Goal: Information Seeking & Learning: Learn about a topic

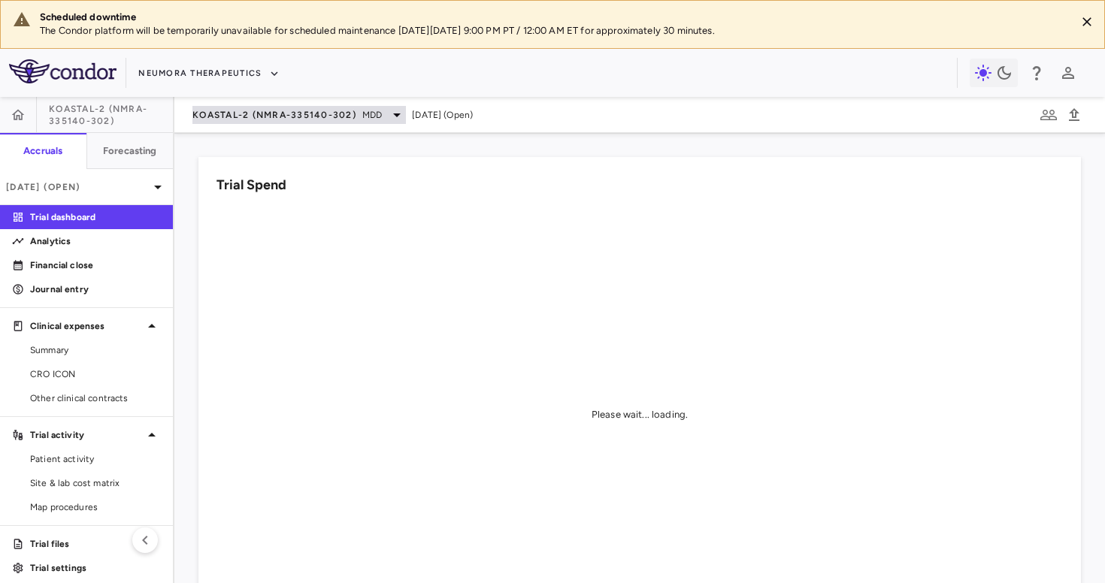
click at [228, 111] on span "KOASTAL-2 (NMRA-335140-302)" at bounding box center [274, 115] width 164 height 12
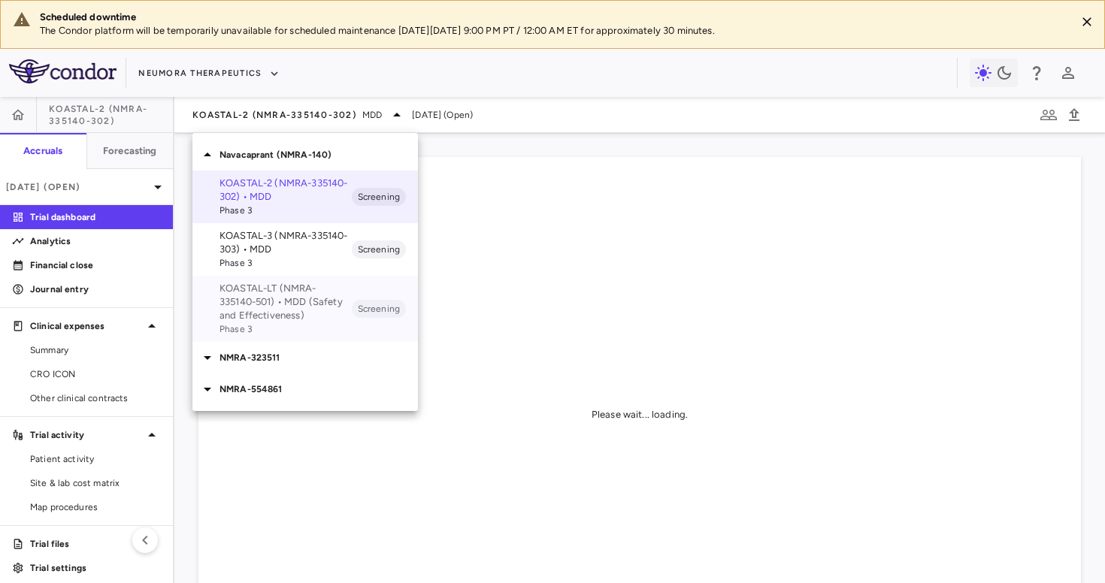
click at [275, 309] on p "KOASTAL-LT (NMRA-335140-501) • MDD (Safety and Effectiveness)" at bounding box center [285, 302] width 132 height 41
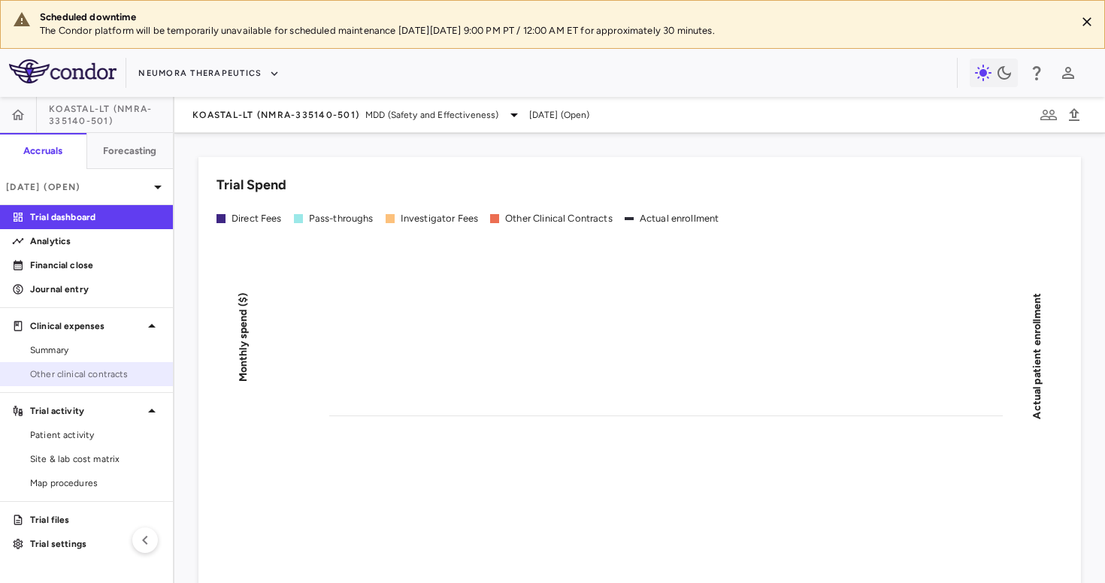
click at [98, 373] on span "Other clinical contracts" at bounding box center [95, 375] width 131 height 14
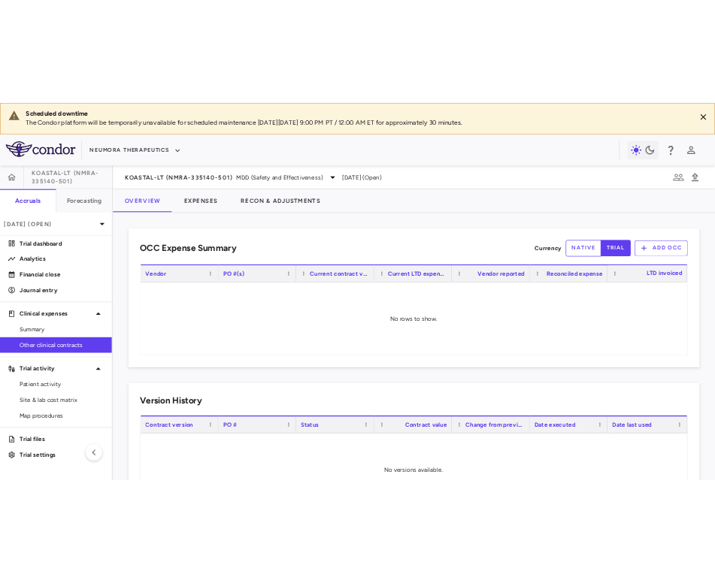
scroll to position [83, 0]
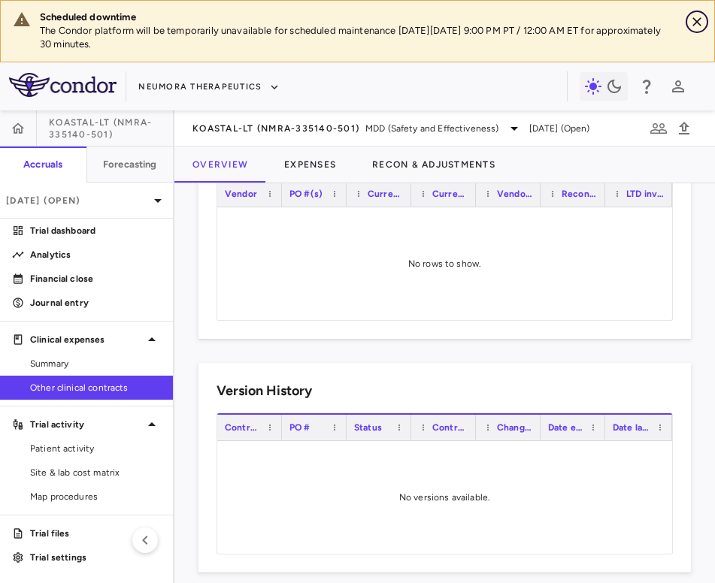
click at [699, 22] on icon "Close" at bounding box center [696, 21] width 15 height 15
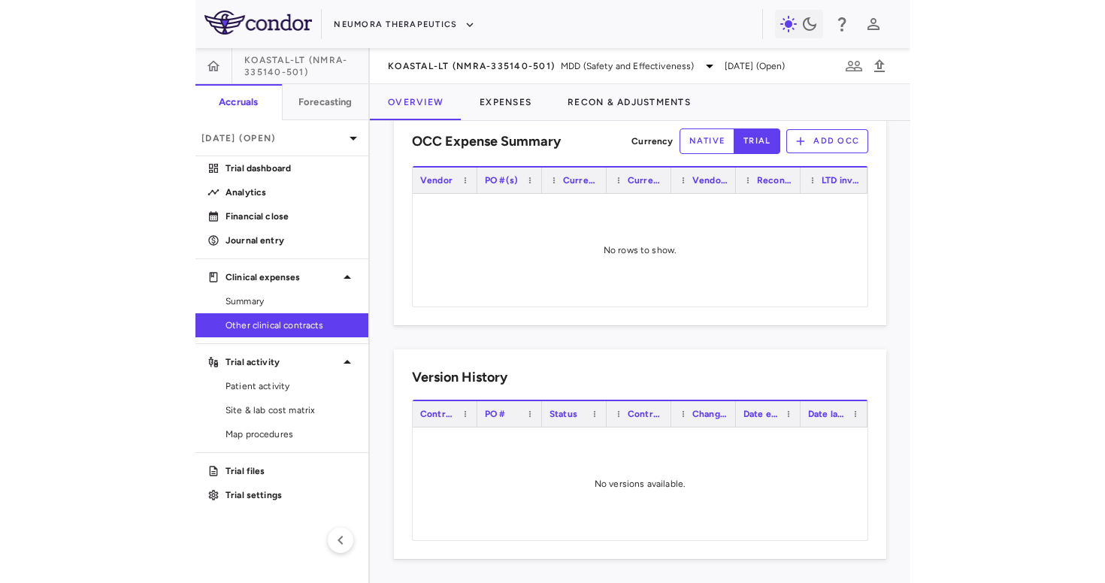
scroll to position [35, 0]
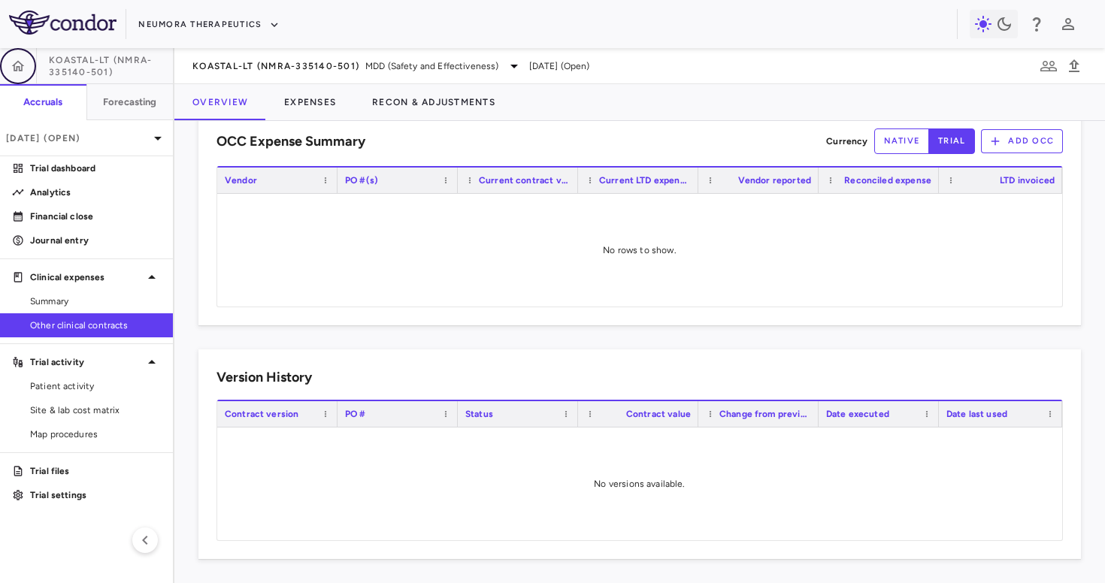
click at [13, 62] on icon "button" at bounding box center [18, 66] width 15 height 15
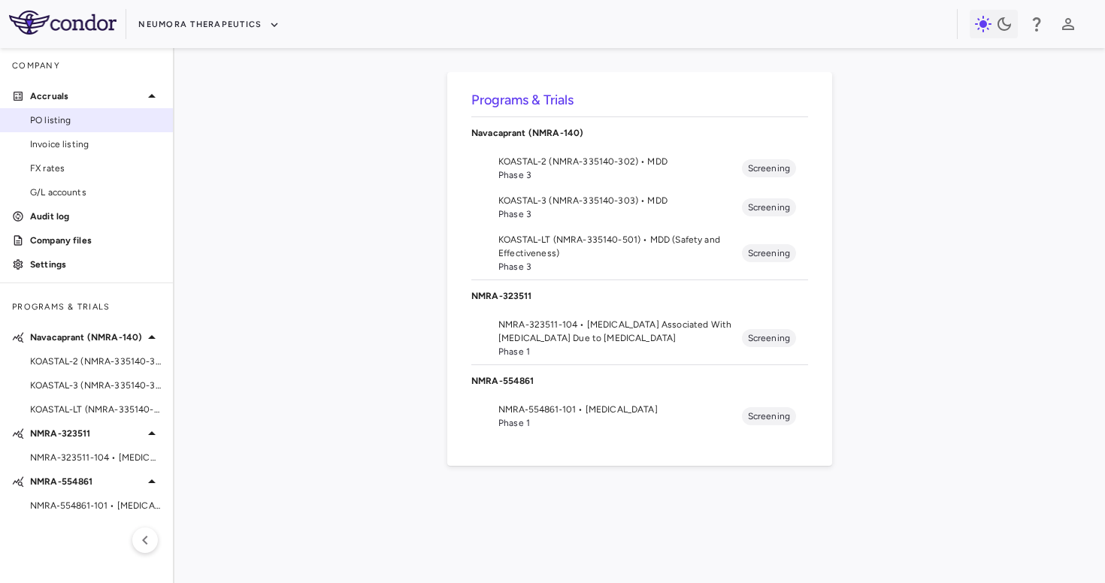
click at [92, 128] on link "PO listing" at bounding box center [86, 120] width 173 height 23
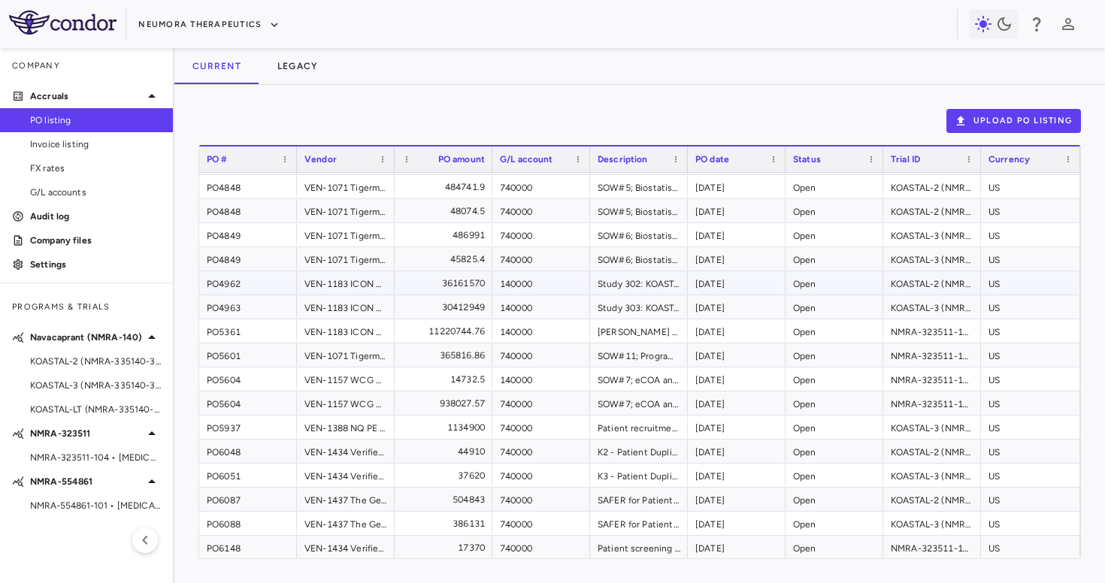
scroll to position [216, 0]
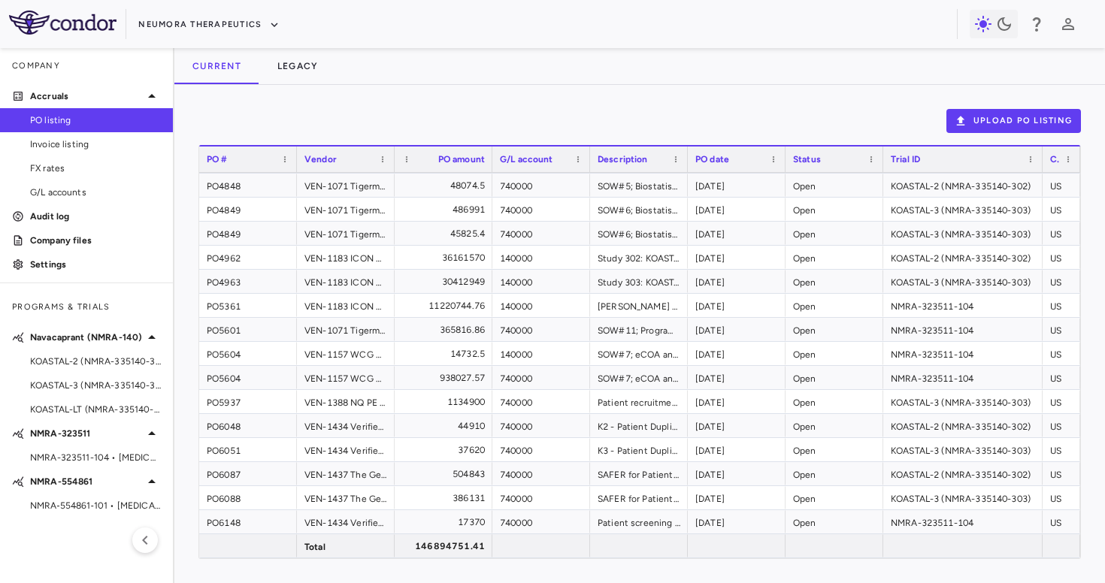
drag, startPoint x: 979, startPoint y: 164, endPoint x: 1040, endPoint y: 170, distance: 61.2
click at [1041, 170] on div at bounding box center [1042, 160] width 6 height 26
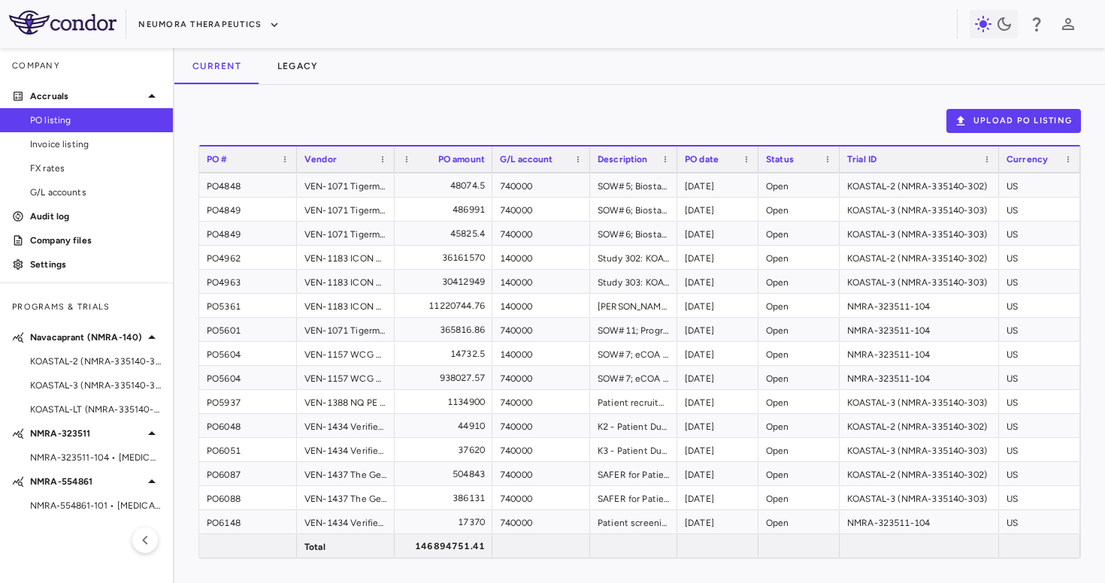
drag, startPoint x: 686, startPoint y: 162, endPoint x: 676, endPoint y: 177, distance: 18.3
click at [676, 177] on div "PO # Vendor PO amount G/L account" at bounding box center [639, 351] width 881 height 413
click at [92, 366] on span "KOASTAL-2 (NMRA-335140-302) • MDD" at bounding box center [95, 362] width 131 height 14
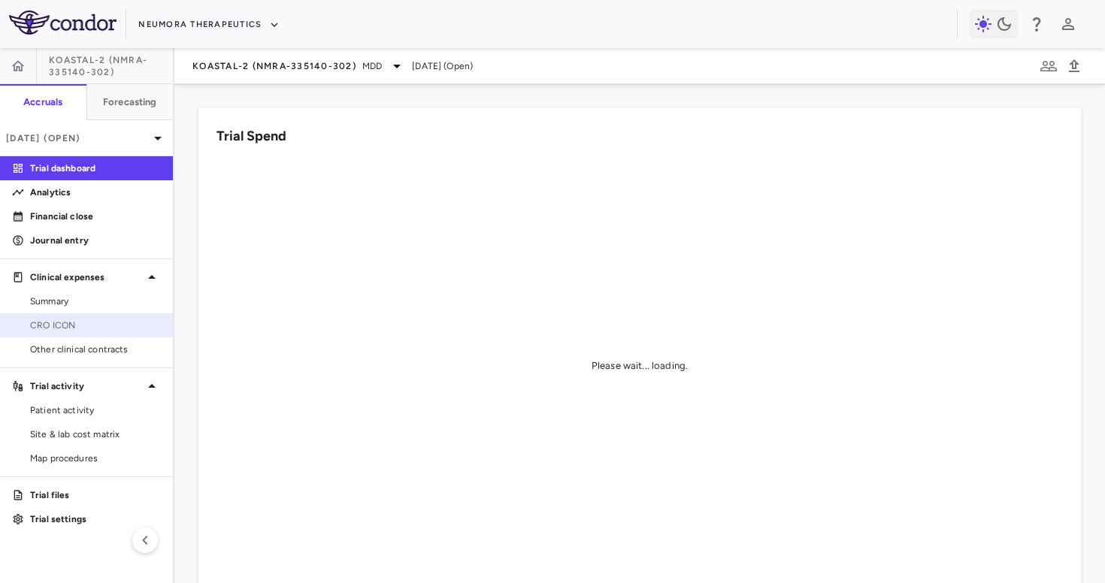
click at [123, 321] on span "CRO ICON" at bounding box center [95, 326] width 131 height 14
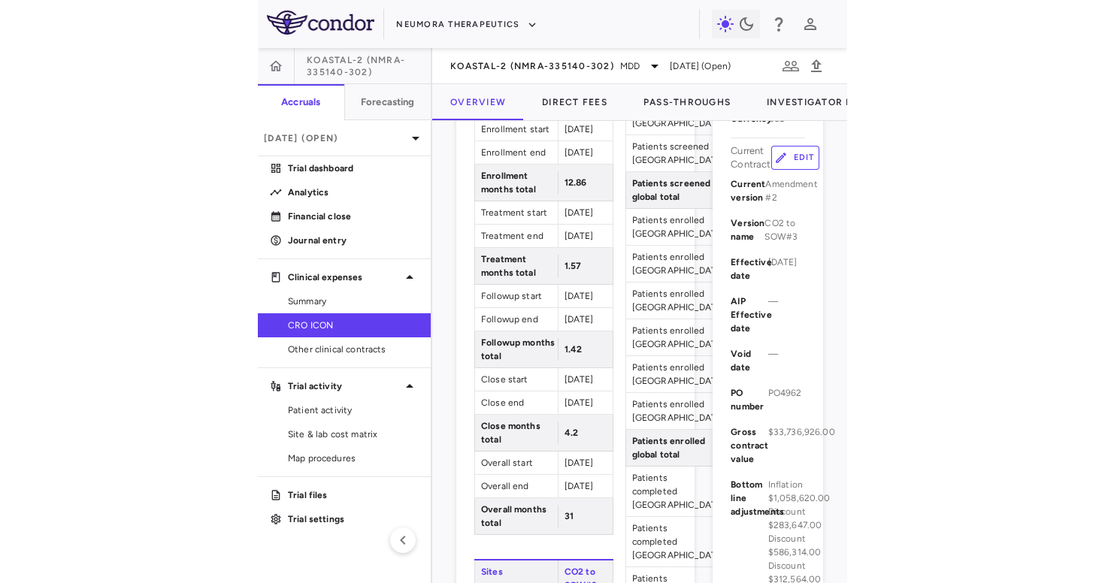
scroll to position [671, 0]
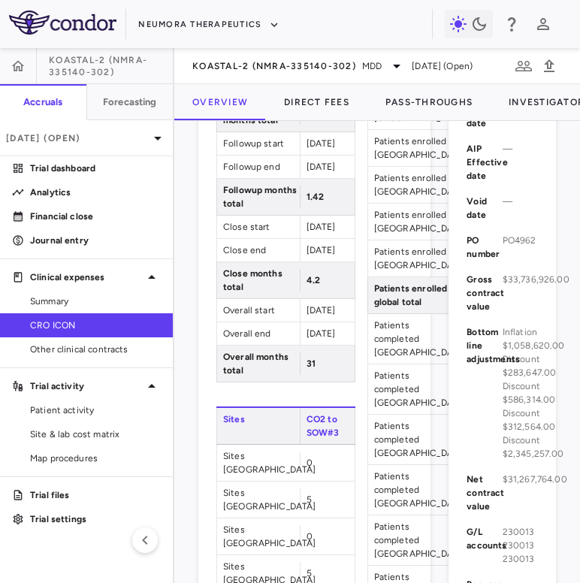
click at [93, 65] on span "KOASTAL-2 (NMRA-335140-302)" at bounding box center [111, 66] width 124 height 24
drag, startPoint x: 115, startPoint y: 71, endPoint x: 49, endPoint y: 56, distance: 67.8
click at [49, 56] on span "KOASTAL-2 (NMRA-335140-302)" at bounding box center [111, 66] width 124 height 24
copy span "KOASTAL-2 (NMRA-335140-302)"
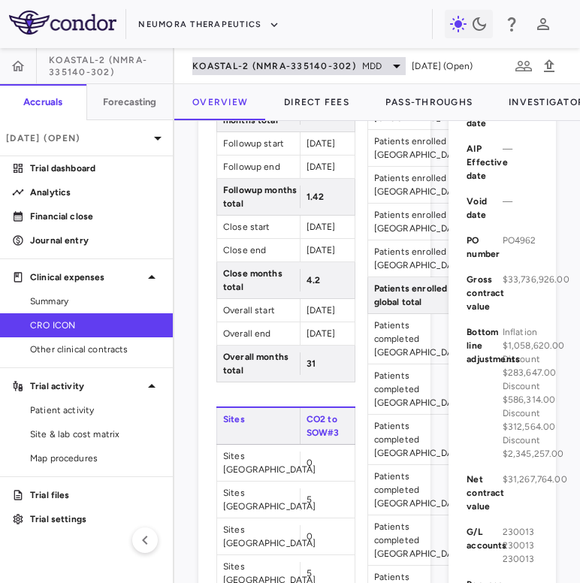
click at [255, 60] on span "KOASTAL-2 (NMRA-335140-302)" at bounding box center [274, 66] width 164 height 12
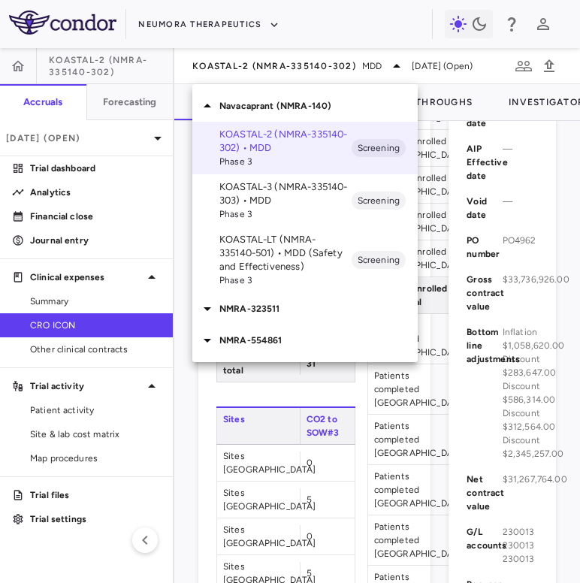
click at [283, 336] on p "NMRA-554861" at bounding box center [318, 341] width 198 height 14
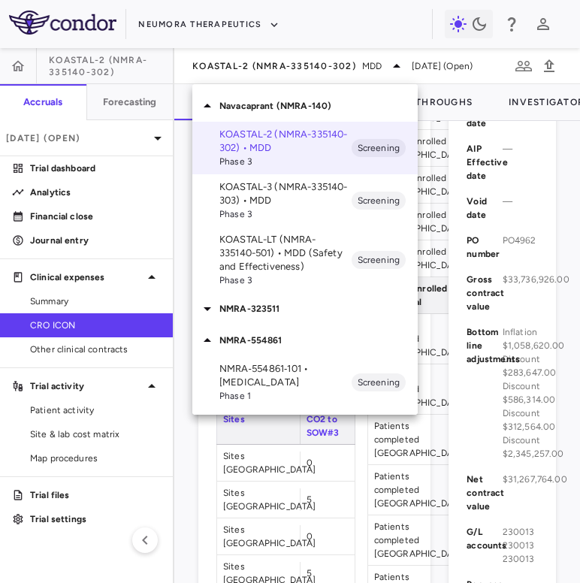
click at [301, 376] on p "NMRA‐554861‐101 • Schizophrenia" at bounding box center [285, 375] width 132 height 27
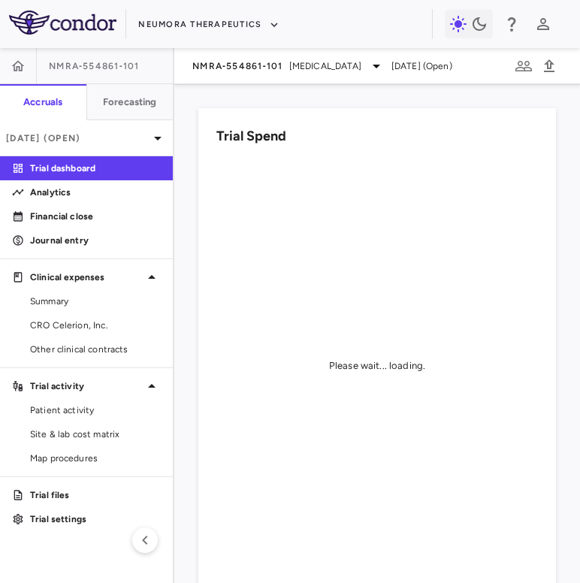
click at [103, 62] on span "NMRA‐554861‐101" at bounding box center [94, 66] width 91 height 12
copy aside "NMRA‐554861‐101 Accruals Forecasting"
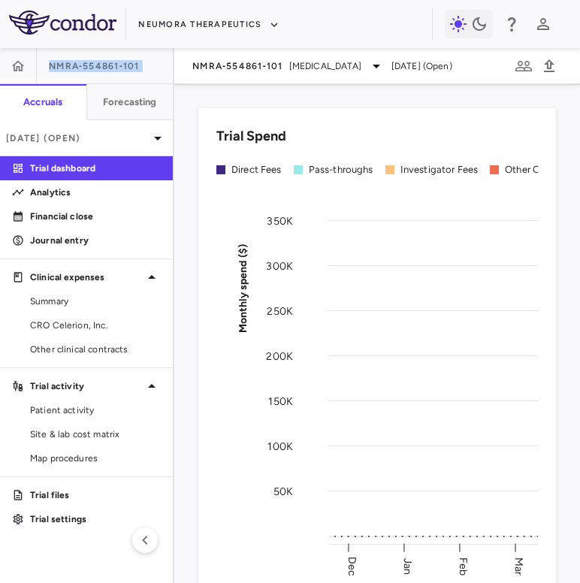
click at [144, 66] on div "NMRA‐554861‐101" at bounding box center [86, 66] width 173 height 36
drag, startPoint x: 140, startPoint y: 66, endPoint x: 47, endPoint y: 67, distance: 92.4
click at [47, 67] on div "NMRA‐554861‐101" at bounding box center [86, 66] width 173 height 36
copy span "NMRA‐554861‐101"
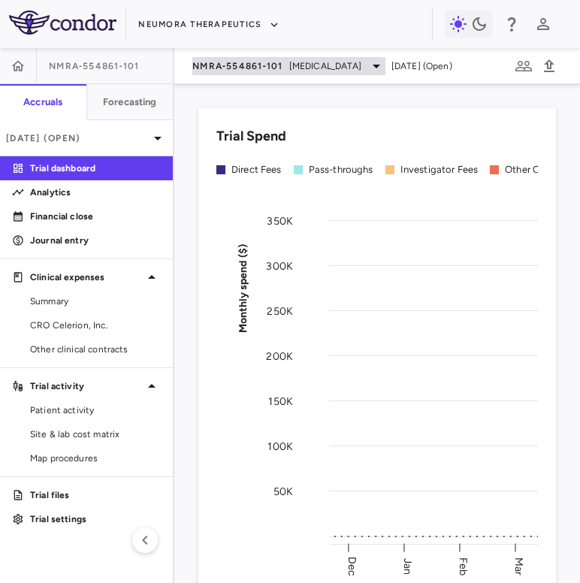
click at [267, 73] on div "NMRA‐554861‐101 Schizophrenia" at bounding box center [288, 66] width 193 height 18
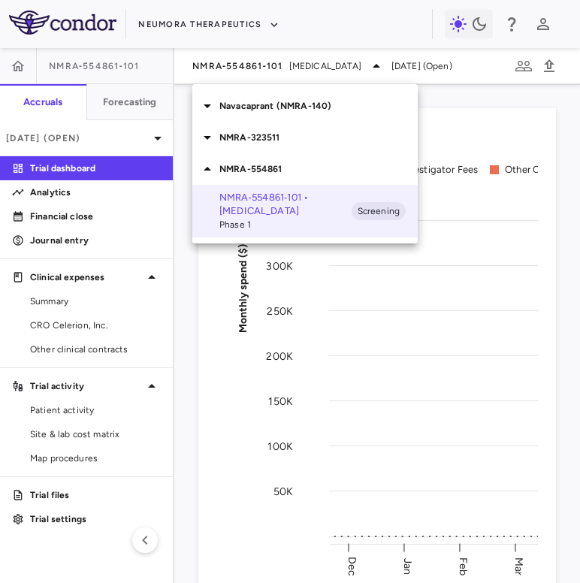
click at [271, 131] on p "NMRA-323511" at bounding box center [318, 138] width 198 height 14
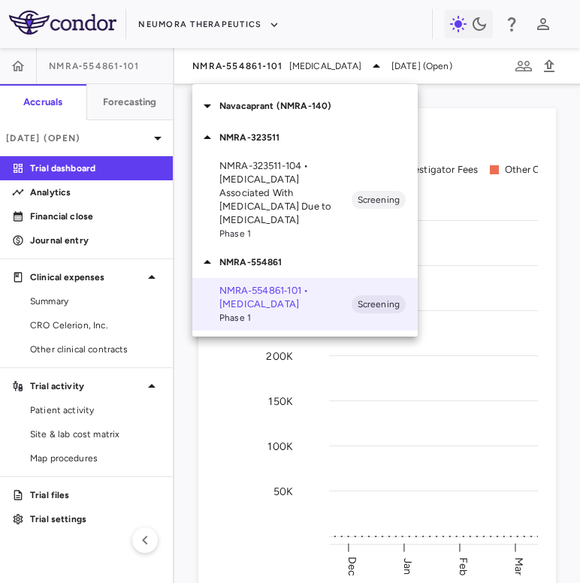
click at [282, 116] on div "Navacaprant (NMRA-140)" at bounding box center [304, 106] width 225 height 32
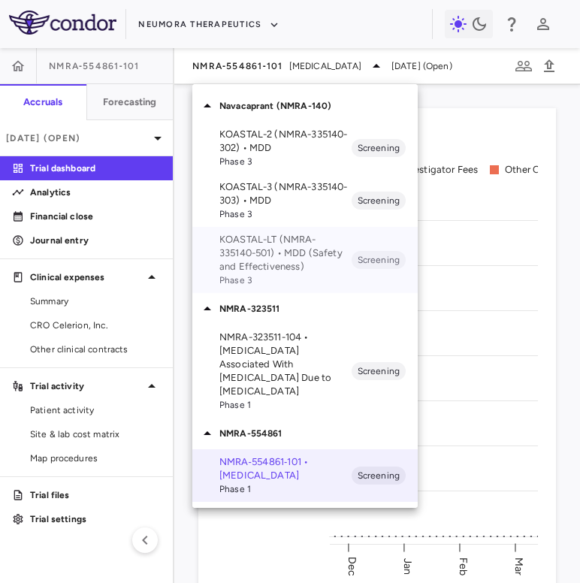
click at [265, 250] on p "KOASTAL-LT (NMRA-335140-501) • MDD (Safety and Effectiveness)" at bounding box center [285, 253] width 132 height 41
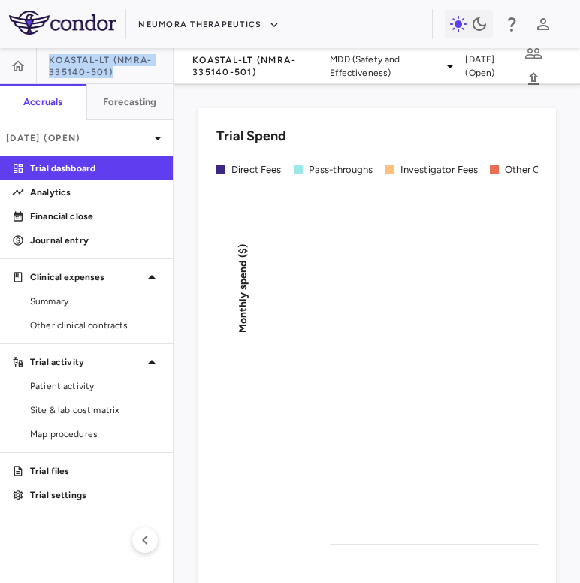
drag, startPoint x: 110, startPoint y: 74, endPoint x: 47, endPoint y: 62, distance: 63.5
click at [47, 62] on div "KOASTAL-LT (NMRA-335140-501)" at bounding box center [86, 66] width 173 height 36
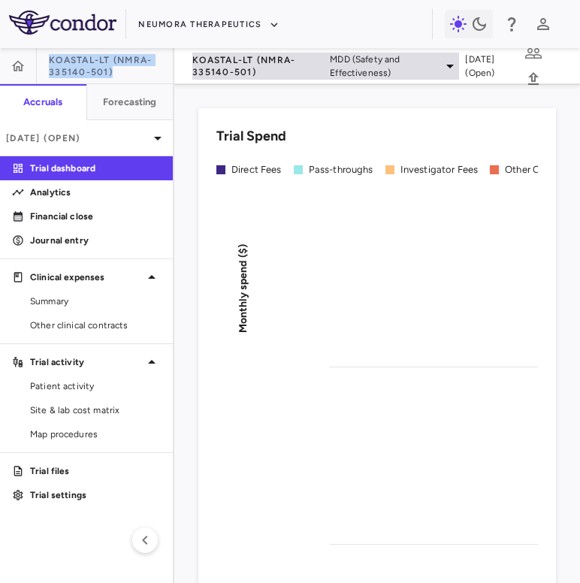
copy span "KOASTAL-LT (NMRA-335140-501)"
click at [251, 60] on span "KOASTAL-LT (NMRA-335140-501)" at bounding box center [258, 66] width 132 height 24
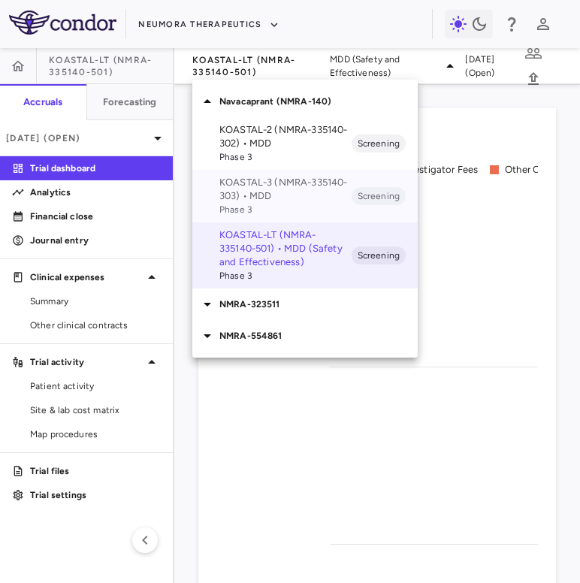
click at [279, 192] on p "KOASTAL-3 (NMRA-335140-303) • MDD" at bounding box center [285, 189] width 132 height 27
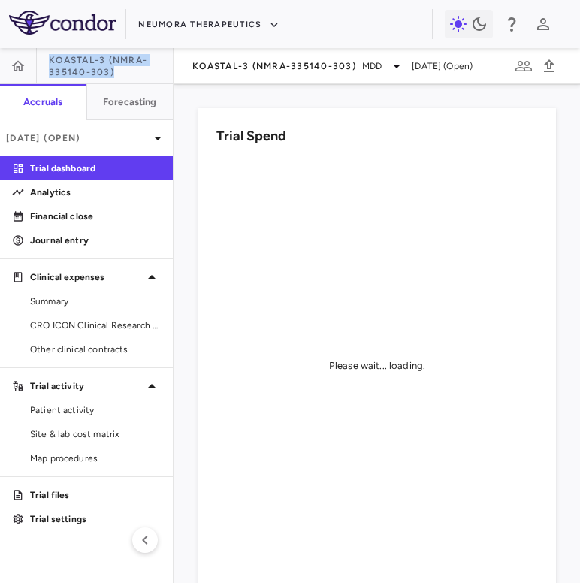
drag, startPoint x: 113, startPoint y: 74, endPoint x: 59, endPoint y: 60, distance: 55.2
click at [49, 60] on span "KOASTAL-3 (NMRA-335140-303)" at bounding box center [111, 66] width 124 height 24
copy span "KOASTAL-3 (NMRA-335140-303)"
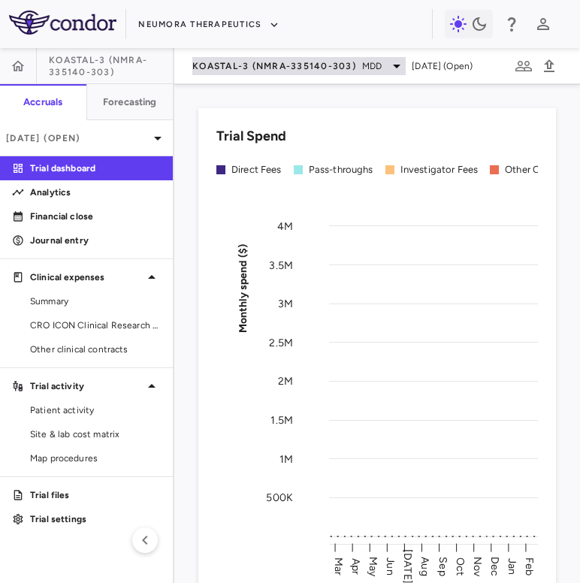
click at [264, 71] on span "KOASTAL-3 (NMRA-335140-303)" at bounding box center [274, 66] width 164 height 12
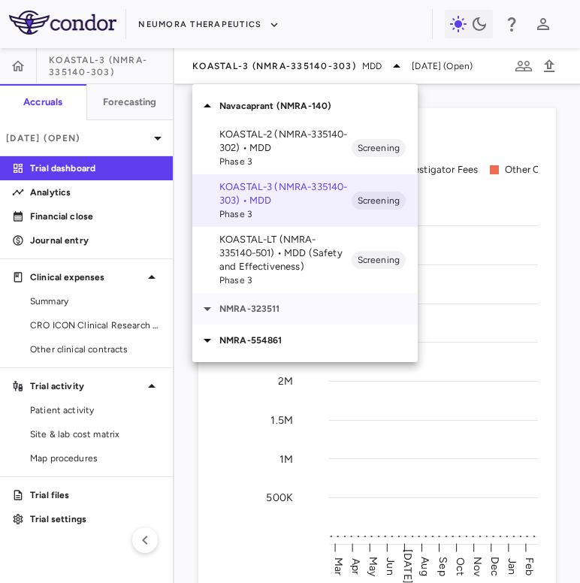
click at [268, 313] on p "NMRA-323511" at bounding box center [318, 309] width 198 height 14
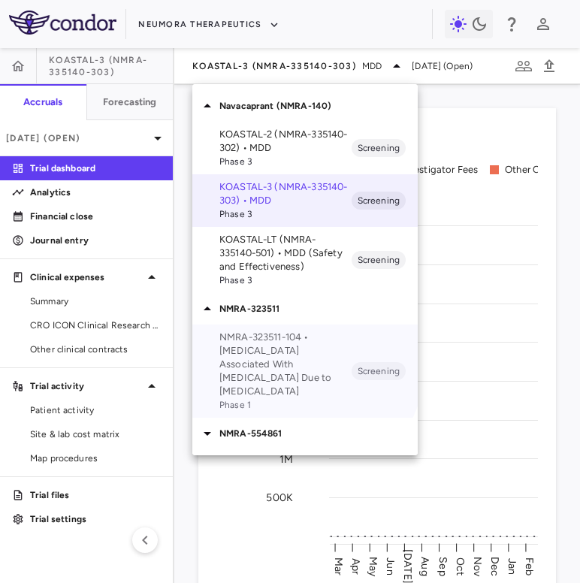
click at [273, 350] on p "NMRA-323511-104 • Agitation Associated With Dementia Due to Alzheimer's Disease" at bounding box center [285, 365] width 132 height 68
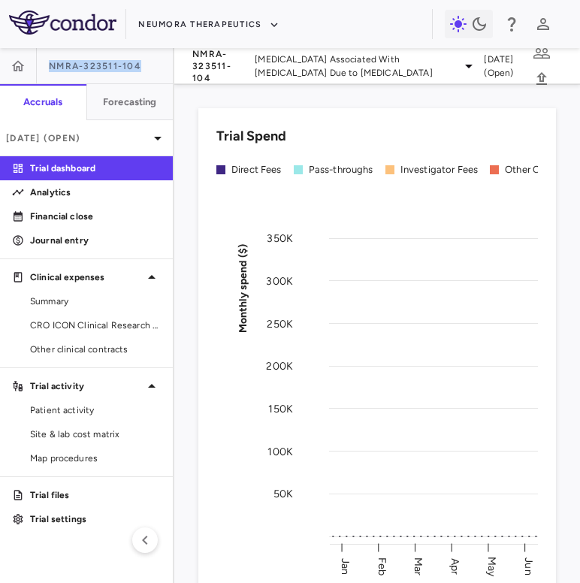
drag, startPoint x: 138, startPoint y: 67, endPoint x: 44, endPoint y: 66, distance: 94.0
click at [44, 66] on div "NMRA-323511-104" at bounding box center [86, 66] width 173 height 36
copy span "NMRA-323511-104"
click at [29, 59] on button "button" at bounding box center [18, 66] width 36 height 36
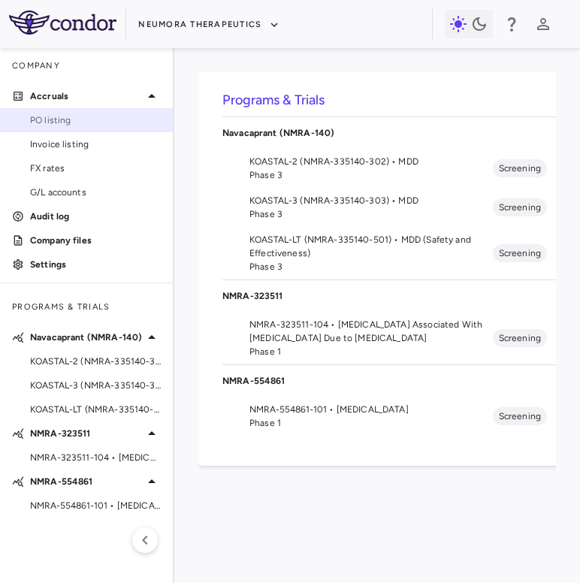
click at [63, 123] on span "PO listing" at bounding box center [95, 120] width 131 height 14
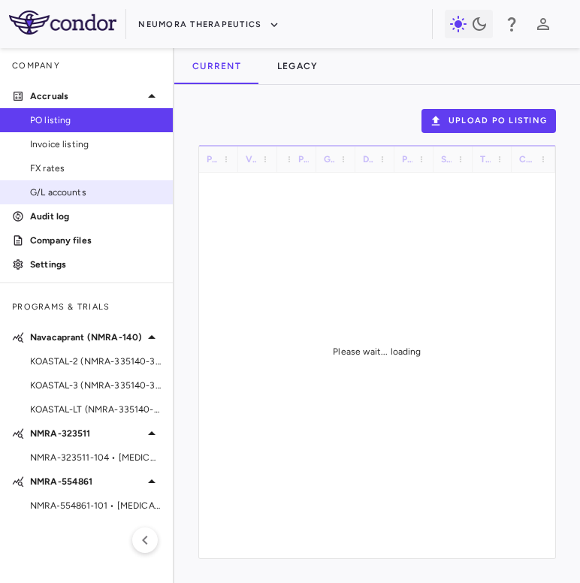
click at [91, 193] on span "G/L accounts" at bounding box center [95, 193] width 131 height 14
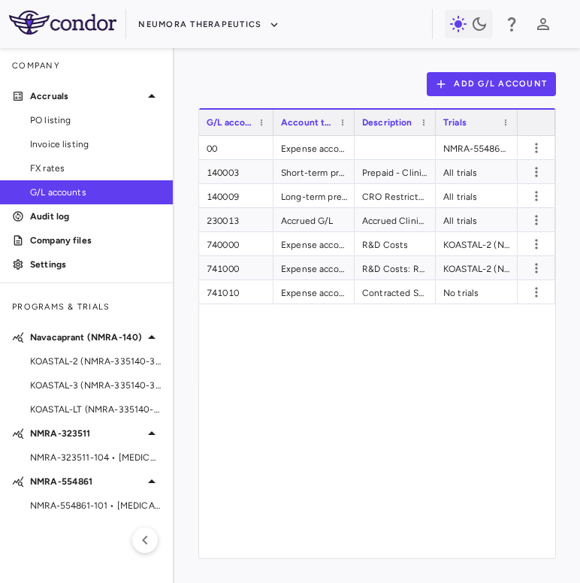
click at [271, 127] on div at bounding box center [273, 123] width 6 height 26
click at [457, 81] on button "Add G/L Account" at bounding box center [491, 84] width 129 height 24
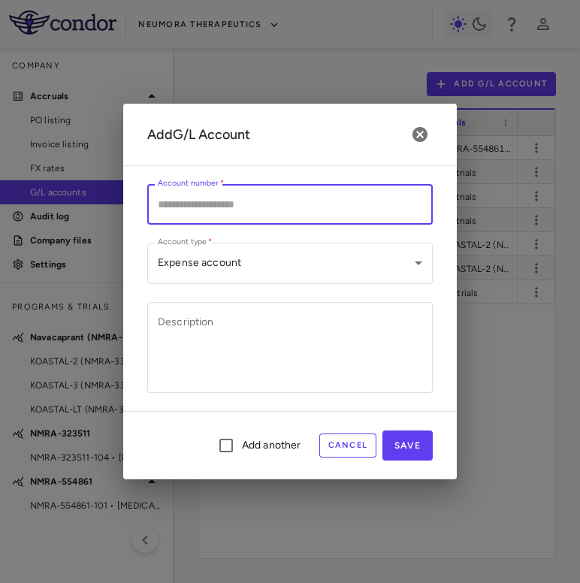
click at [337, 210] on input "Account number   *" at bounding box center [290, 204] width 286 height 40
type input "******"
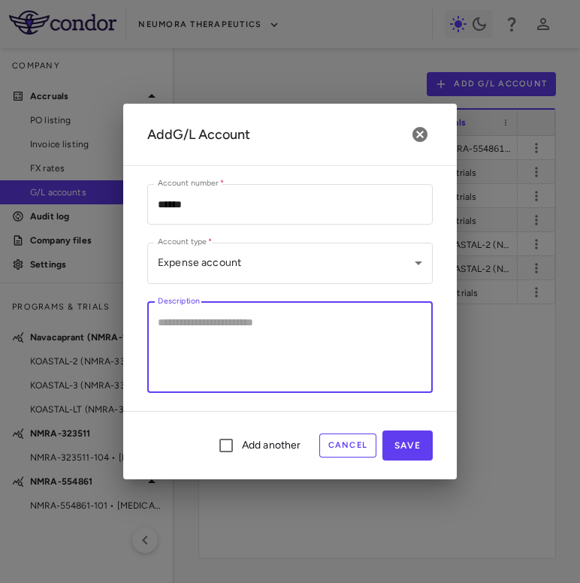
click at [243, 332] on textarea "Description" at bounding box center [290, 347] width 265 height 66
paste textarea "**********"
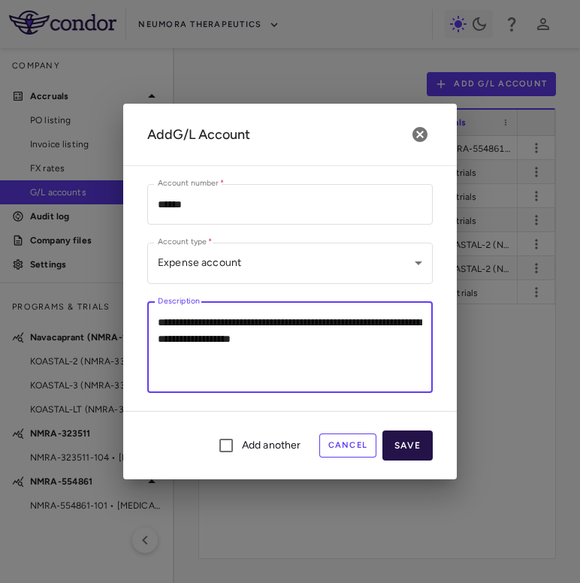
type textarea "**********"
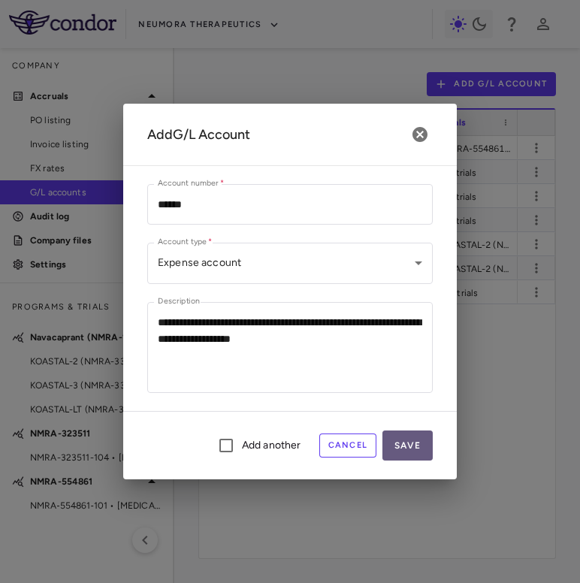
click at [422, 446] on button "Save" at bounding box center [408, 446] width 50 height 30
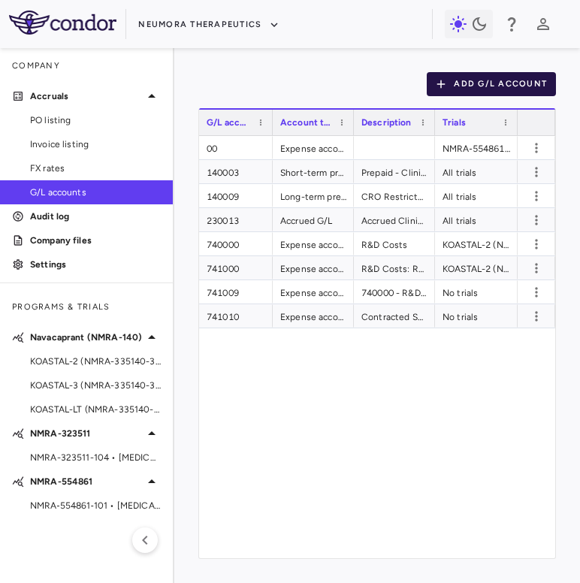
click at [453, 78] on button "Add G/L Account" at bounding box center [491, 84] width 129 height 24
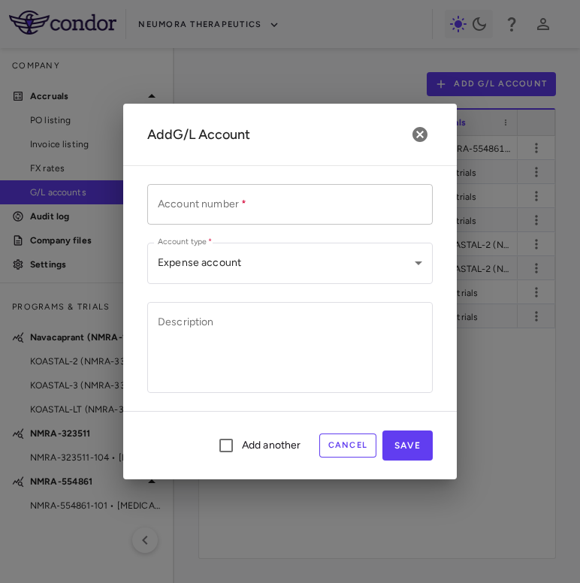
click at [271, 207] on input "Account number   *" at bounding box center [290, 204] width 286 height 40
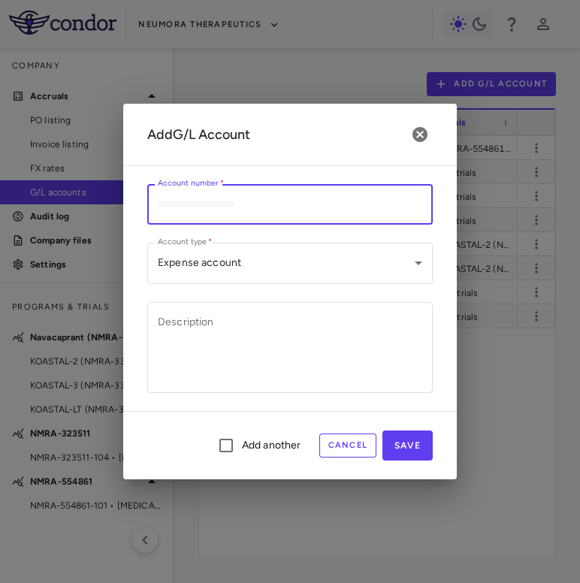
paste input "******"
type input "******"
click at [305, 354] on textarea "Description" at bounding box center [290, 347] width 265 height 66
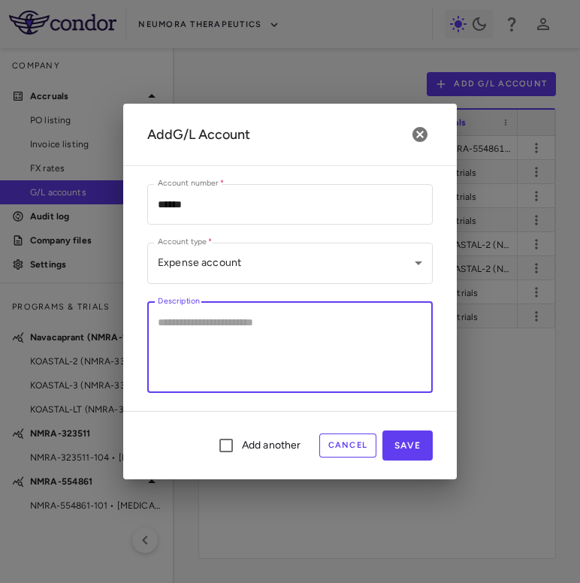
paste textarea "**********"
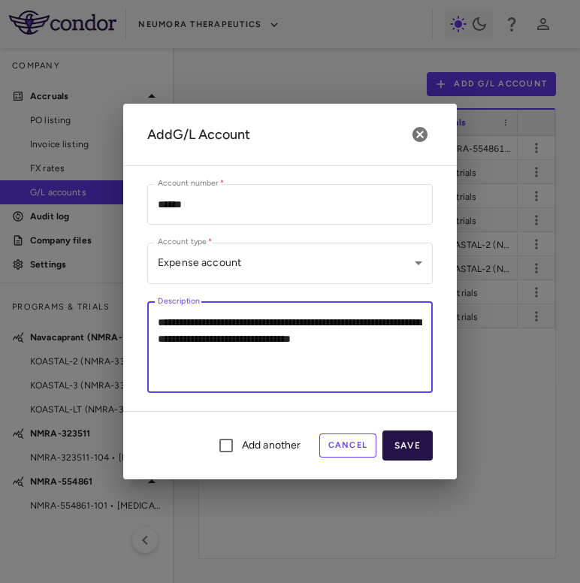
type textarea "**********"
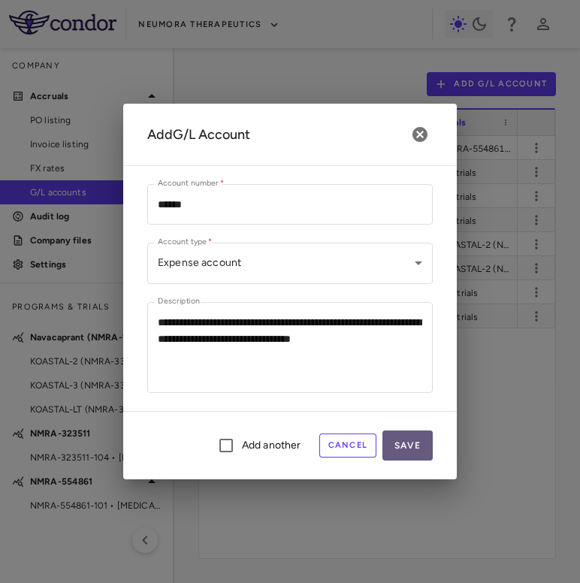
click at [419, 450] on button "Save" at bounding box center [408, 446] width 50 height 30
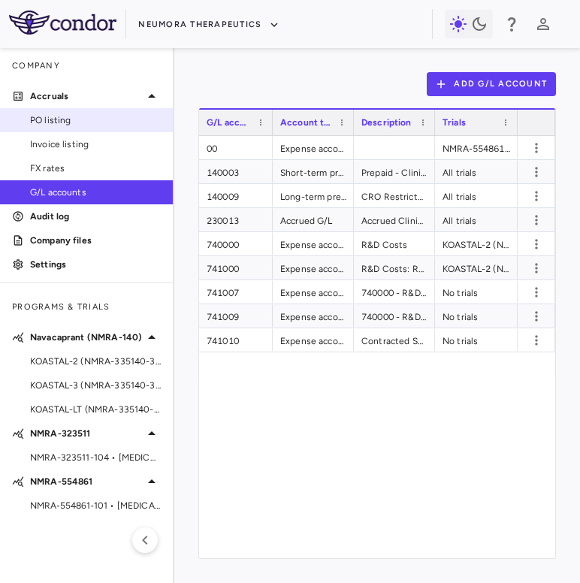
click at [83, 119] on span "PO listing" at bounding box center [95, 120] width 131 height 14
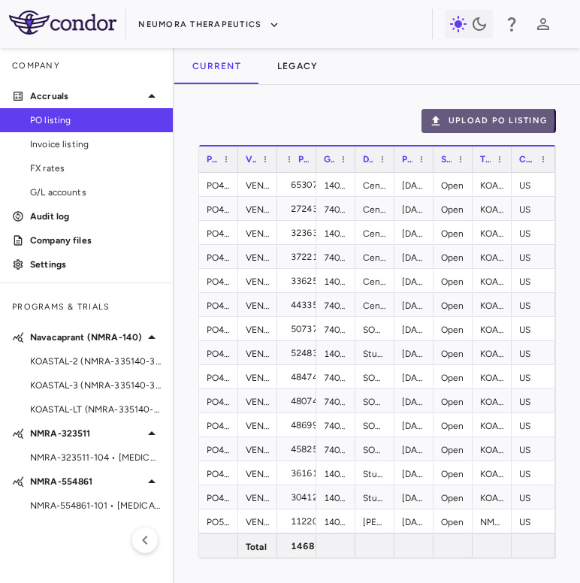
click at [473, 121] on button "Upload PO Listing" at bounding box center [489, 121] width 135 height 24
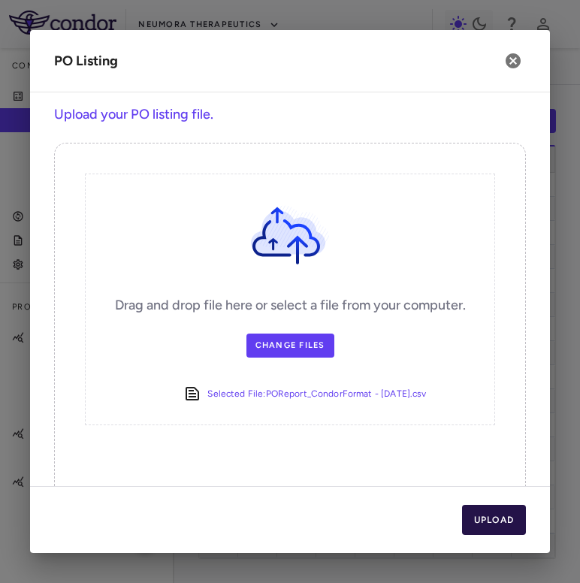
click at [482, 512] on button "Upload" at bounding box center [494, 520] width 65 height 30
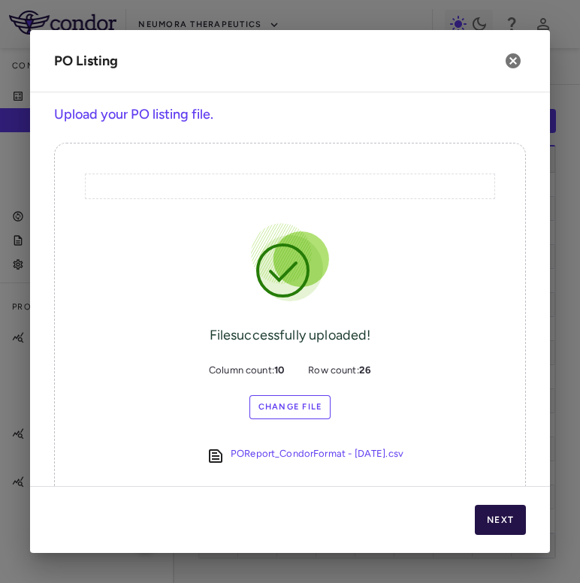
click at [482, 513] on button "Next" at bounding box center [500, 520] width 51 height 30
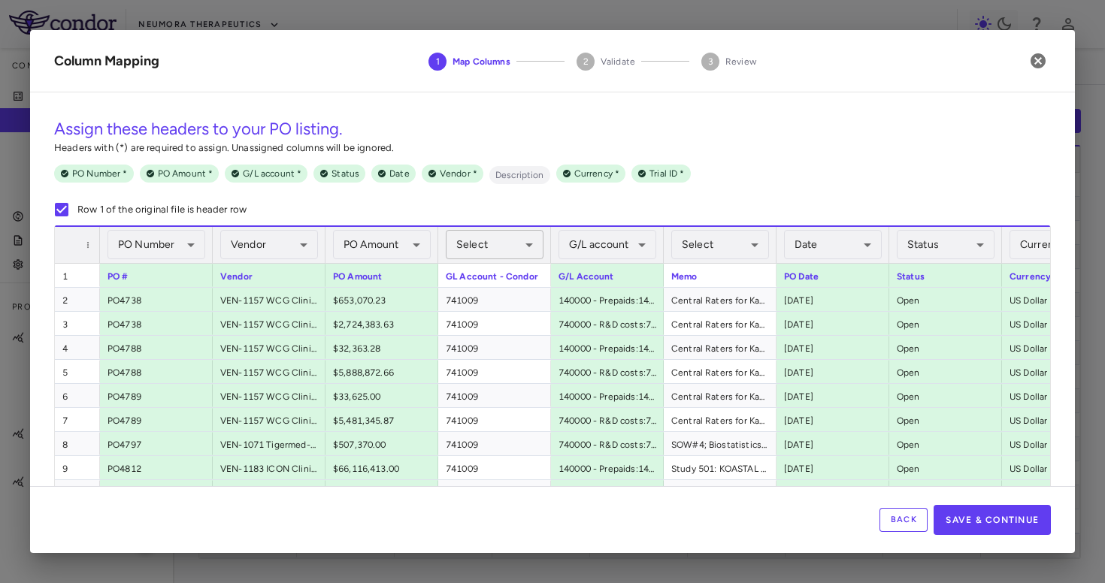
click at [522, 246] on body "Skip to sidebar Skip to main content Neumora Therapeutics Company Accruals PO l…" at bounding box center [552, 291] width 1105 height 583
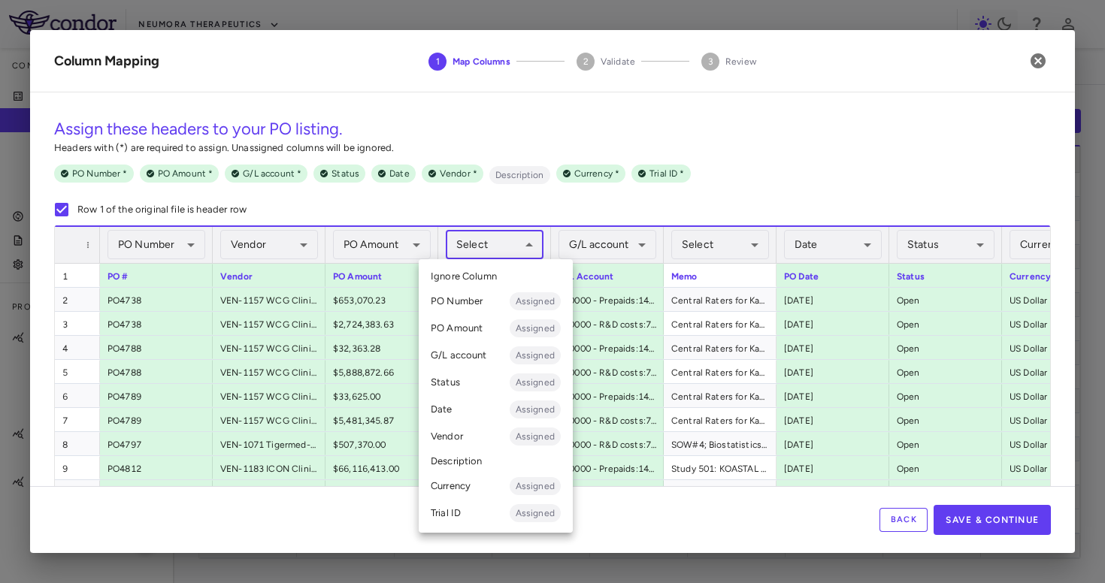
click at [480, 362] on li "G/L account Assigned" at bounding box center [496, 355] width 154 height 27
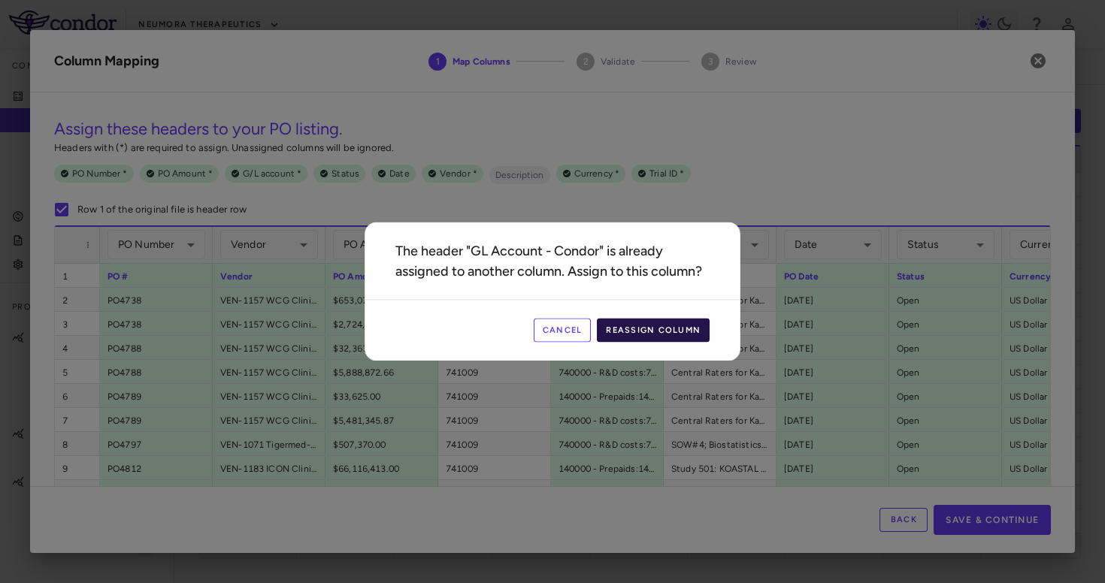
click at [656, 337] on button "Reassign Column" at bounding box center [653, 331] width 113 height 24
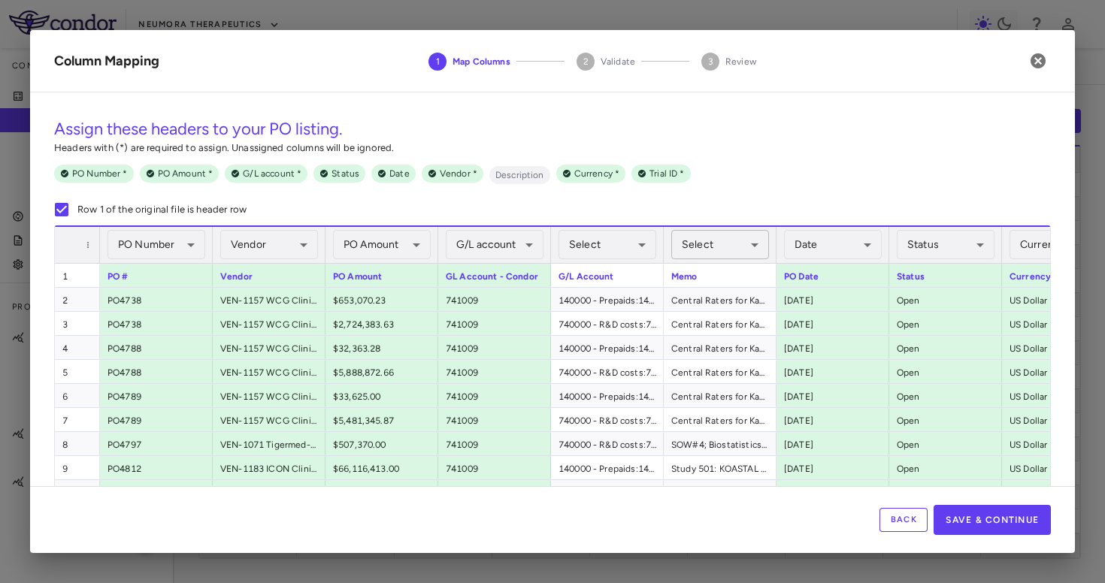
click at [708, 253] on body "Skip to sidebar Skip to main content Neumora Therapeutics Company Accruals PO l…" at bounding box center [552, 291] width 1105 height 583
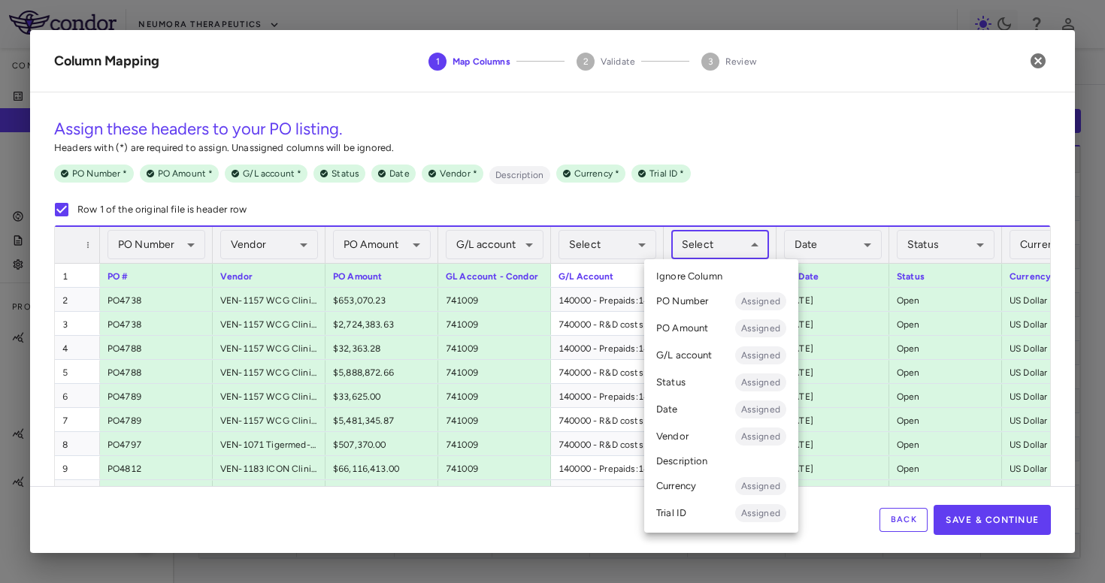
click at [703, 459] on li "Description" at bounding box center [721, 461] width 154 height 23
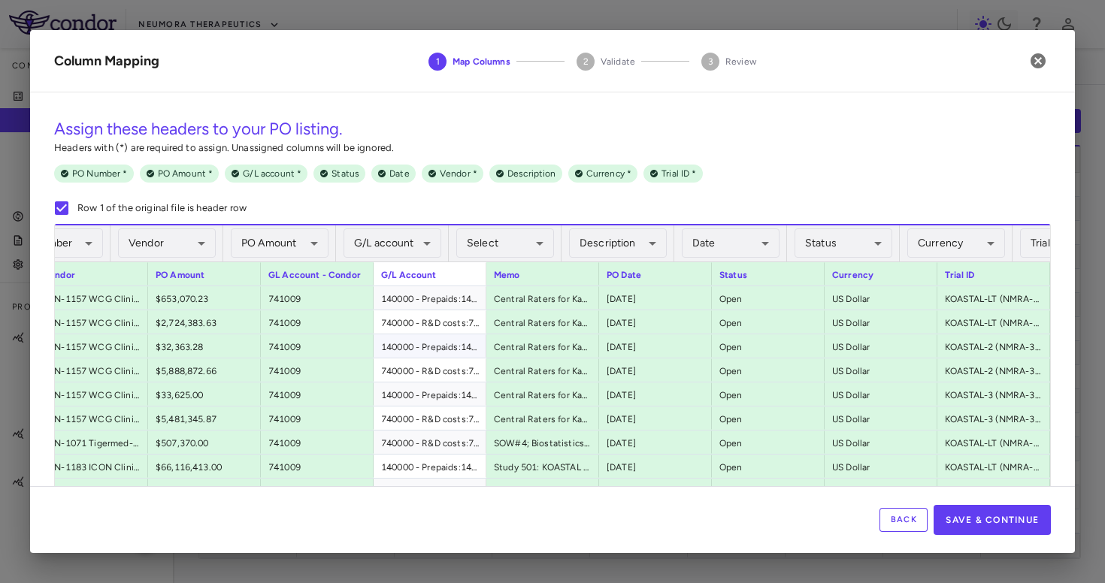
scroll to position [0, 177]
click at [896, 514] on button "Back" at bounding box center [903, 520] width 48 height 24
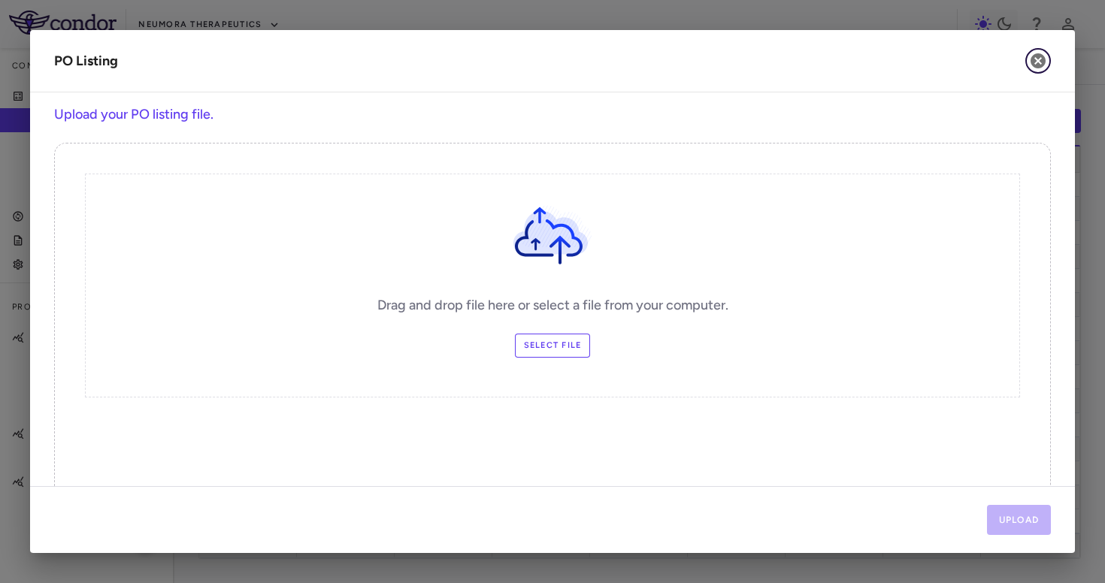
click at [1032, 70] on button "button" at bounding box center [1038, 61] width 26 height 26
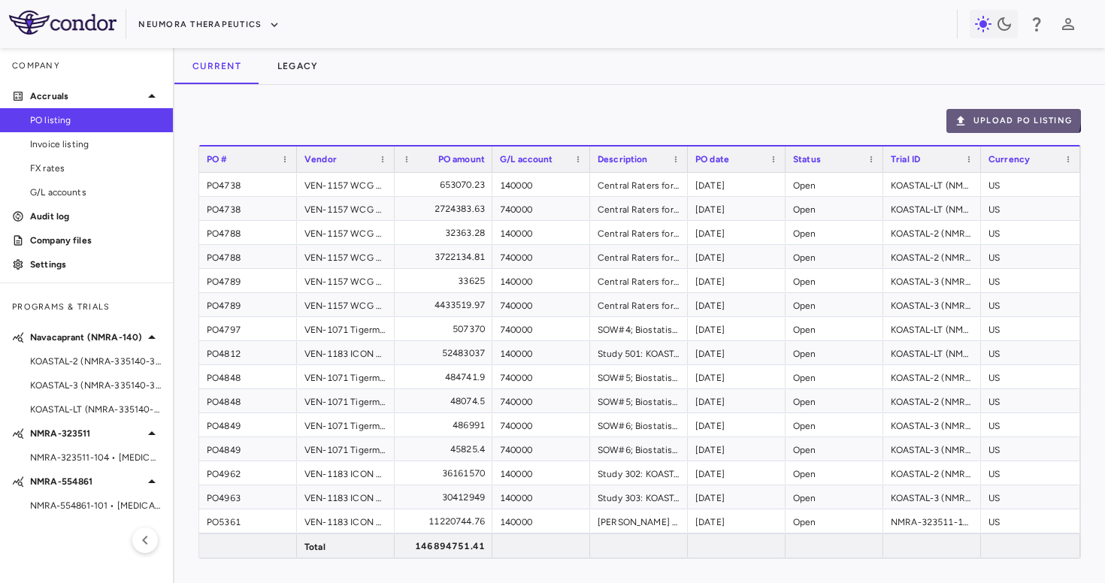
click at [995, 111] on button "Upload PO Listing" at bounding box center [1013, 121] width 135 height 24
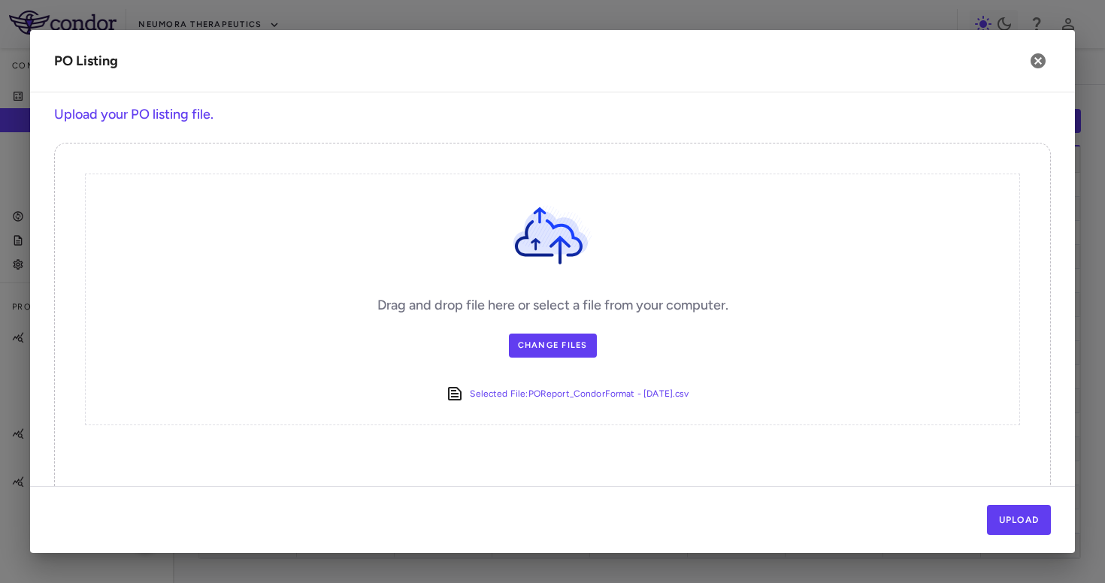
click at [1013, 503] on div "Upload" at bounding box center [552, 519] width 1045 height 67
click at [1009, 519] on button "Upload" at bounding box center [1019, 520] width 65 height 30
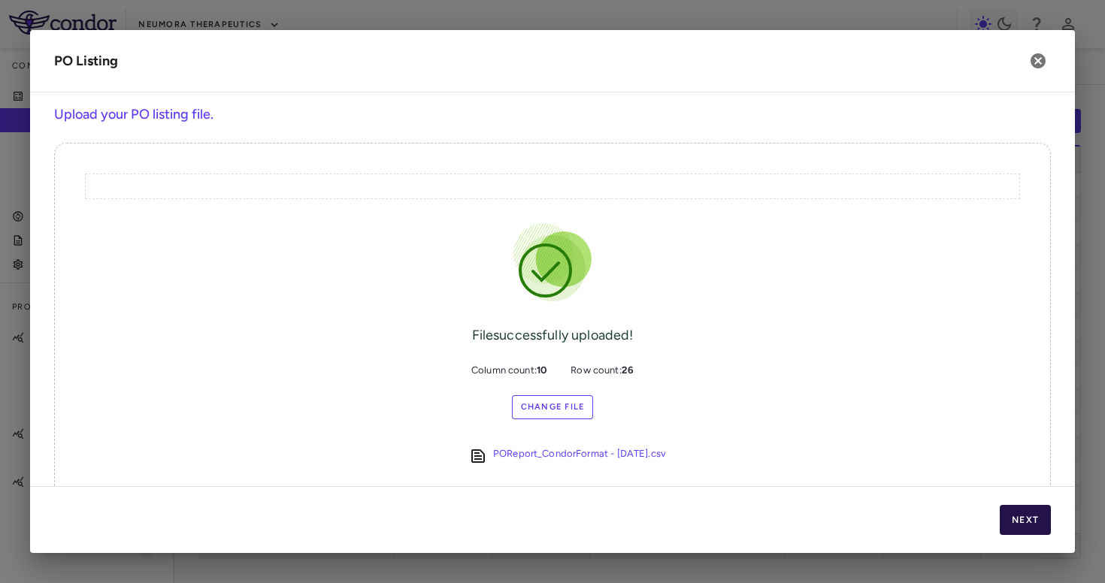
click at [1040, 511] on button "Next" at bounding box center [1025, 520] width 51 height 30
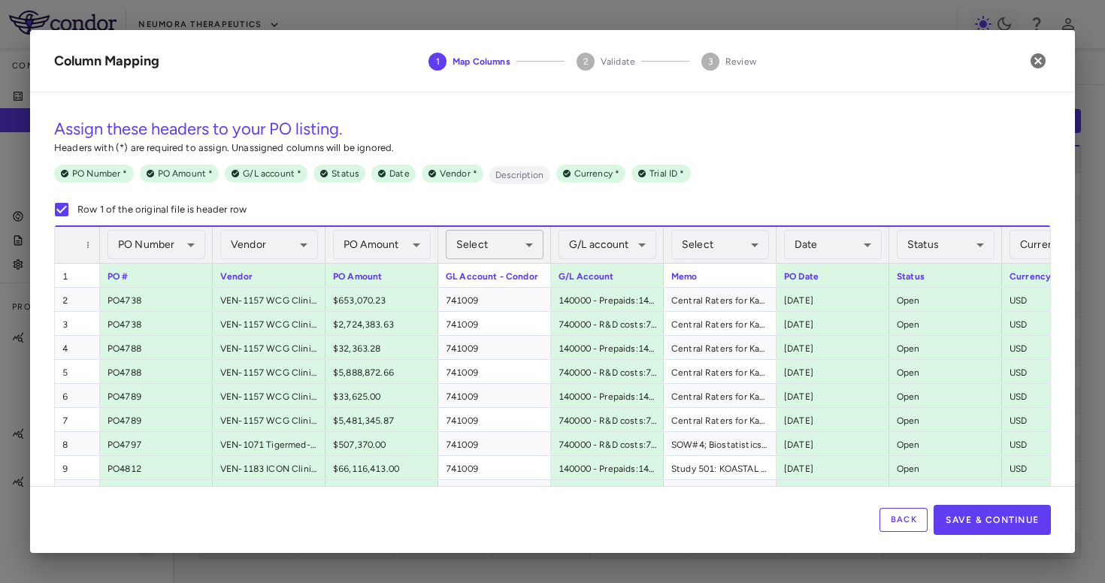
click at [504, 241] on body "Skip to sidebar Skip to main content Neumora Therapeutics Company Accruals PO l…" at bounding box center [552, 291] width 1105 height 583
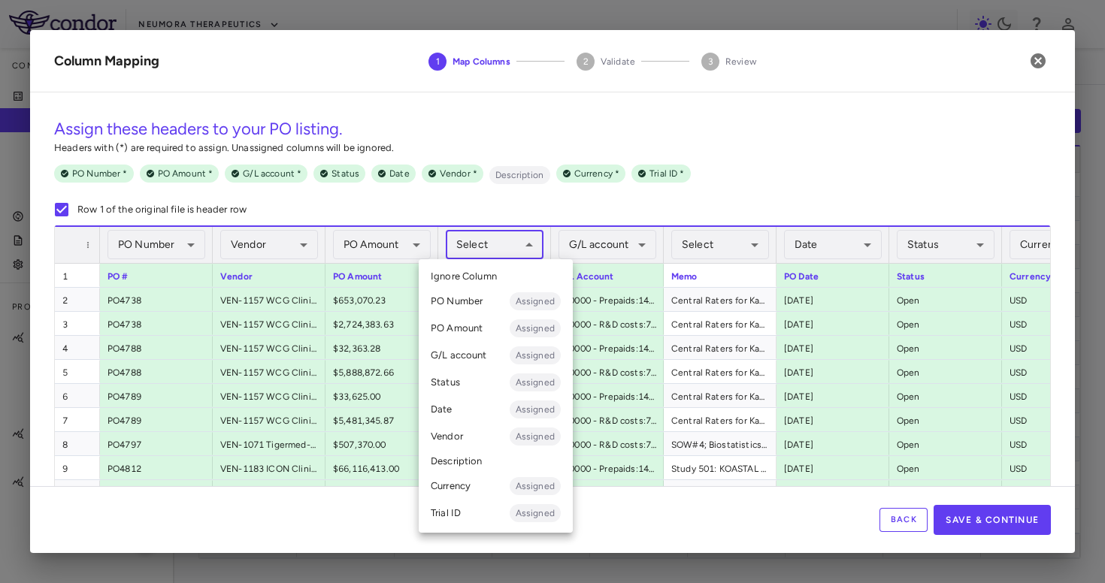
click at [478, 364] on li "G/L account Assigned" at bounding box center [496, 355] width 154 height 27
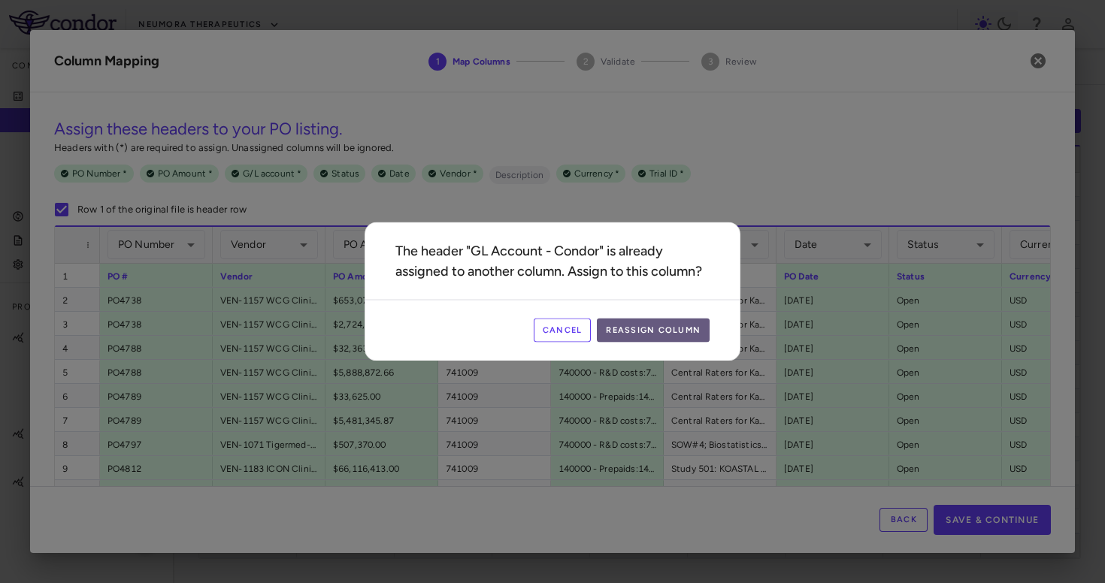
click at [627, 322] on button "Reassign Column" at bounding box center [653, 331] width 113 height 24
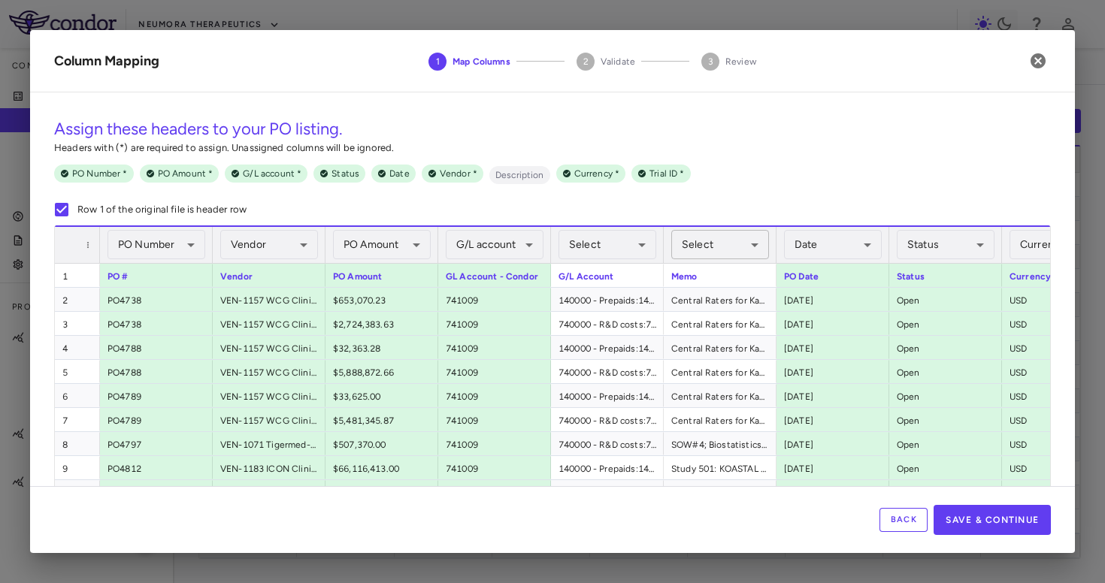
click at [727, 250] on body "Skip to sidebar Skip to main content Neumora Therapeutics Company Accruals PO l…" at bounding box center [552, 291] width 1105 height 583
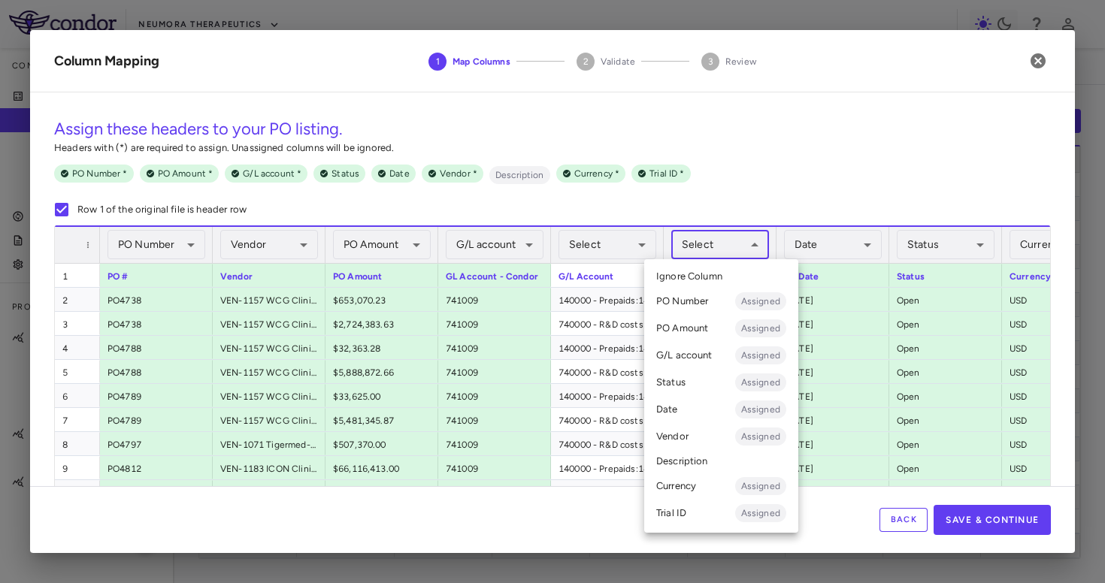
click at [700, 454] on li "Description" at bounding box center [721, 461] width 154 height 23
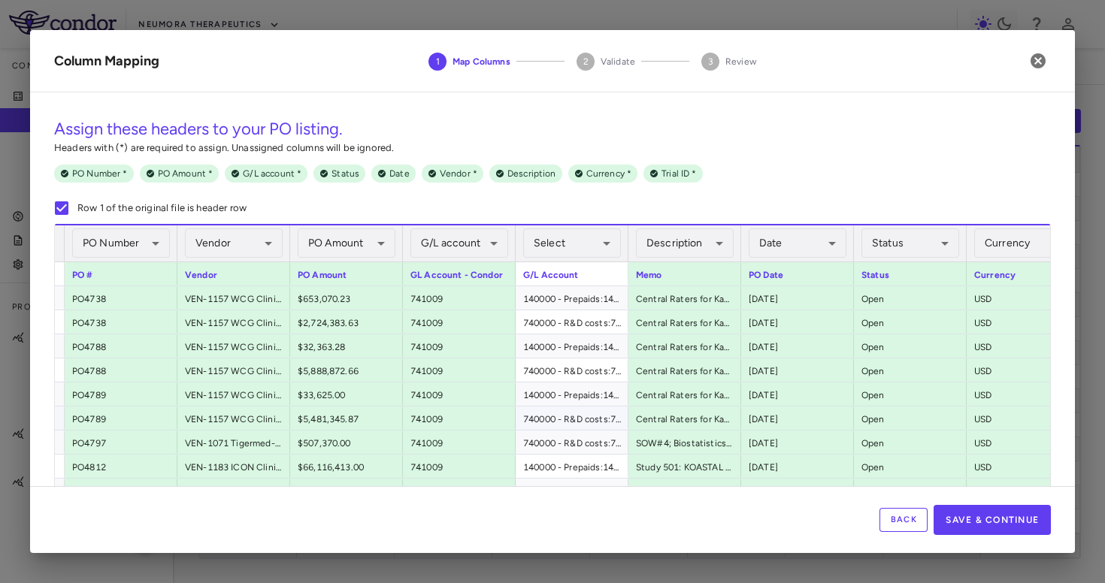
scroll to position [0, 0]
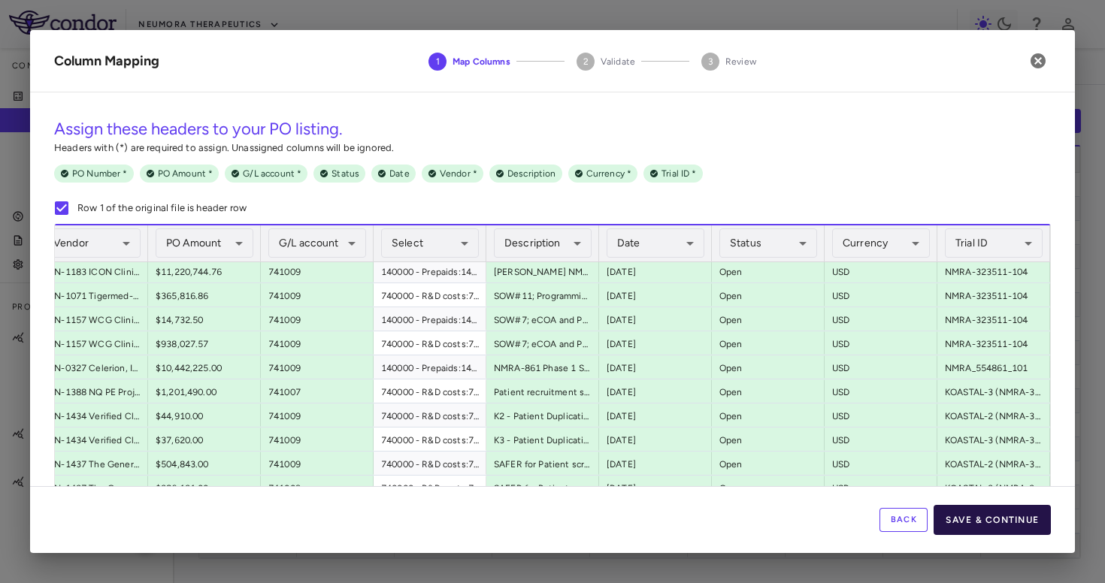
click at [975, 522] on button "Save & Continue" at bounding box center [991, 520] width 117 height 30
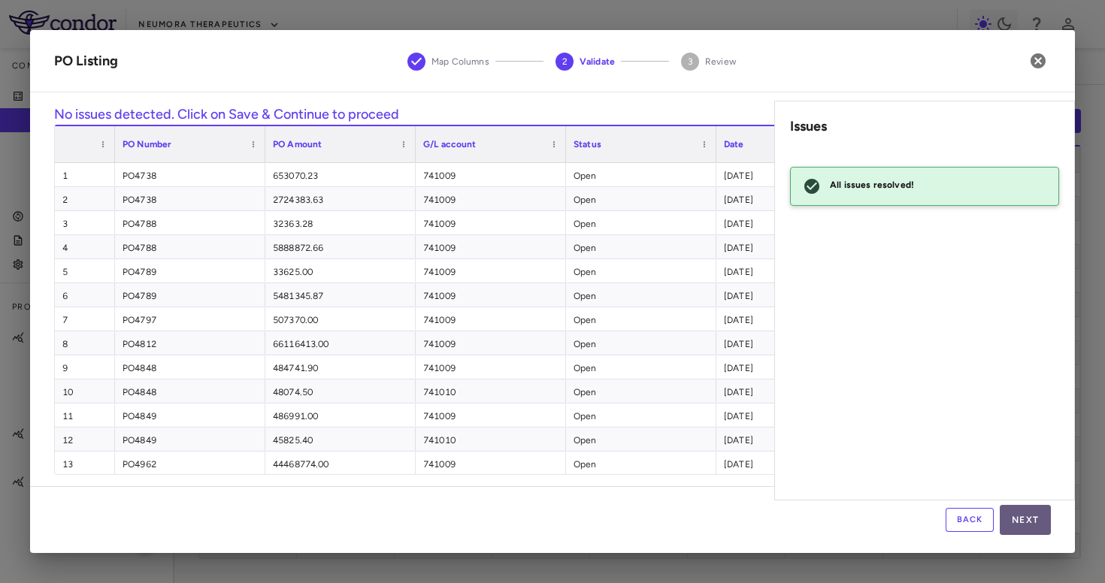
click at [1012, 517] on button "Next" at bounding box center [1025, 520] width 51 height 30
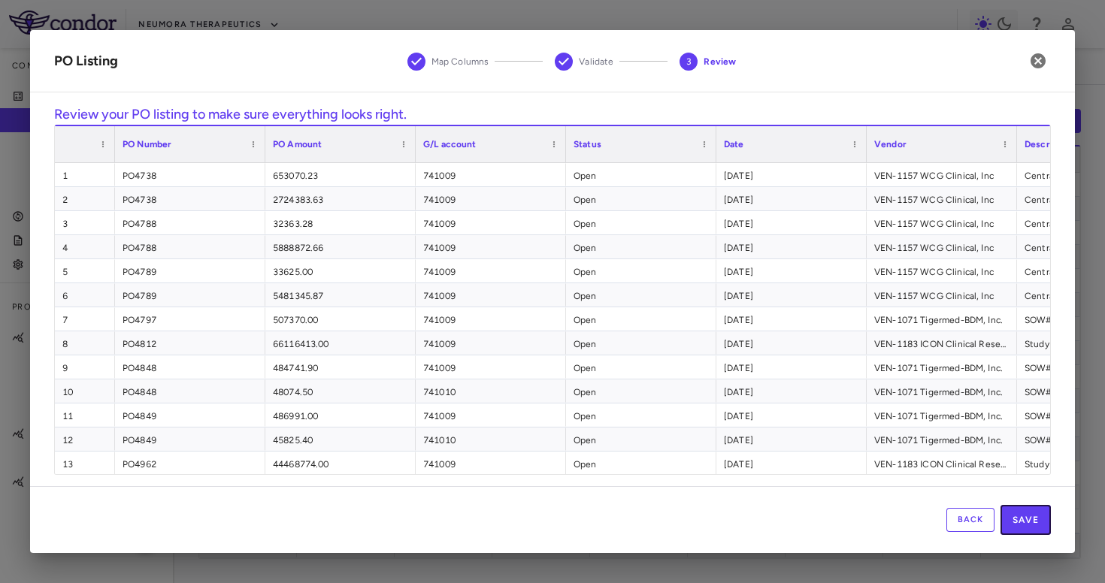
click at [1012, 517] on button "Save" at bounding box center [1025, 520] width 50 height 30
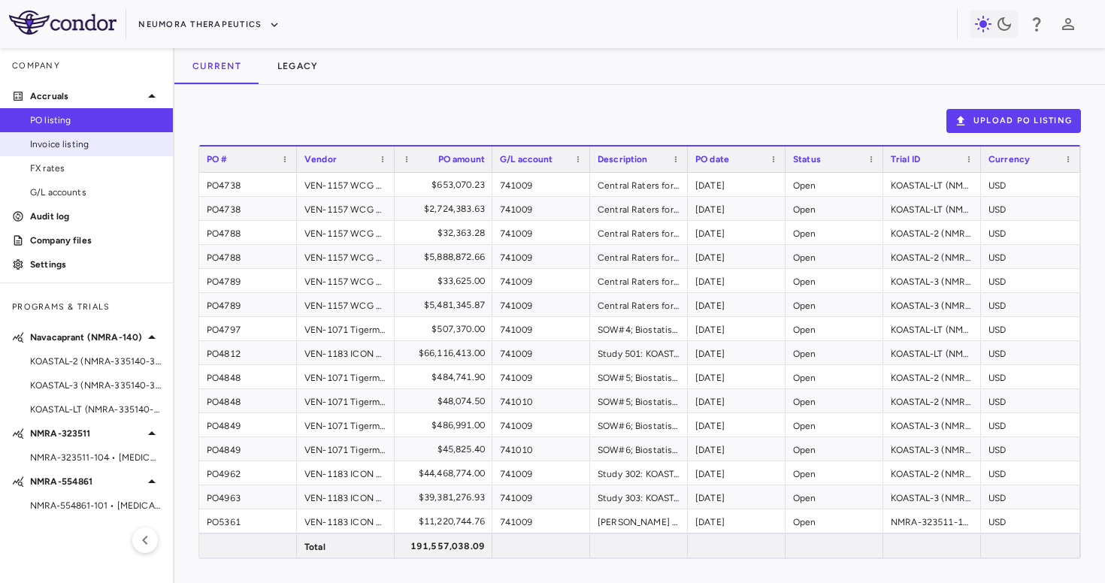
click at [116, 144] on span "Invoice listing" at bounding box center [95, 145] width 131 height 14
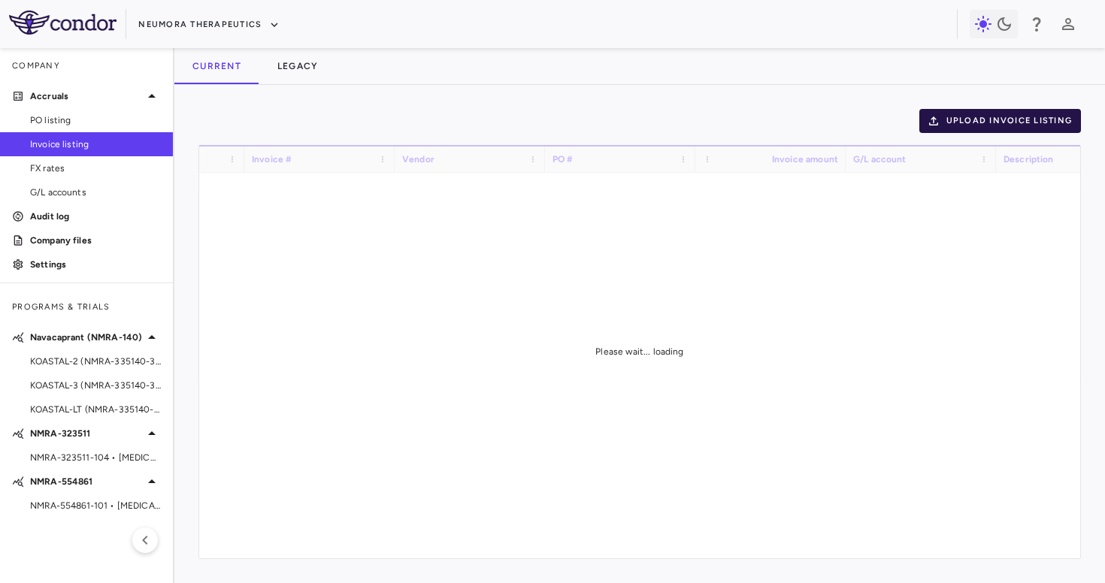
click at [998, 131] on button "Upload invoice listing" at bounding box center [1000, 121] width 162 height 24
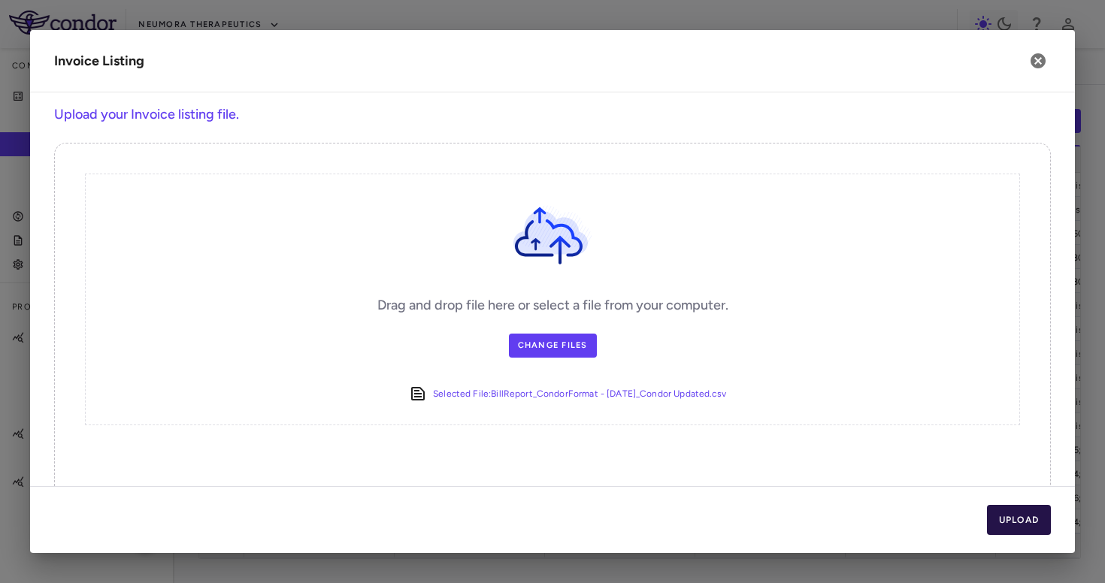
click at [1006, 515] on button "Upload" at bounding box center [1019, 520] width 65 height 30
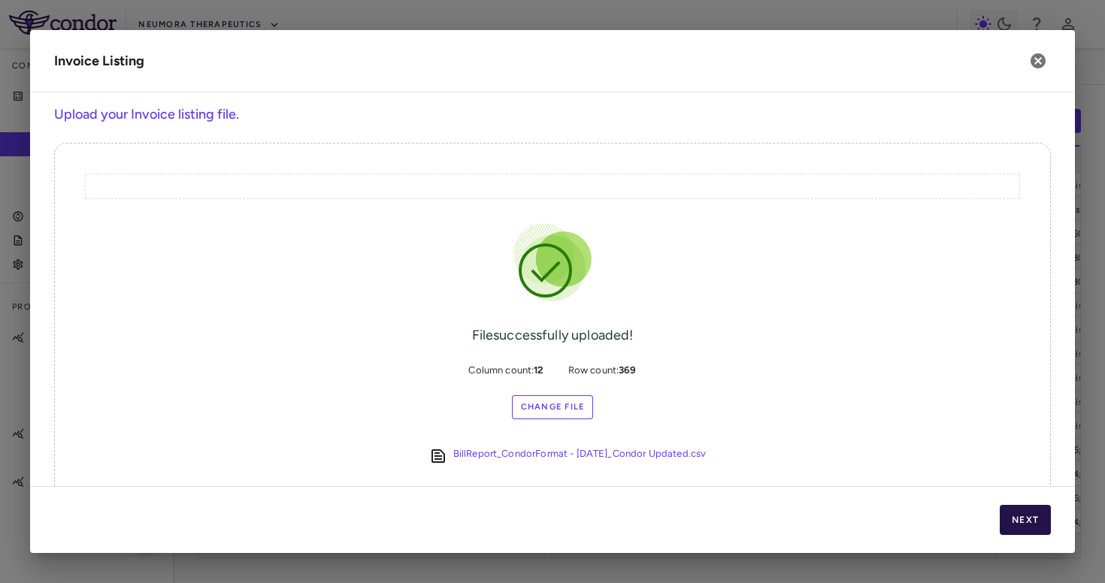
click at [1006, 516] on button "Next" at bounding box center [1025, 520] width 51 height 30
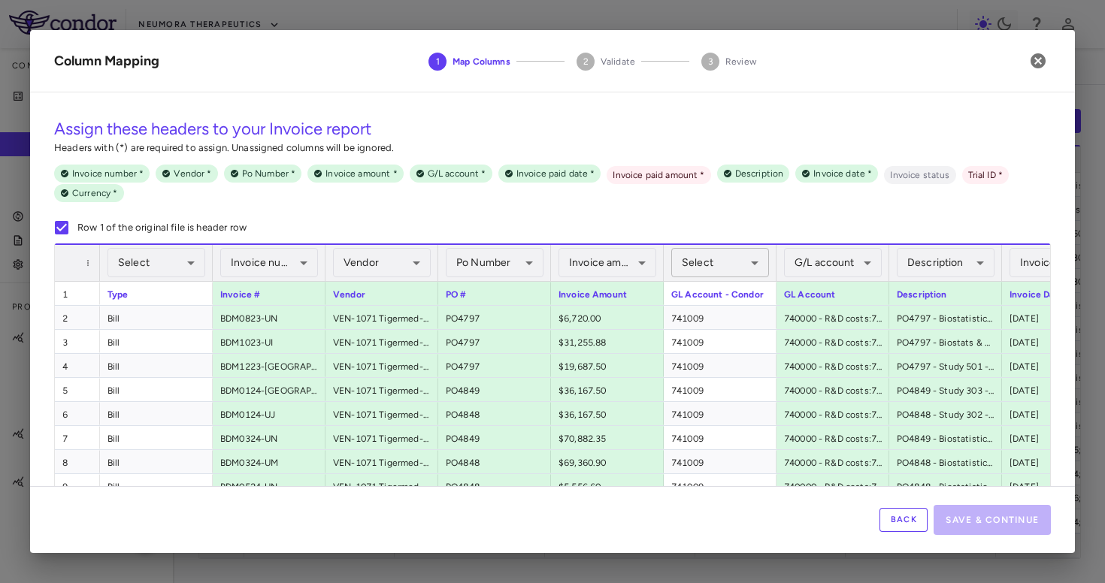
click at [729, 270] on body "Skip to sidebar Skip to main content Neumora Therapeutics Company Accruals PO l…" at bounding box center [552, 291] width 1105 height 583
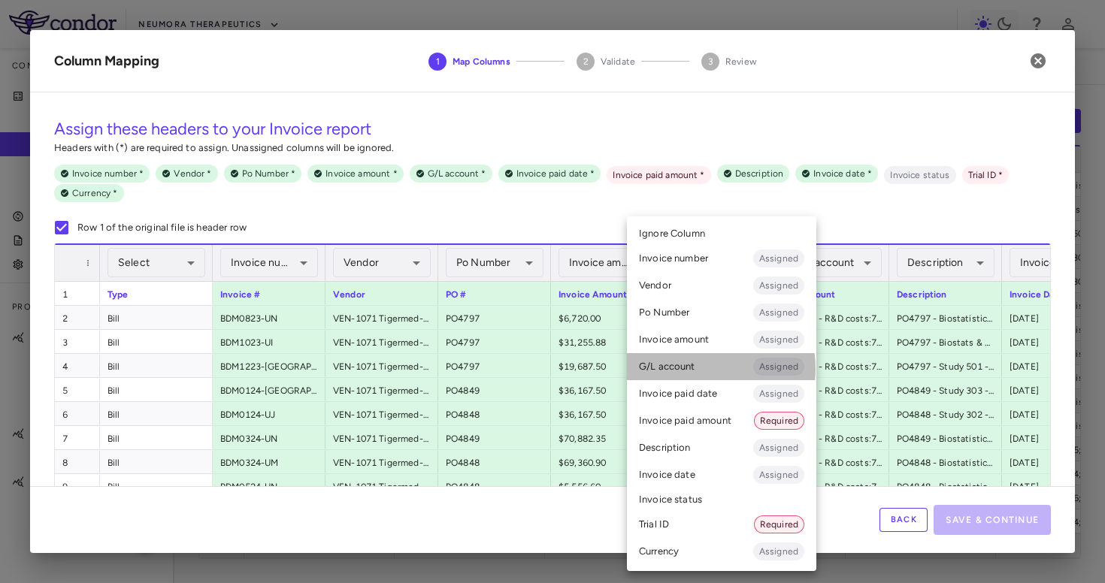
click at [705, 369] on li "G/L account Assigned" at bounding box center [721, 366] width 189 height 27
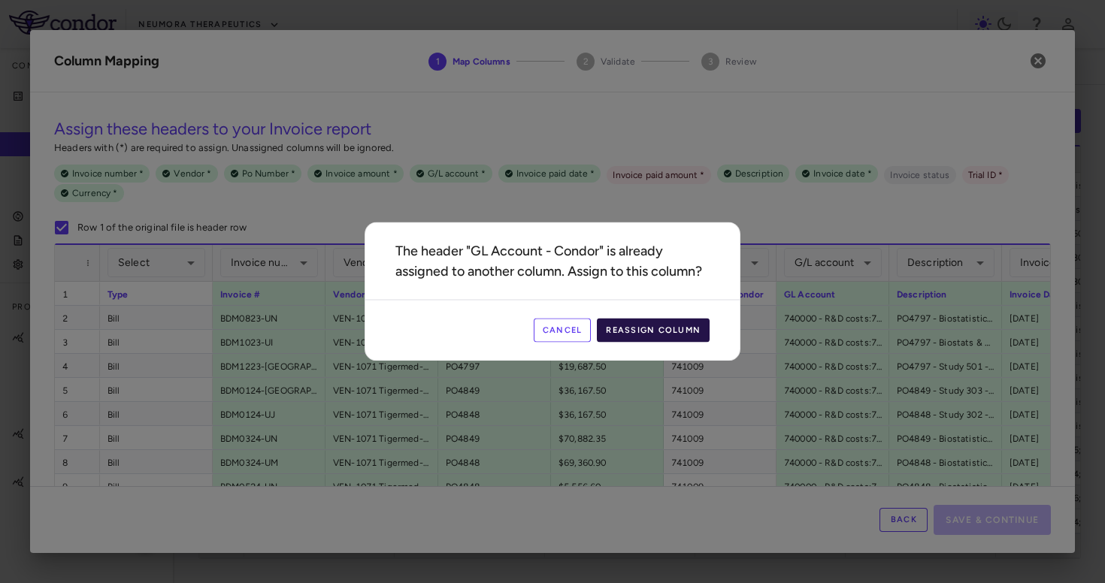
click at [644, 332] on button "Reassign Column" at bounding box center [653, 331] width 113 height 24
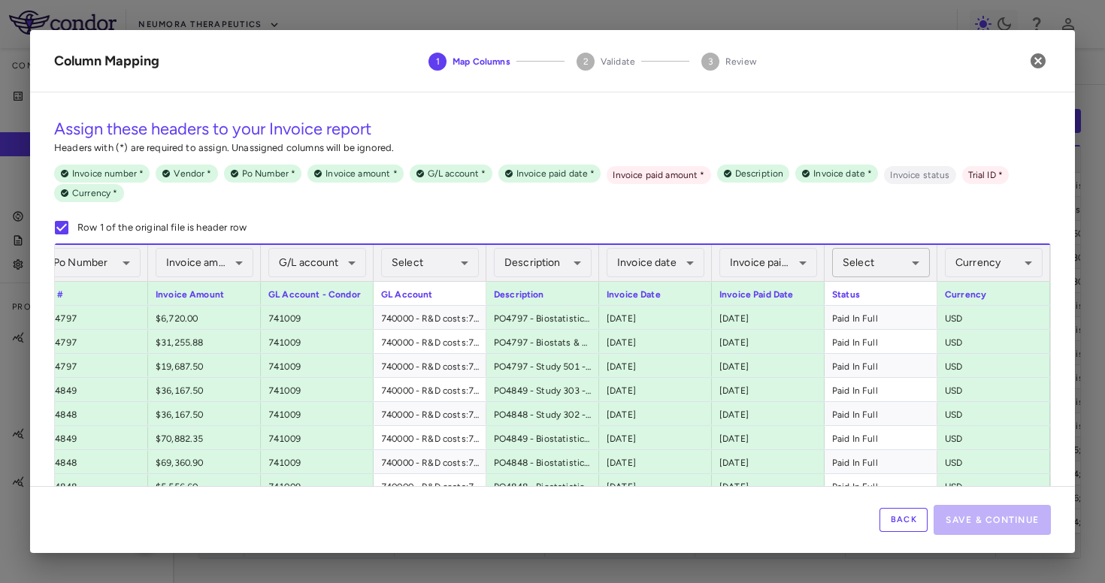
click at [890, 268] on body "Skip to sidebar Skip to main content Neumora Therapeutics Company Accruals PO l…" at bounding box center [552, 291] width 1105 height 583
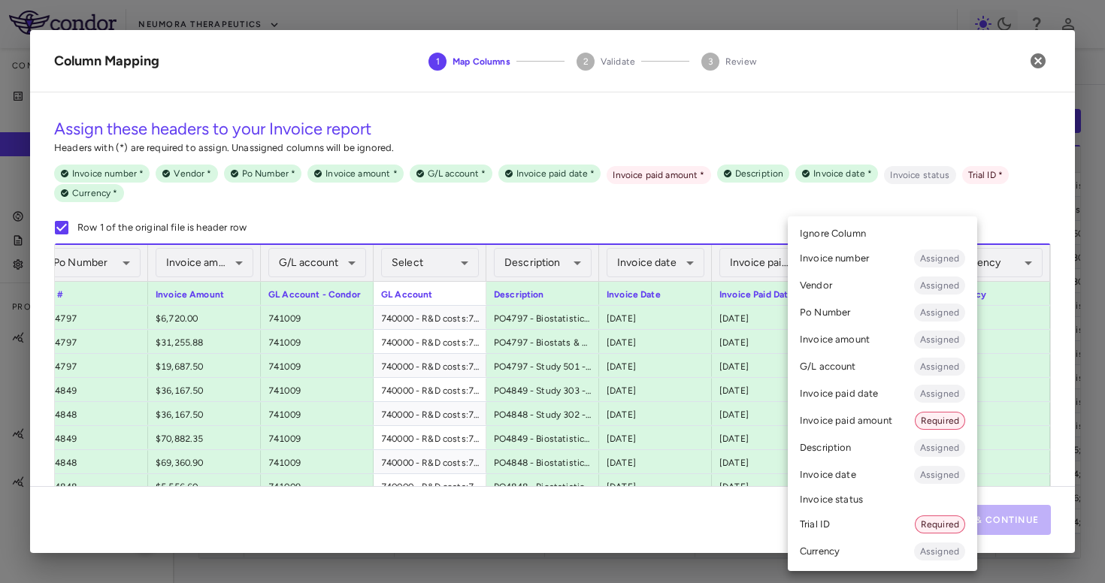
click at [853, 498] on li "Invoice status" at bounding box center [882, 500] width 189 height 23
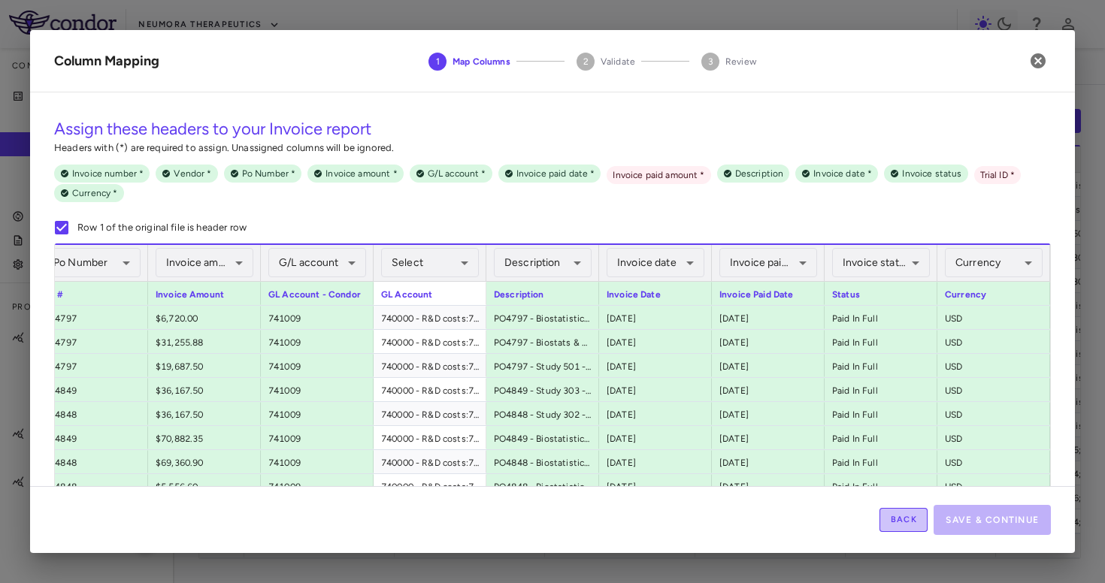
click at [895, 519] on button "Back" at bounding box center [903, 520] width 48 height 24
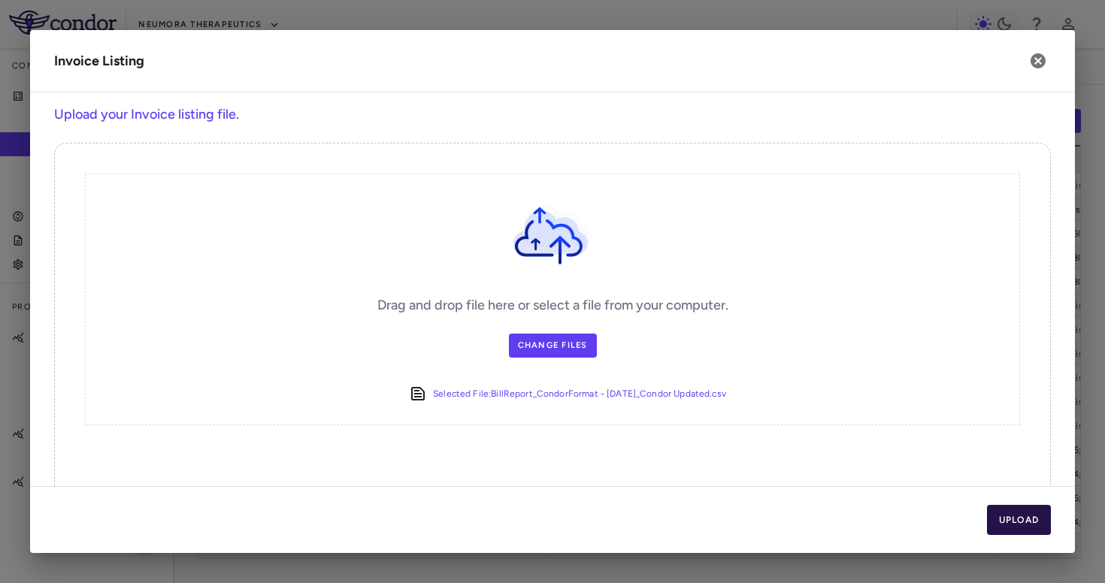
click at [1019, 526] on button "Upload" at bounding box center [1019, 520] width 65 height 30
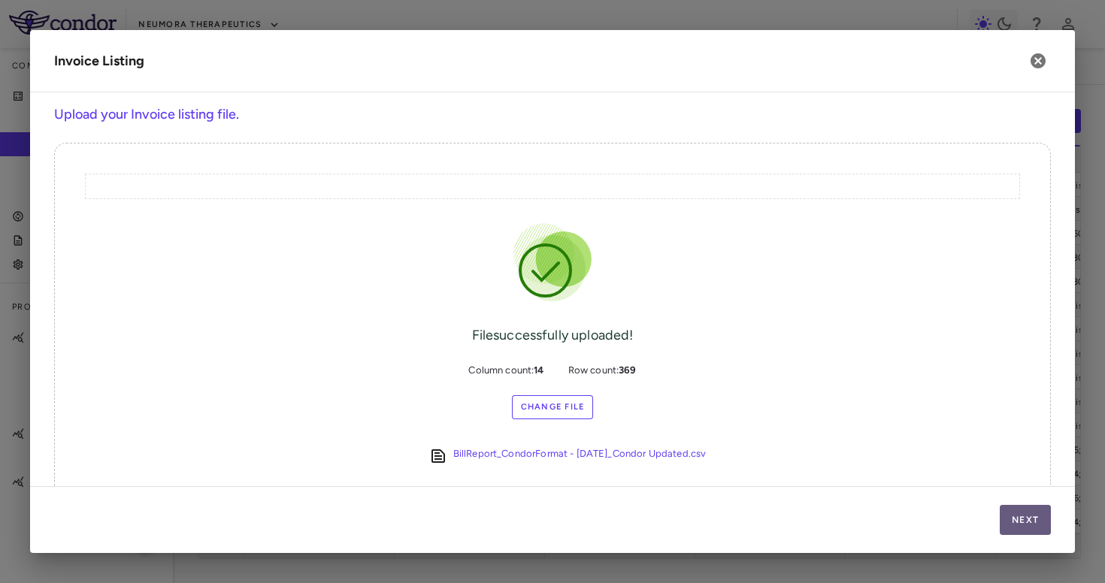
click at [1018, 519] on button "Next" at bounding box center [1025, 520] width 51 height 30
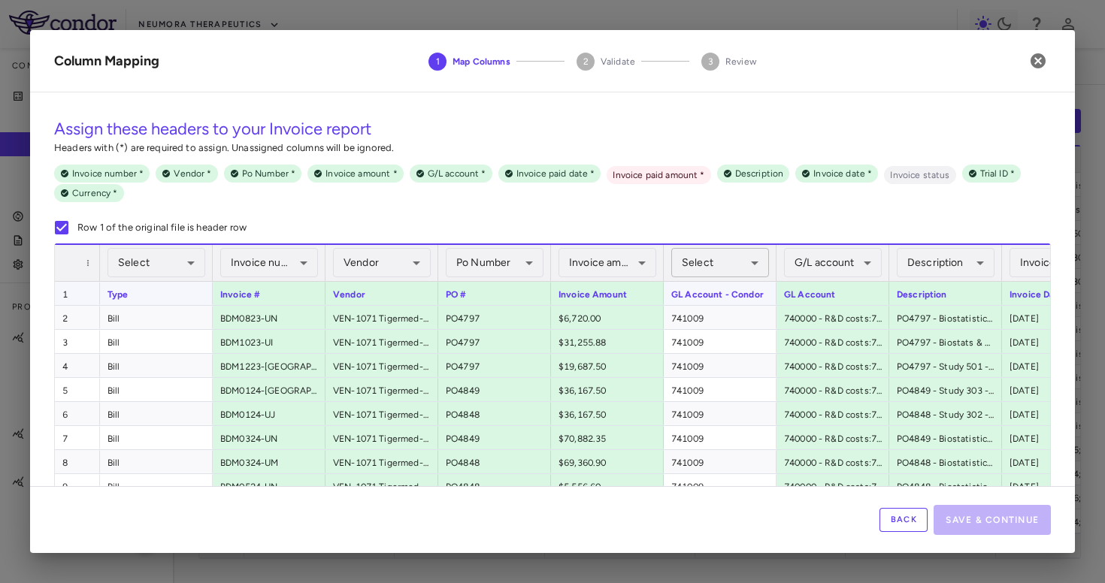
click at [720, 271] on body "Skip to sidebar Skip to main content Neumora Therapeutics Company Accruals PO l…" at bounding box center [552, 291] width 1105 height 583
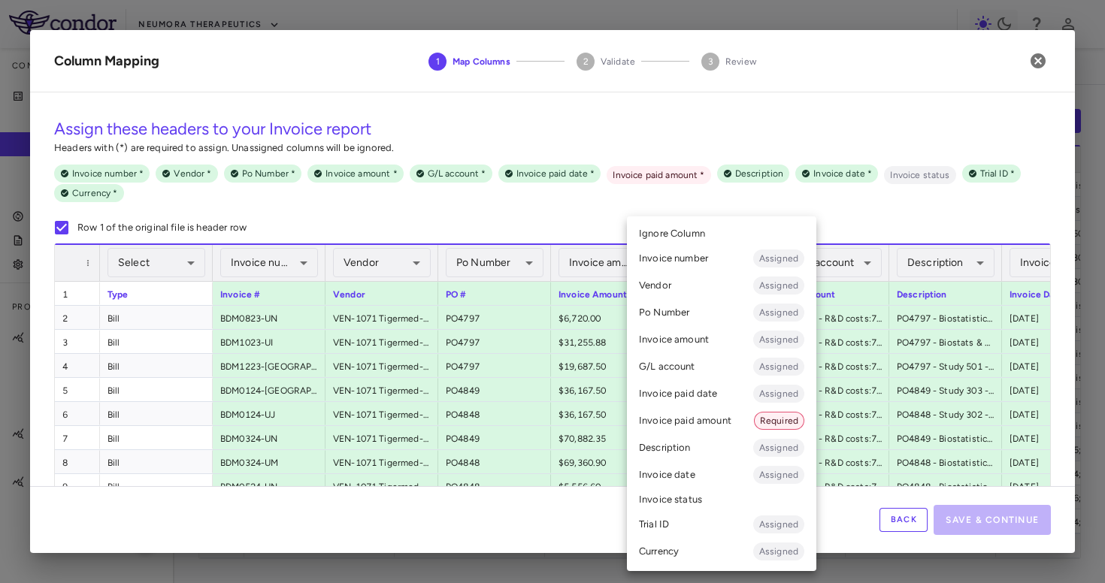
click at [702, 362] on li "G/L account Assigned" at bounding box center [721, 366] width 189 height 27
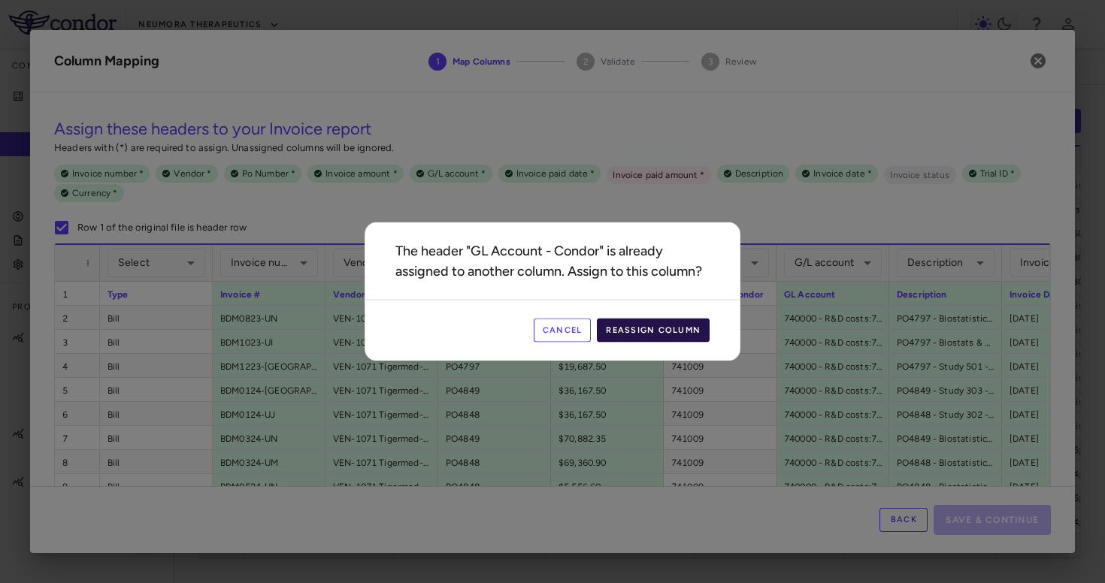
click at [659, 335] on button "Reassign Column" at bounding box center [653, 331] width 113 height 24
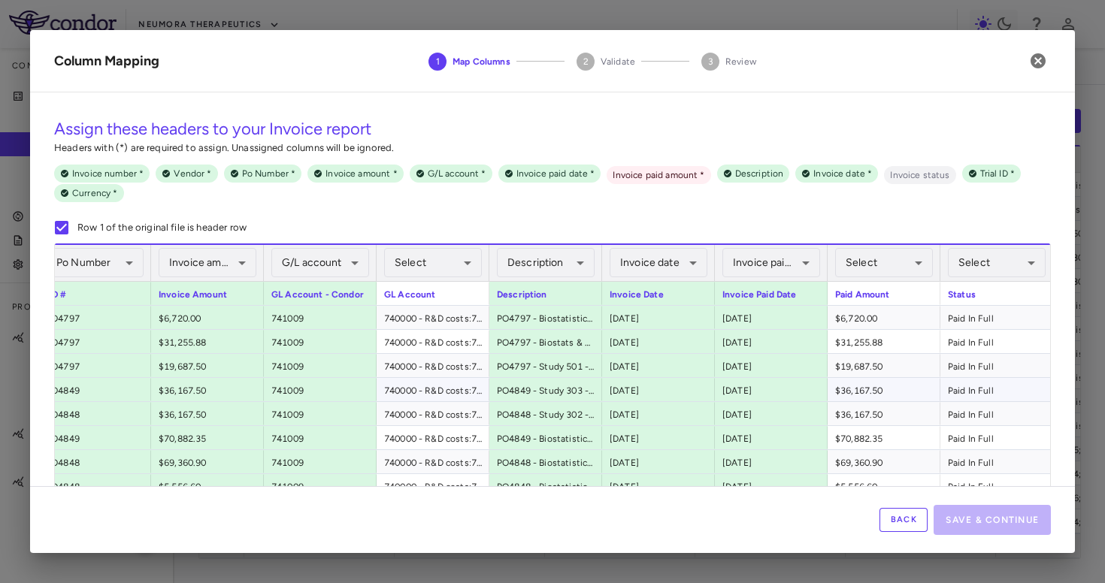
scroll to position [0, 628]
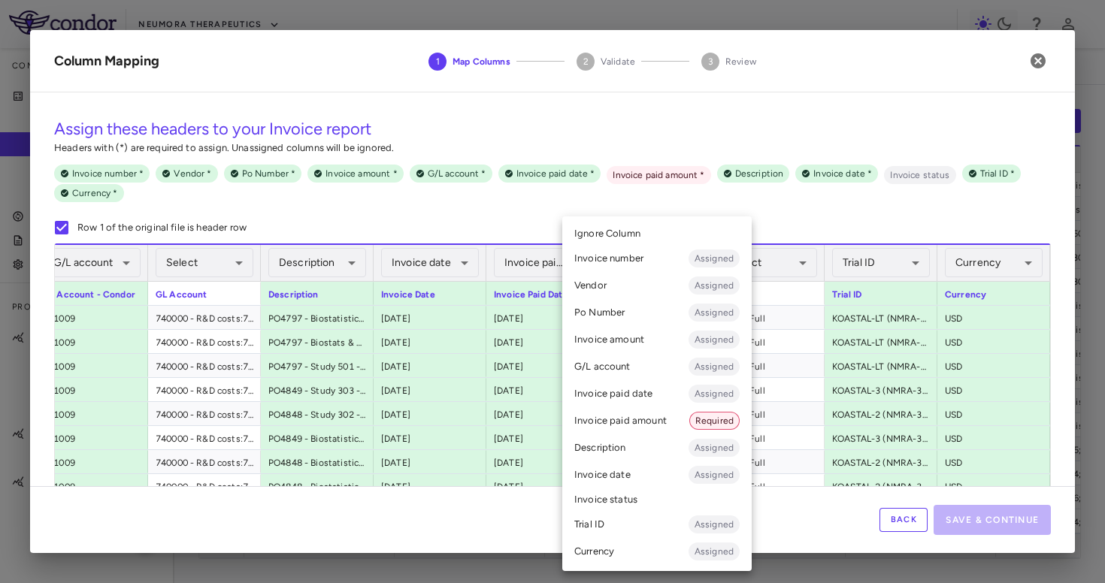
click at [680, 267] on body "Skip to sidebar Skip to main content Neumora Therapeutics Company Accruals PO l…" at bounding box center [552, 291] width 1105 height 583
click at [637, 425] on li "Invoice paid amount Required" at bounding box center [656, 420] width 189 height 27
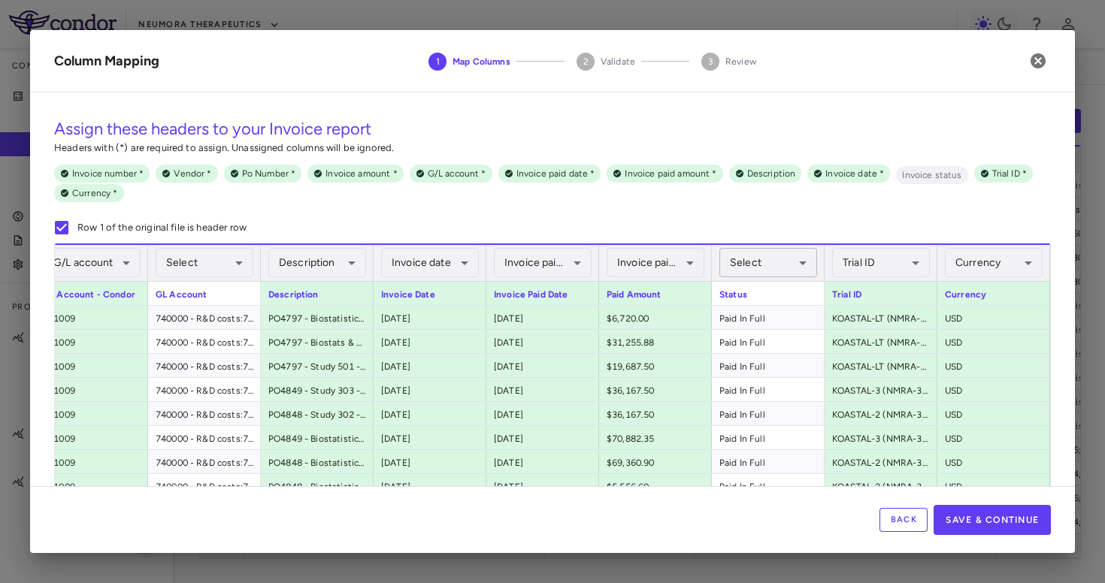
click at [779, 268] on body "Skip to sidebar Skip to main content Neumora Therapeutics Company Accruals PO l…" at bounding box center [552, 291] width 1105 height 583
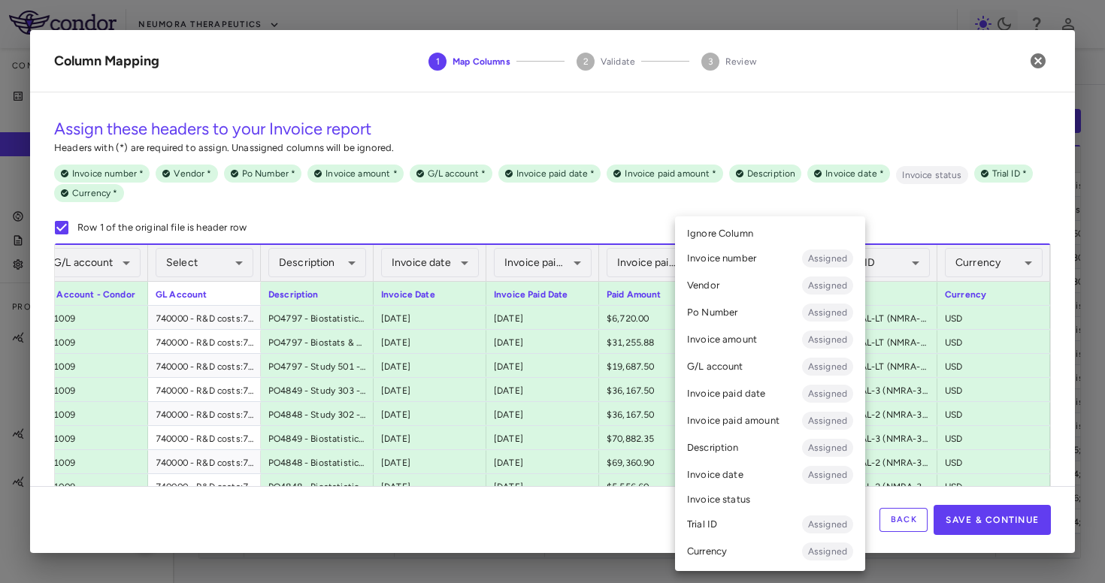
click at [731, 504] on li "Invoice status" at bounding box center [770, 500] width 190 height 23
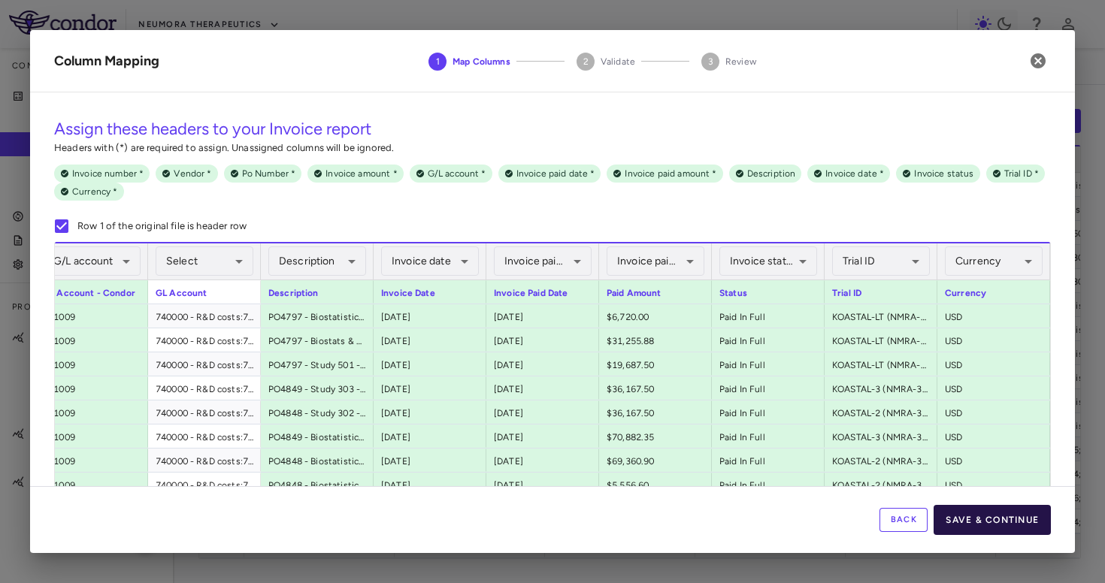
click at [1012, 525] on button "Save & Continue" at bounding box center [991, 520] width 117 height 30
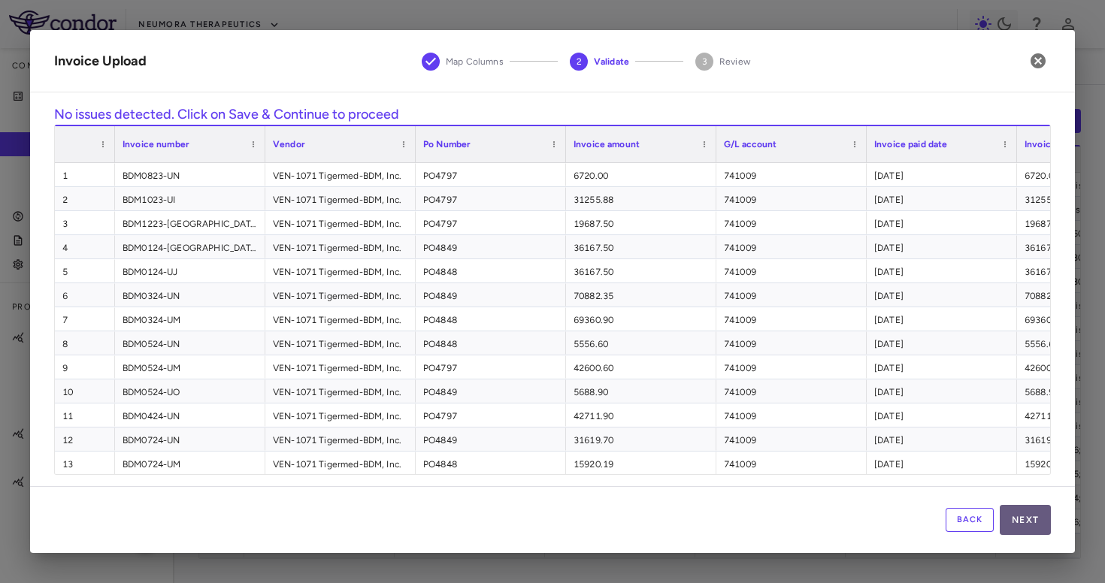
click at [1037, 525] on button "Next" at bounding box center [1025, 520] width 51 height 30
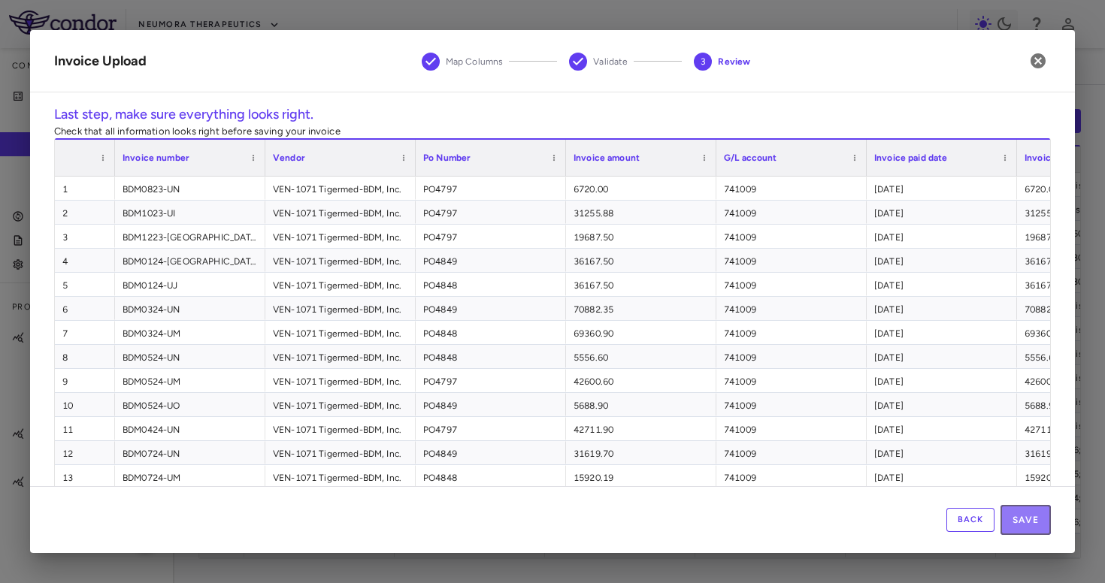
click at [1037, 525] on button "Save" at bounding box center [1025, 520] width 50 height 30
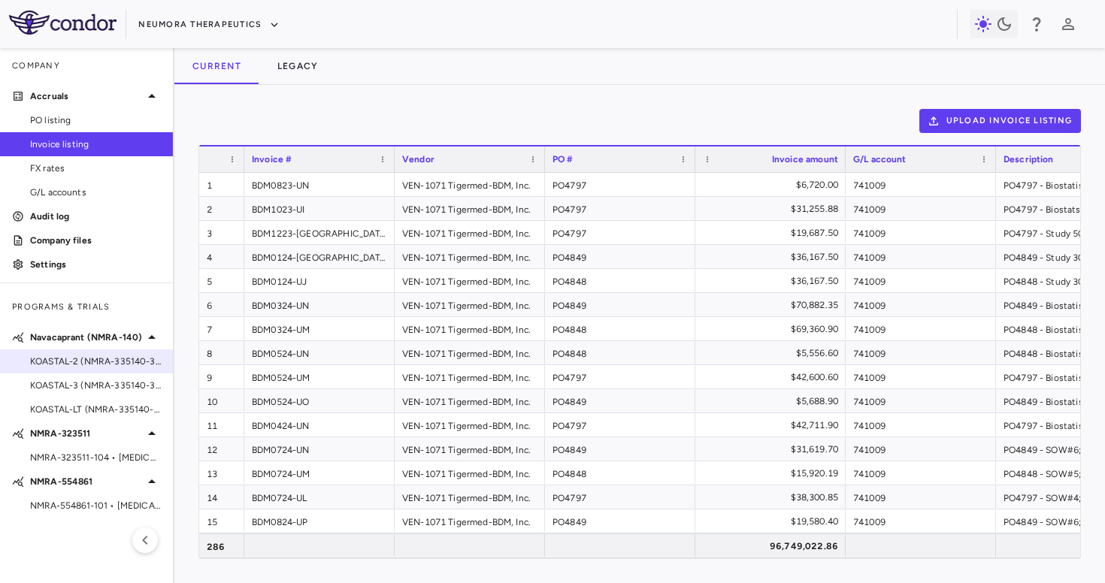
click at [83, 354] on div "KOASTAL-2 (NMRA-335140-302) • MDD" at bounding box center [86, 361] width 173 height 23
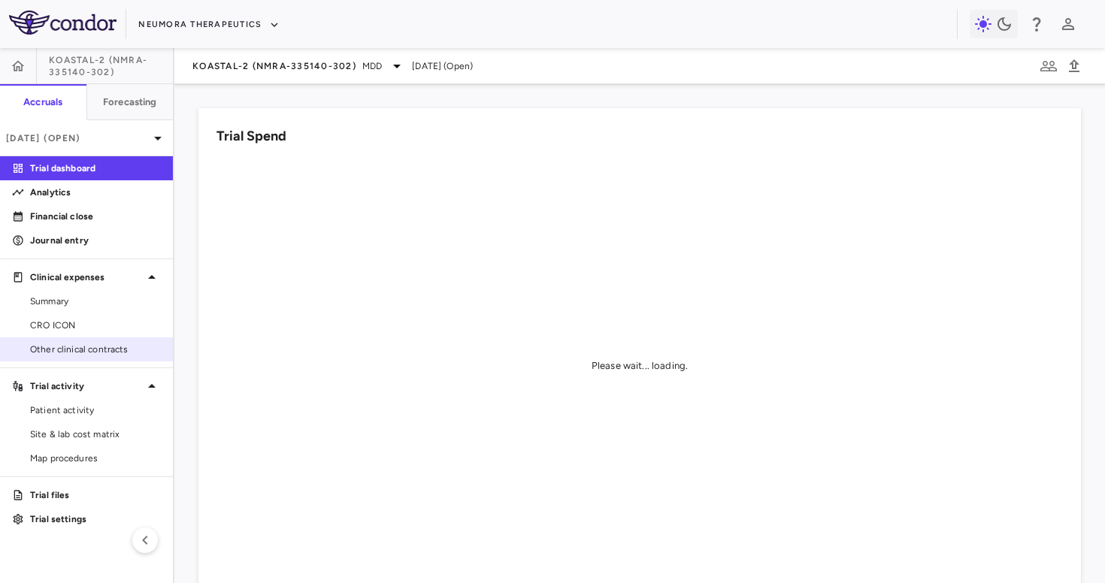
click at [112, 357] on link "Other clinical contracts" at bounding box center [86, 349] width 173 height 23
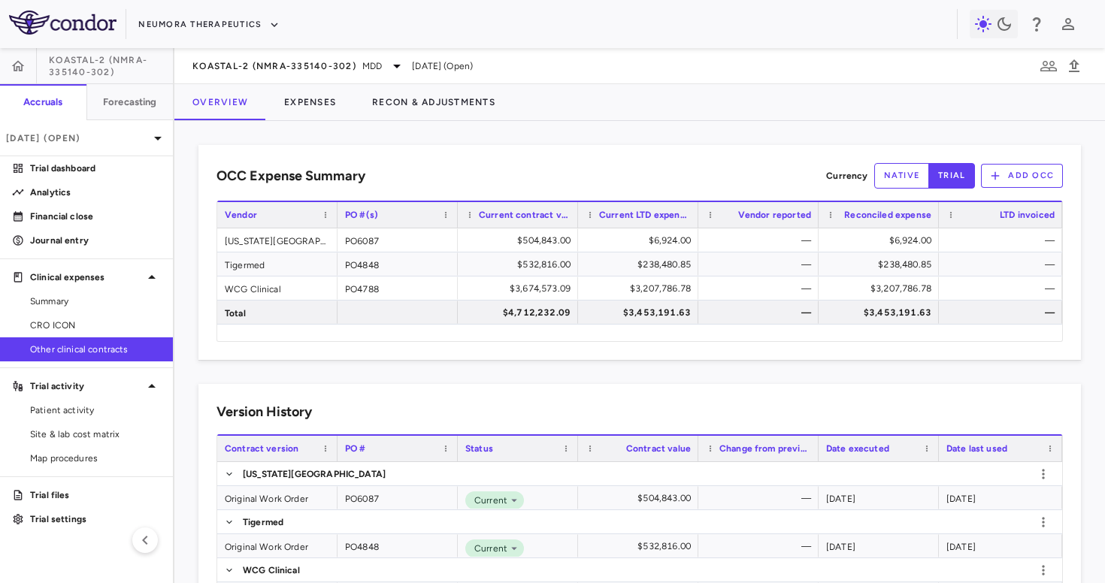
scroll to position [66, 0]
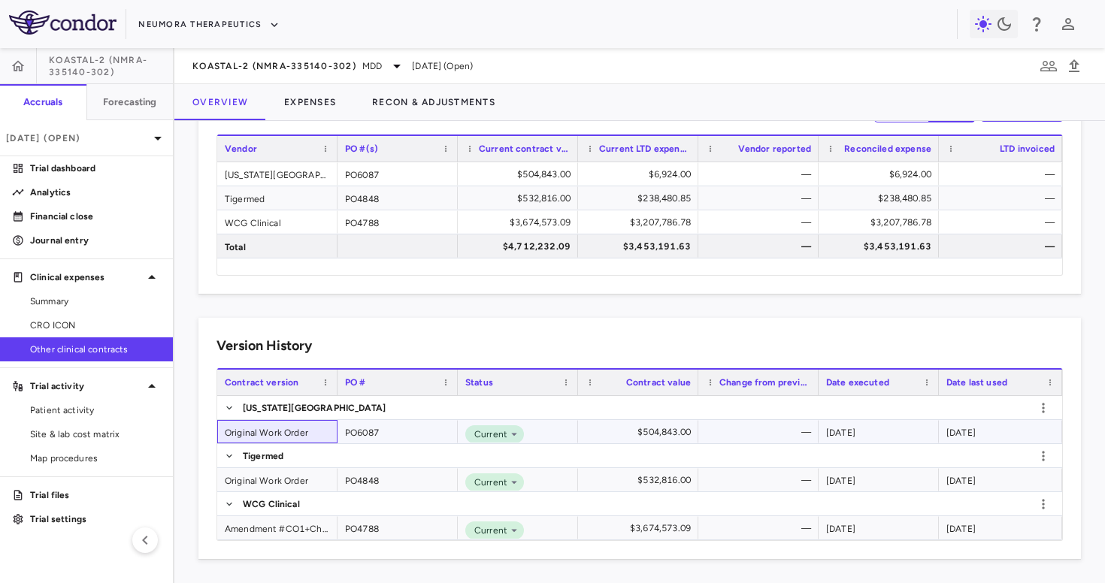
click at [262, 435] on div "Original Work Order" at bounding box center [277, 431] width 120 height 23
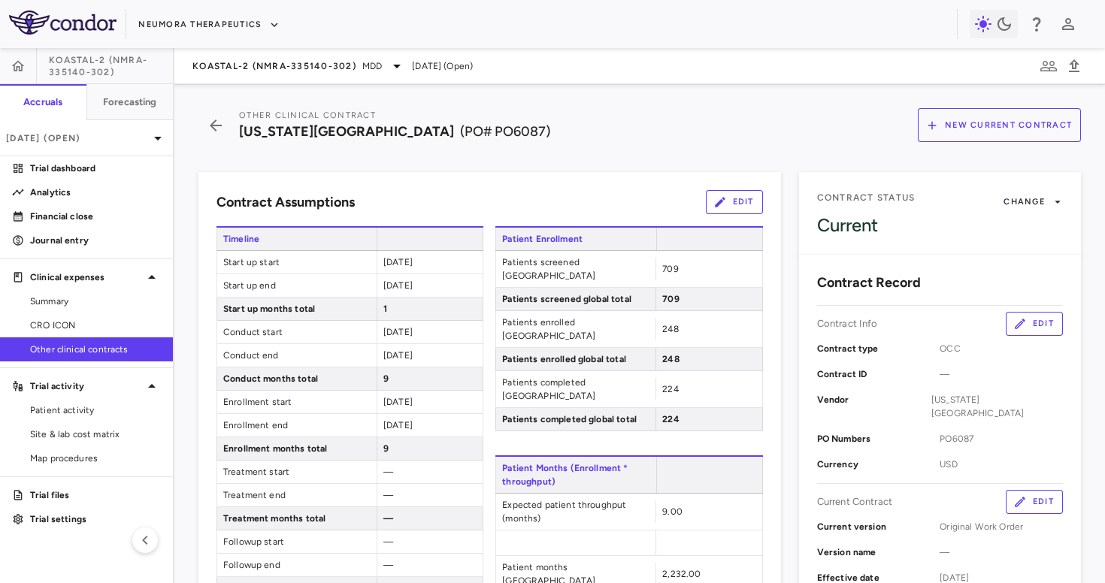
scroll to position [444, 0]
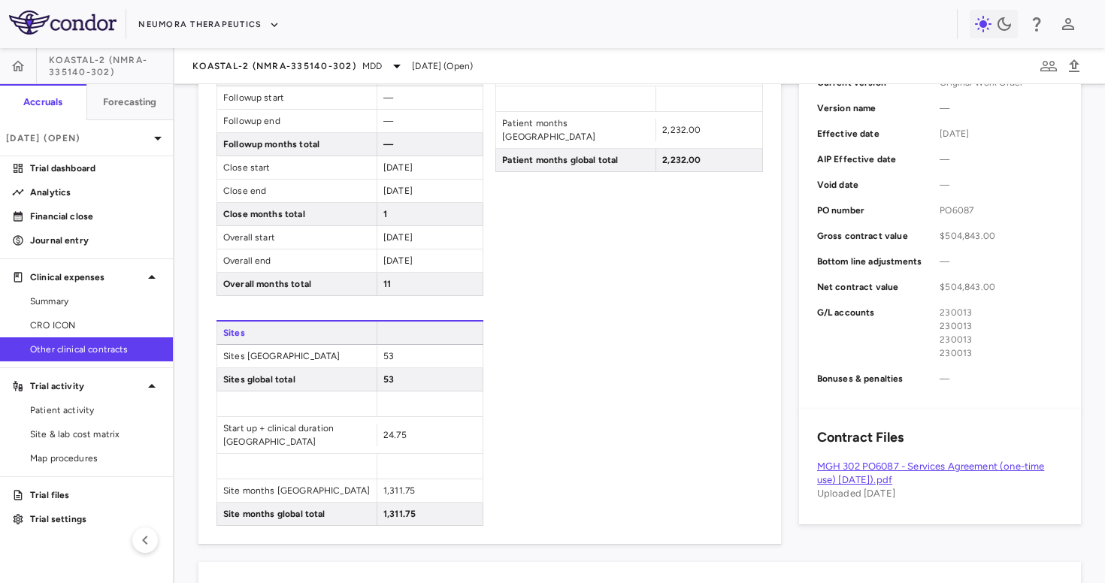
click at [845, 465] on link "MGH 302 PO6087 - Services Agreement (one-time use) February 27, 2025).pdf" at bounding box center [931, 473] width 228 height 25
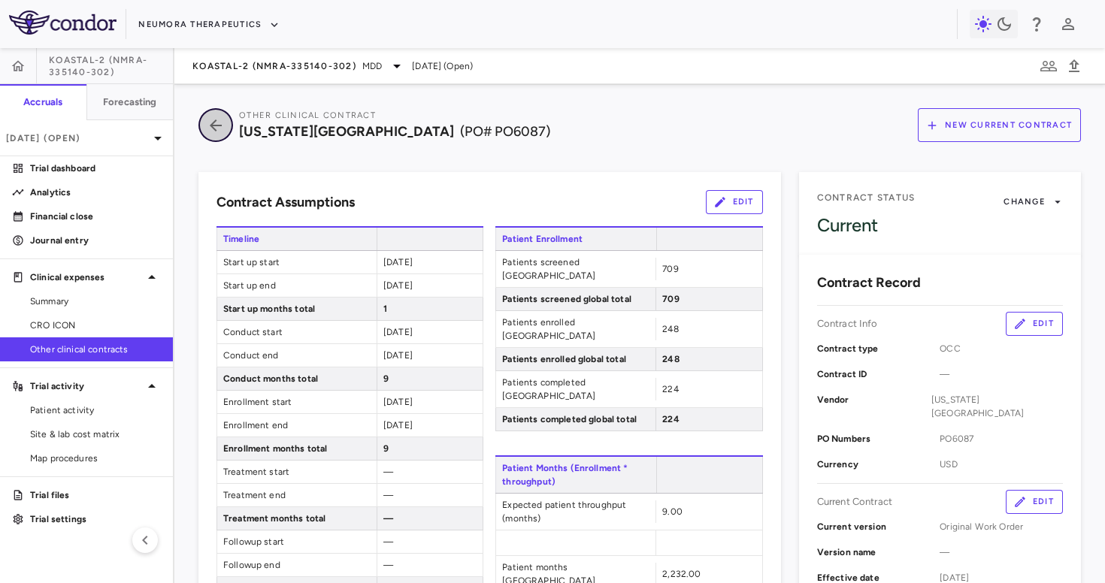
click at [213, 128] on icon "button" at bounding box center [216, 126] width 12 height 12
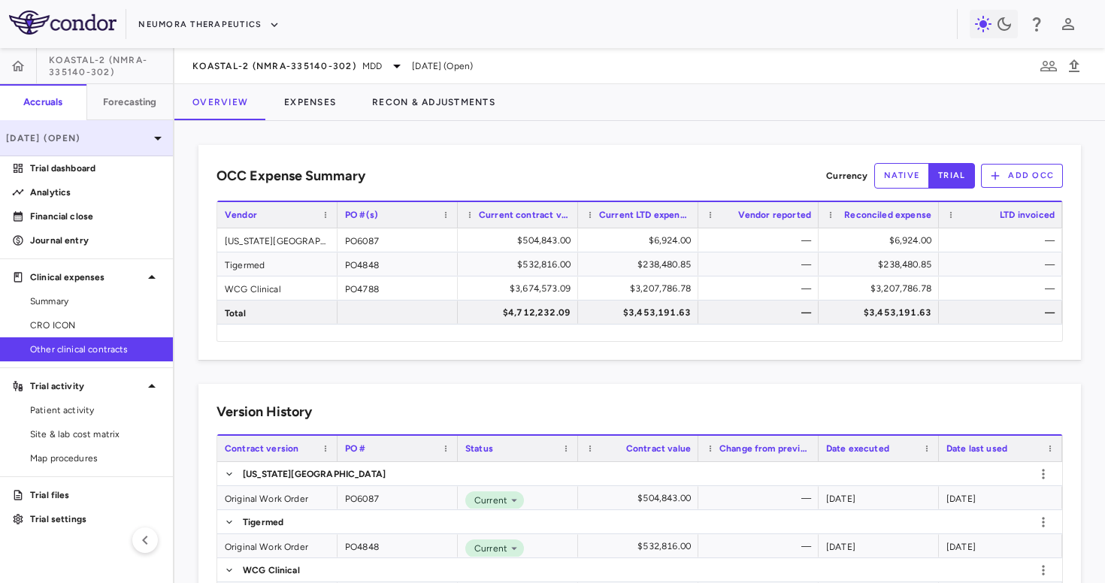
click at [155, 147] on div "Mar 2025 (Open)" at bounding box center [86, 138] width 173 height 36
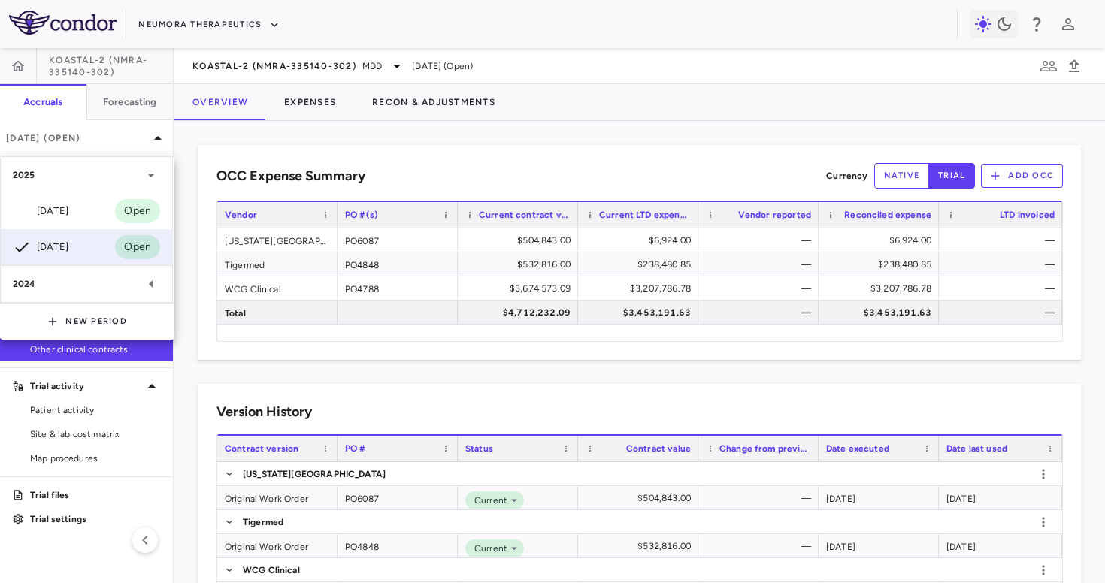
click at [86, 280] on div "2024" at bounding box center [77, 284] width 129 height 14
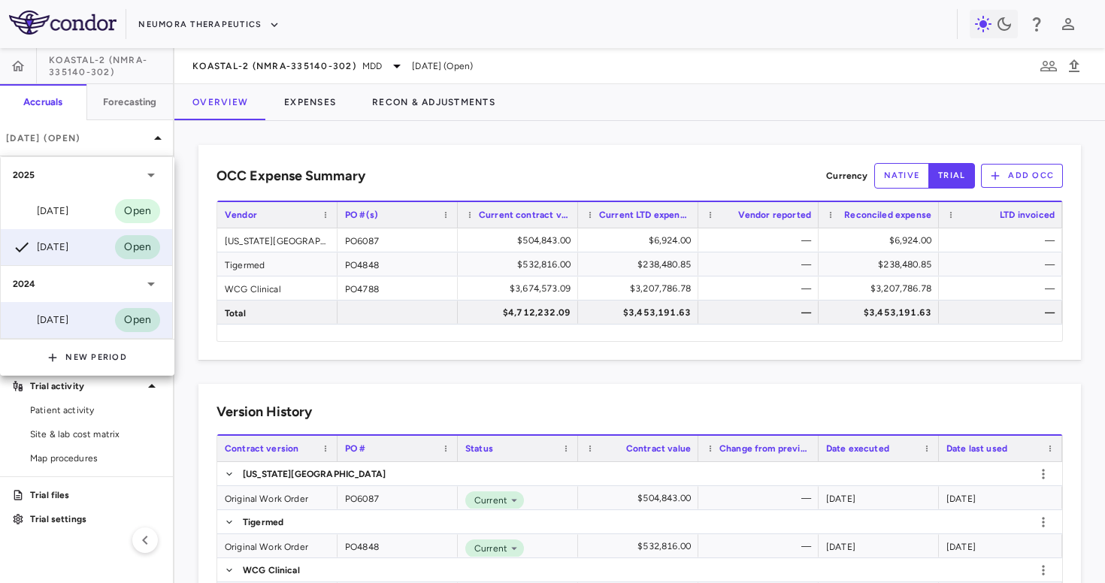
click at [68, 320] on div "[DATE]" at bounding box center [41, 320] width 56 height 18
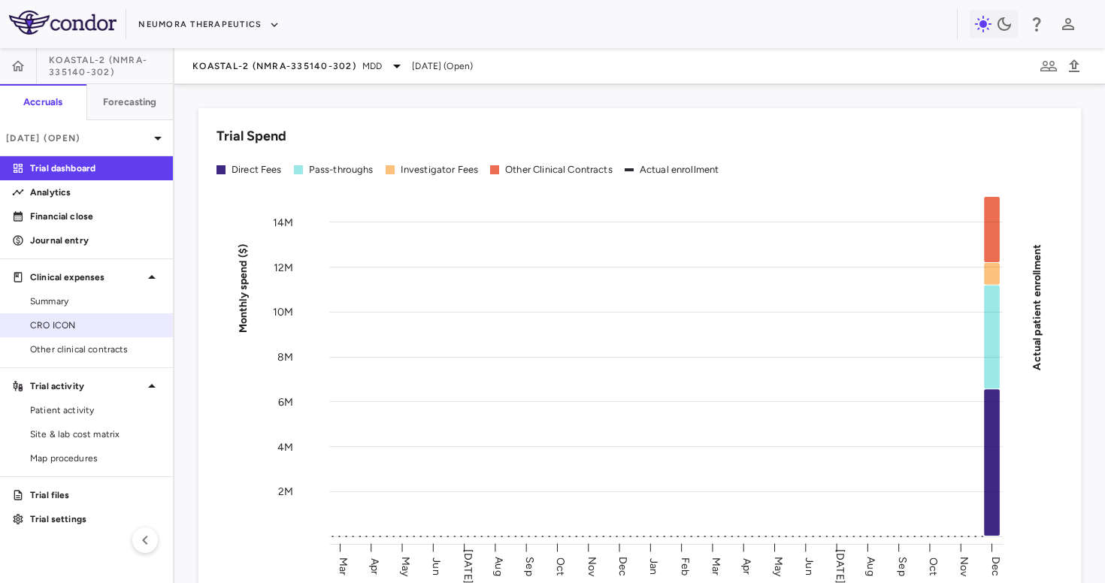
click at [100, 321] on span "CRO ICON" at bounding box center [95, 326] width 131 height 14
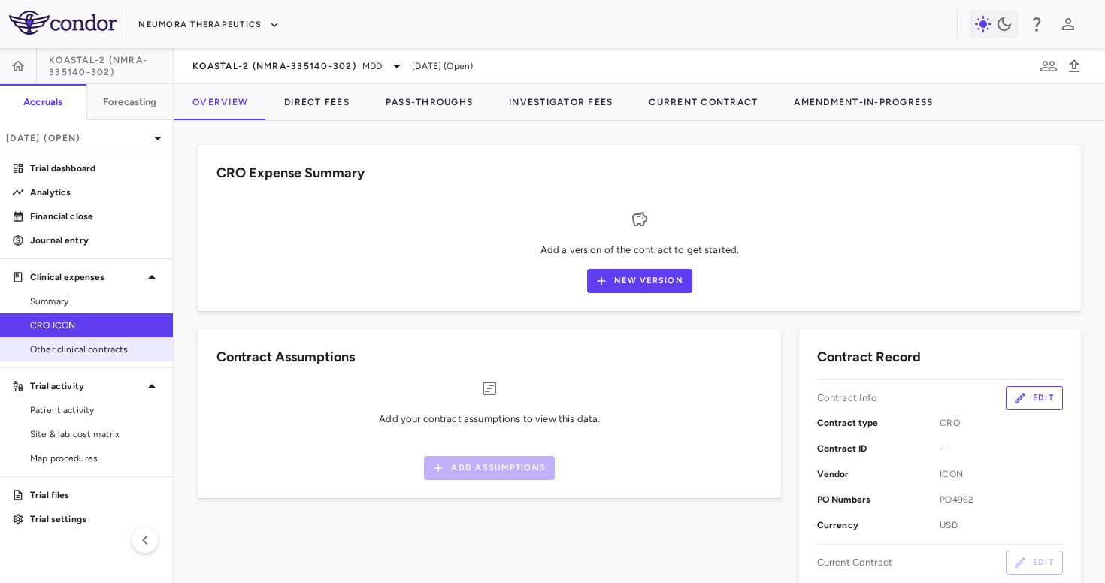
click at [94, 352] on span "Other clinical contracts" at bounding box center [95, 350] width 131 height 14
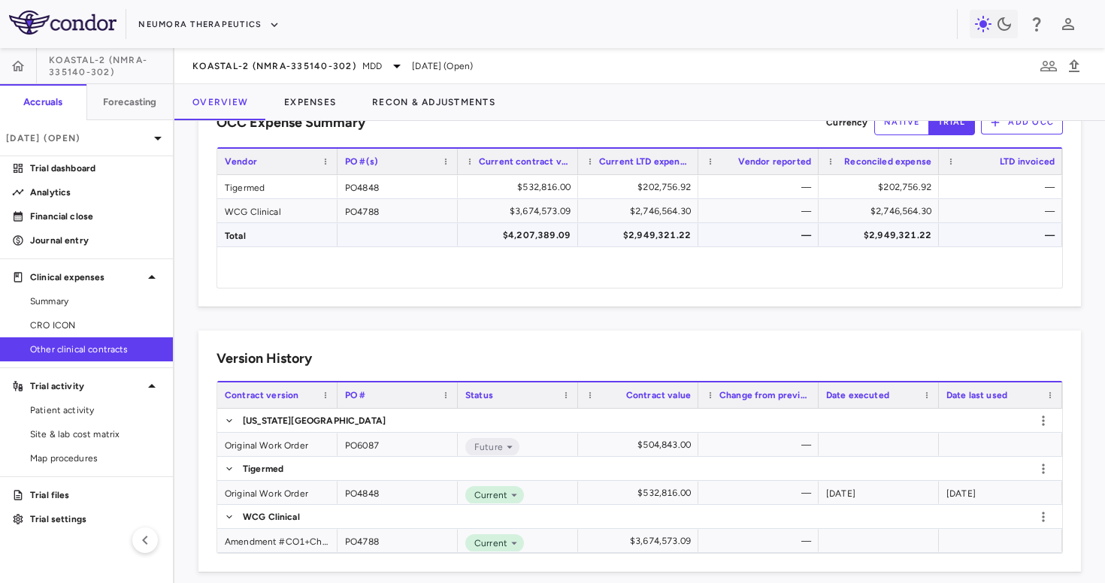
scroll to position [60, 0]
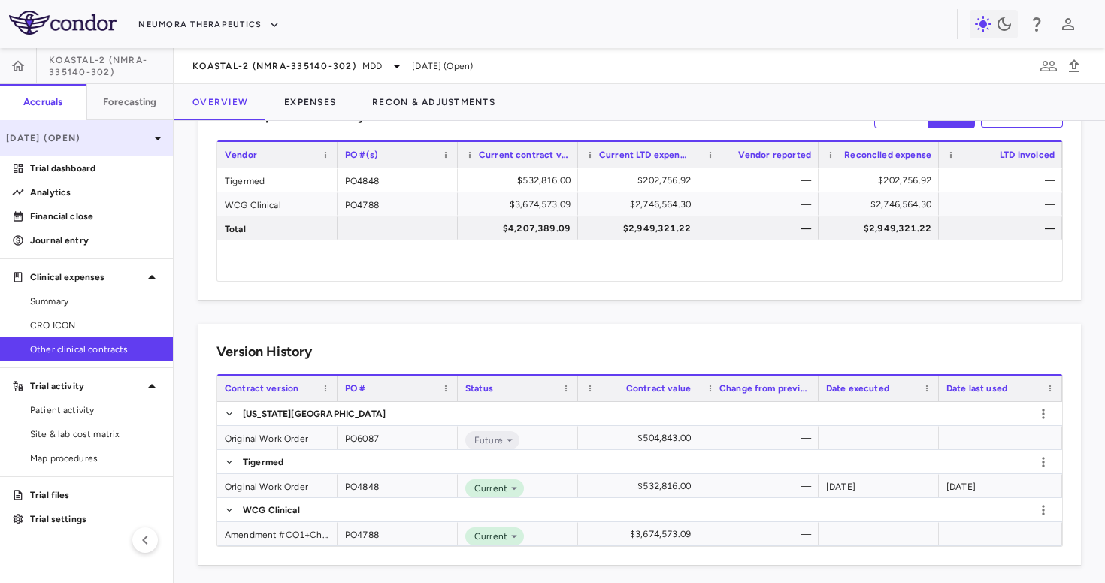
click at [102, 141] on p "Dec 2024 (Open)" at bounding box center [77, 139] width 143 height 14
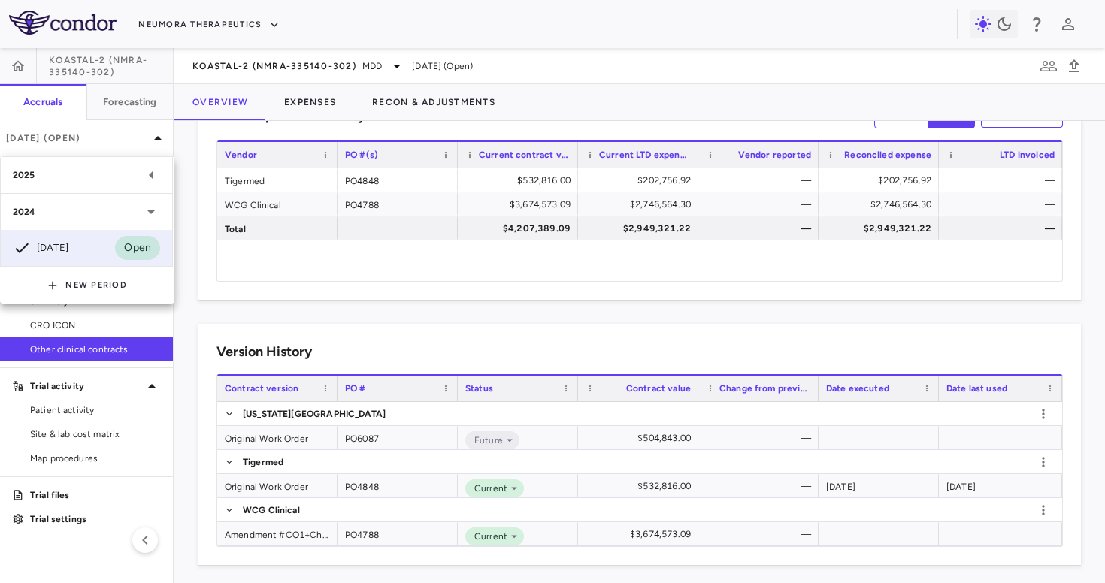
click at [87, 204] on div "2024" at bounding box center [86, 212] width 171 height 36
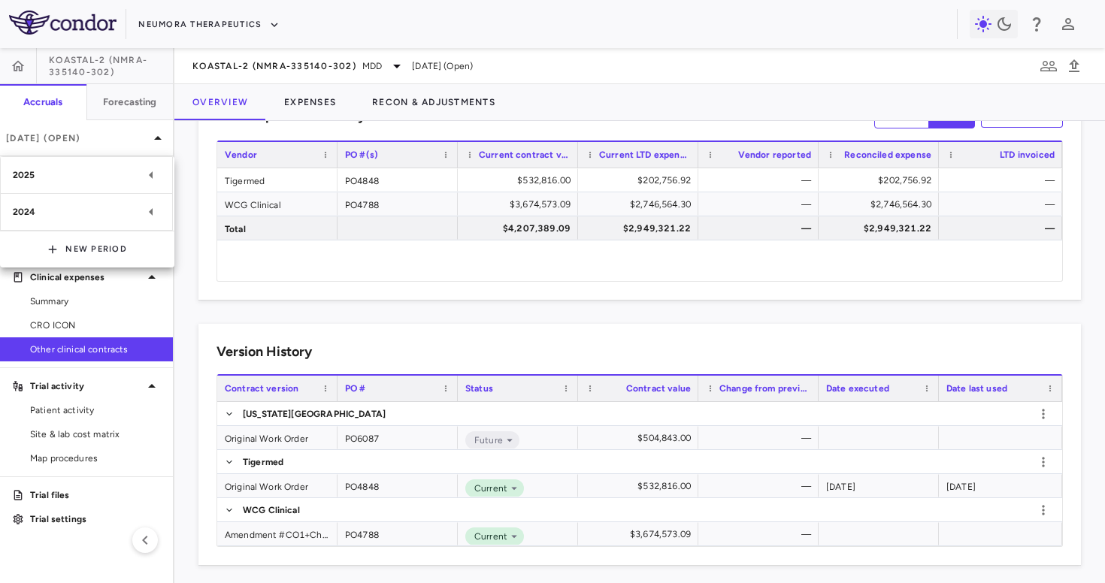
click at [95, 177] on div "2025" at bounding box center [77, 175] width 129 height 14
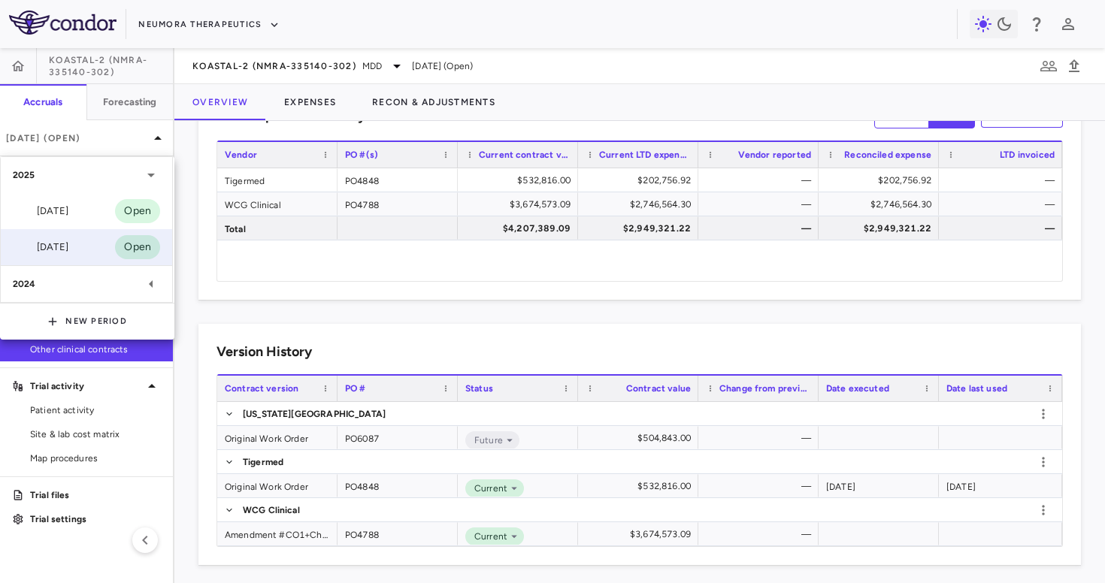
click at [68, 249] on div "[DATE]" at bounding box center [41, 247] width 56 height 18
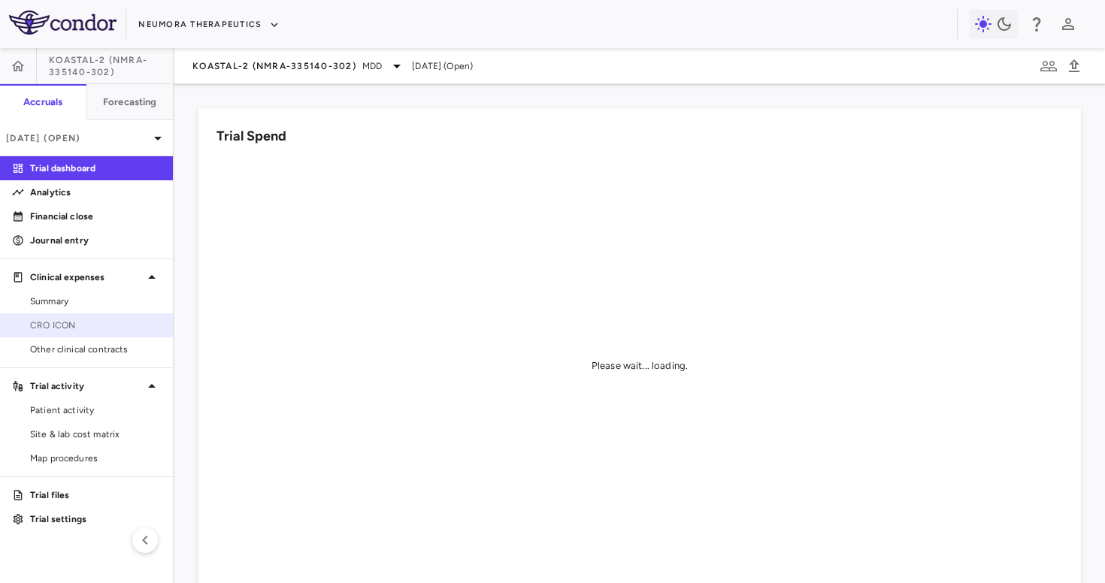
click at [63, 322] on span "CRO ICON" at bounding box center [95, 326] width 131 height 14
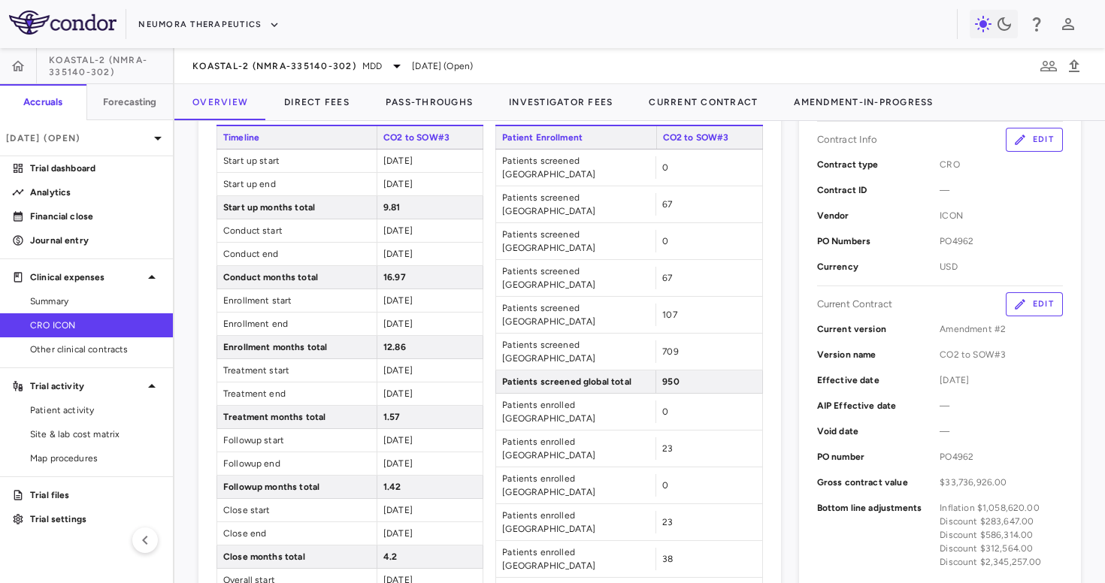
scroll to position [327, 0]
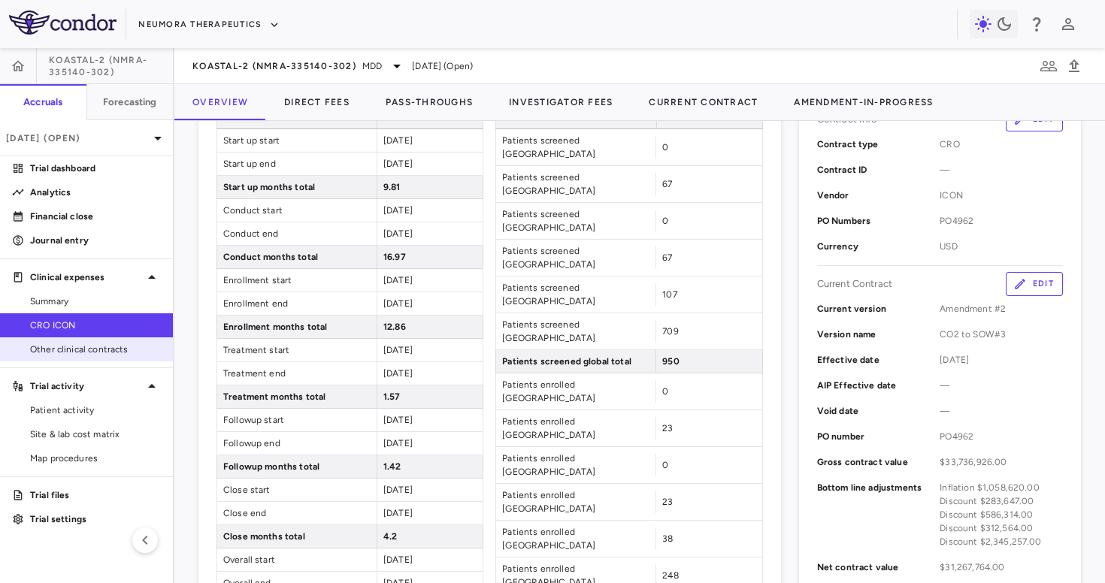
click at [109, 349] on span "Other clinical contracts" at bounding box center [95, 350] width 131 height 14
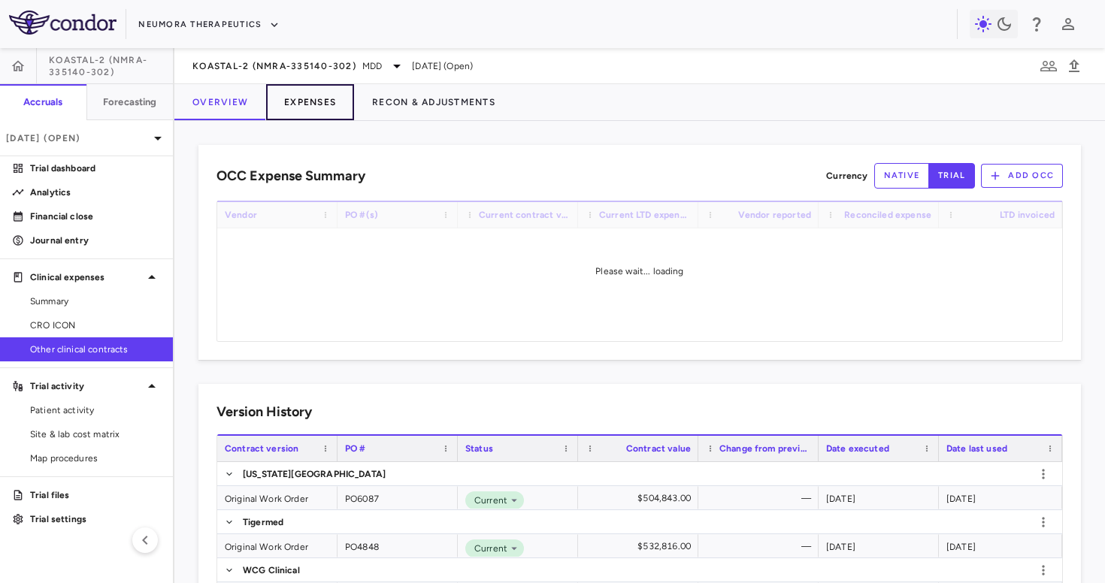
click at [313, 107] on button "Expenses" at bounding box center [310, 102] width 88 height 36
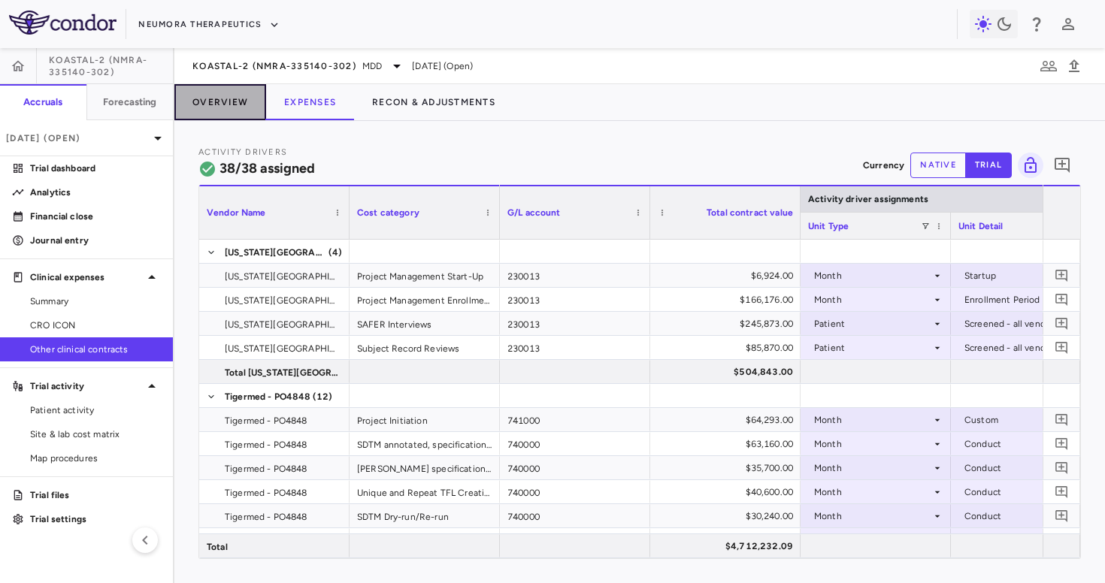
click at [218, 117] on button "Overview" at bounding box center [220, 102] width 92 height 36
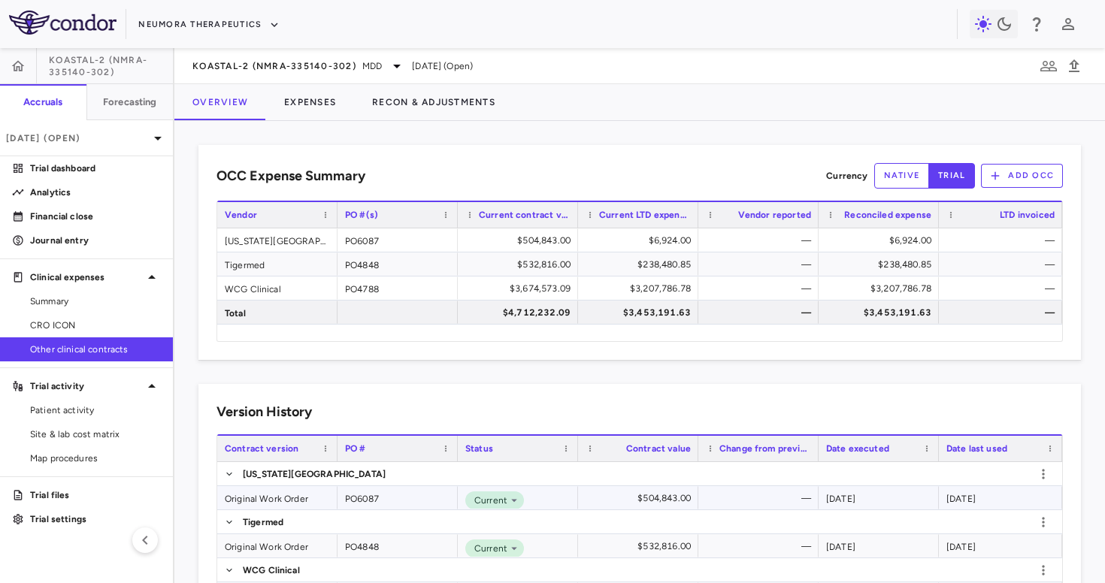
scroll to position [59, 0]
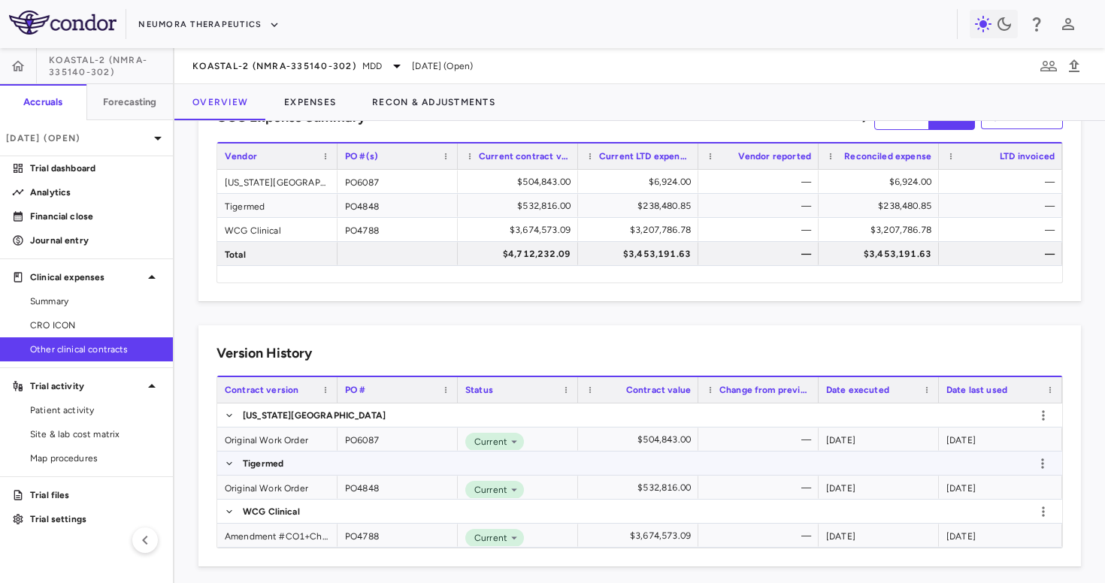
click at [288, 437] on div "Original Work Order" at bounding box center [277, 439] width 120 height 23
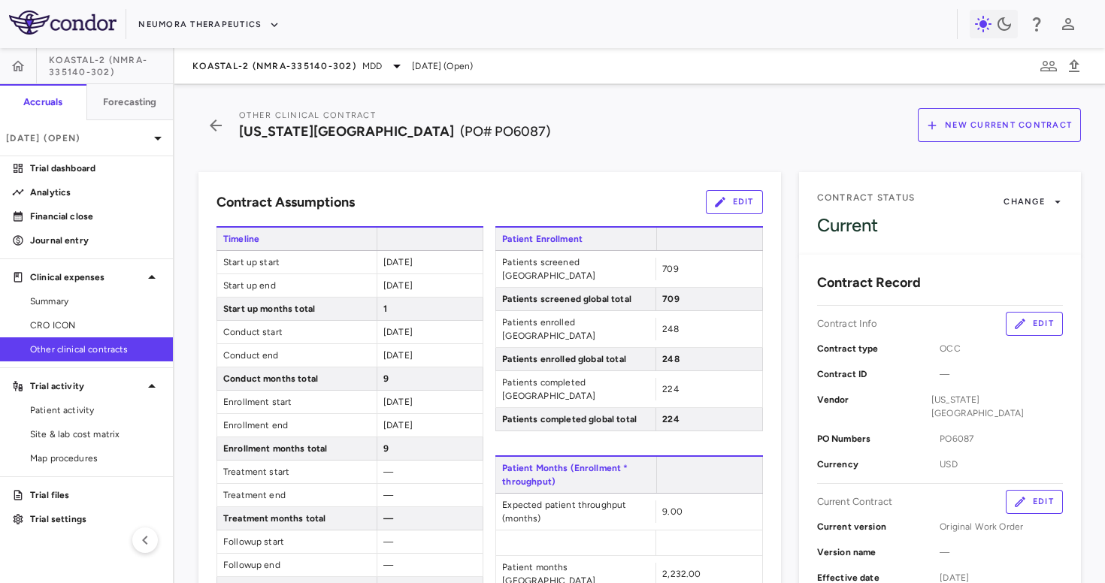
click at [1022, 501] on icon "button" at bounding box center [1020, 502] width 14 height 14
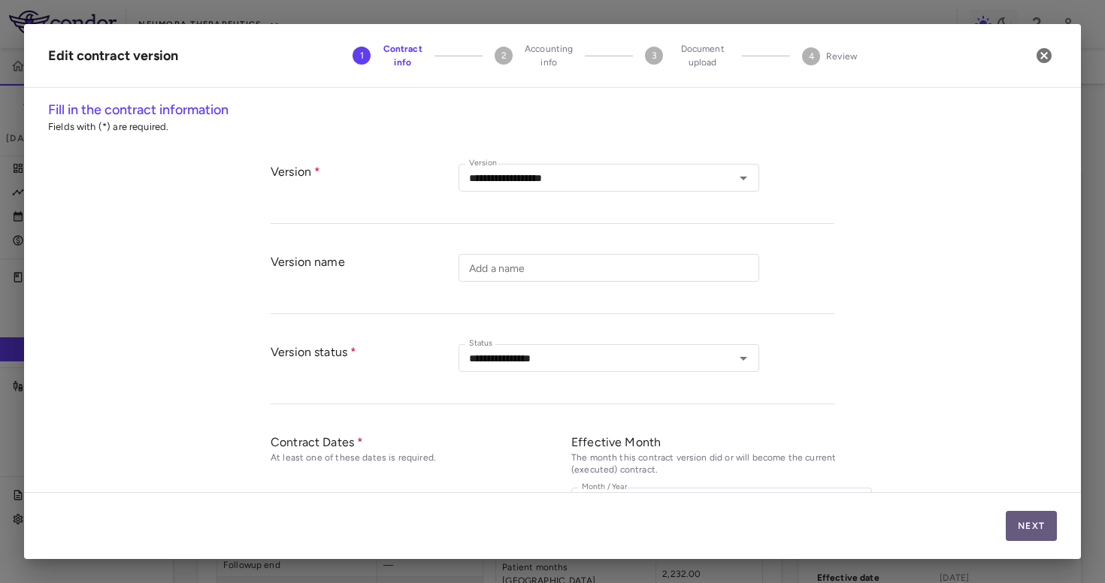
click at [1015, 535] on button "Next" at bounding box center [1031, 526] width 51 height 30
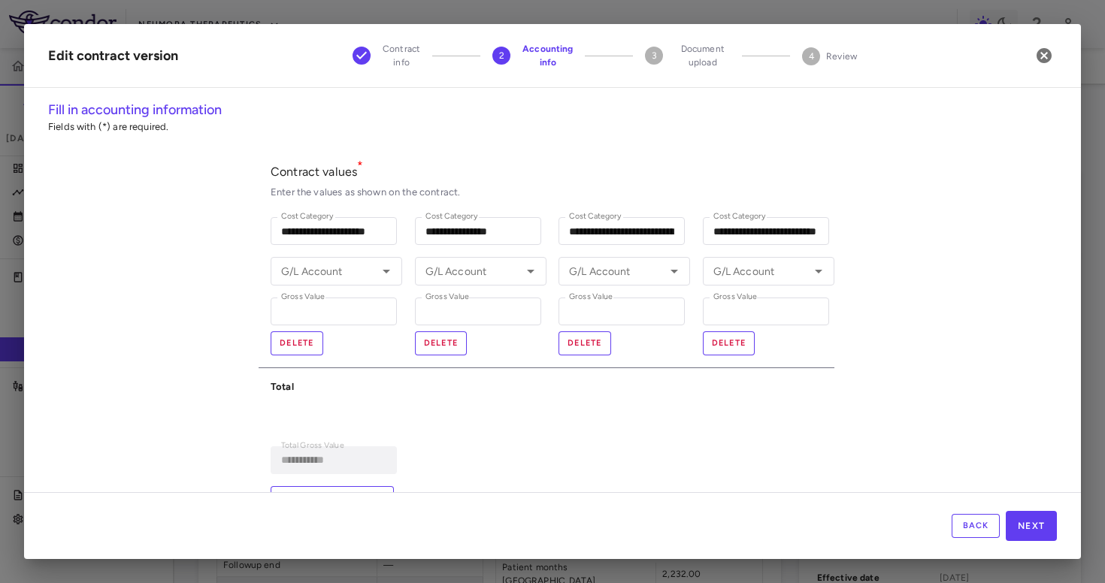
scroll to position [93, 0]
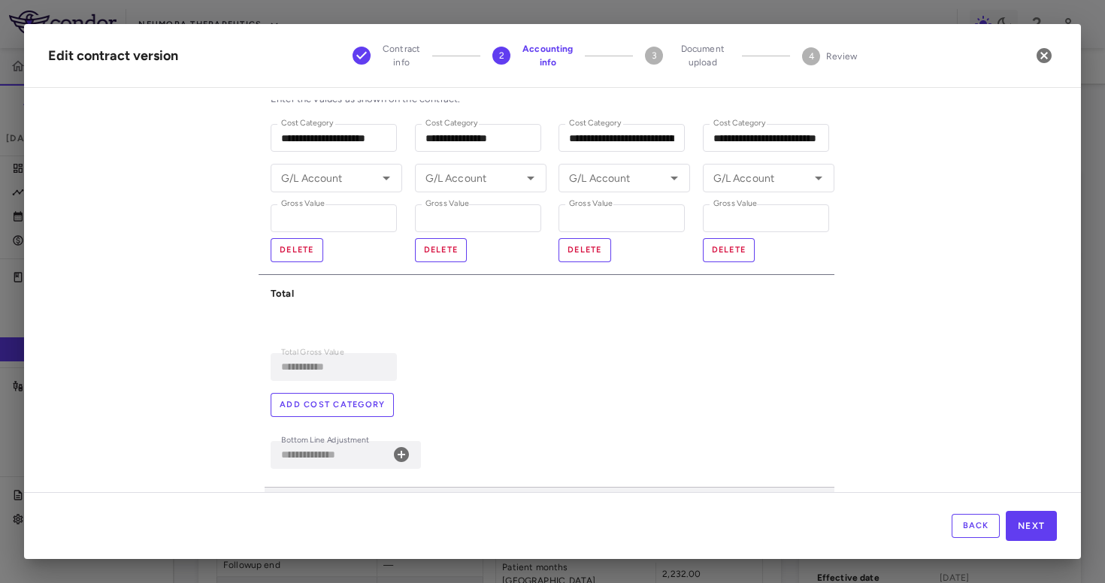
click at [350, 406] on button "Add cost category" at bounding box center [332, 405] width 123 height 24
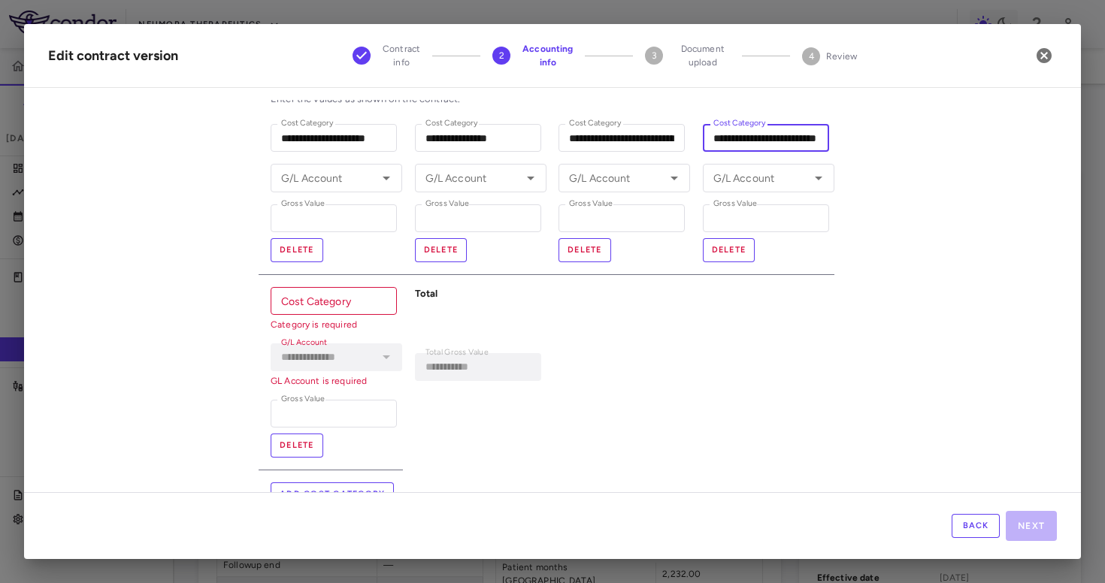
click at [733, 144] on input "**********" at bounding box center [766, 138] width 126 height 28
click at [309, 306] on input "Cost Category" at bounding box center [334, 301] width 126 height 28
paste input "**********"
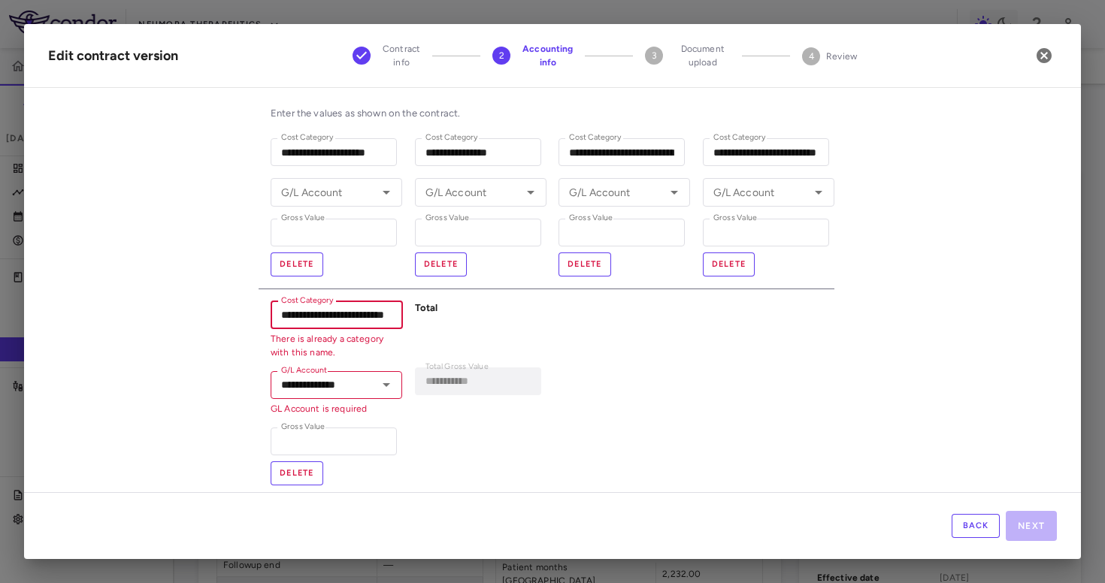
scroll to position [77, 0]
type input "**********"
click at [723, 234] on input "****" at bounding box center [766, 234] width 126 height 28
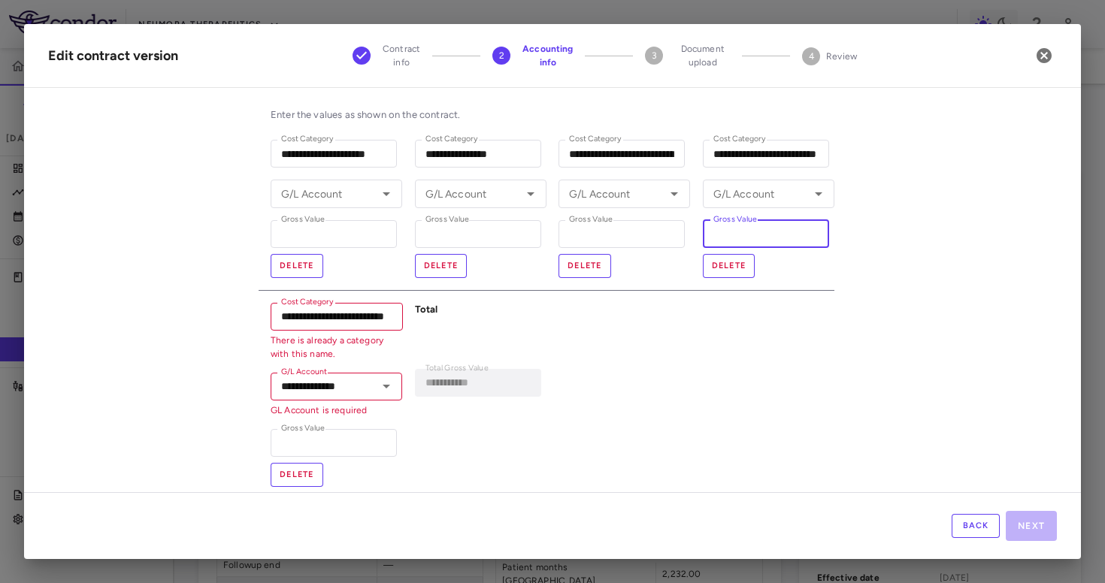
click at [723, 234] on input "****" at bounding box center [766, 234] width 126 height 28
click at [311, 455] on input "*" at bounding box center [334, 443] width 126 height 28
type input "****"
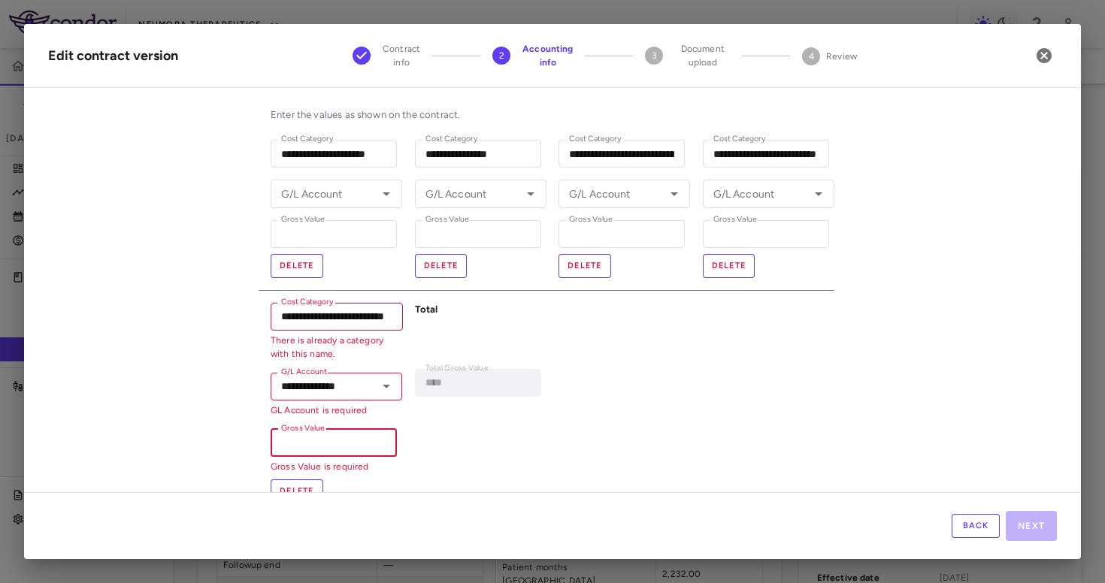
paste input "****"
type input "**********"
type input "****"
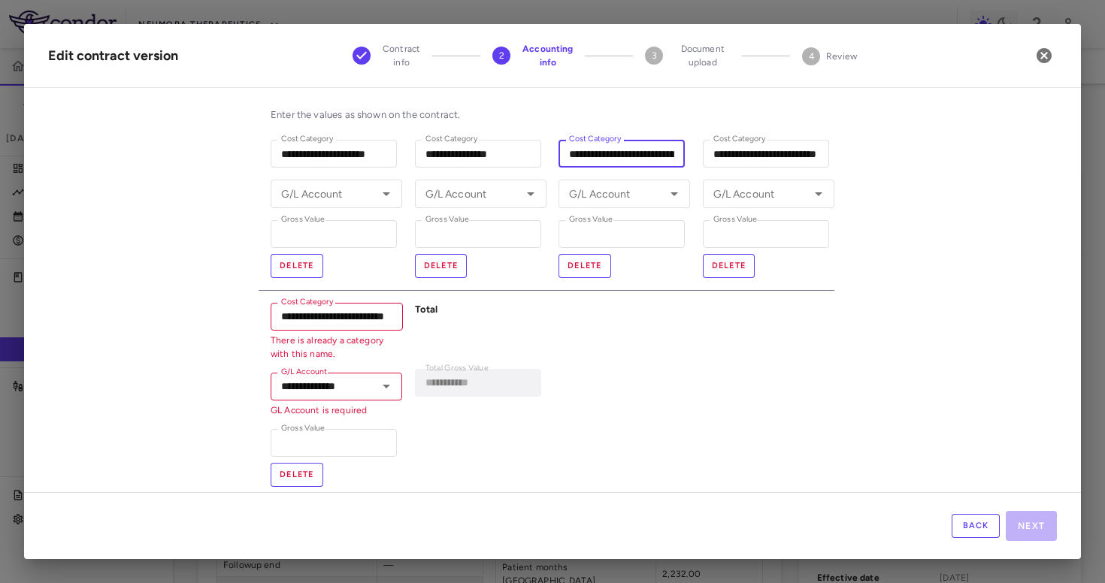
click at [614, 167] on input "**********" at bounding box center [621, 154] width 126 height 28
click at [739, 148] on input "**********" at bounding box center [766, 154] width 126 height 28
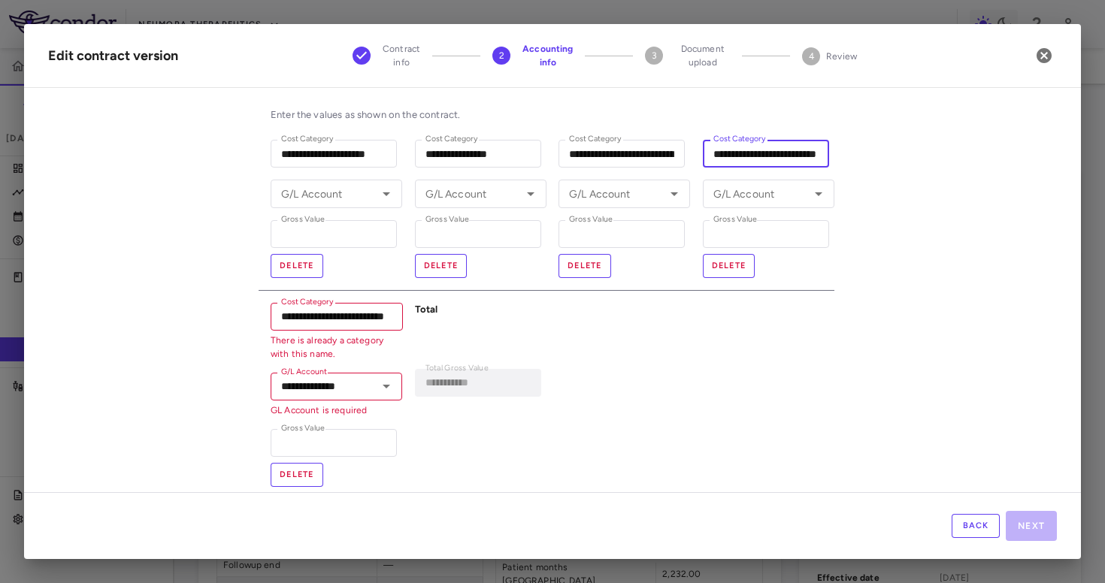
click at [739, 148] on input "**********" at bounding box center [766, 154] width 126 height 28
paste input "**"
type input "**********"
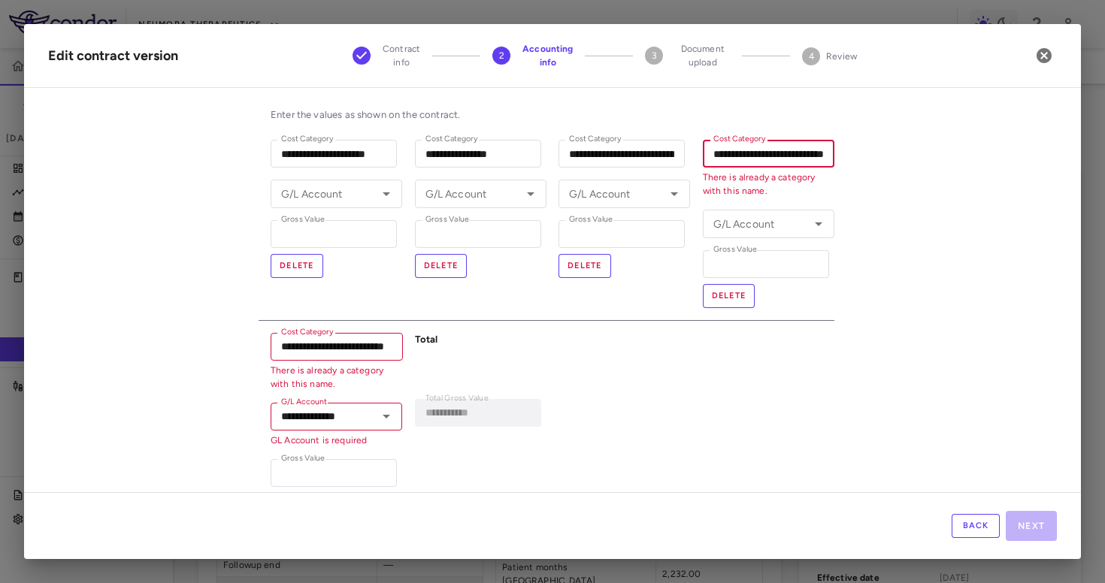
scroll to position [0, 12]
click at [1043, 61] on icon "button" at bounding box center [1043, 55] width 15 height 15
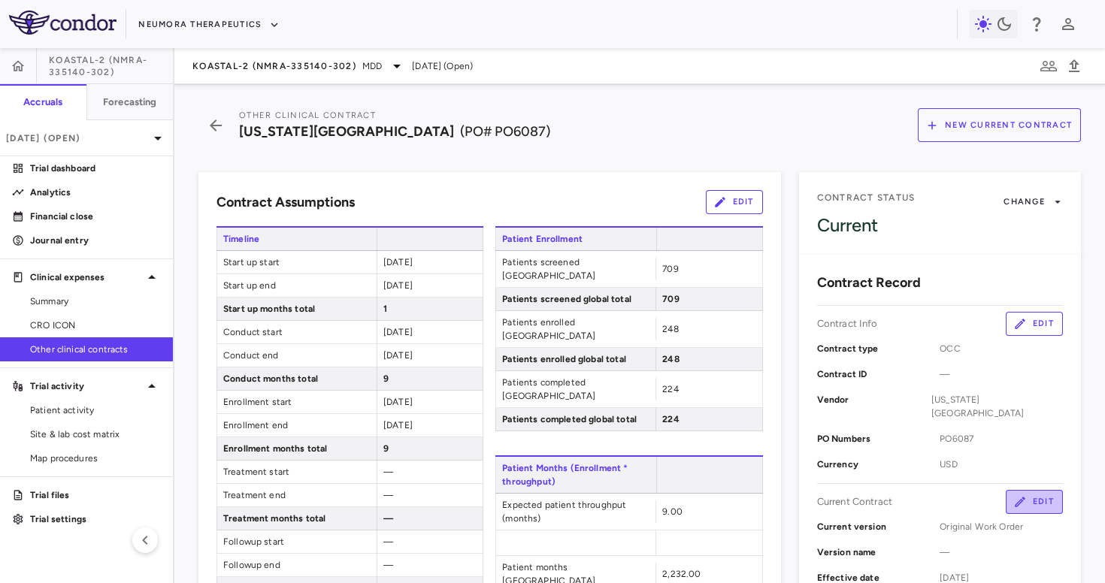
click at [1024, 498] on icon "button" at bounding box center [1020, 502] width 14 height 14
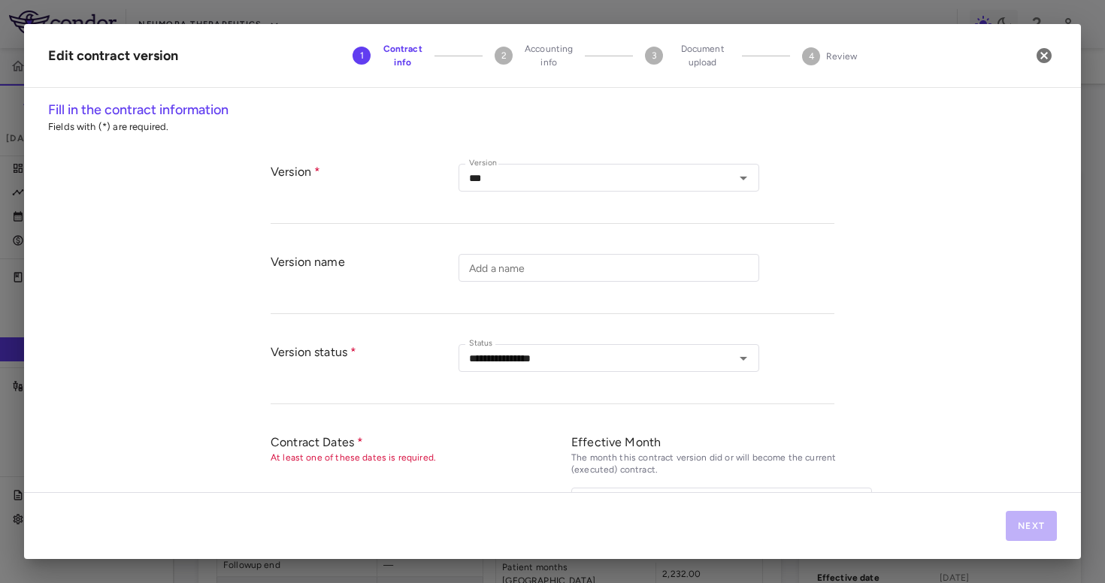
type input "**********"
type input "******"
click at [1023, 531] on button "Next" at bounding box center [1031, 526] width 51 height 30
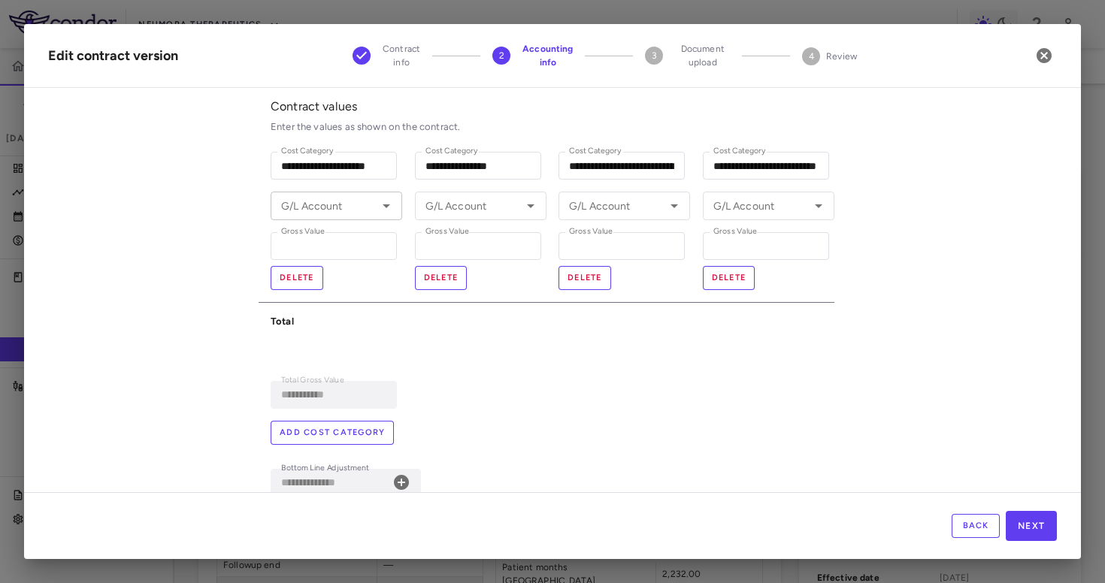
scroll to position [68, 0]
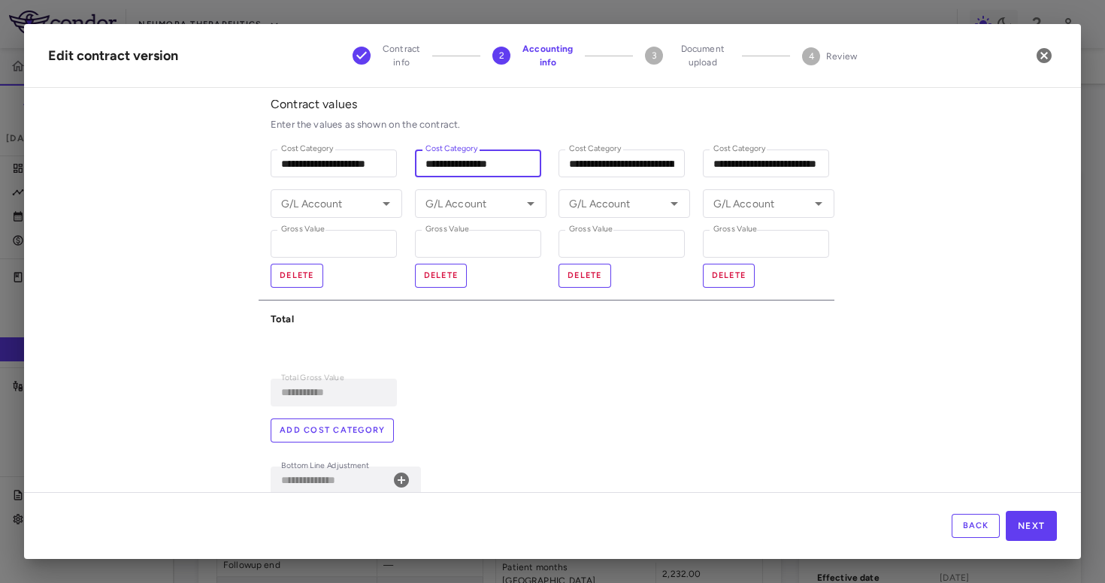
click at [522, 170] on input "**********" at bounding box center [478, 164] width 126 height 28
click at [344, 428] on button "Add cost category" at bounding box center [332, 431] width 123 height 24
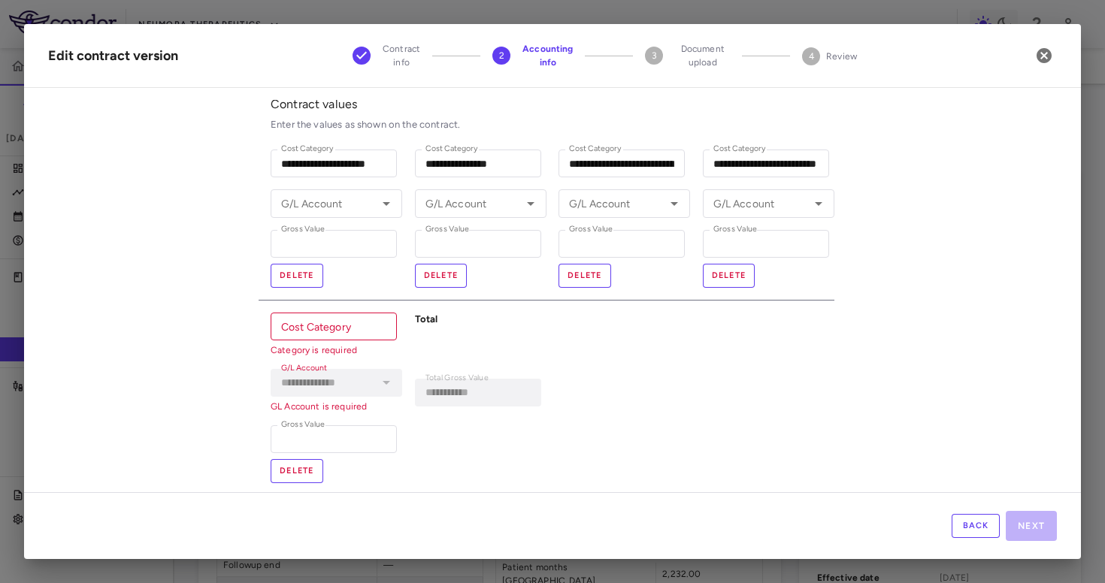
click at [967, 531] on button "Back" at bounding box center [975, 526] width 48 height 24
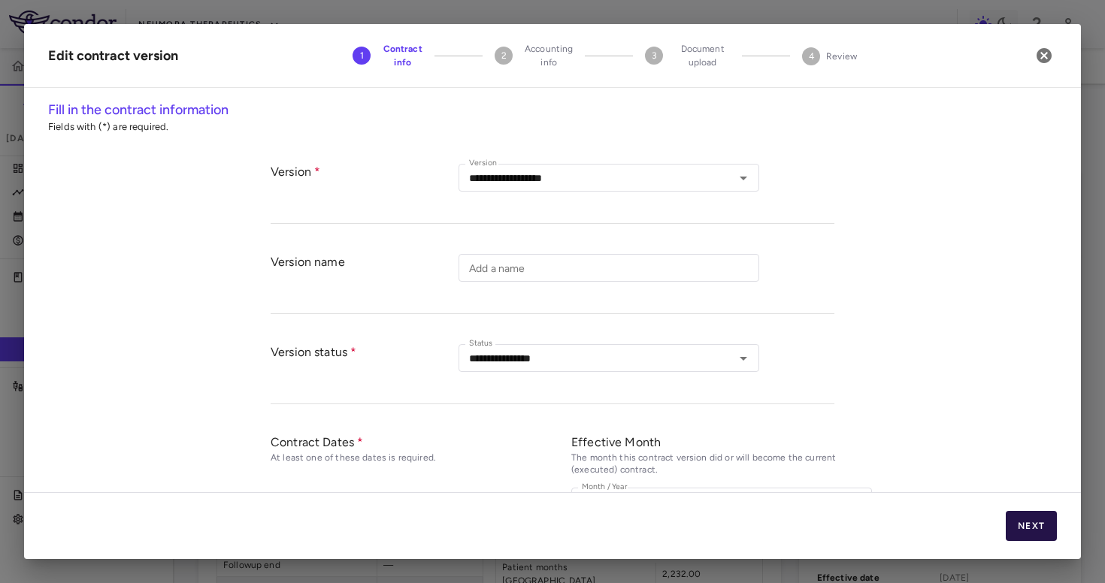
click at [1030, 539] on button "Next" at bounding box center [1031, 526] width 51 height 30
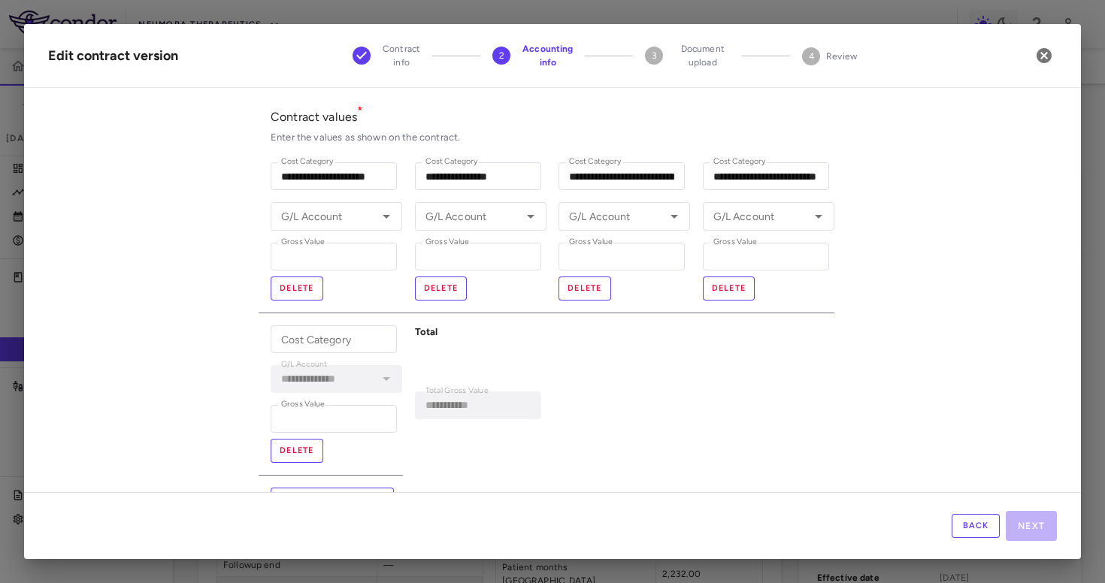
scroll to position [64, 0]
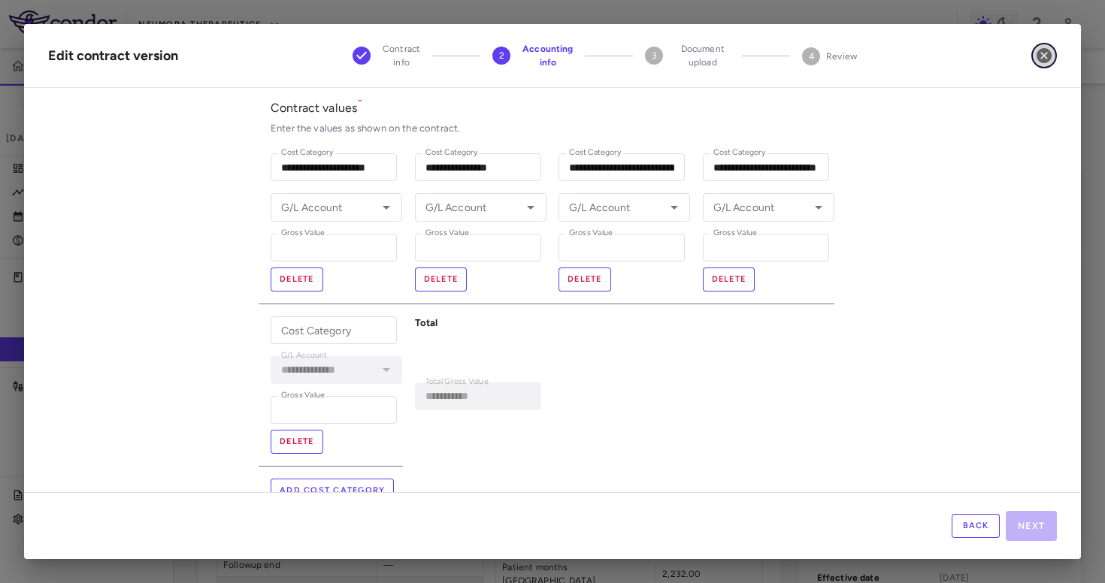
click at [1039, 56] on icon "button" at bounding box center [1043, 55] width 15 height 15
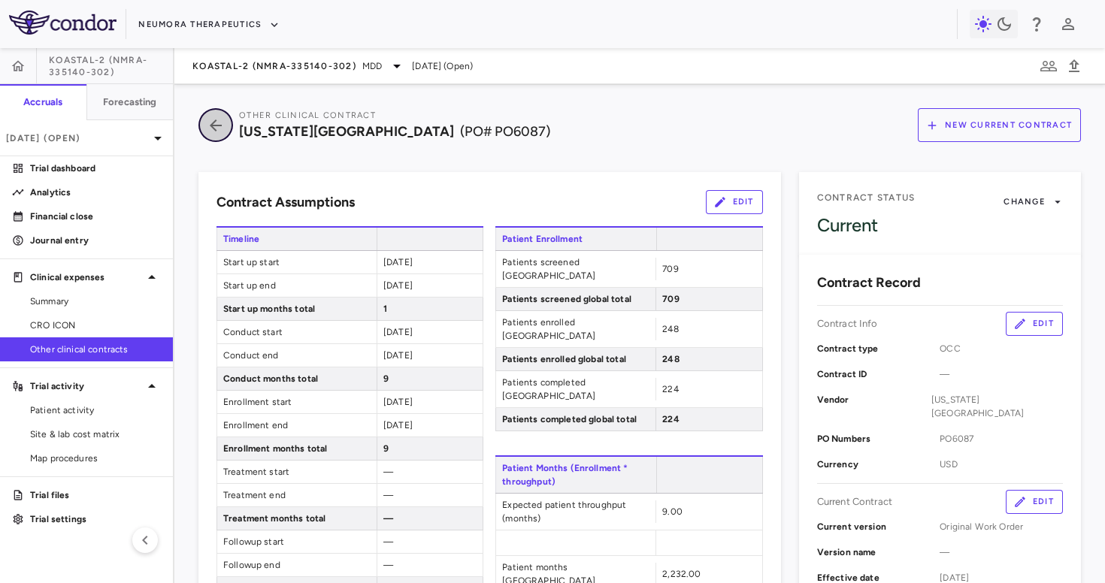
click at [218, 123] on icon "button" at bounding box center [215, 125] width 27 height 18
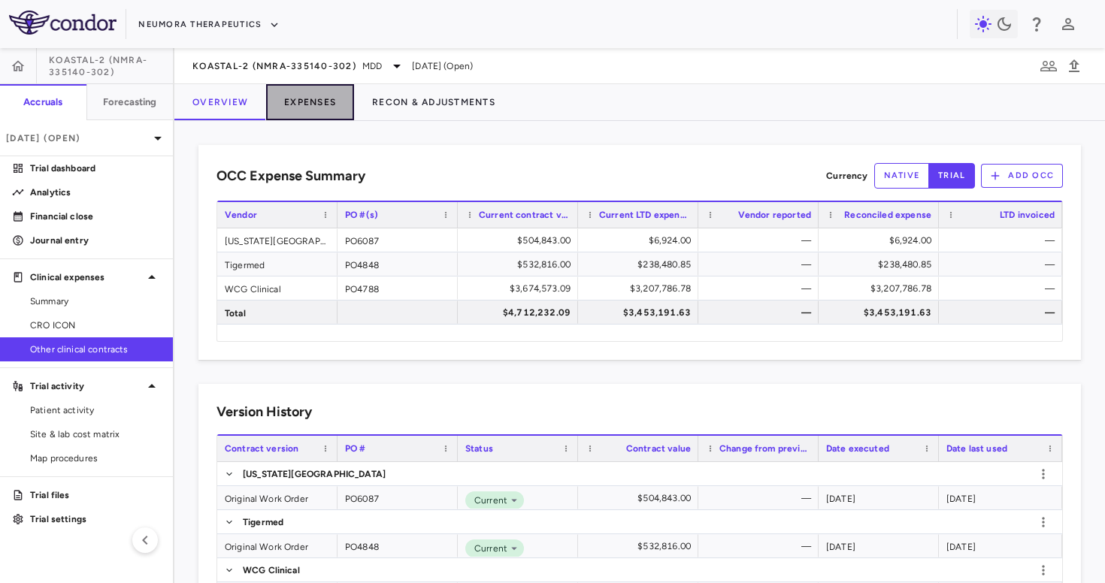
click at [310, 98] on button "Expenses" at bounding box center [310, 102] width 88 height 36
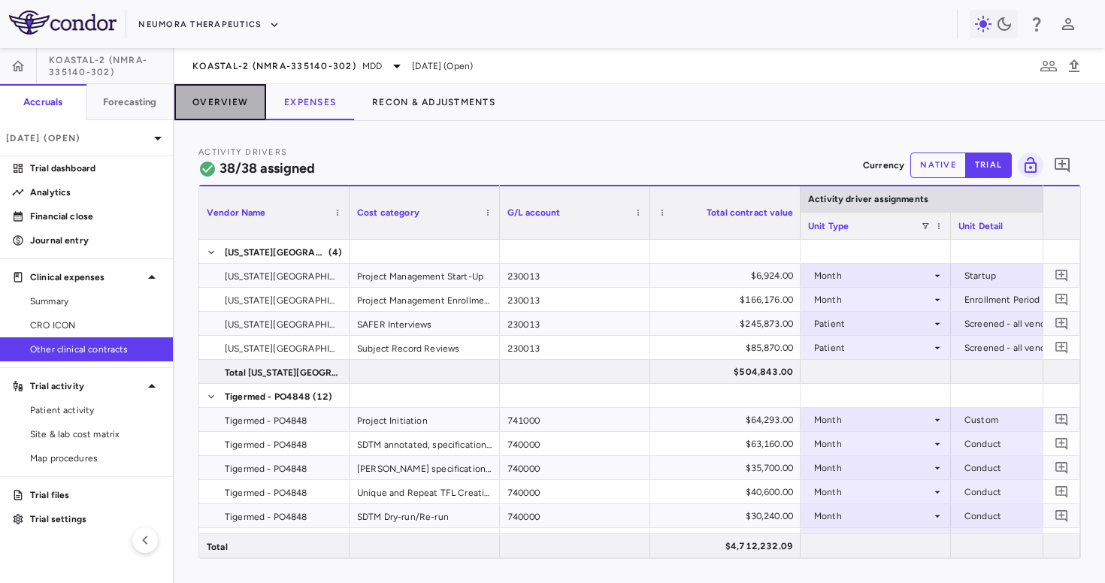
click at [226, 110] on button "Overview" at bounding box center [220, 102] width 92 height 36
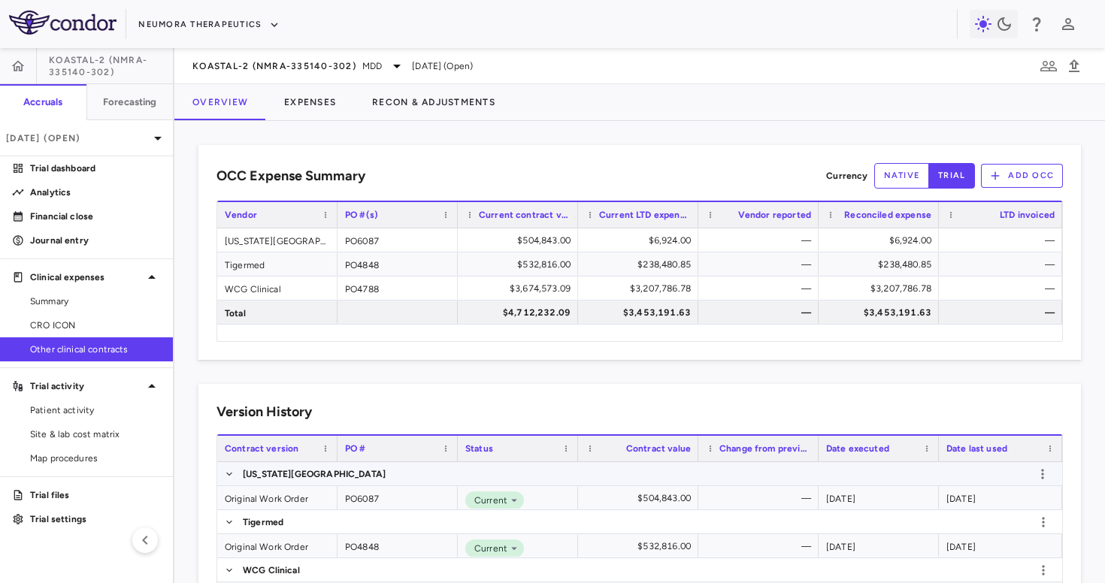
scroll to position [66, 0]
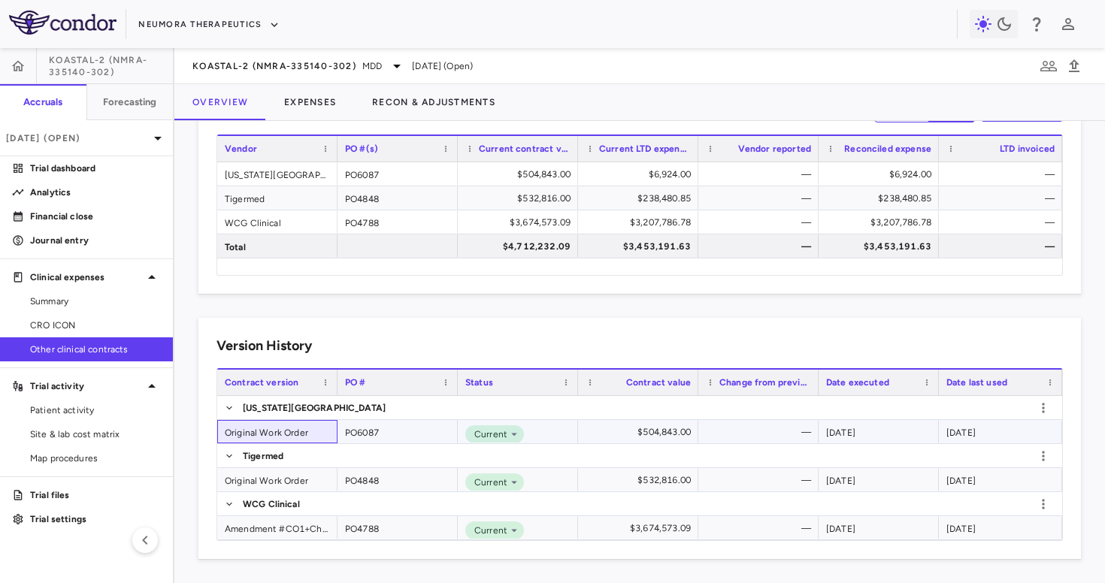
click at [283, 425] on div "Original Work Order" at bounding box center [277, 431] width 120 height 23
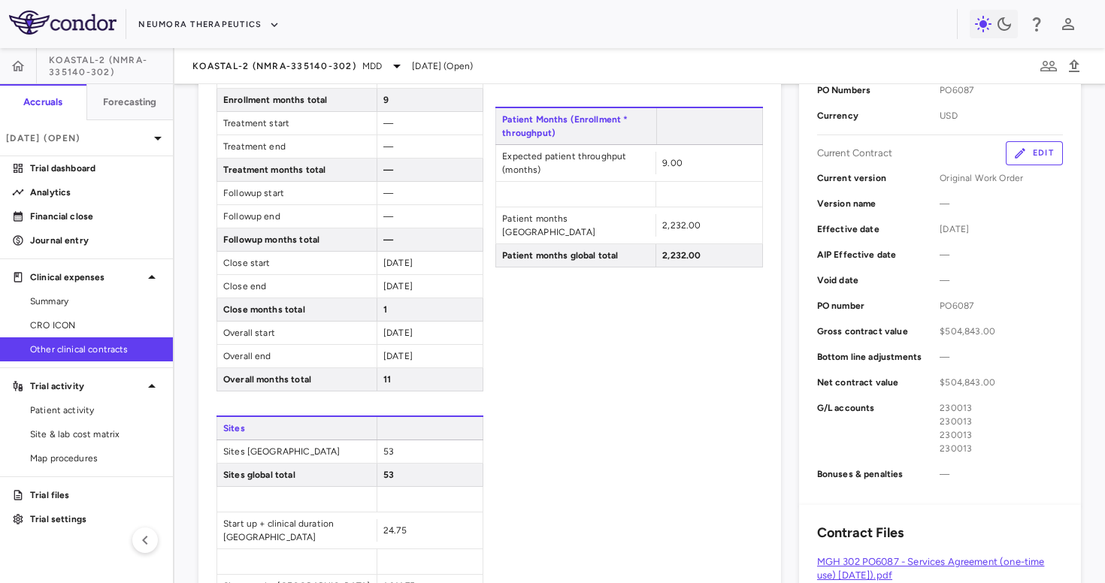
scroll to position [347, 0]
click at [961, 307] on span "PO6087" at bounding box center [1000, 308] width 123 height 14
copy span "PO6087"
click at [1041, 161] on button "Edit" at bounding box center [1034, 155] width 57 height 24
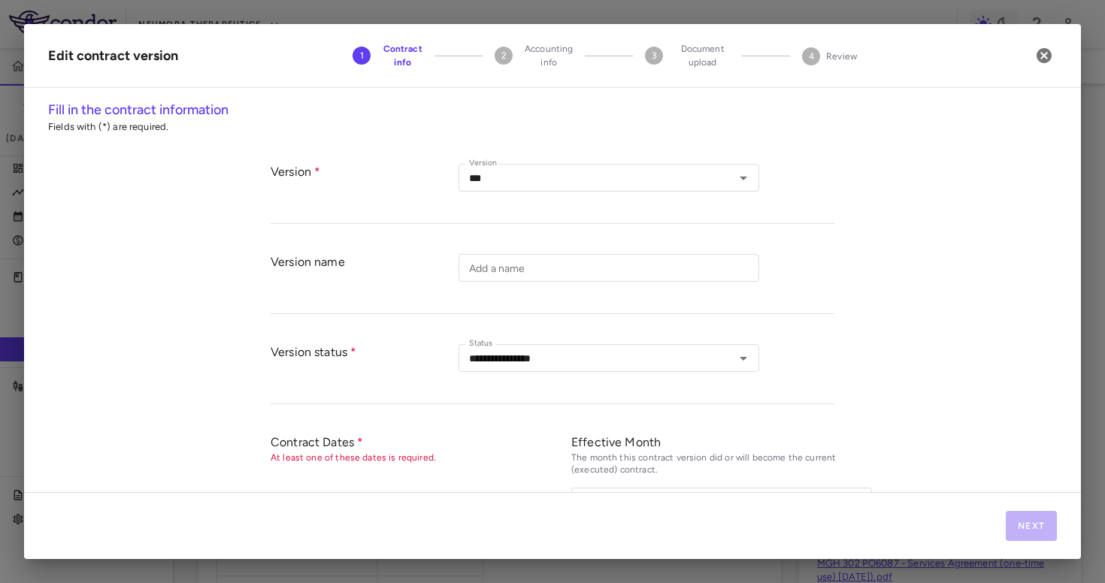
type input "**********"
type input "******"
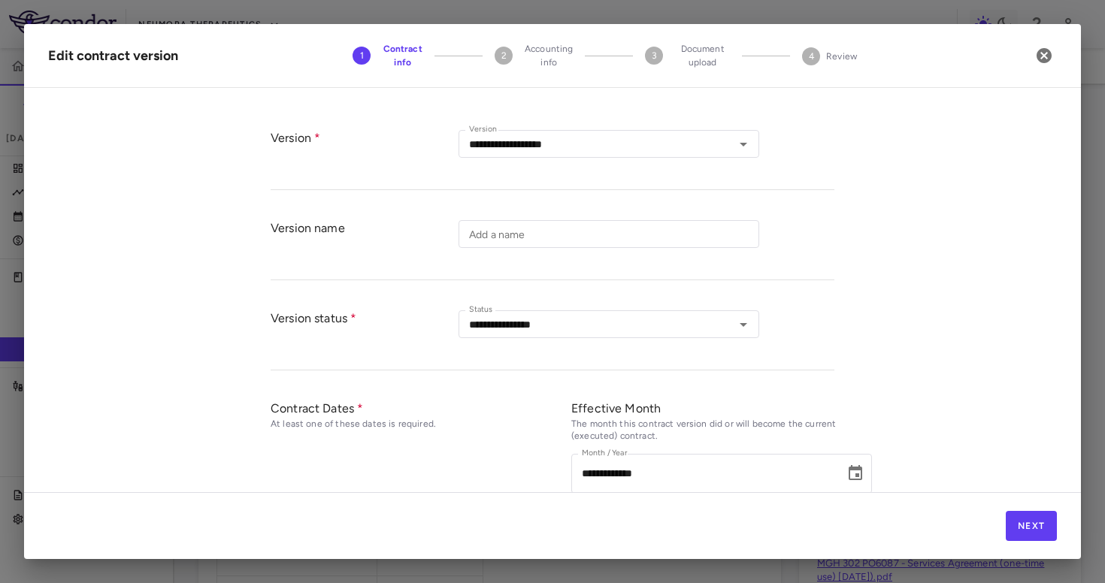
scroll to position [29, 0]
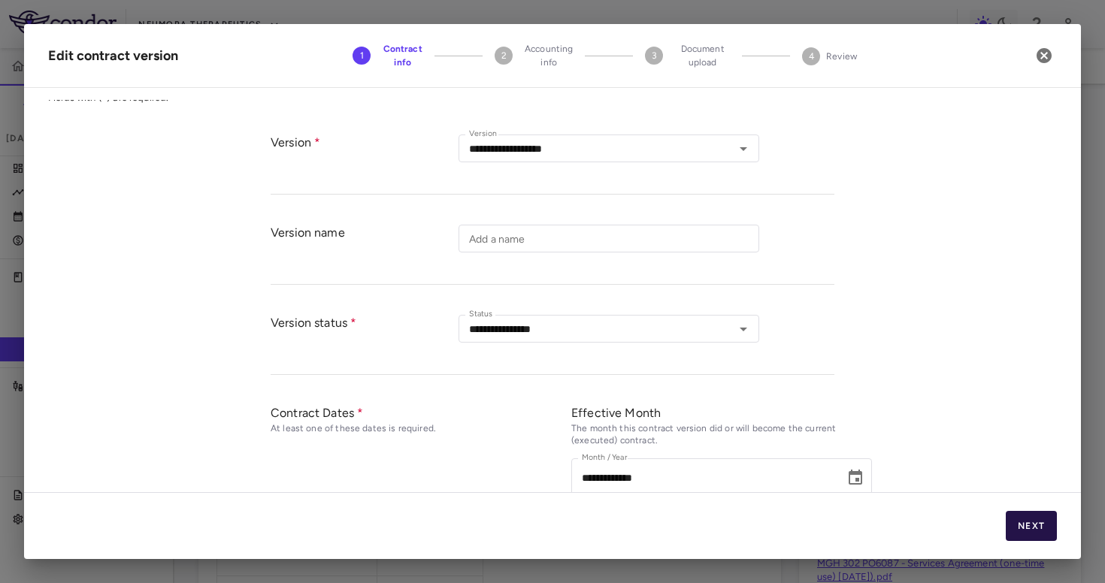
click at [1039, 529] on button "Next" at bounding box center [1031, 526] width 51 height 30
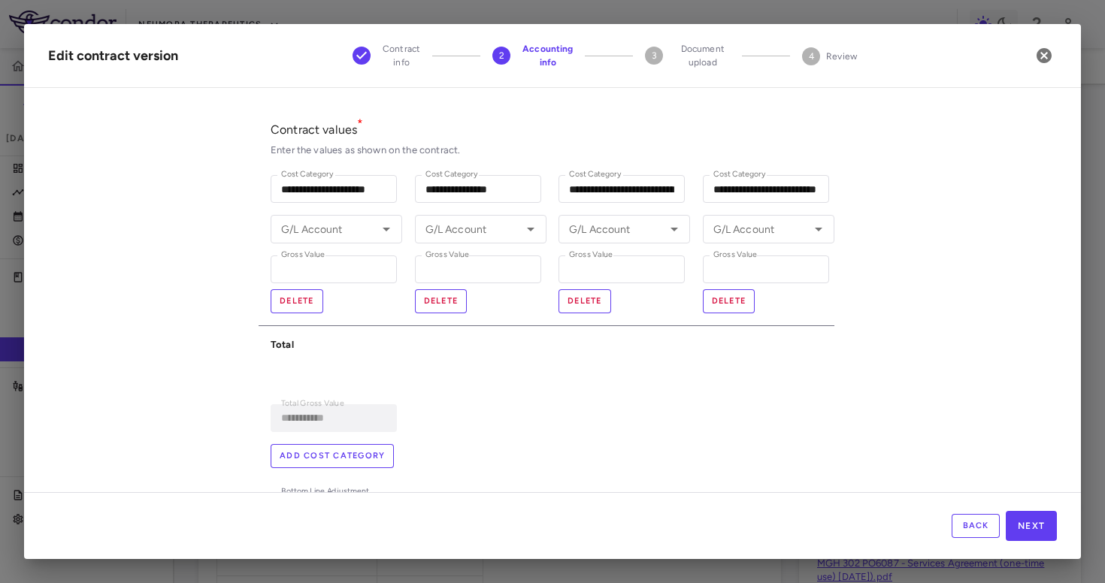
scroll to position [30, 0]
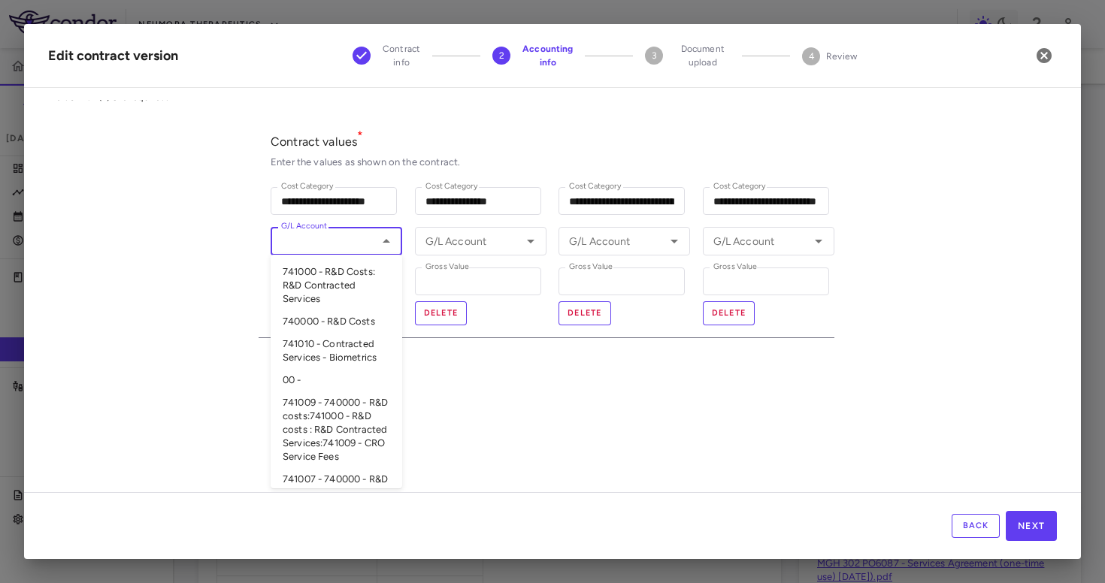
click at [355, 244] on input "G/L Account" at bounding box center [324, 240] width 98 height 19
paste input "******"
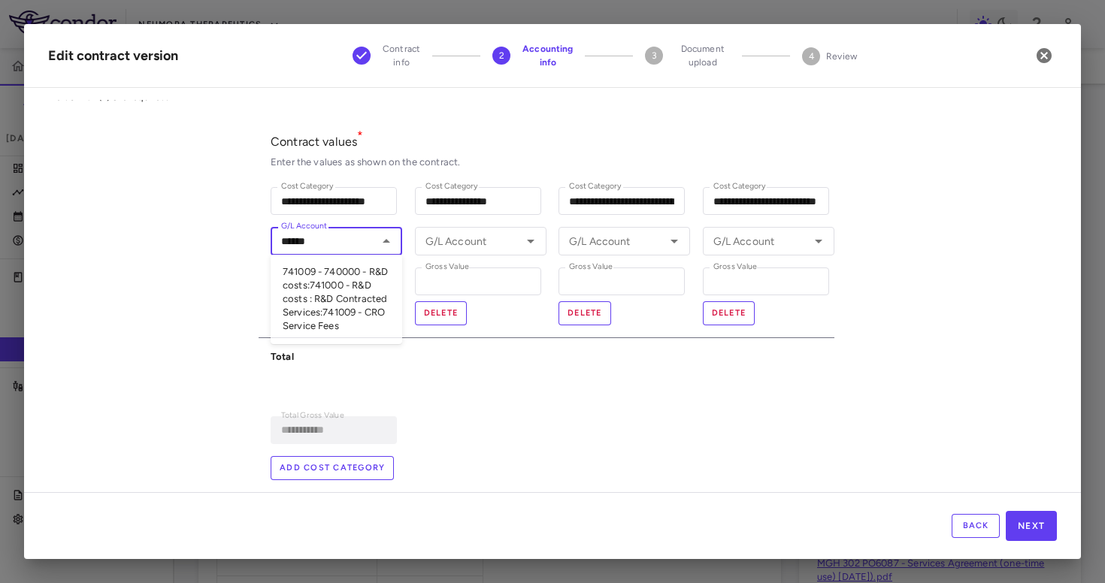
click at [337, 277] on li "741009 - 740000 - R&D costs:741000 - R&D costs : R&D Contracted Services:741009…" at bounding box center [337, 299] width 132 height 77
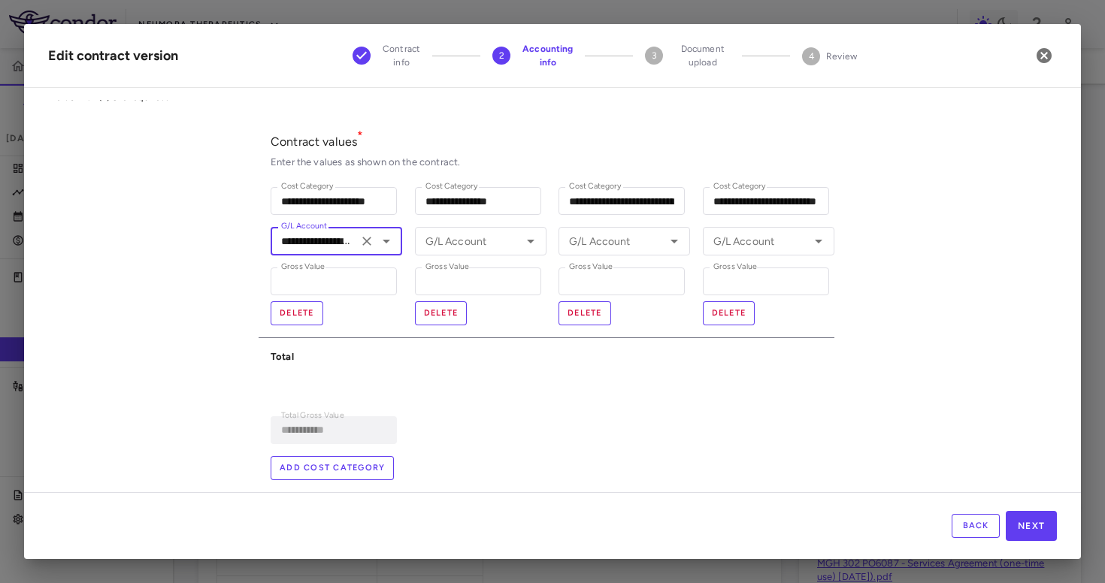
type input "**********"
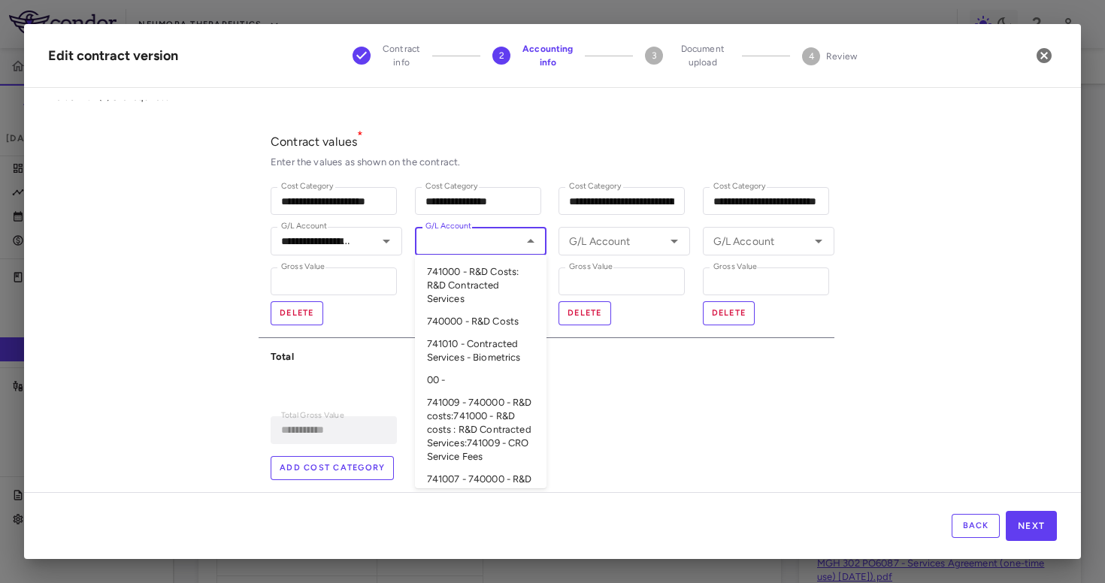
click at [461, 248] on div "G/L Account G/L Account" at bounding box center [481, 241] width 132 height 28
paste input "******"
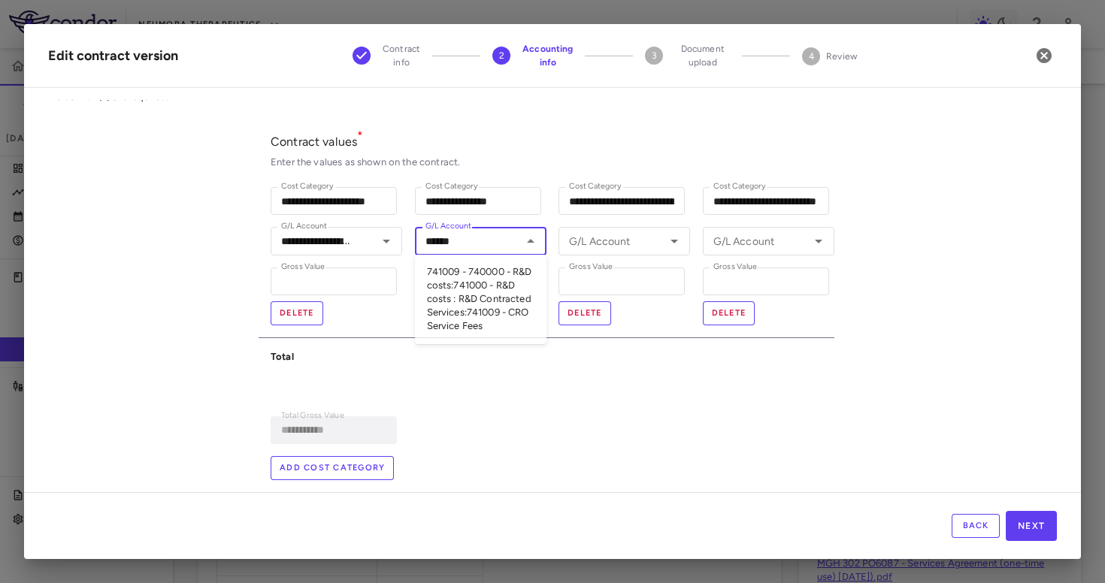
click at [461, 280] on li "741009 - 740000 - R&D costs:741000 - R&D costs : R&D Contracted Services:741009…" at bounding box center [481, 299] width 132 height 77
type input "**********"
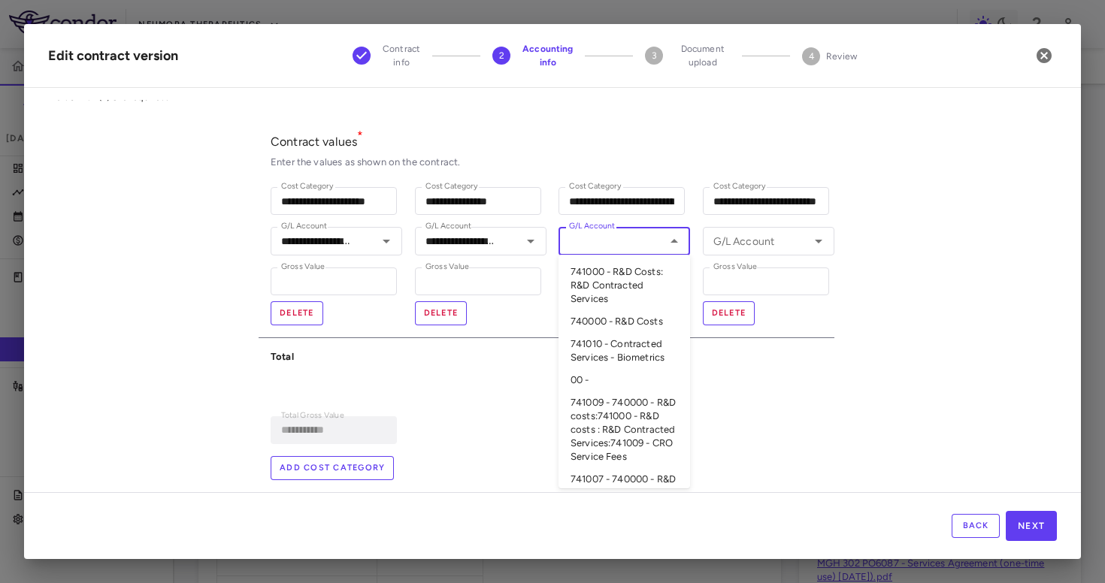
click at [606, 237] on div "G/L Account G/L Account" at bounding box center [624, 241] width 132 height 28
paste input "******"
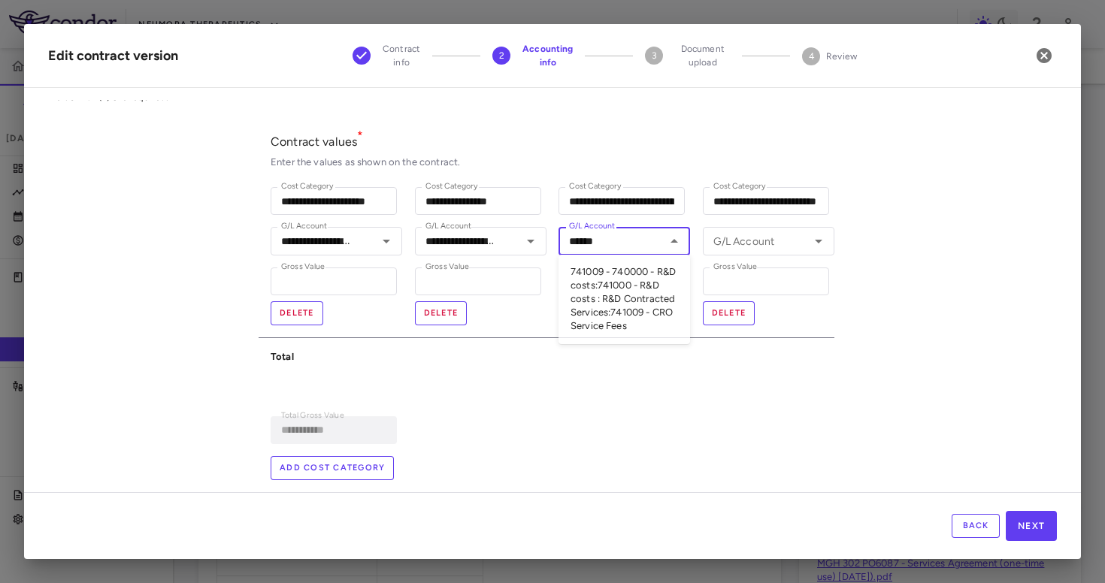
click at [594, 292] on li "741009 - 740000 - R&D costs:741000 - R&D costs : R&D Contracted Services:741009…" at bounding box center [624, 299] width 132 height 77
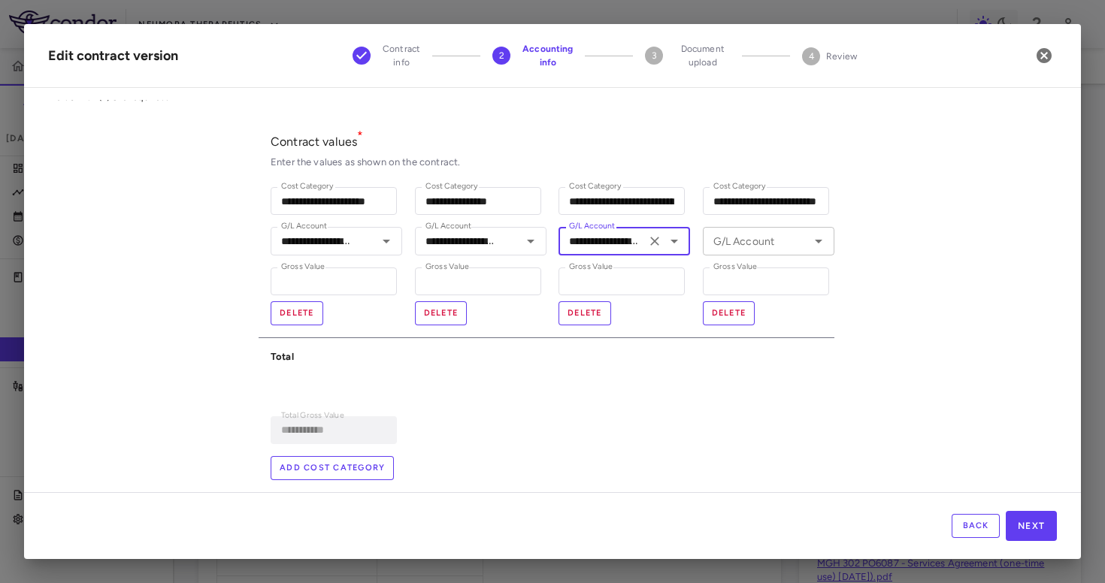
click at [717, 253] on div "G/L Account" at bounding box center [769, 241] width 132 height 28
type input "**********"
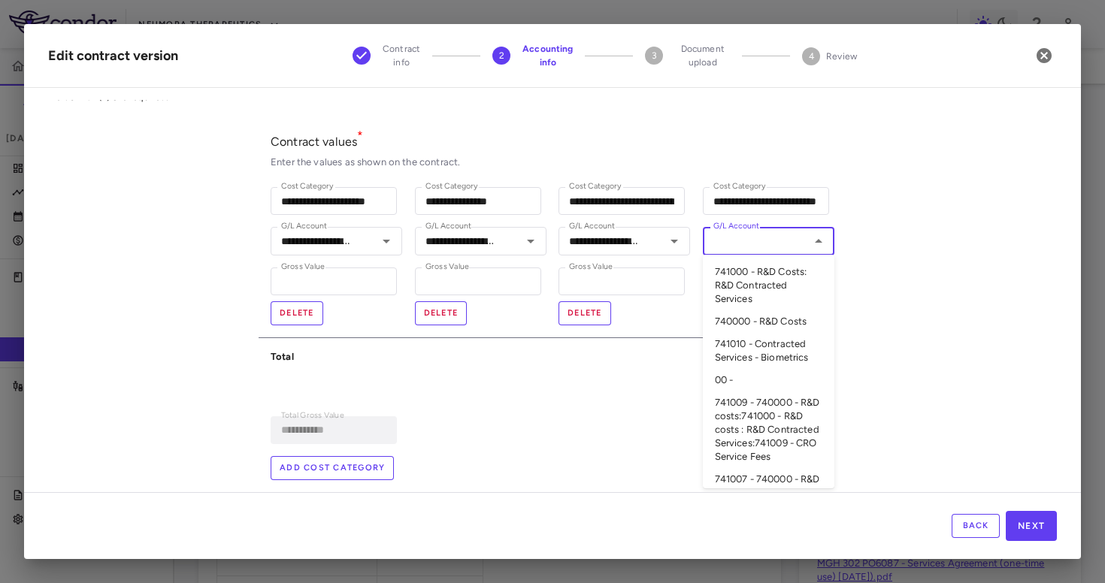
paste input "******"
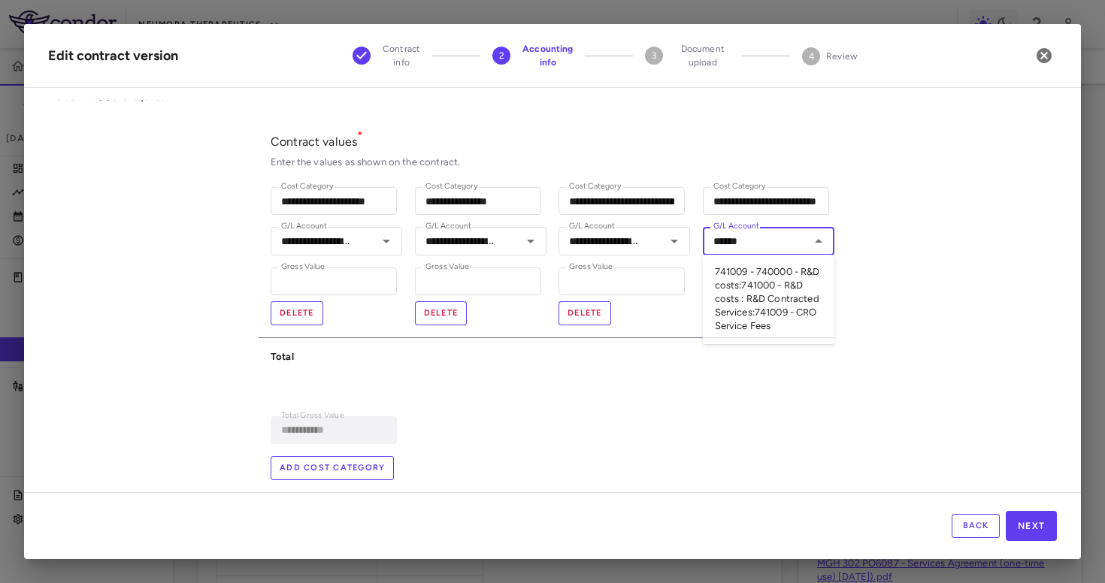
click at [725, 294] on li "741009 - 740000 - R&D costs:741000 - R&D costs : R&D Contracted Services:741009…" at bounding box center [769, 299] width 132 height 77
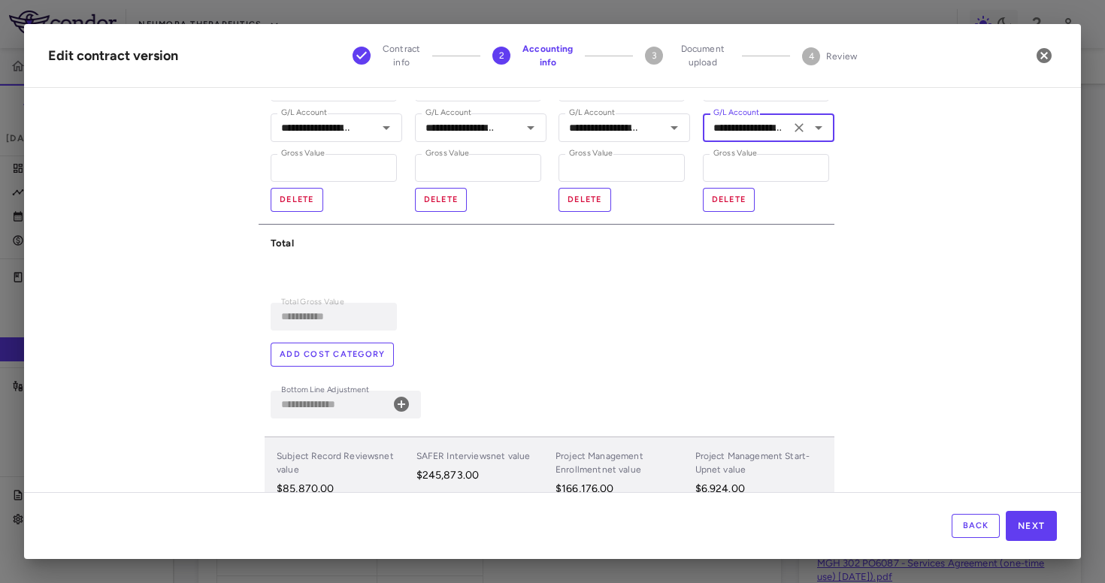
scroll to position [205, 0]
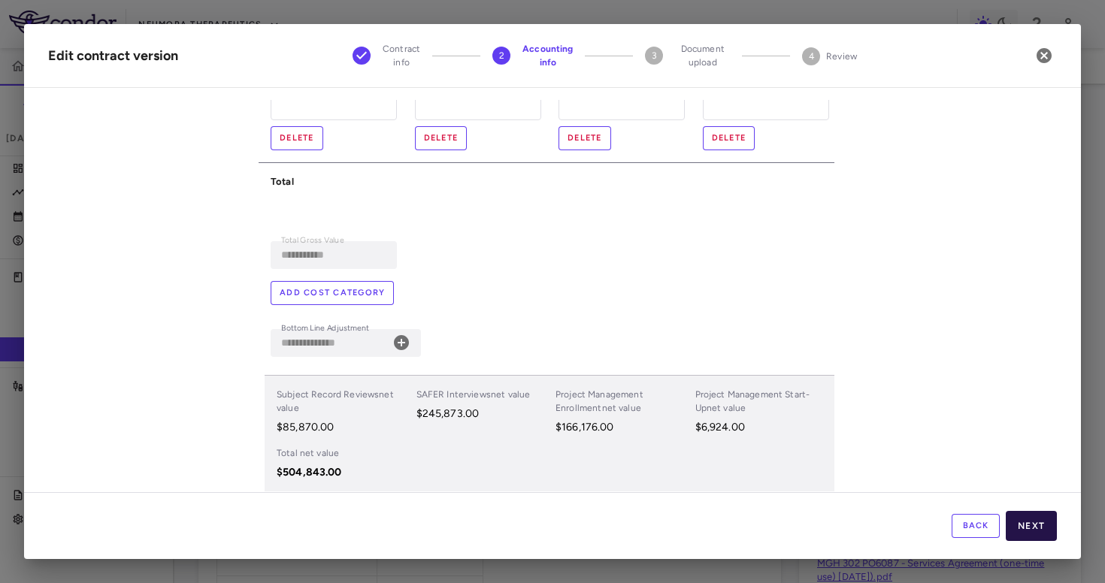
type input "**********"
click at [1022, 522] on button "Next" at bounding box center [1031, 526] width 51 height 30
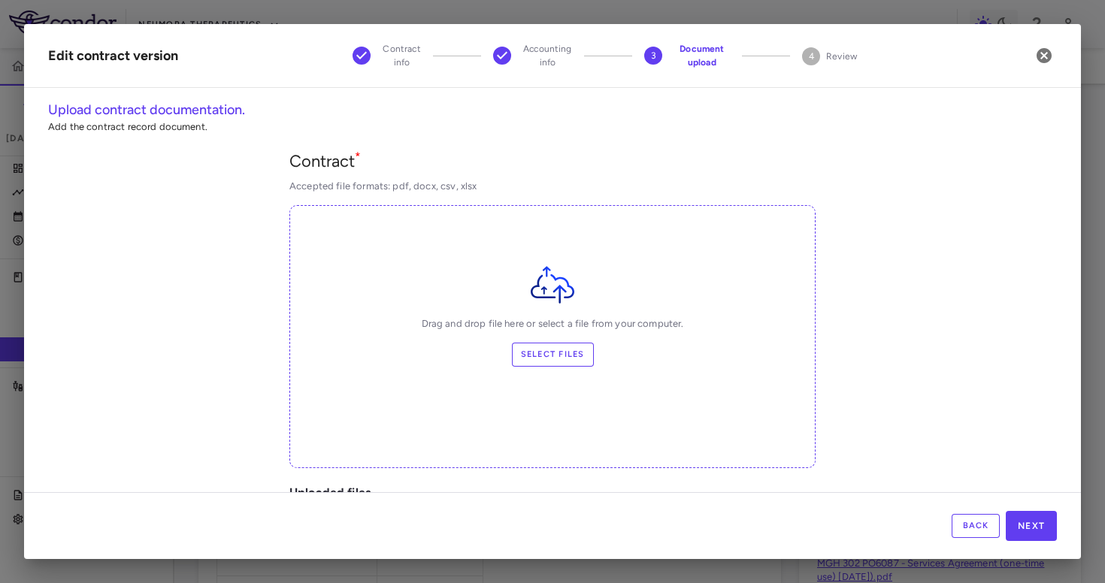
click at [976, 531] on button "Back" at bounding box center [975, 526] width 48 height 24
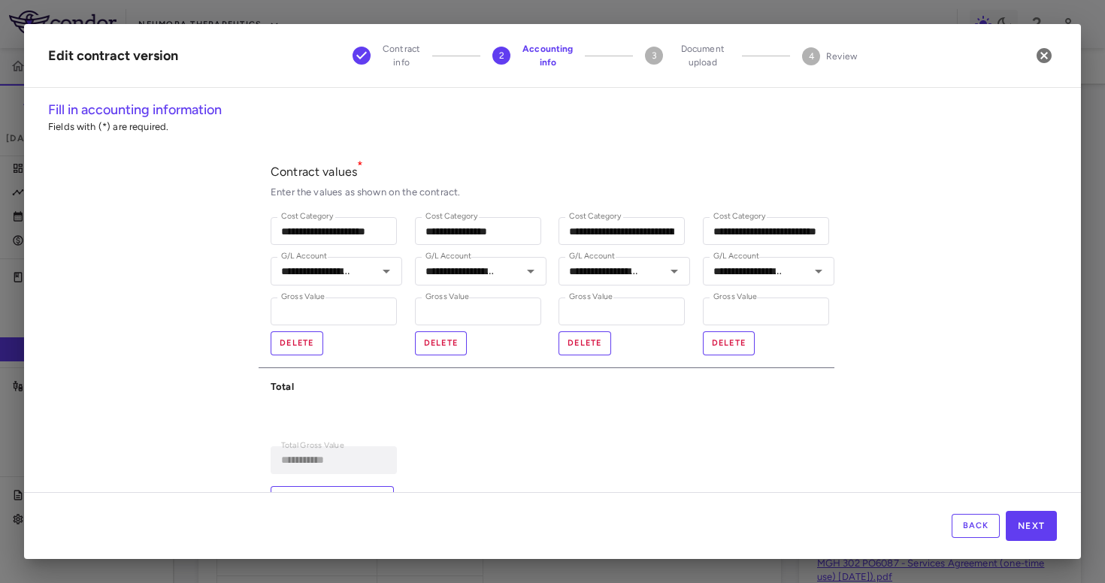
scroll to position [365, 0]
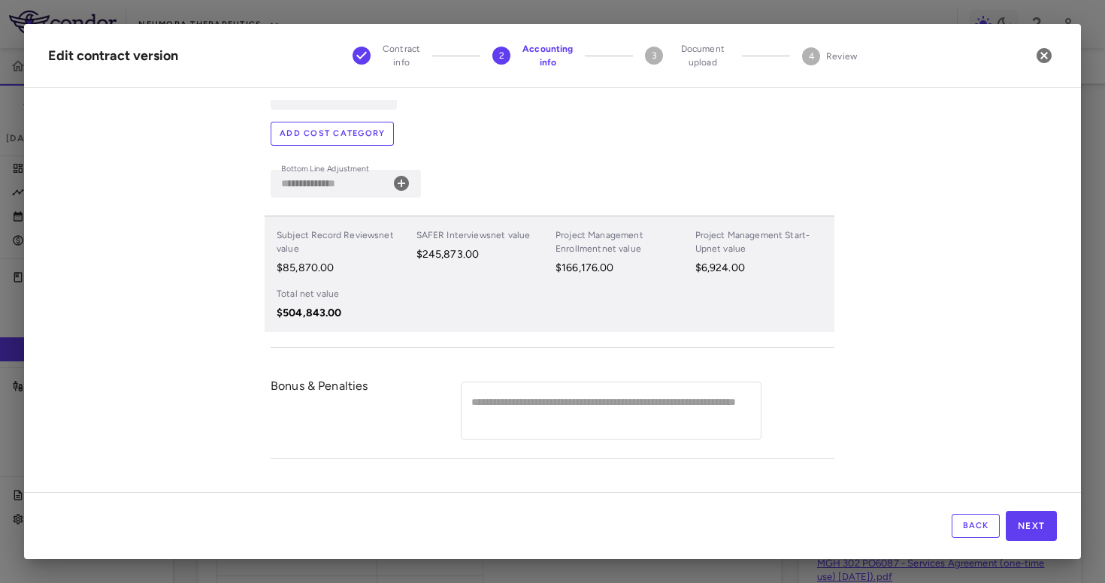
click at [1056, 540] on div "Back Next" at bounding box center [552, 525] width 1057 height 67
click at [1043, 532] on button "Next" at bounding box center [1031, 526] width 51 height 30
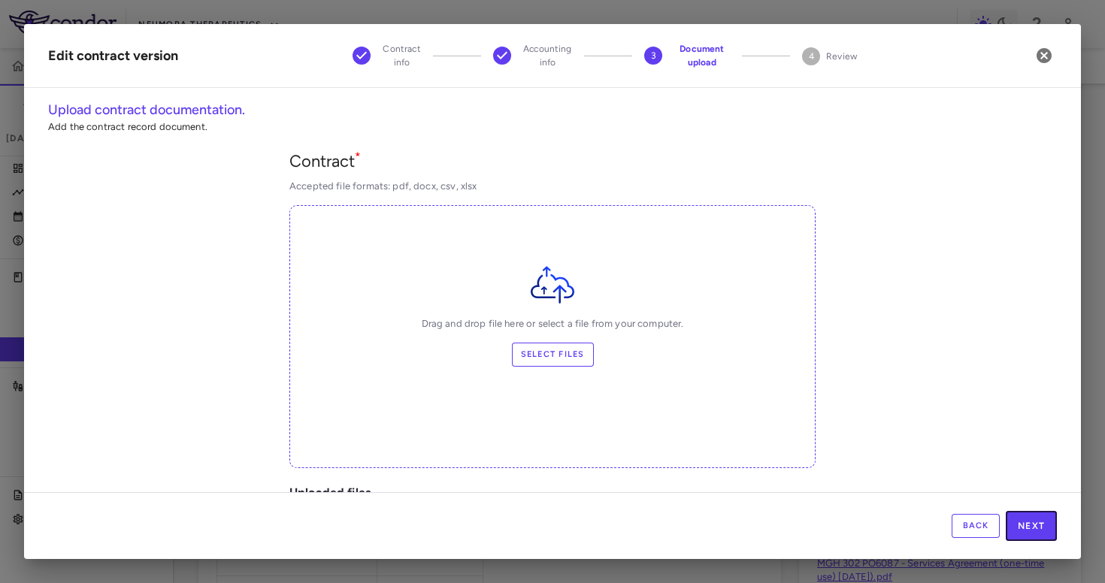
click at [1043, 532] on button "Next" at bounding box center [1031, 526] width 51 height 30
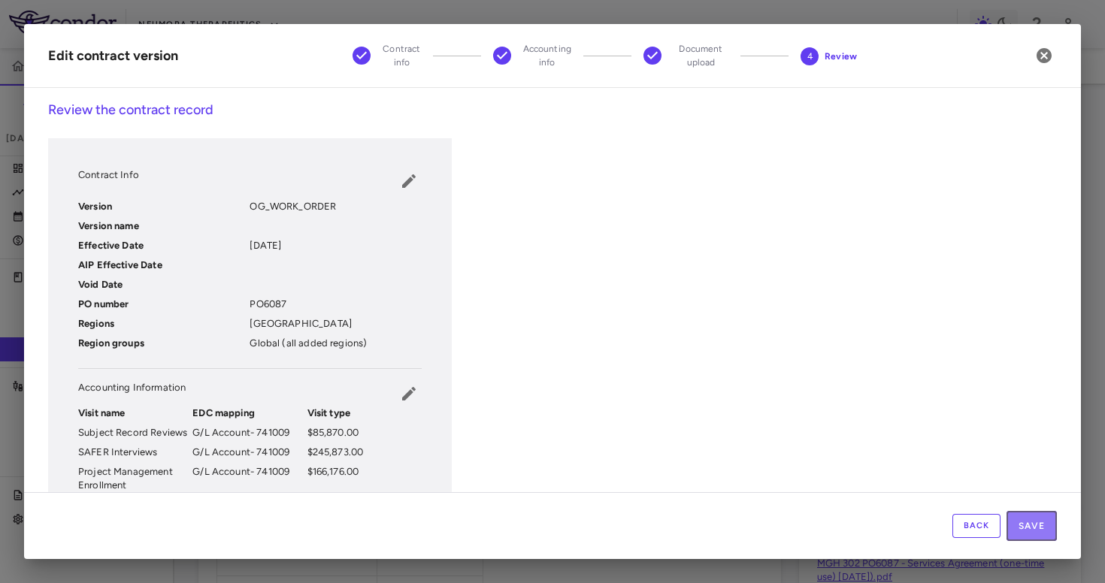
click at [1043, 532] on button "Save" at bounding box center [1031, 526] width 50 height 30
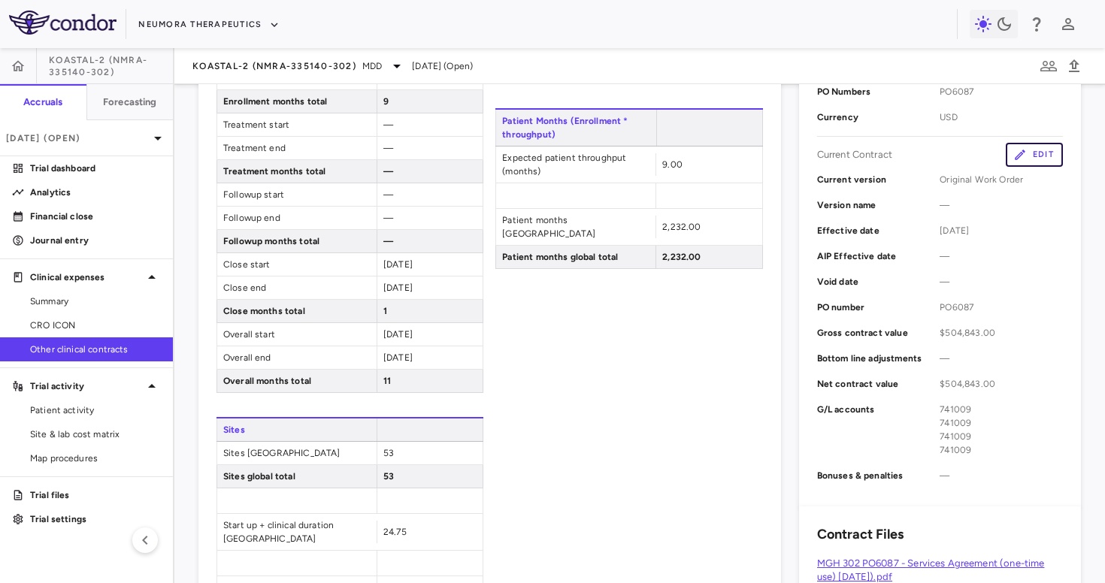
scroll to position [0, 0]
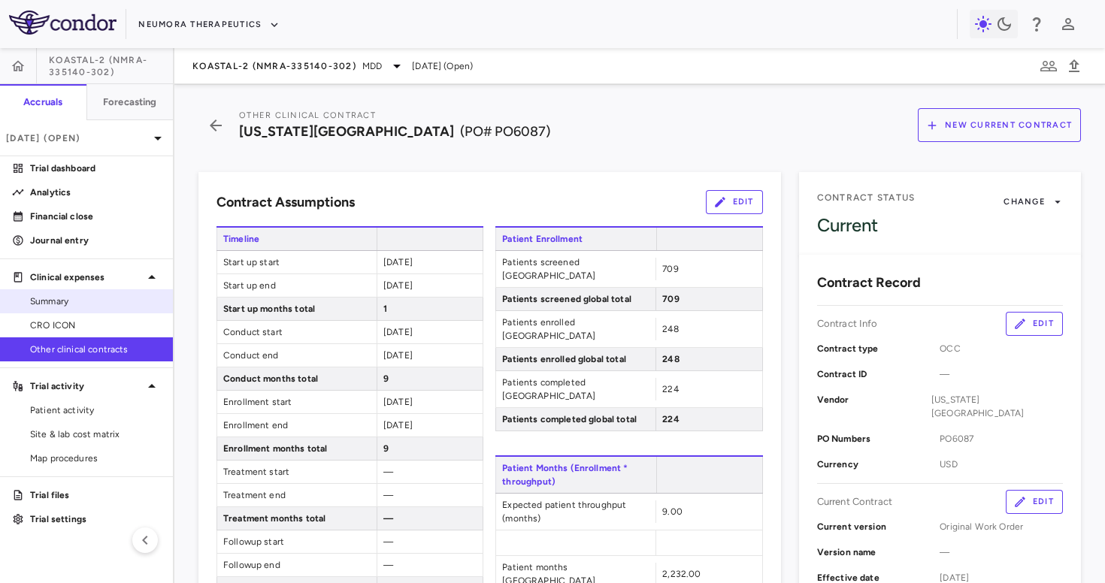
click at [119, 312] on link "Summary" at bounding box center [86, 301] width 173 height 23
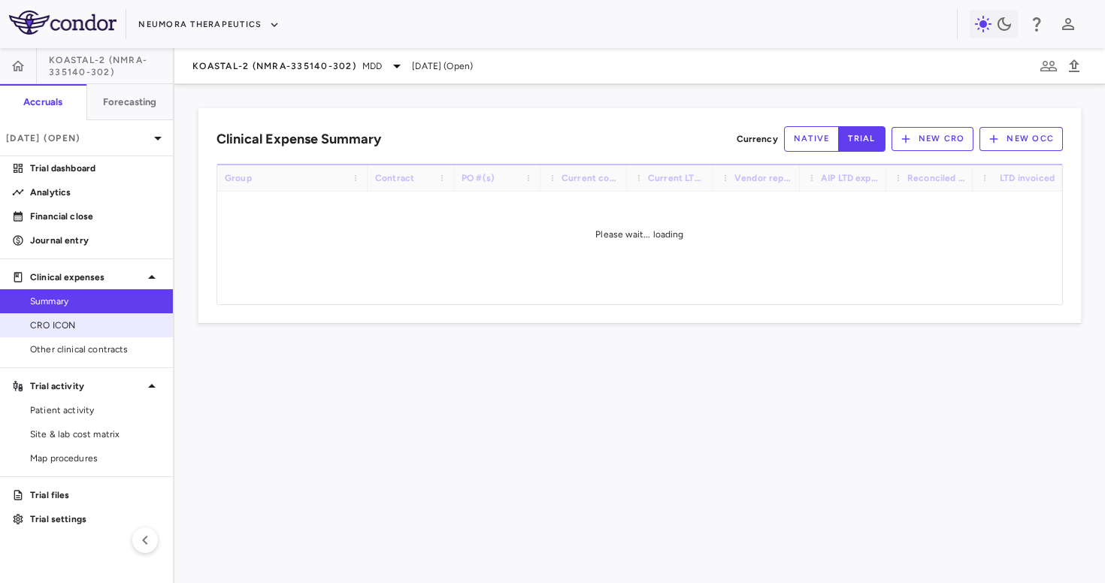
click at [110, 325] on span "CRO ICON" at bounding box center [95, 326] width 131 height 14
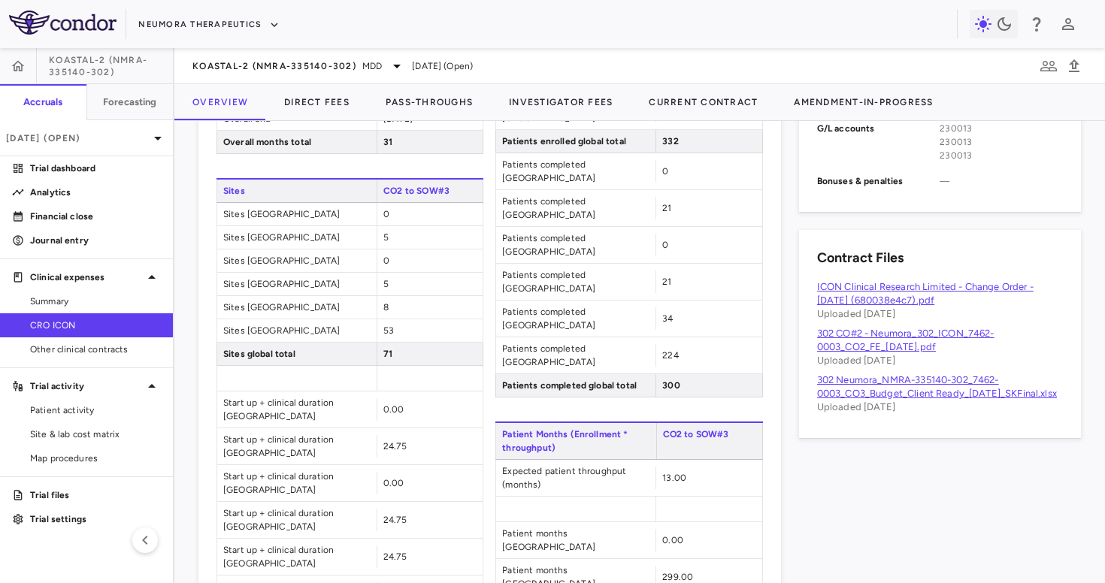
scroll to position [803, 0]
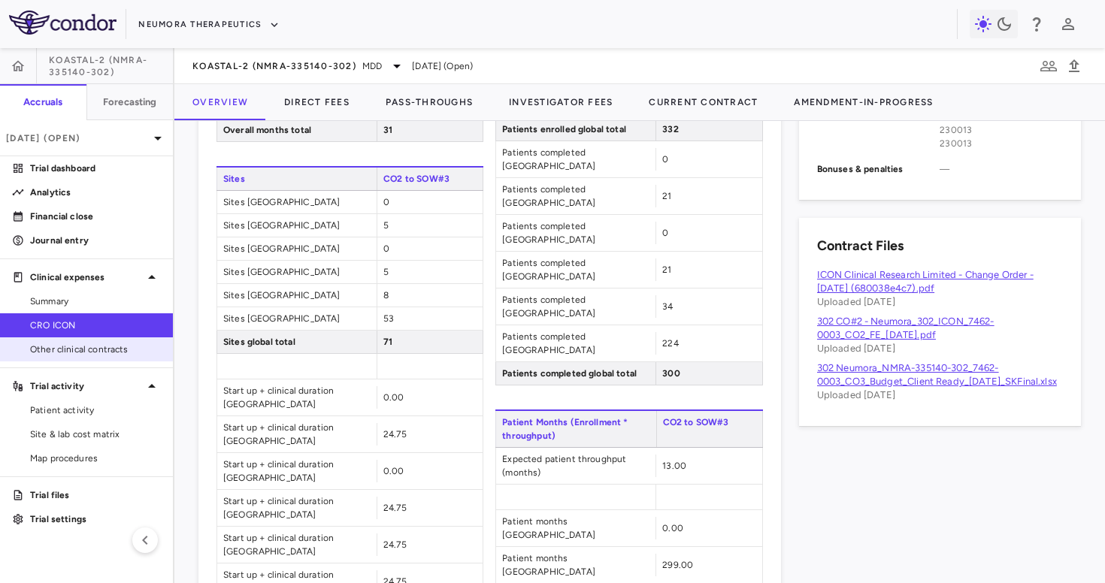
click at [105, 358] on link "Other clinical contracts" at bounding box center [86, 349] width 173 height 23
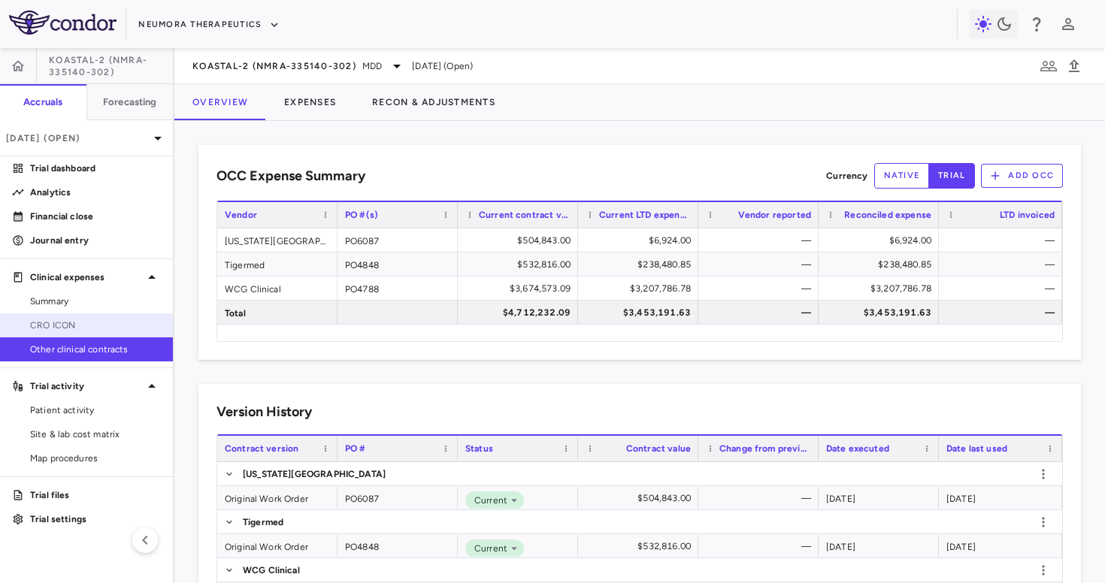
click at [126, 319] on span "CRO ICON" at bounding box center [95, 326] width 131 height 14
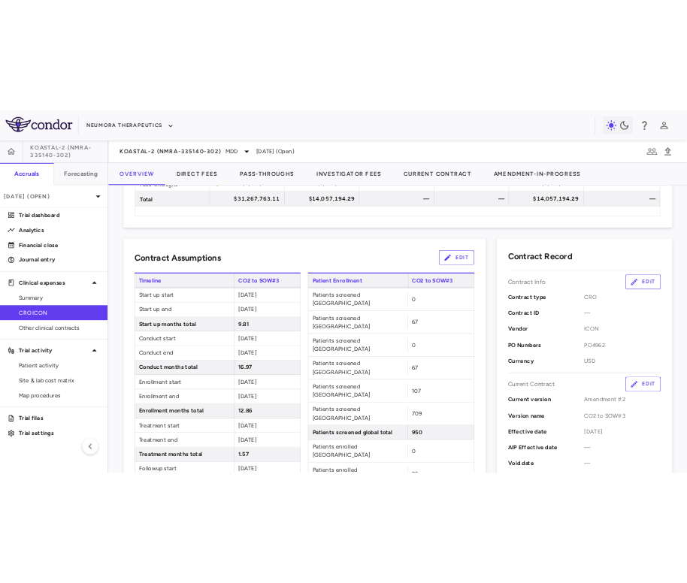
scroll to position [174, 0]
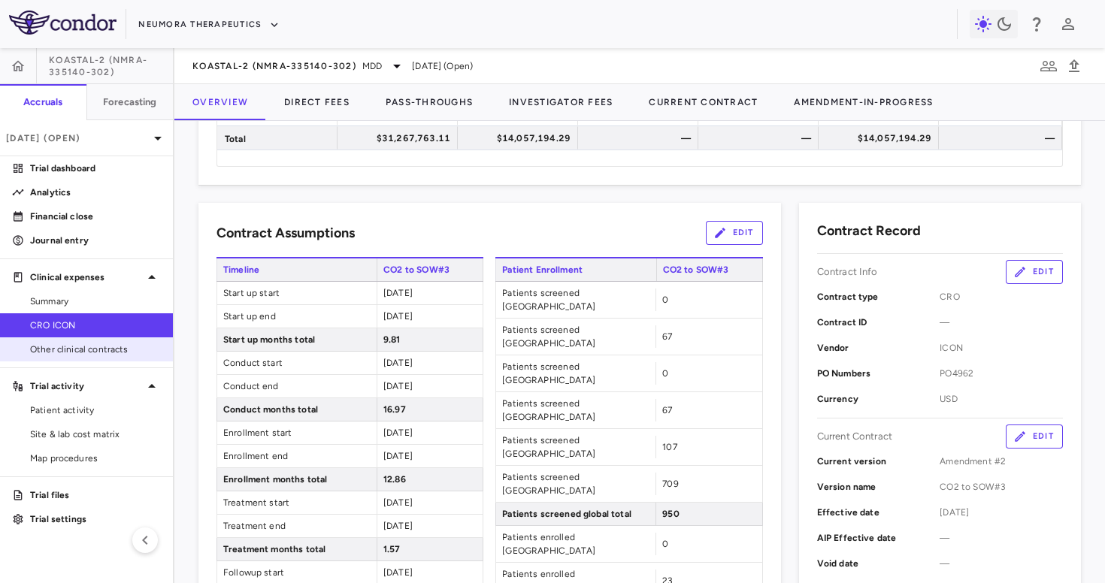
click at [100, 341] on link "Other clinical contracts" at bounding box center [86, 349] width 173 height 23
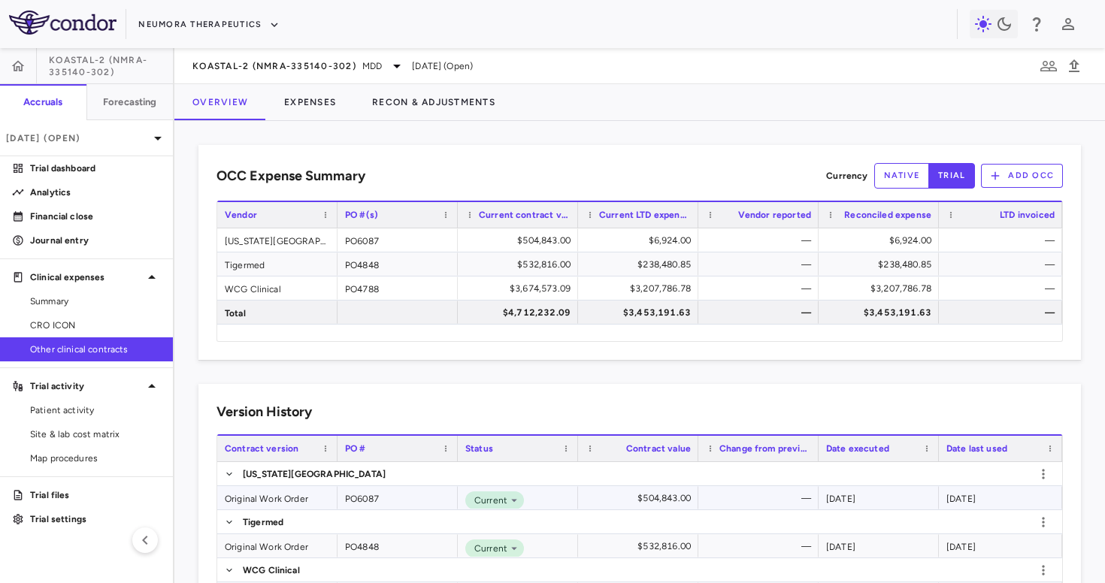
click at [292, 493] on div "Original Work Order" at bounding box center [277, 497] width 120 height 23
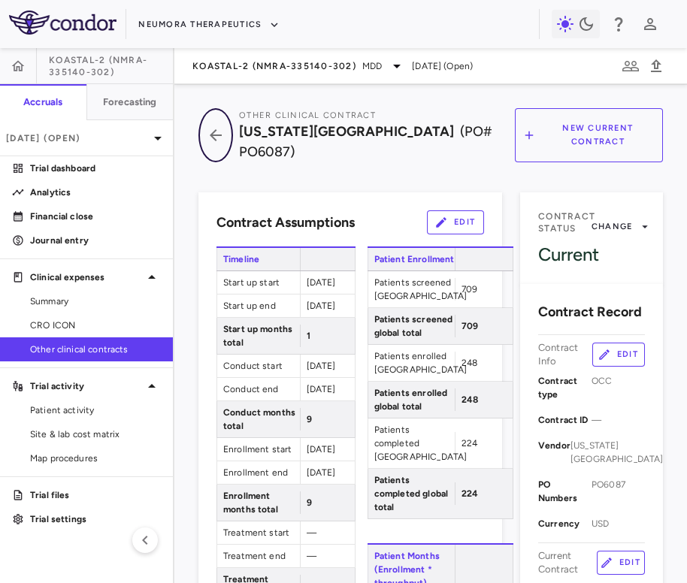
click at [218, 139] on icon "button" at bounding box center [215, 135] width 27 height 18
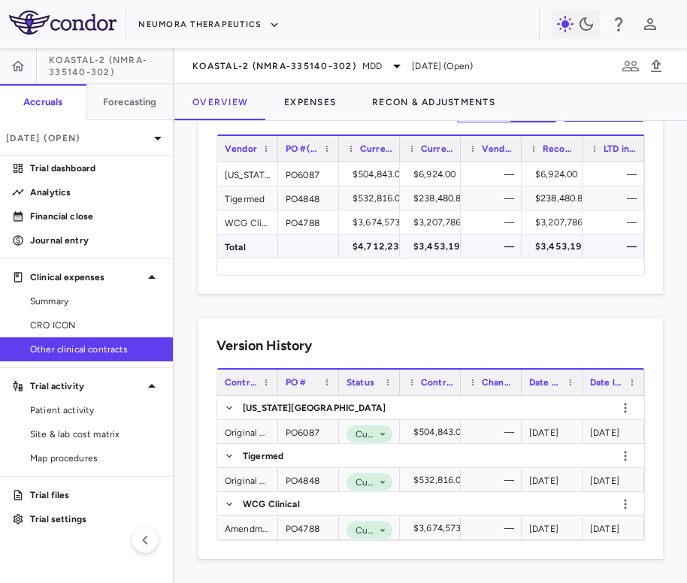
scroll to position [63, 0]
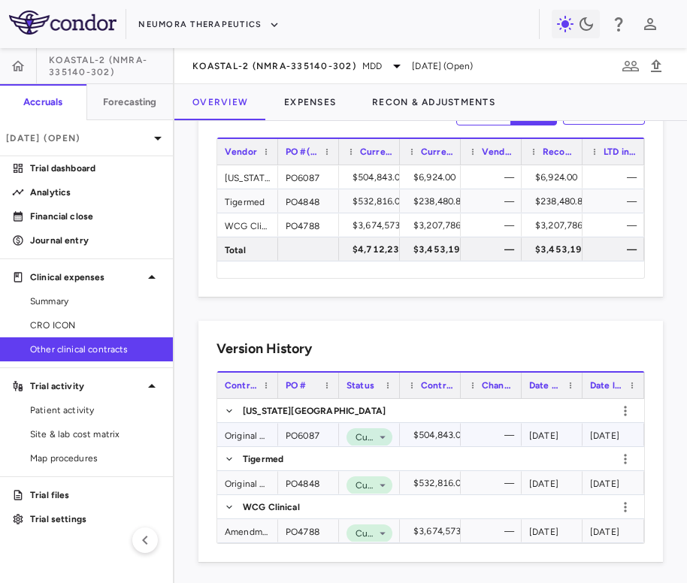
click at [253, 439] on div "Original Work Order" at bounding box center [247, 434] width 61 height 23
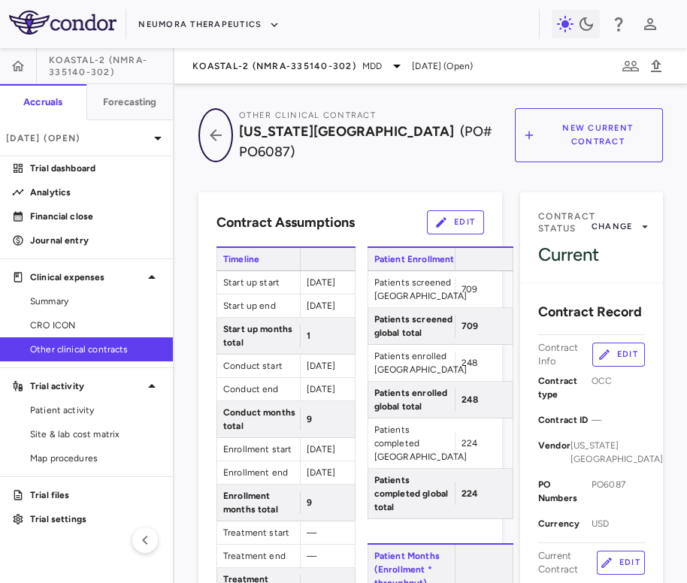
click at [211, 130] on icon "button" at bounding box center [215, 135] width 27 height 18
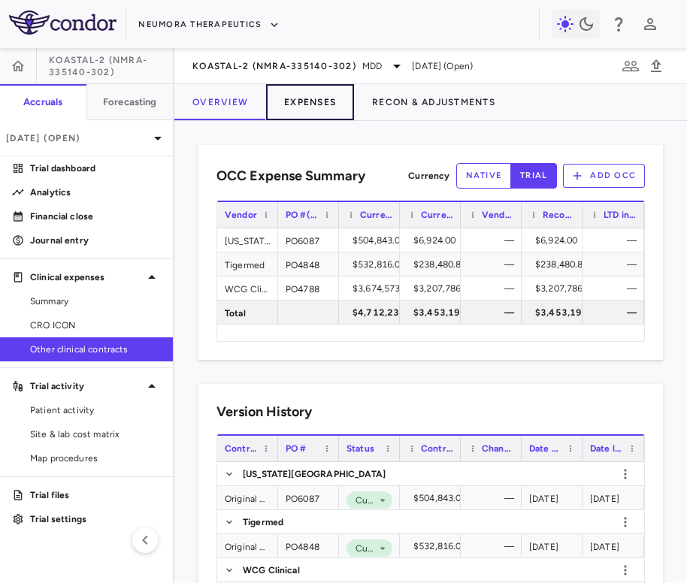
click at [300, 110] on button "Expenses" at bounding box center [310, 102] width 88 height 36
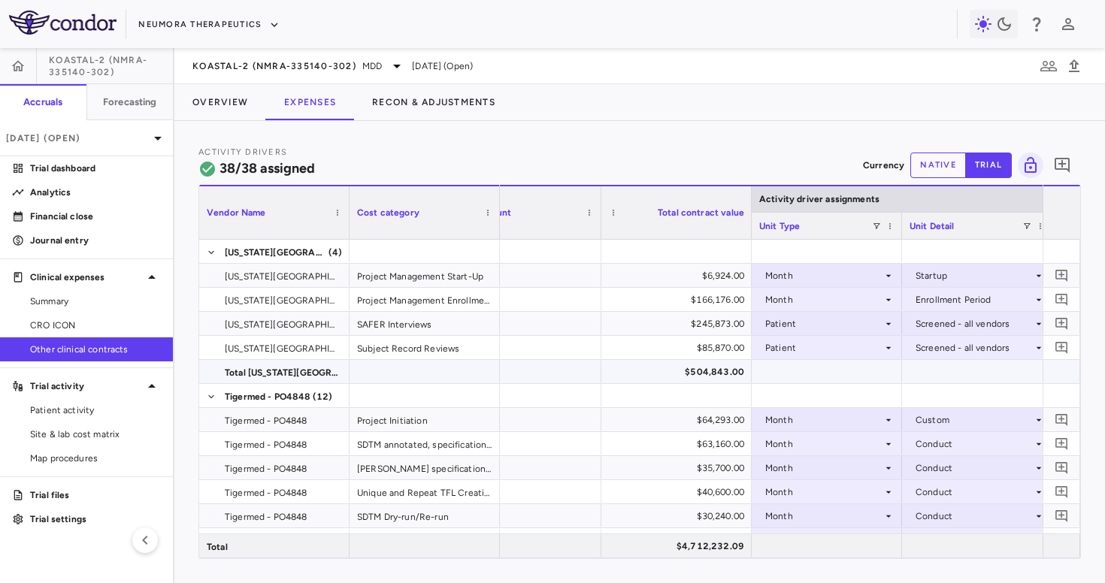
scroll to position [0, 54]
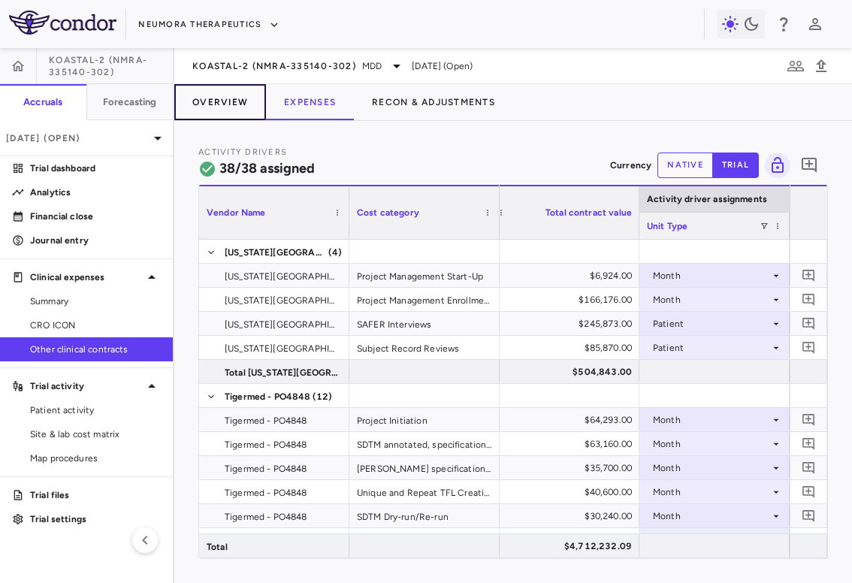
click at [207, 113] on button "Overview" at bounding box center [220, 102] width 92 height 36
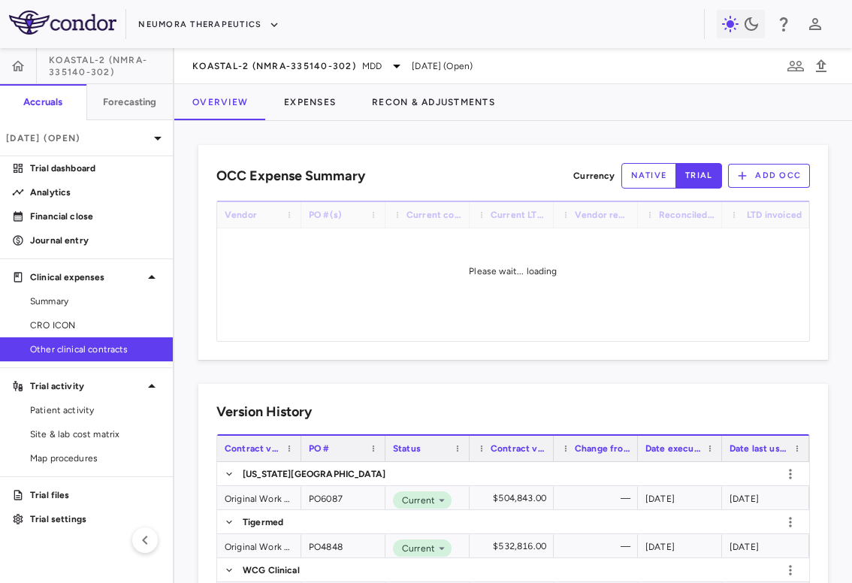
scroll to position [66, 0]
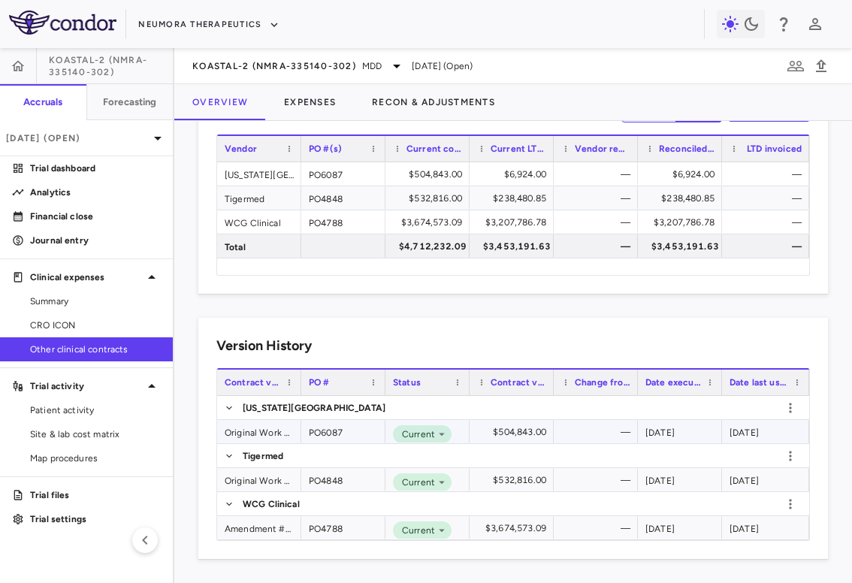
click at [259, 434] on div "Original Work Order" at bounding box center [259, 431] width 84 height 23
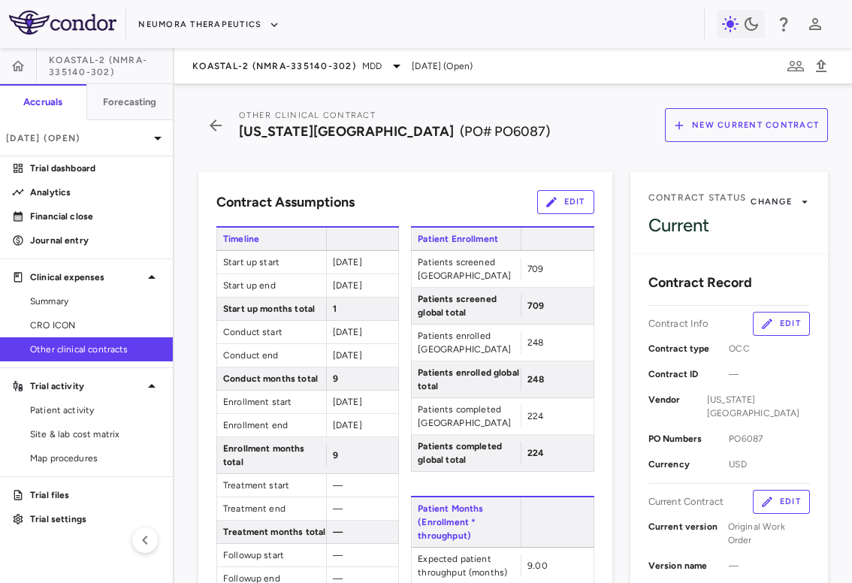
click at [555, 200] on icon "button" at bounding box center [552, 202] width 14 height 14
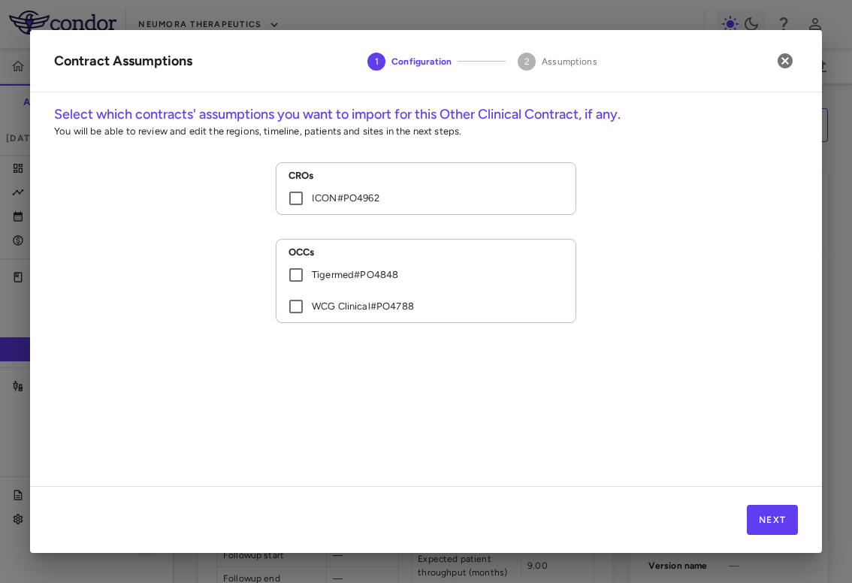
click at [466, 208] on label "ICON # PO4962" at bounding box center [415, 199] width 271 height 32
click at [783, 57] on icon "button" at bounding box center [785, 60] width 15 height 15
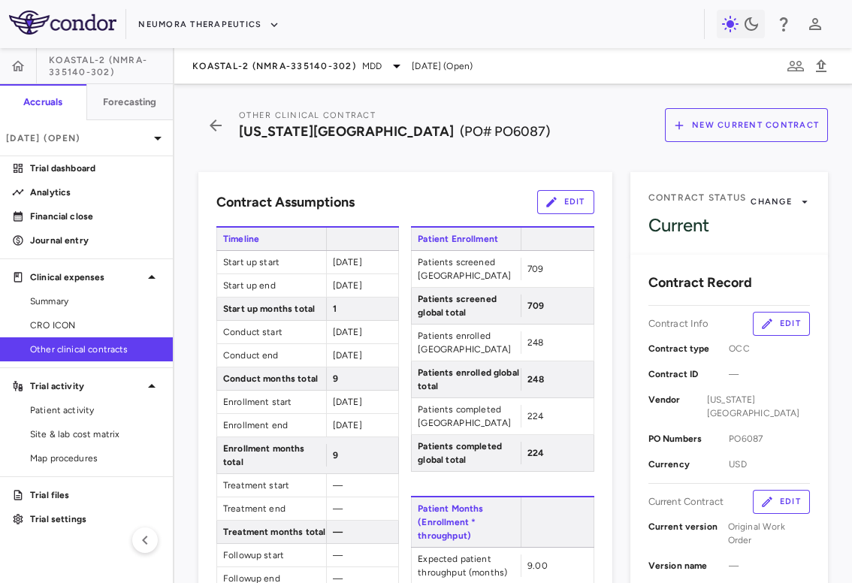
click at [779, 341] on div "Contract type OCC" at bounding box center [730, 349] width 162 height 26
click at [779, 328] on button "Edit" at bounding box center [781, 324] width 57 height 24
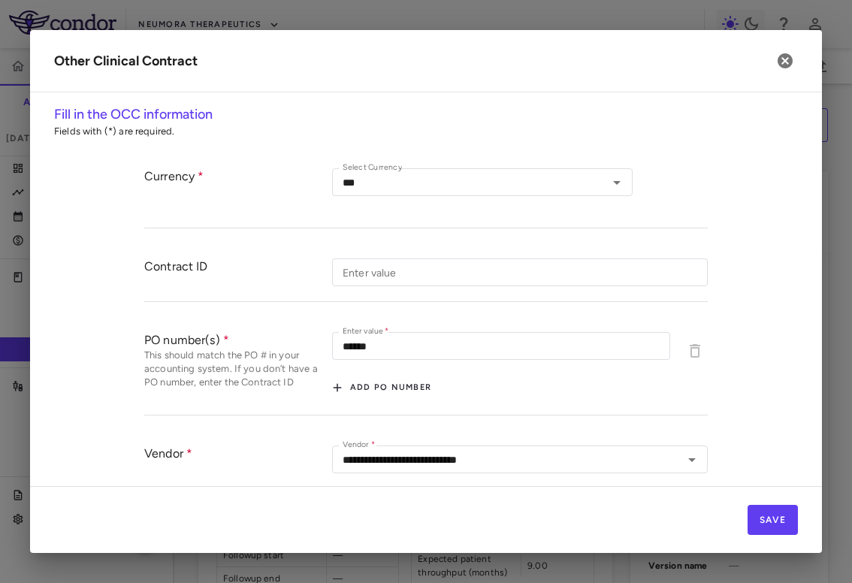
scroll to position [71, 0]
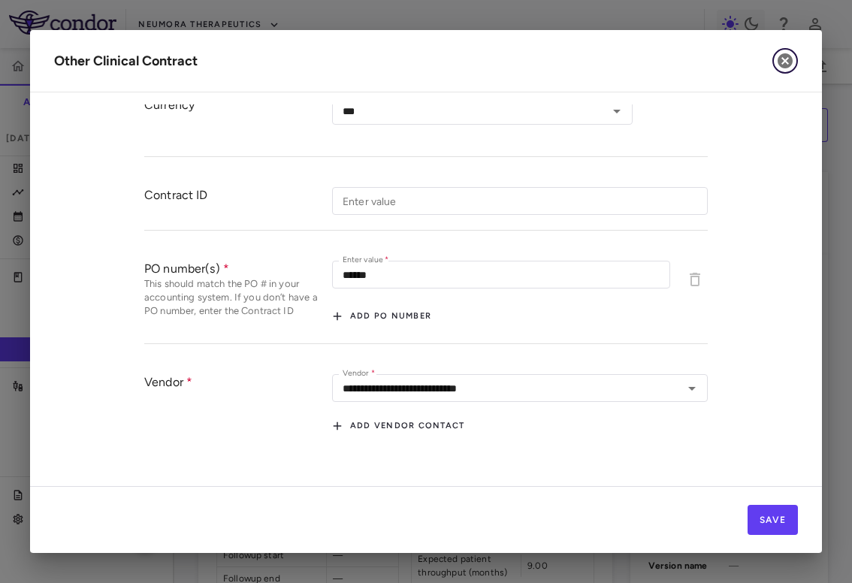
click at [779, 63] on icon "button" at bounding box center [785, 60] width 15 height 15
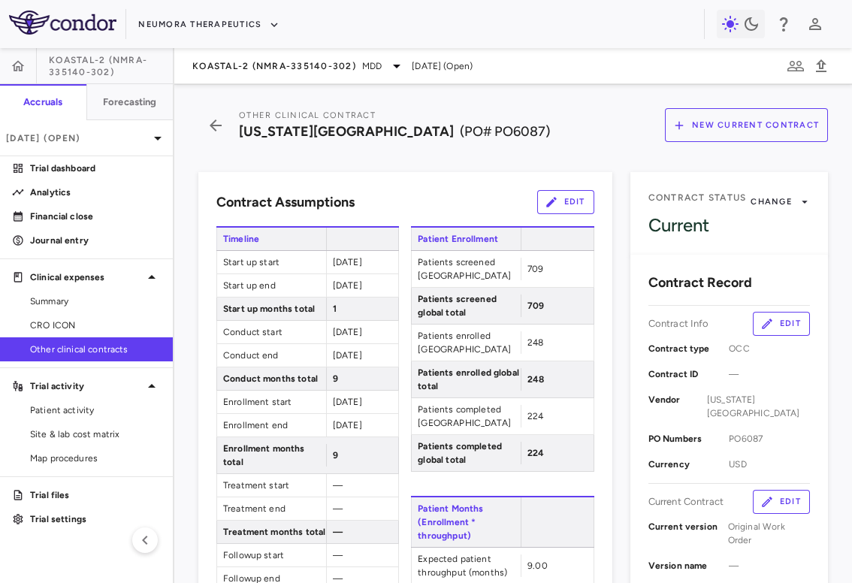
click at [774, 521] on span "Original Work Order" at bounding box center [769, 533] width 82 height 27
click at [774, 507] on button "Edit" at bounding box center [781, 502] width 57 height 24
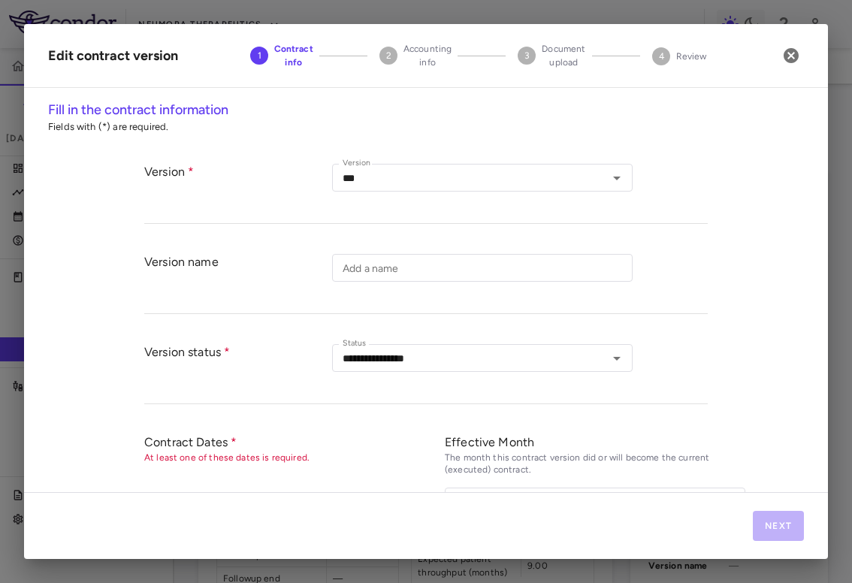
type input "**********"
type input "******"
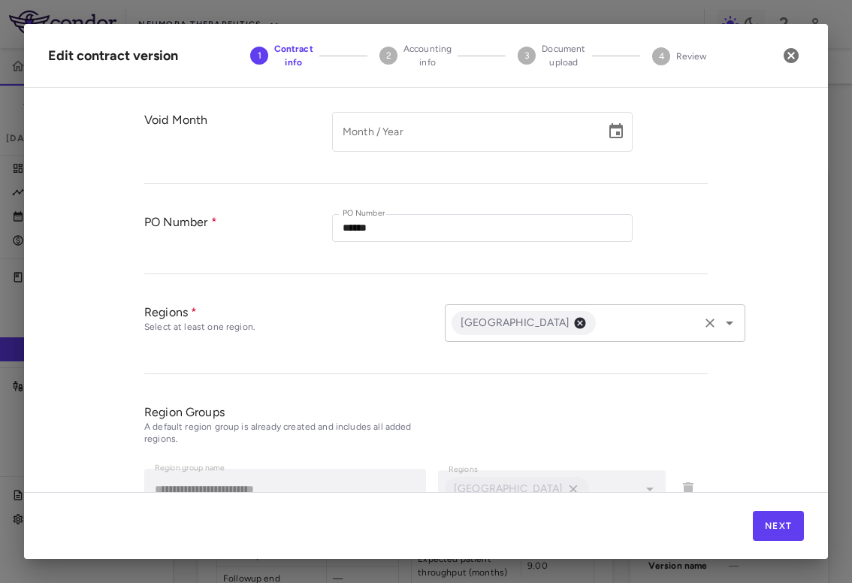
scroll to position [492, 0]
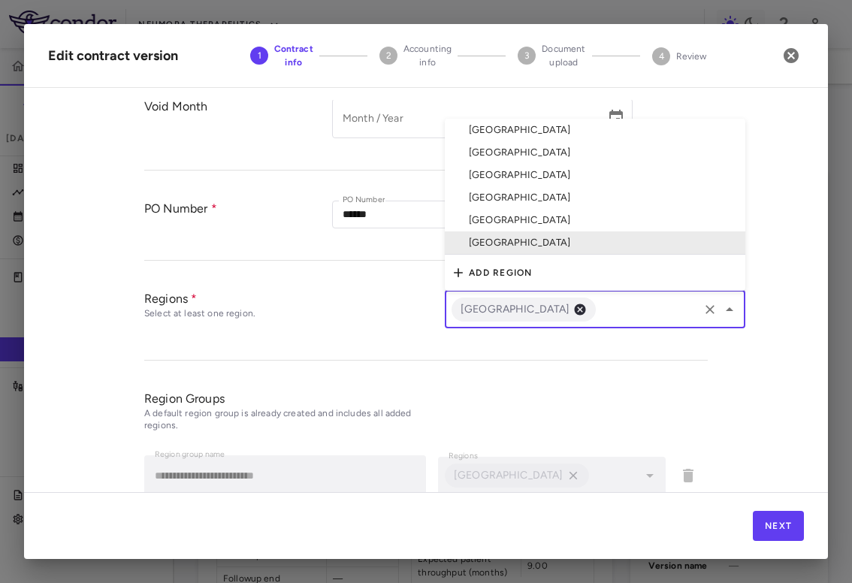
click at [604, 311] on input "text" at bounding box center [647, 309] width 98 height 19
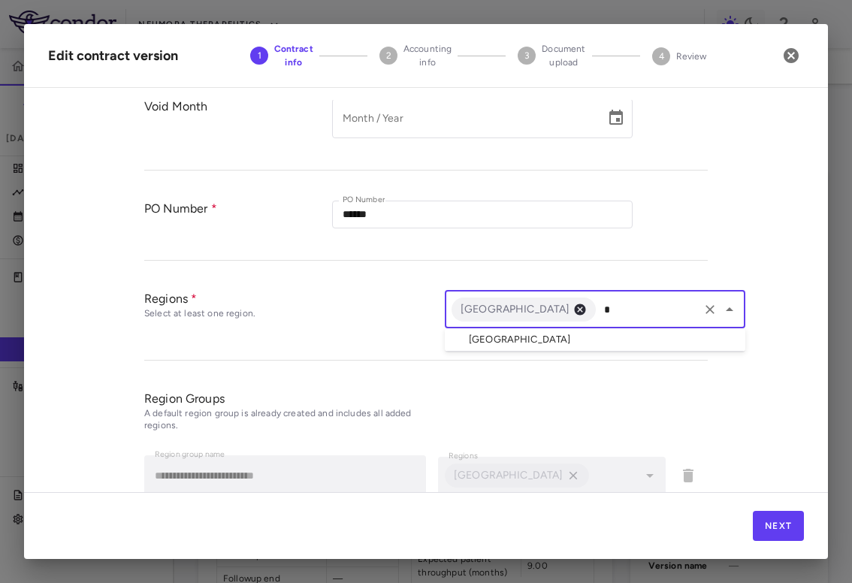
type input "**"
click at [567, 346] on li "Mexico" at bounding box center [595, 339] width 301 height 23
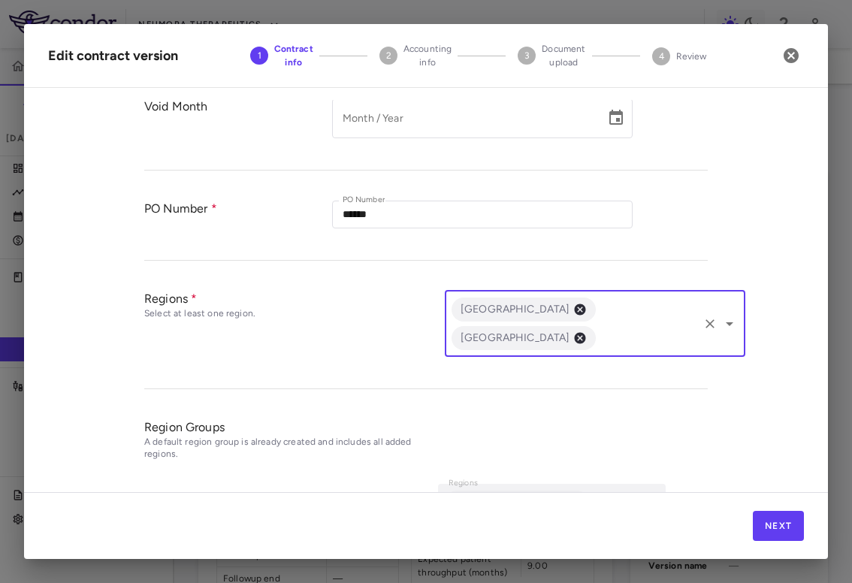
click at [644, 328] on input "text" at bounding box center [647, 337] width 98 height 19
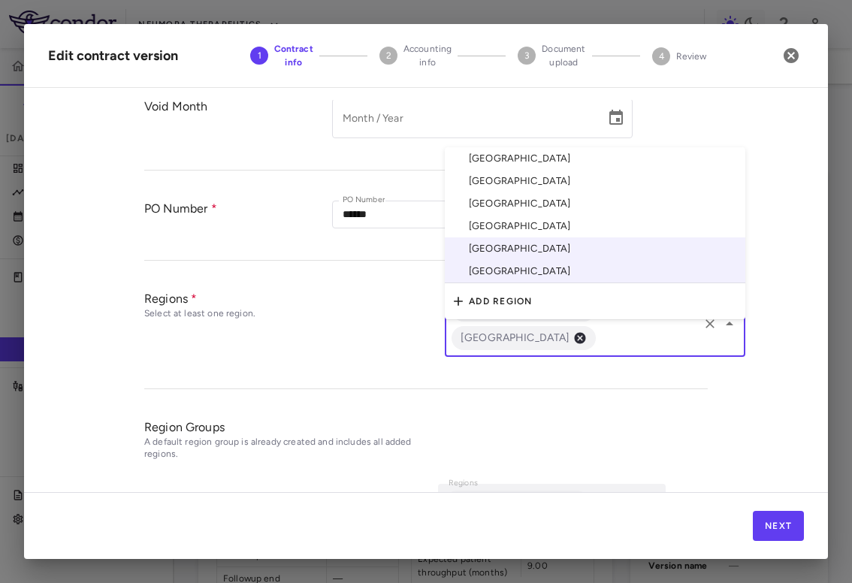
click at [577, 147] on li "Argentina" at bounding box center [595, 158] width 301 height 23
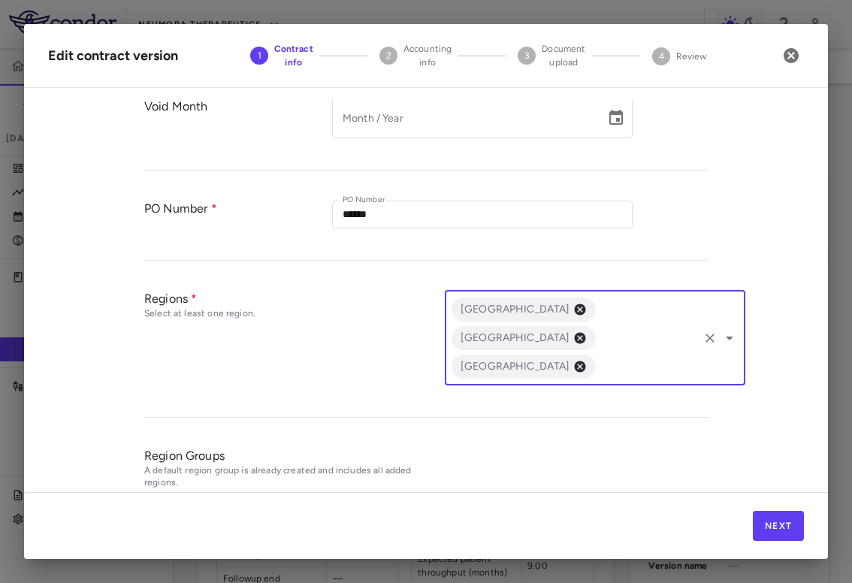
click at [636, 357] on input "text" at bounding box center [647, 366] width 98 height 19
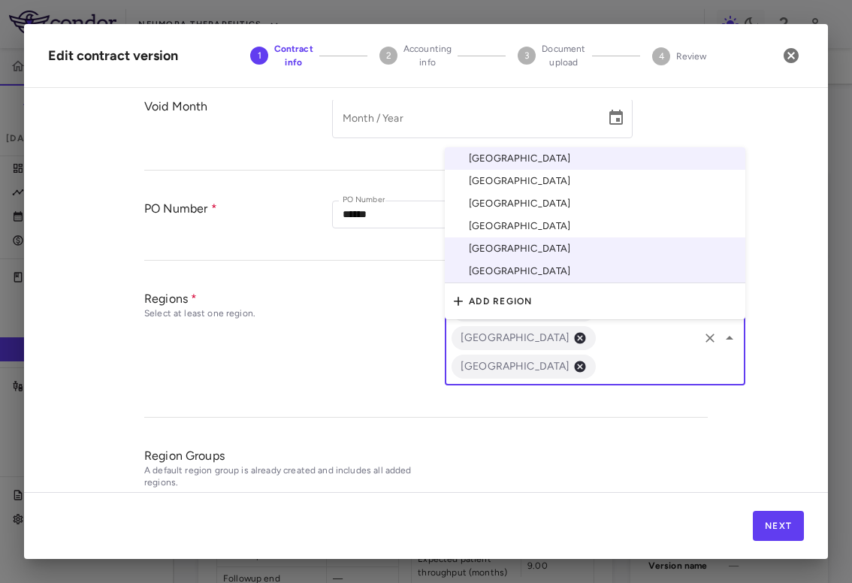
click at [588, 170] on li "Brazil" at bounding box center [595, 181] width 301 height 23
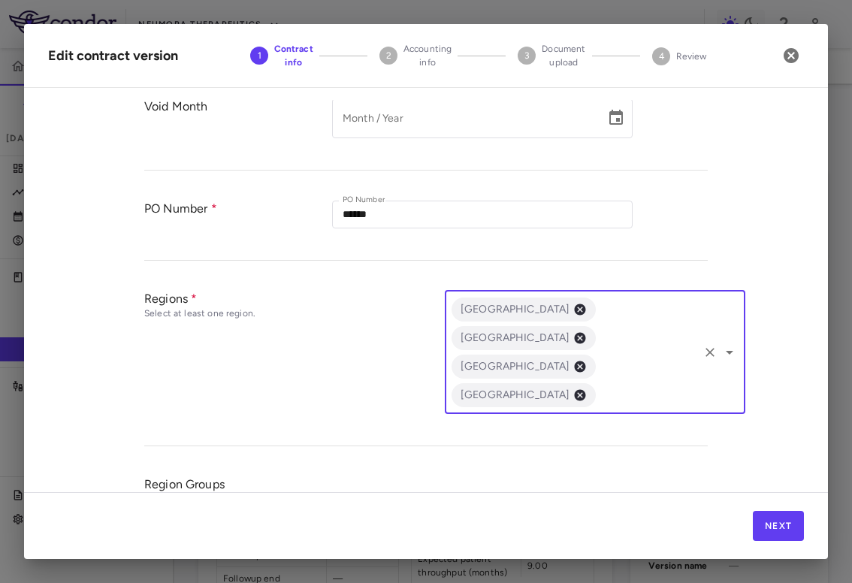
click at [632, 349] on div "Argentina Brazil Mexico United States ​" at bounding box center [595, 352] width 301 height 123
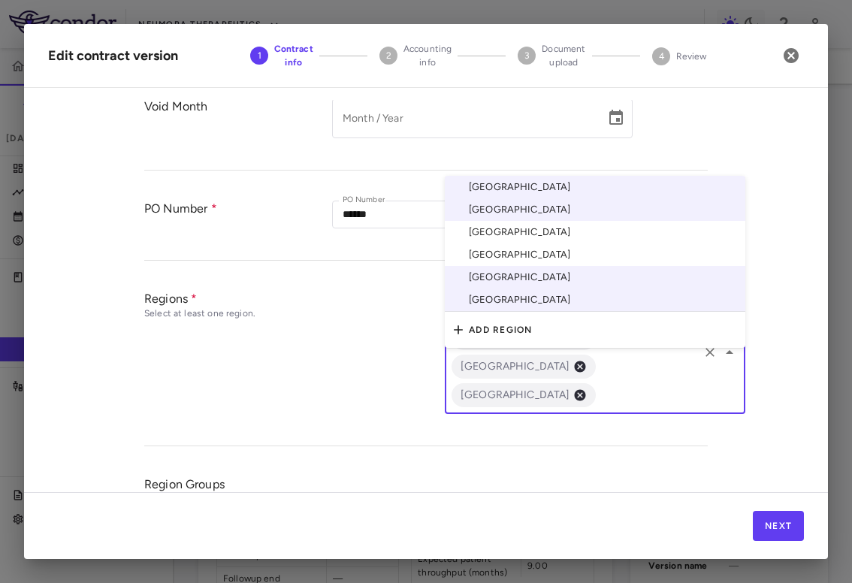
click at [572, 221] on li "[GEOGRAPHIC_DATA]" at bounding box center [595, 232] width 301 height 23
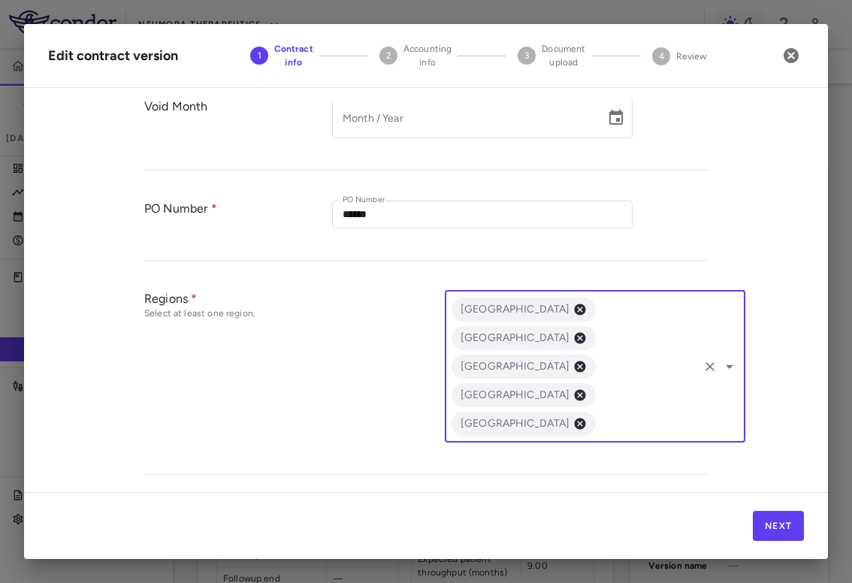
click at [646, 350] on div "Argentina Brazil Canada Mexico United States ​" at bounding box center [595, 367] width 301 height 152
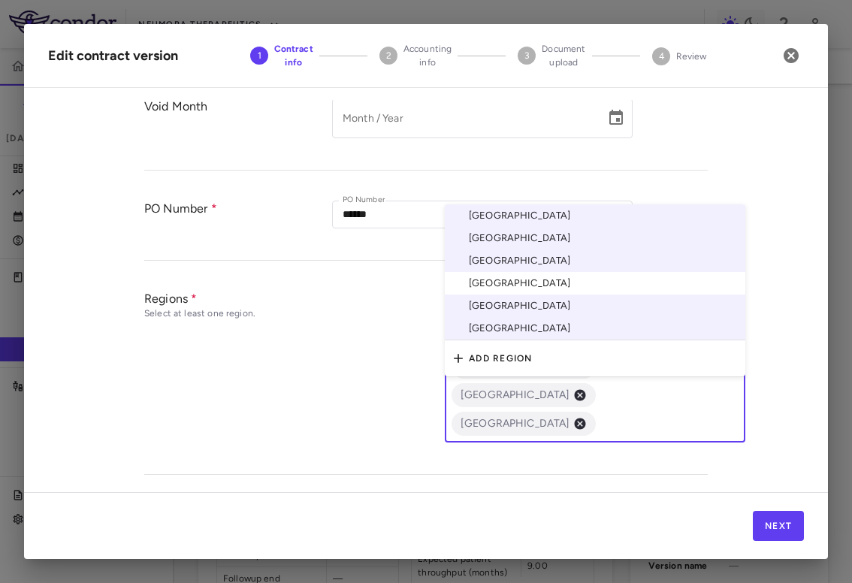
click at [586, 272] on li "Chile" at bounding box center [595, 283] width 301 height 23
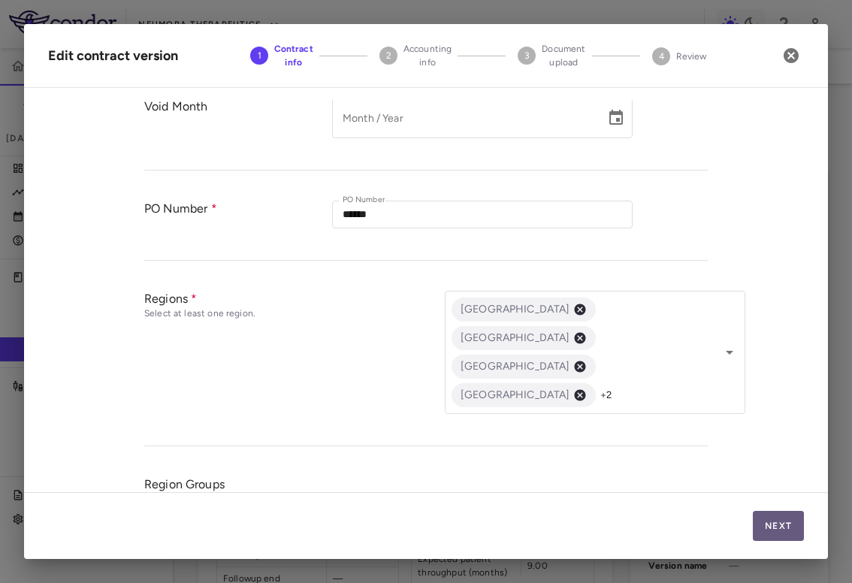
click at [777, 534] on button "Next" at bounding box center [778, 526] width 51 height 30
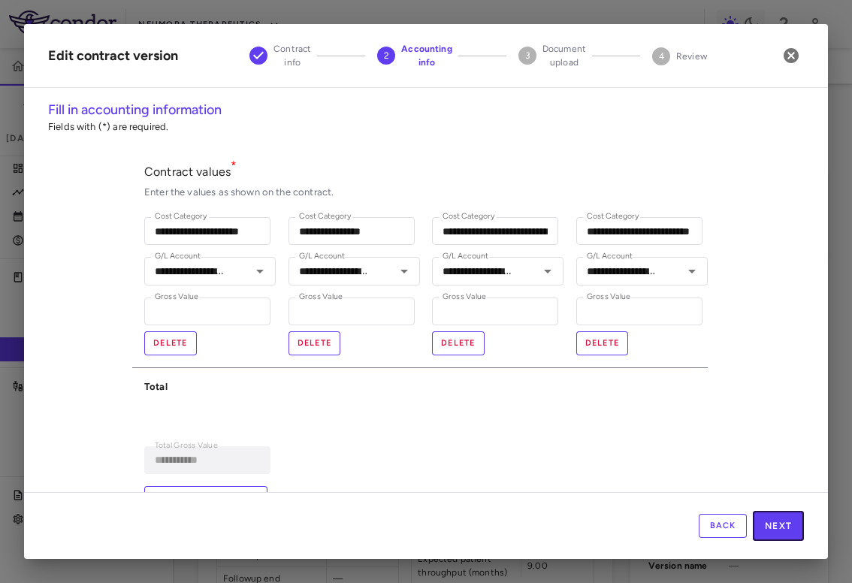
click at [777, 534] on button "Next" at bounding box center [778, 526] width 51 height 30
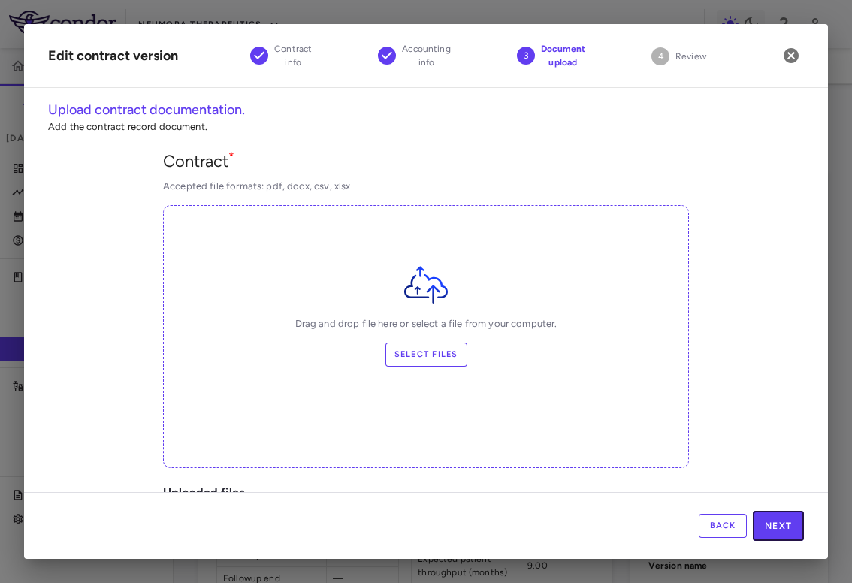
click at [777, 534] on button "Next" at bounding box center [778, 526] width 51 height 30
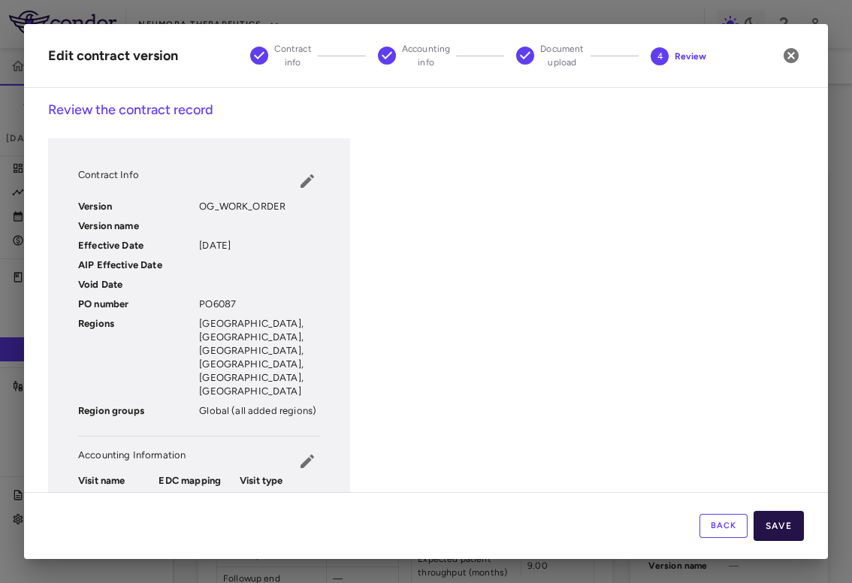
click at [774, 525] on button "Save" at bounding box center [779, 526] width 50 height 30
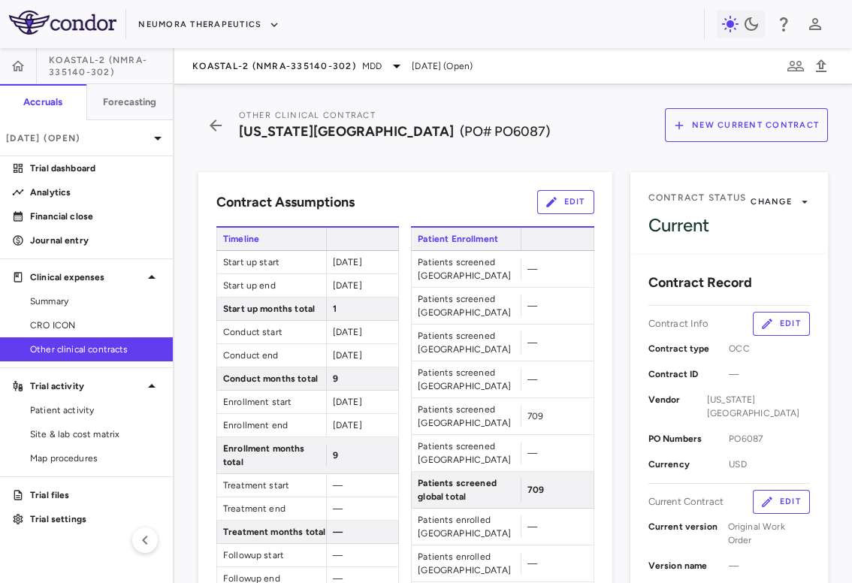
click at [566, 204] on button "Edit" at bounding box center [565, 202] width 57 height 24
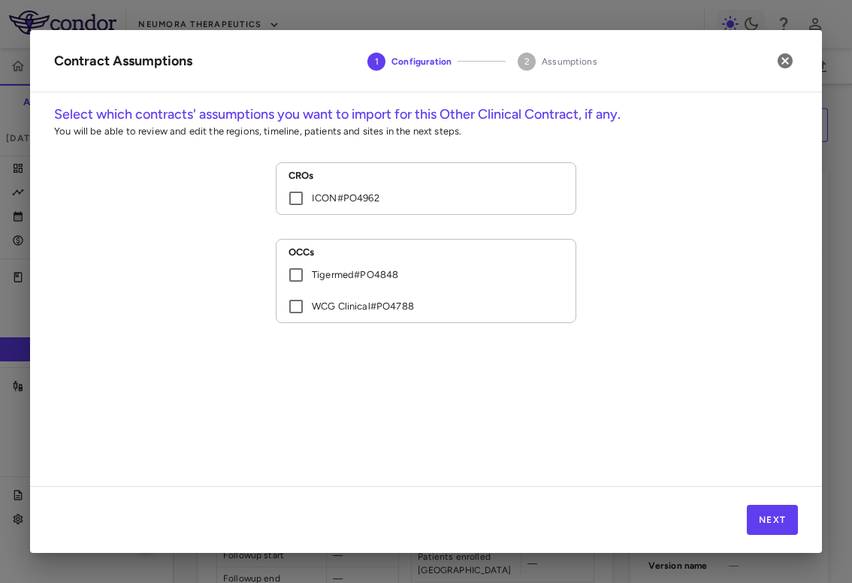
click at [415, 190] on label "ICON # PO4962" at bounding box center [415, 199] width 271 height 32
click at [776, 522] on button "Next" at bounding box center [772, 520] width 51 height 30
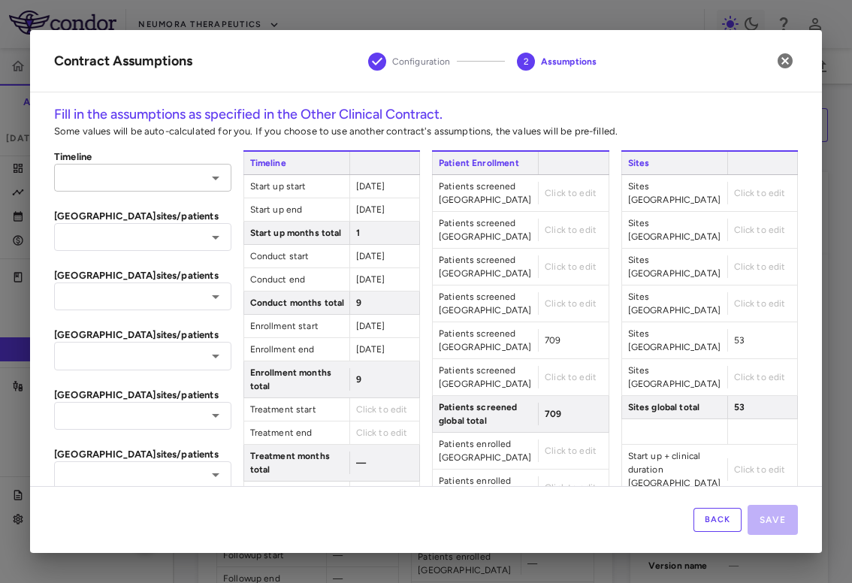
click at [180, 164] on div "​" at bounding box center [142, 178] width 177 height 28
click at [168, 204] on li "ICON #PO4962" at bounding box center [142, 209] width 177 height 23
type input "**********"
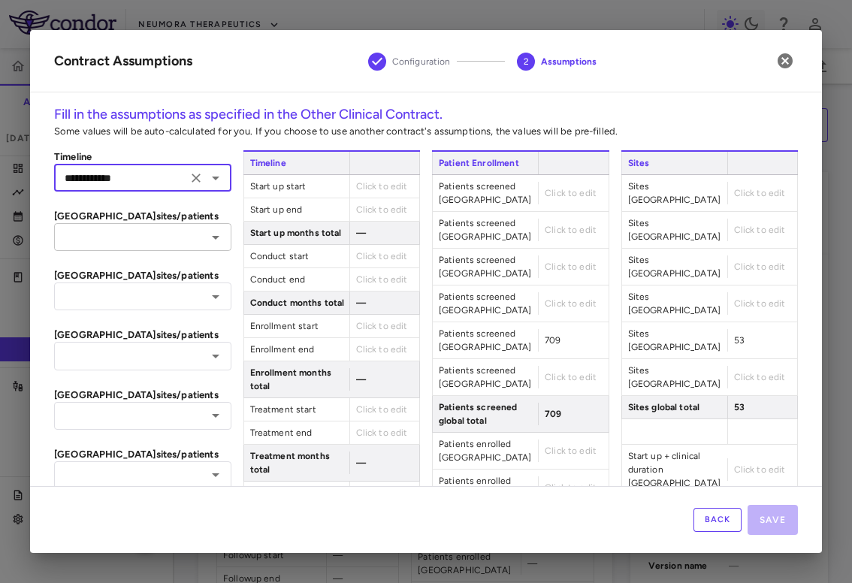
click at [156, 228] on input "text" at bounding box center [131, 237] width 144 height 19
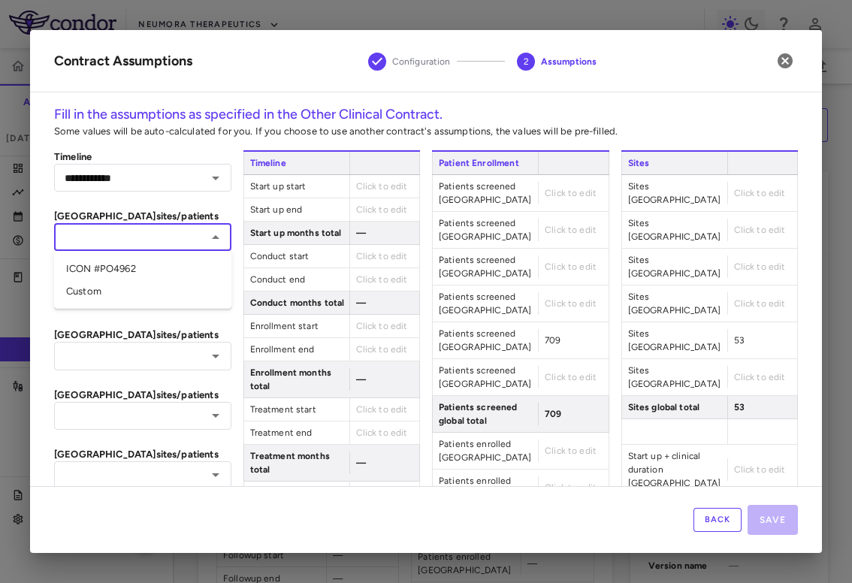
click at [142, 263] on li "ICON #PO4962" at bounding box center [142, 269] width 177 height 23
type input "**********"
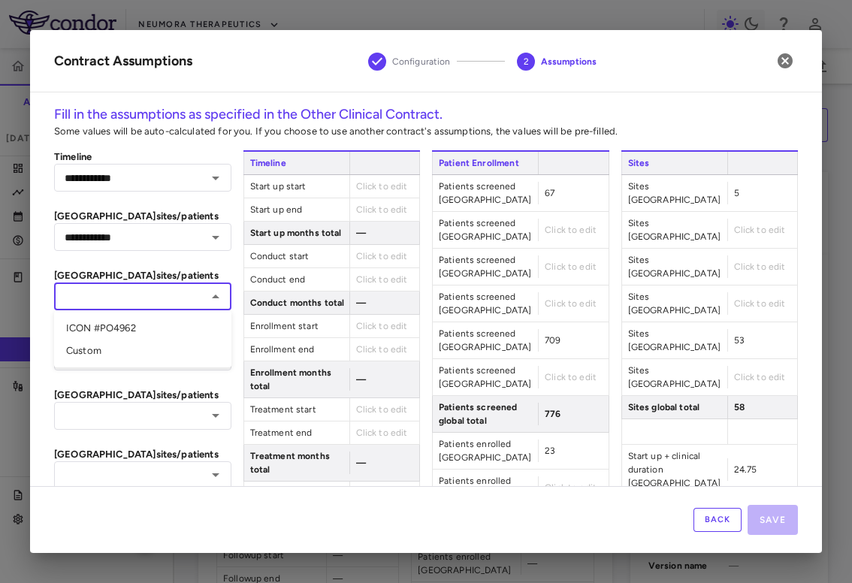
click at [130, 298] on input "text" at bounding box center [131, 296] width 144 height 19
click at [121, 333] on li "ICON #PO4962" at bounding box center [142, 328] width 177 height 23
type input "**********"
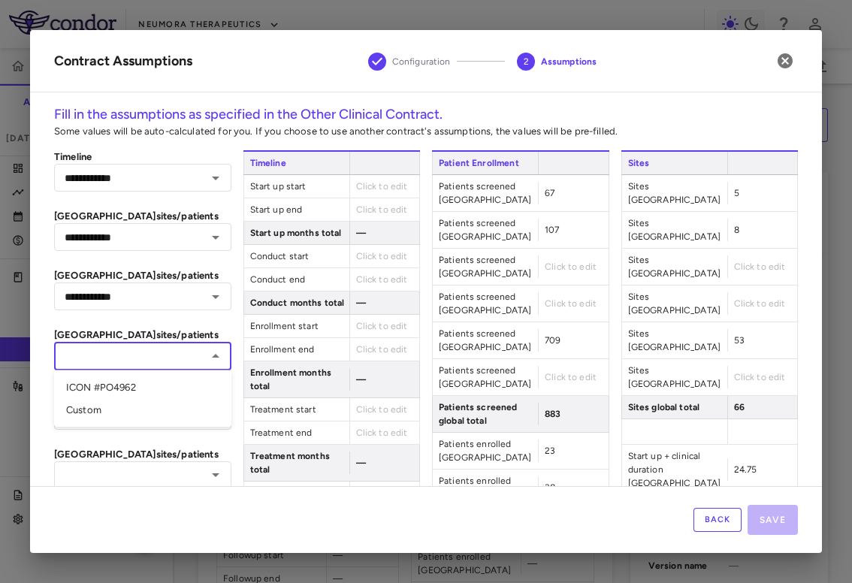
click at [114, 362] on input "text" at bounding box center [131, 355] width 144 height 19
click at [113, 386] on li "ICON #PO4962" at bounding box center [142, 388] width 177 height 23
type input "**********"
click at [112, 403] on div "​" at bounding box center [142, 416] width 177 height 28
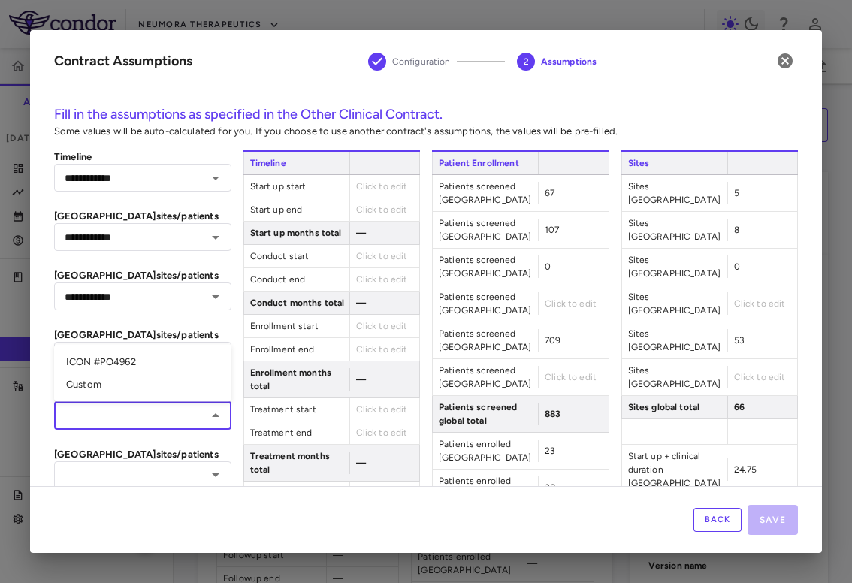
click at [119, 364] on li "ICON #PO4962" at bounding box center [142, 362] width 177 height 23
type input "**********"
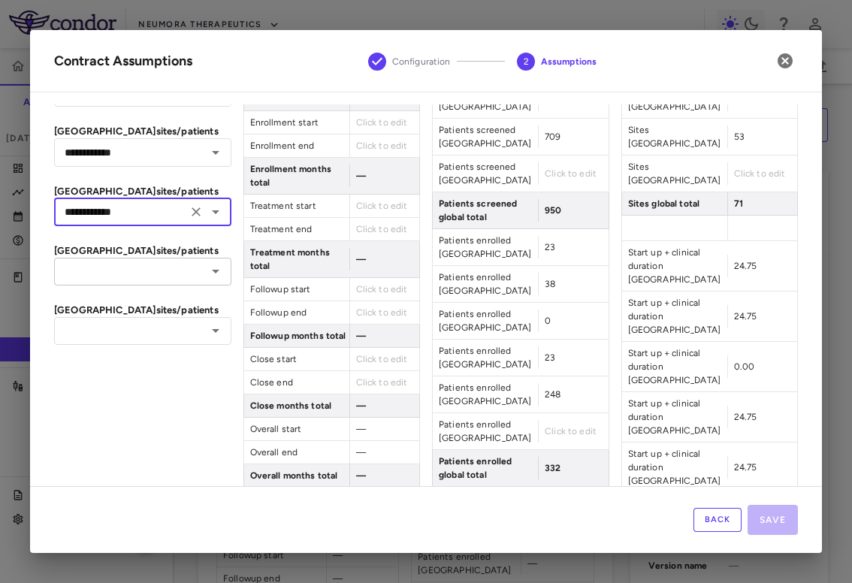
scroll to position [218, 0]
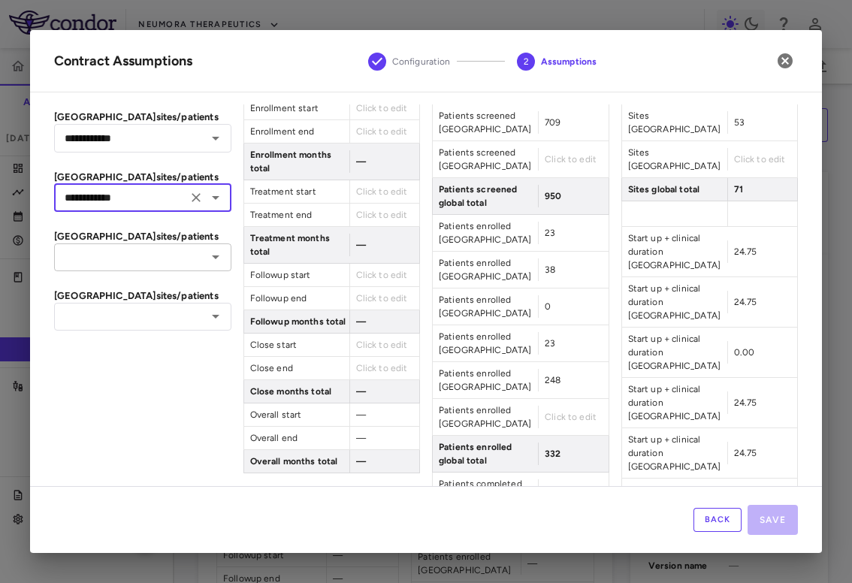
click at [152, 256] on input "text" at bounding box center [131, 257] width 144 height 19
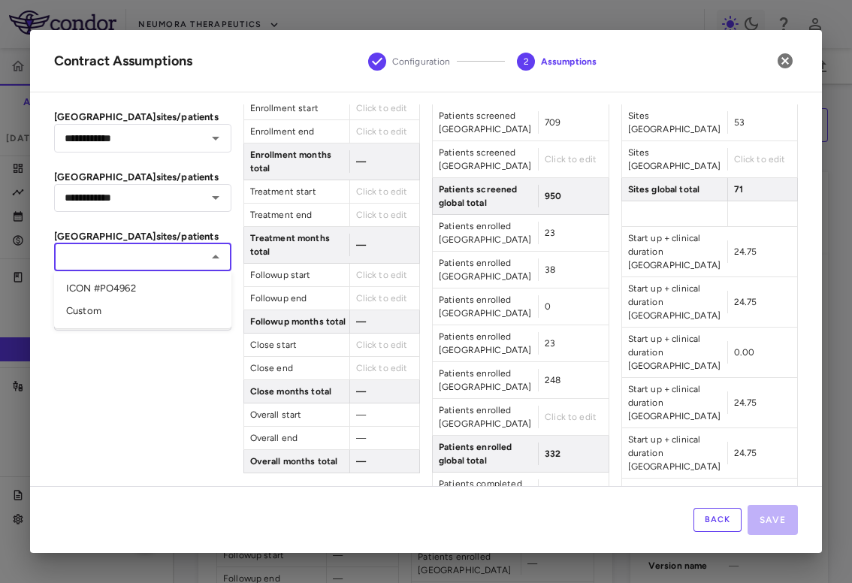
click at [148, 286] on li "ICON #PO4962" at bounding box center [142, 288] width 177 height 23
type input "**********"
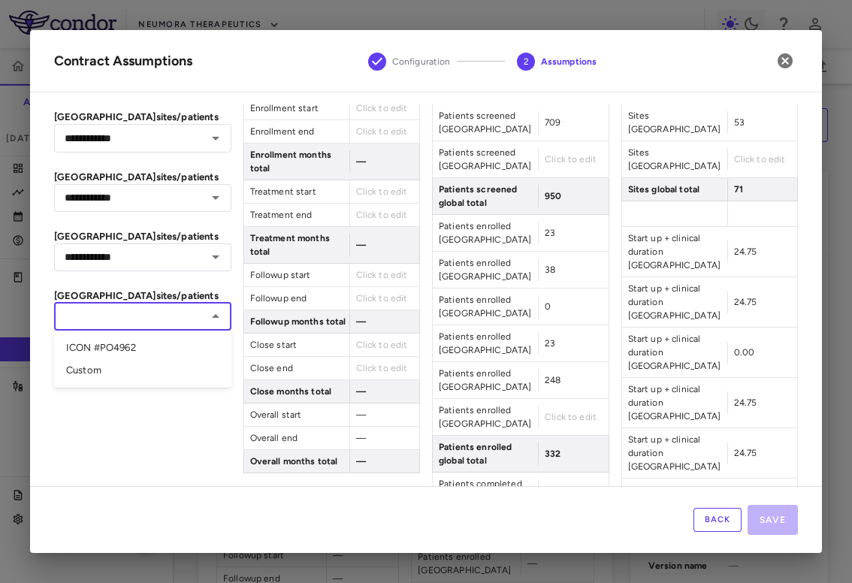
click at [141, 312] on input "text" at bounding box center [131, 316] width 144 height 19
click at [138, 343] on li "ICON #PO4962" at bounding box center [142, 348] width 177 height 23
type input "**********"
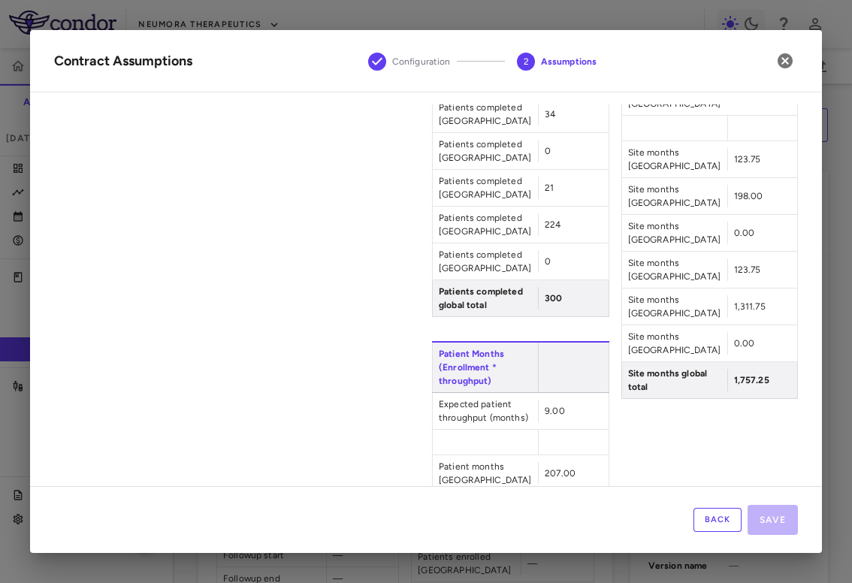
scroll to position [686, 0]
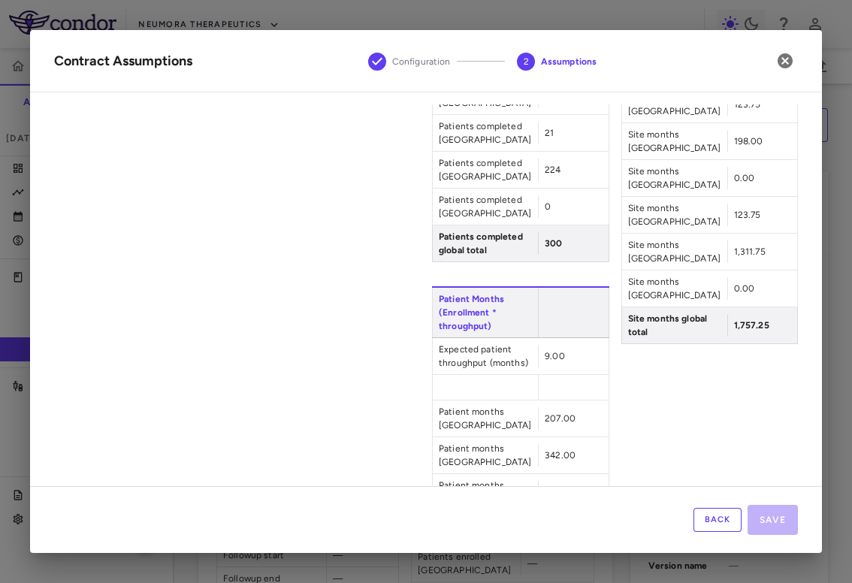
click at [547, 351] on span "9.00" at bounding box center [555, 356] width 20 height 11
type input "**"
click at [682, 334] on div "Sites Sites Canada 5 Sites Brazil 8 Sites Mexico 0 Sites Chile 5 Sites United S…" at bounding box center [710, 61] width 177 height 1194
click at [699, 404] on div "Sites Sites Canada 5 Sites Brazil 8 Sites Mexico 0 Sites Chile 5 Sites United S…" at bounding box center [710, 61] width 177 height 1194
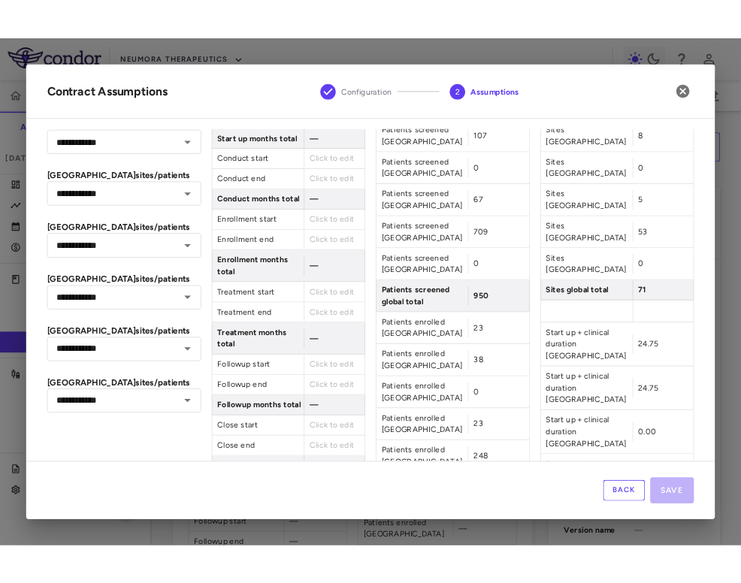
scroll to position [0, 0]
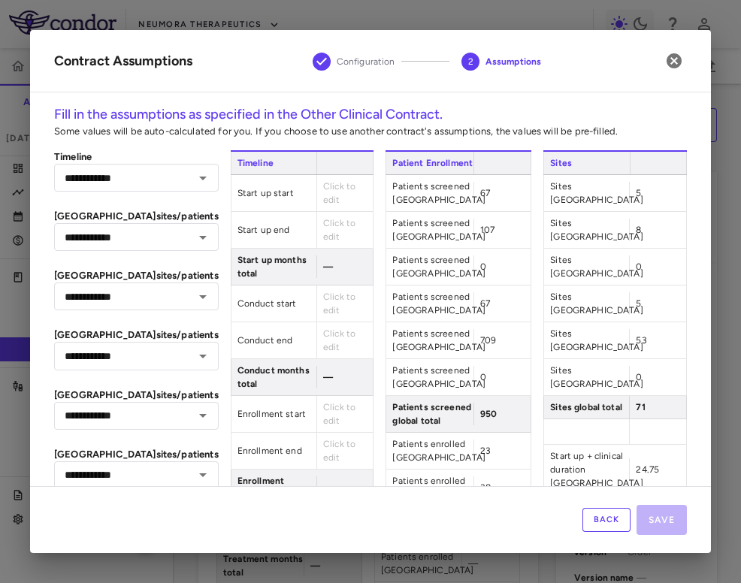
click at [323, 190] on span "Click to edit" at bounding box center [339, 193] width 32 height 24
click at [176, 175] on icon "Clear" at bounding box center [183, 178] width 15 height 15
click at [136, 189] on div "​" at bounding box center [136, 178] width 165 height 28
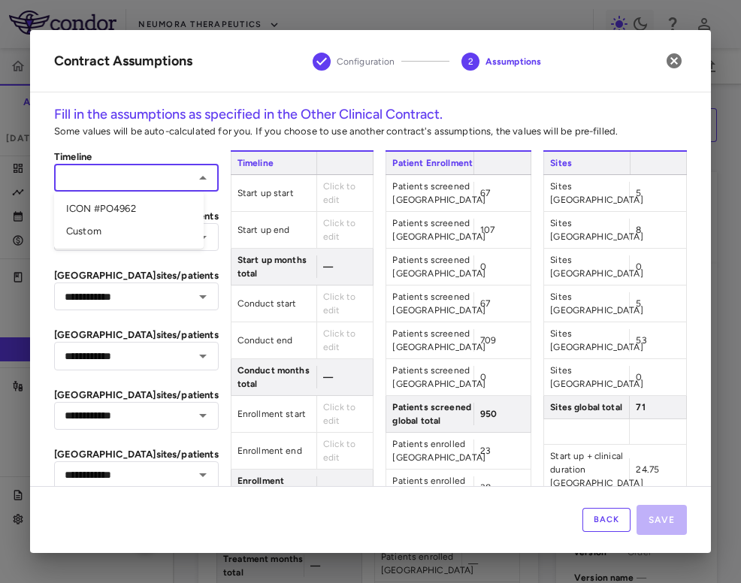
click at [132, 207] on li "ICON #PO4962" at bounding box center [129, 209] width 150 height 23
type input "**********"
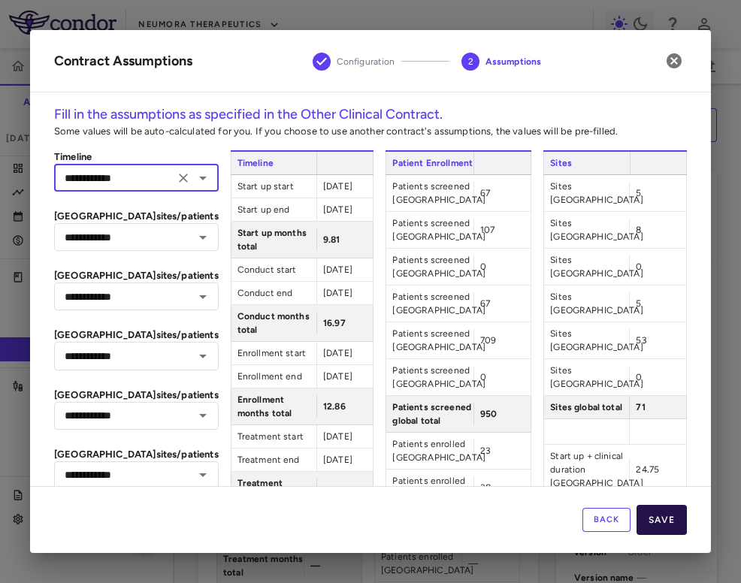
click at [669, 516] on button "Save" at bounding box center [662, 520] width 50 height 30
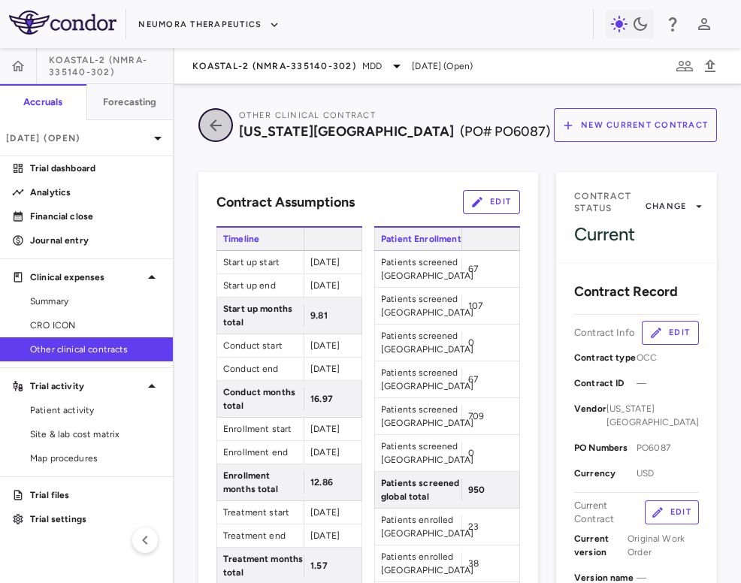
click at [212, 131] on icon "button" at bounding box center [215, 125] width 27 height 18
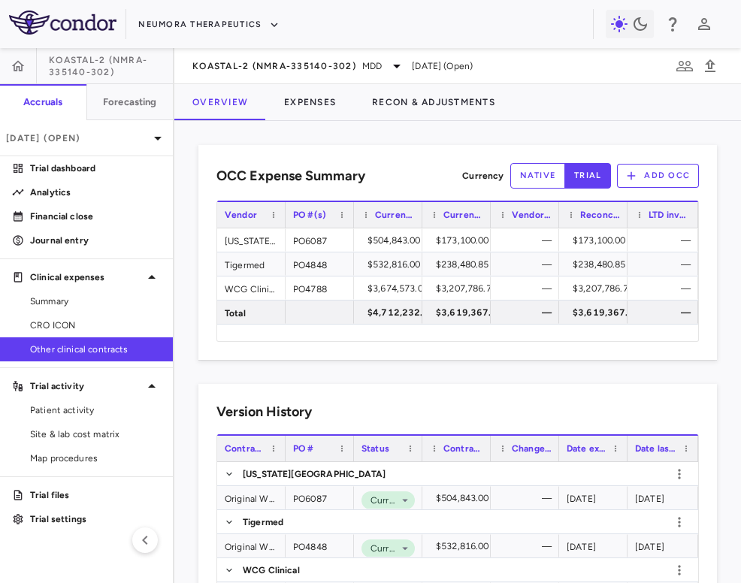
scroll to position [66, 0]
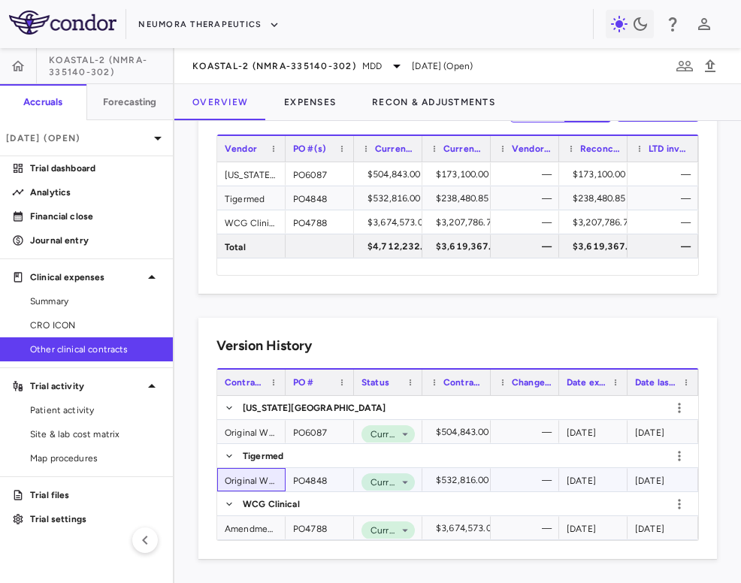
click at [252, 478] on div "Original Work Order" at bounding box center [251, 479] width 68 height 23
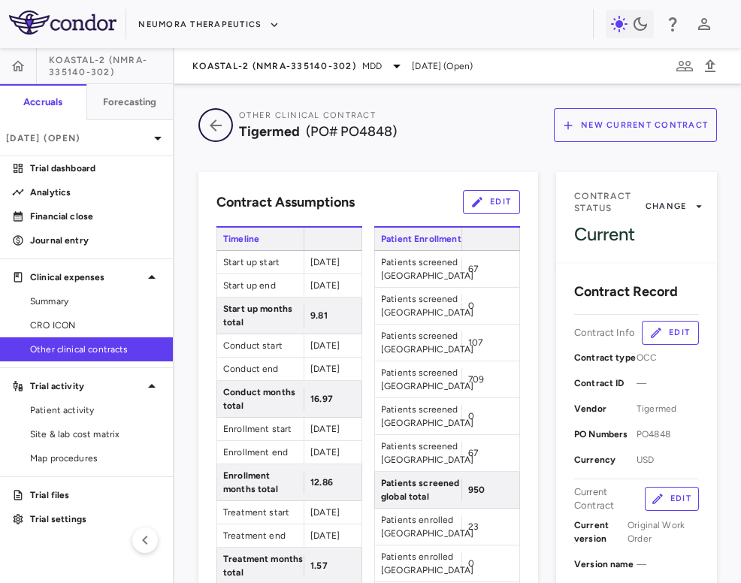
click at [214, 129] on icon "button" at bounding box center [216, 126] width 12 height 12
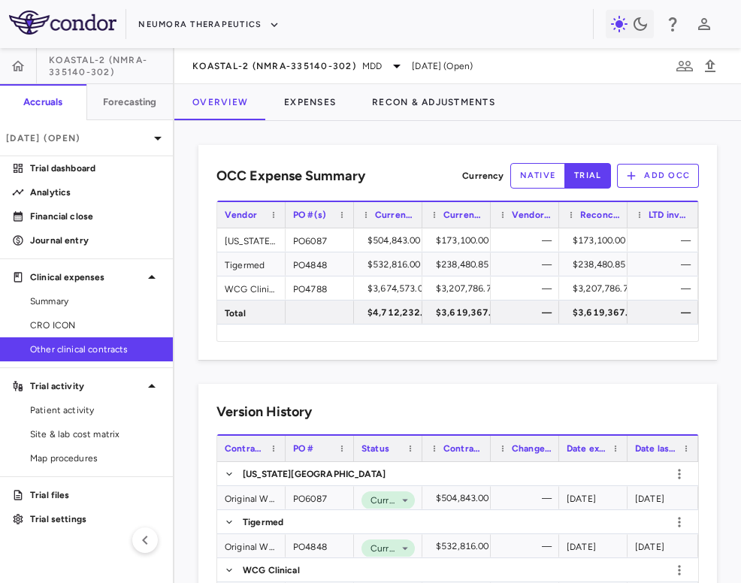
scroll to position [66, 0]
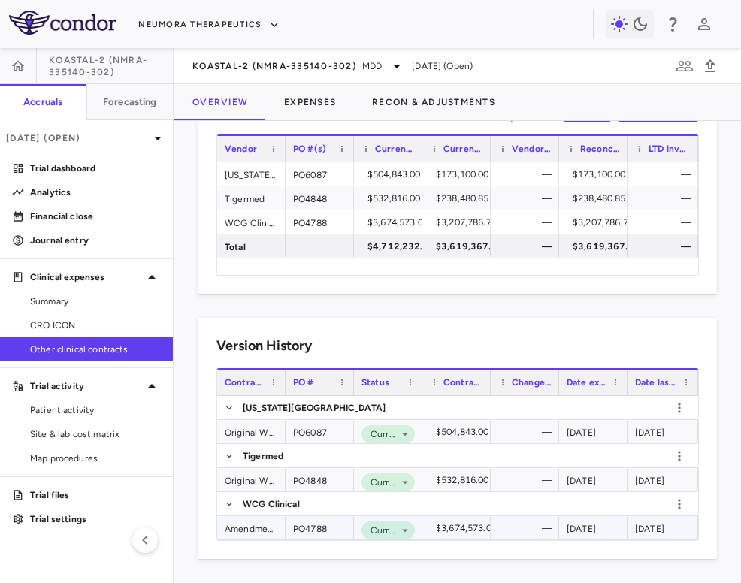
click at [257, 525] on div "Amendment #CO1+Change Log #1" at bounding box center [251, 527] width 68 height 23
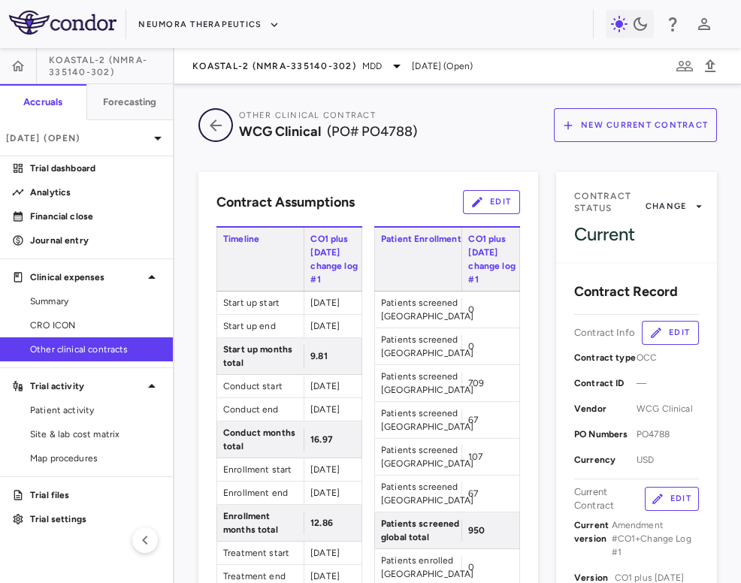
click at [216, 132] on icon "button" at bounding box center [215, 125] width 27 height 18
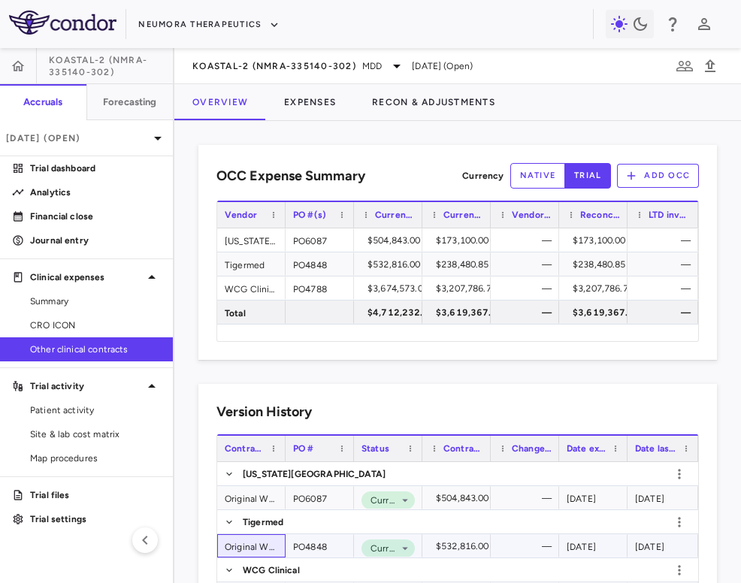
click at [258, 548] on div "Original Work Order" at bounding box center [251, 545] width 68 height 23
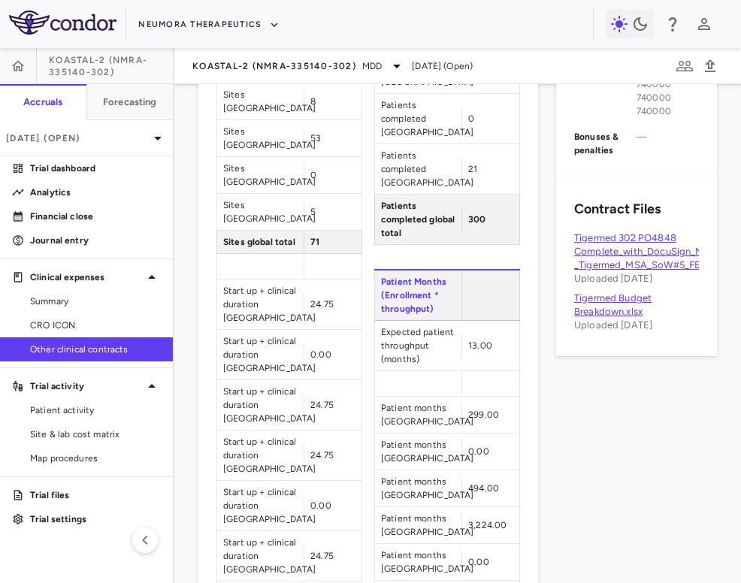
scroll to position [883, 0]
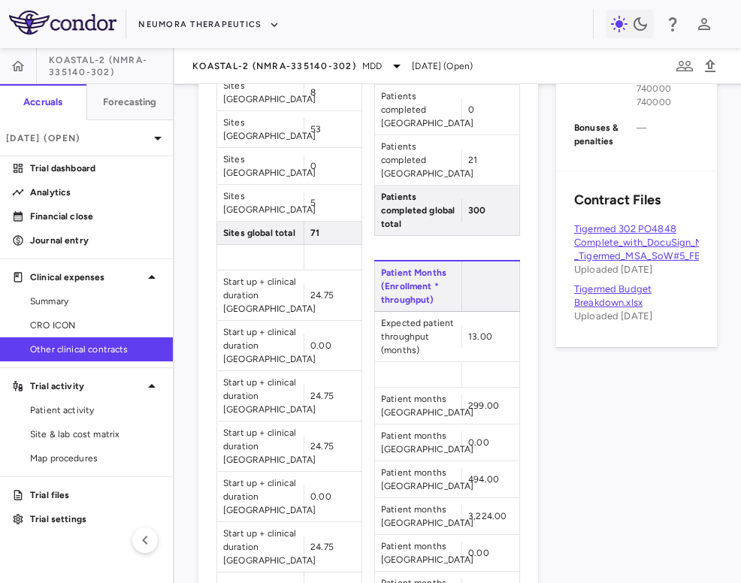
click at [619, 223] on link "Tigermed 302 PO4848 Complete_with_DocuSign_NMRA_-_Tigermed_MSA_SoW#5_FE_17MAY20…" at bounding box center [664, 242] width 181 height 38
click at [603, 283] on link "Tigermed Budget Breakdown.xlsx" at bounding box center [612, 295] width 77 height 25
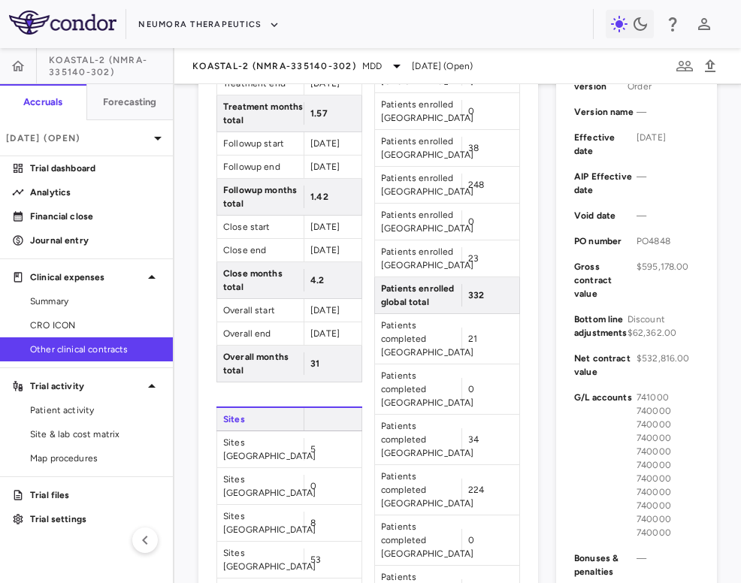
scroll to position [227, 0]
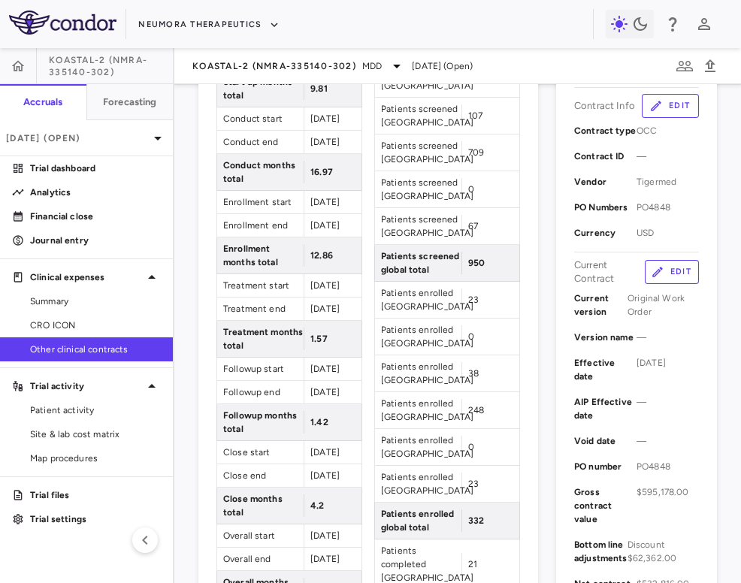
click at [665, 271] on button "Edit" at bounding box center [672, 272] width 54 height 24
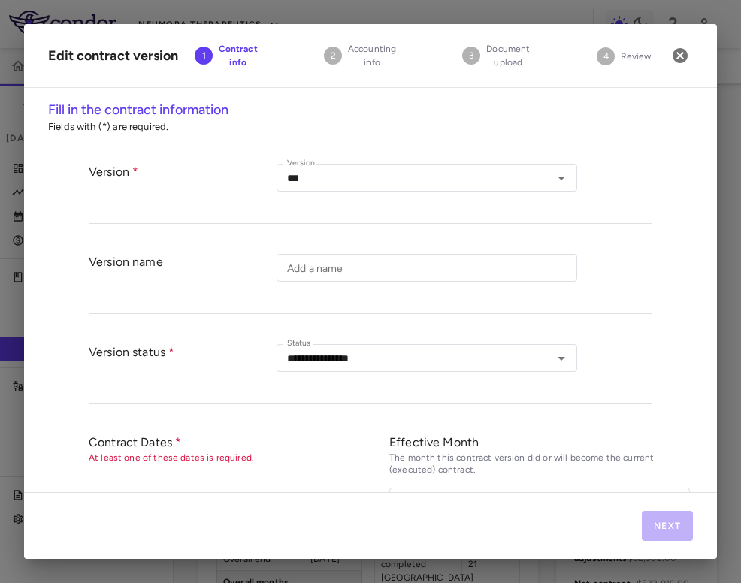
type input "**********"
type input "********"
type input "******"
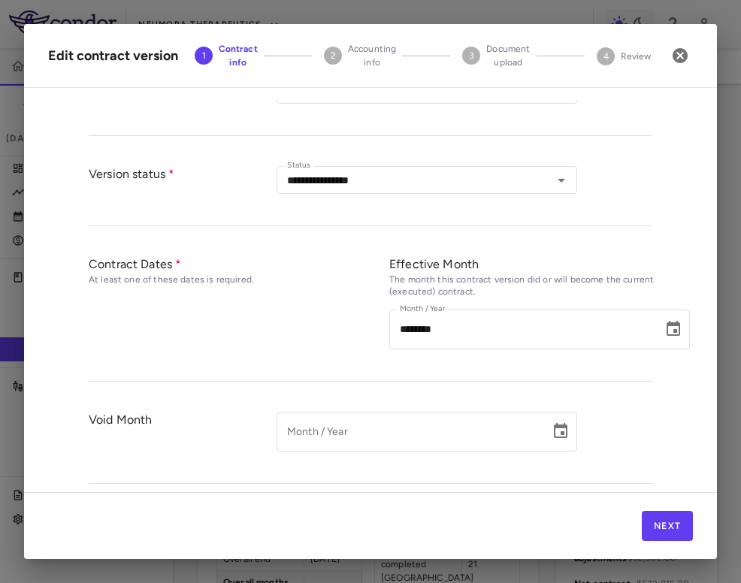
scroll to position [203, 0]
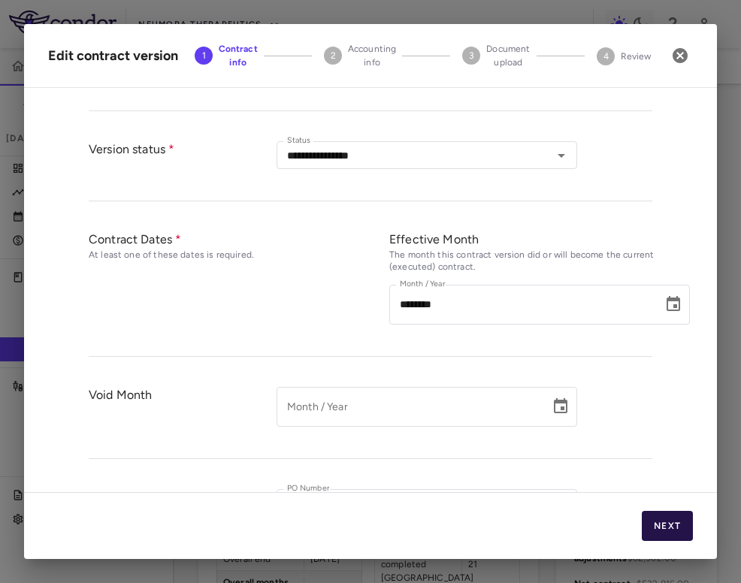
click at [657, 522] on button "Next" at bounding box center [667, 526] width 51 height 30
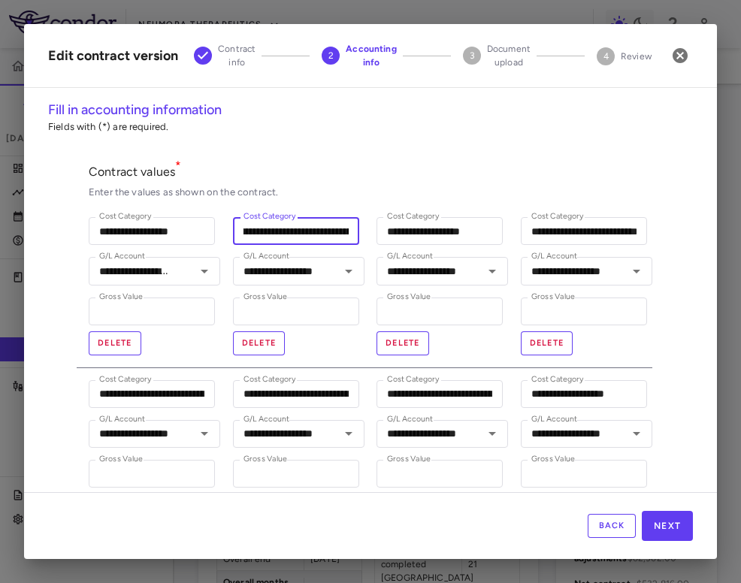
scroll to position [0, 204]
drag, startPoint x: 241, startPoint y: 232, endPoint x: 371, endPoint y: 235, distance: 130.1
click at [371, 235] on div "**********" at bounding box center [365, 449] width 576 height 488
click at [328, 236] on input "**********" at bounding box center [296, 231] width 126 height 28
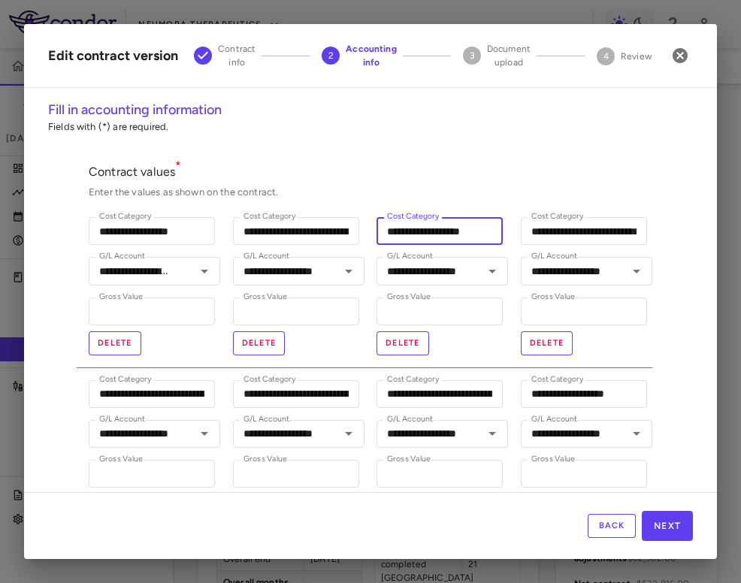
drag, startPoint x: 445, startPoint y: 234, endPoint x: 515, endPoint y: 234, distance: 69.9
click at [515, 234] on div "**********" at bounding box center [365, 449] width 576 height 488
click at [466, 173] on p "Contract values *" at bounding box center [371, 172] width 564 height 16
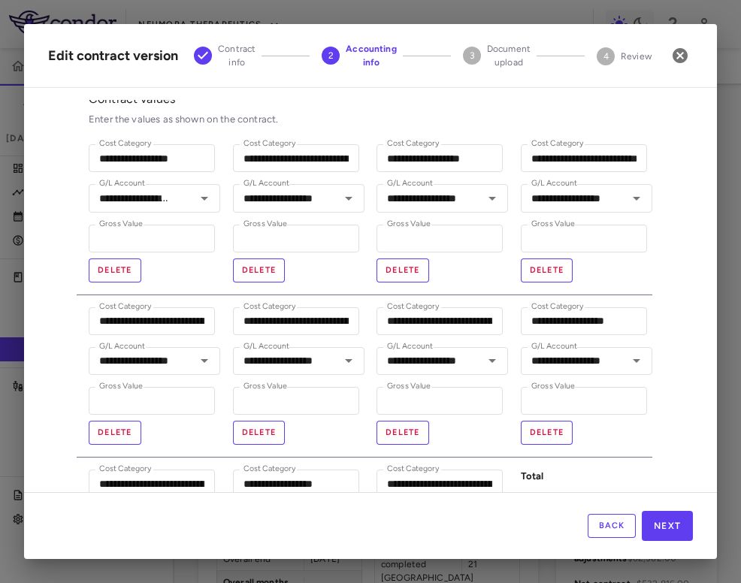
scroll to position [62, 0]
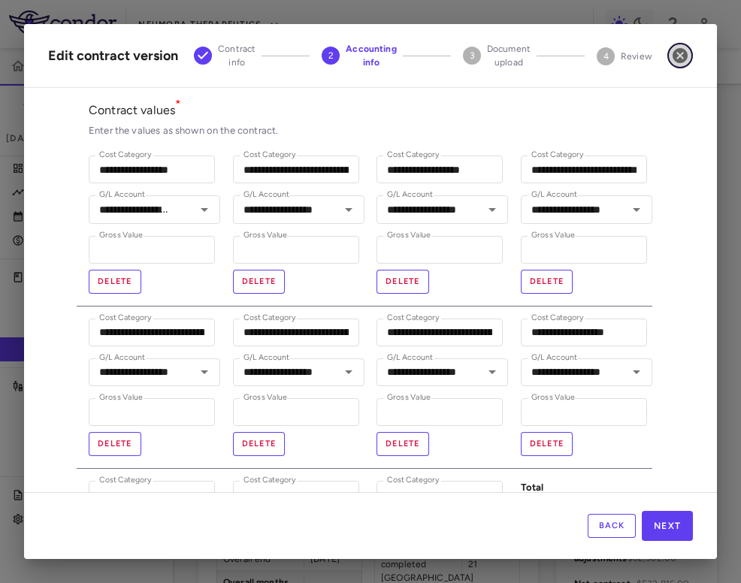
click at [686, 56] on icon "button" at bounding box center [680, 55] width 15 height 15
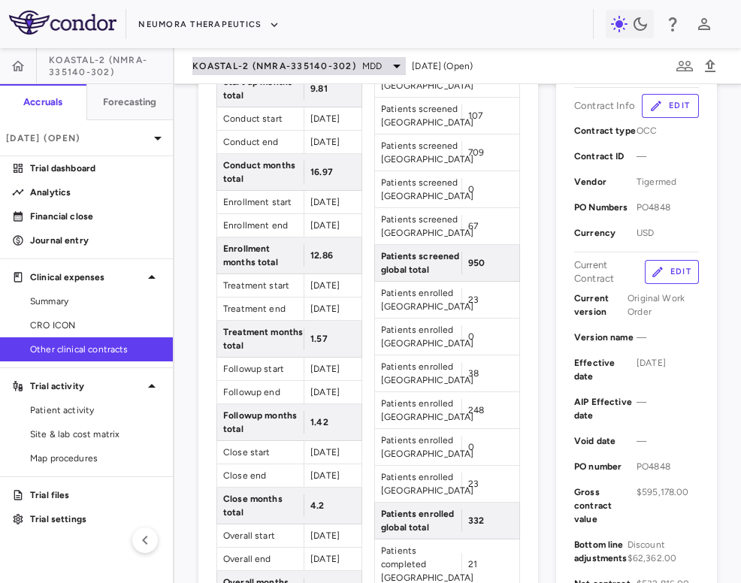
click at [233, 68] on span "KOASTAL-2 (NMRA-335140-302)" at bounding box center [274, 66] width 164 height 12
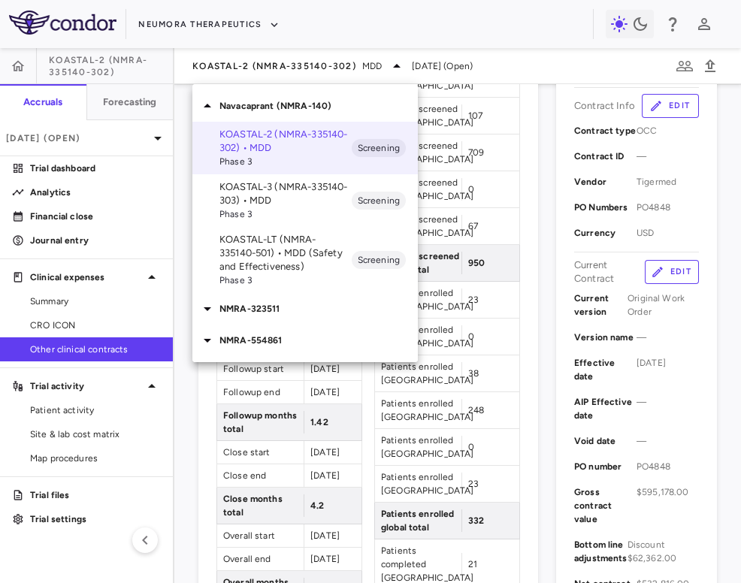
click at [296, 189] on p "KOASTAL-3 (NMRA-335140-303) • MDD" at bounding box center [285, 193] width 132 height 27
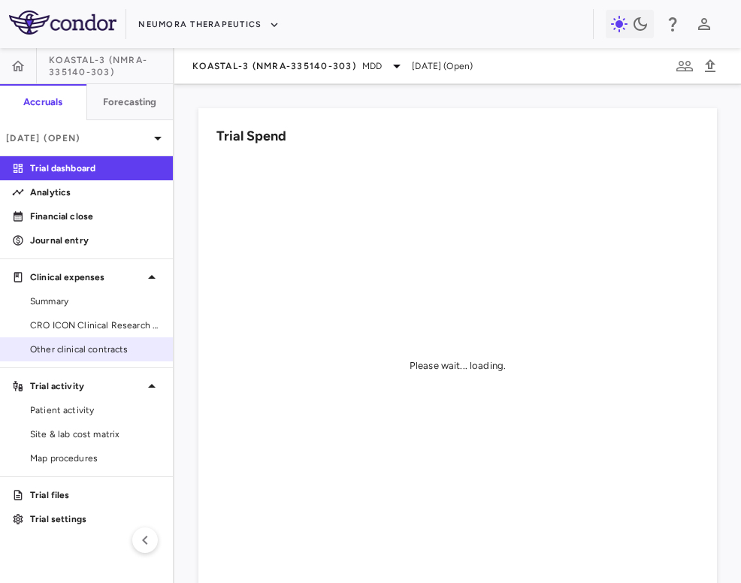
click at [77, 353] on span "Other clinical contracts" at bounding box center [95, 350] width 131 height 14
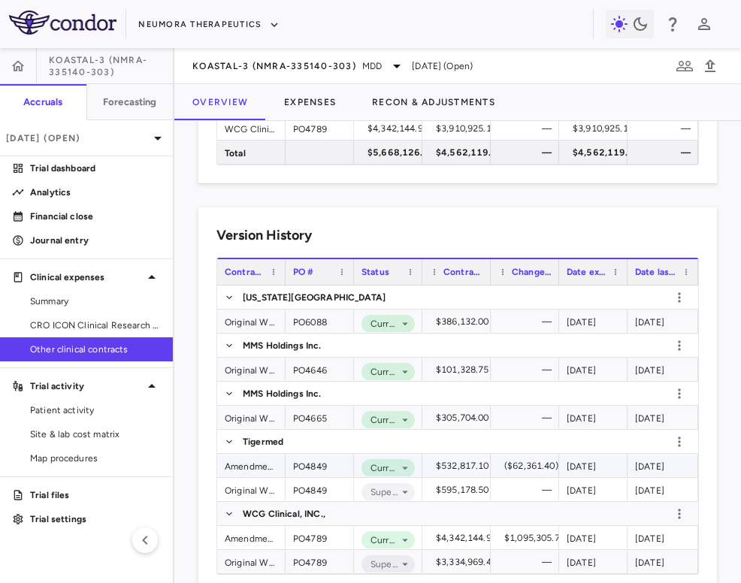
scroll to position [213, 0]
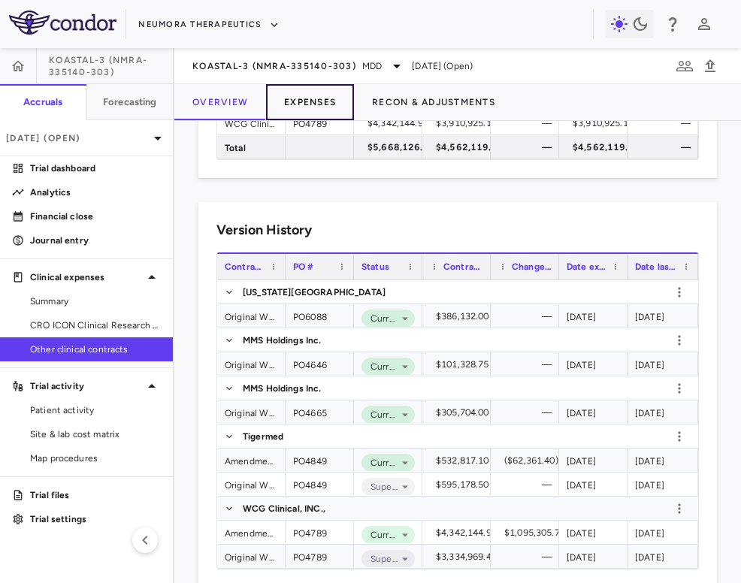
click at [295, 105] on button "Expenses" at bounding box center [310, 102] width 88 height 36
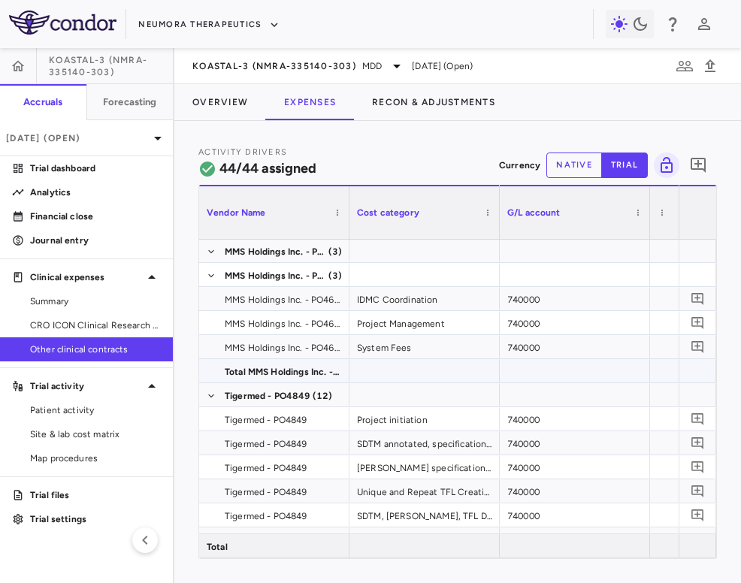
scroll to position [280, 0]
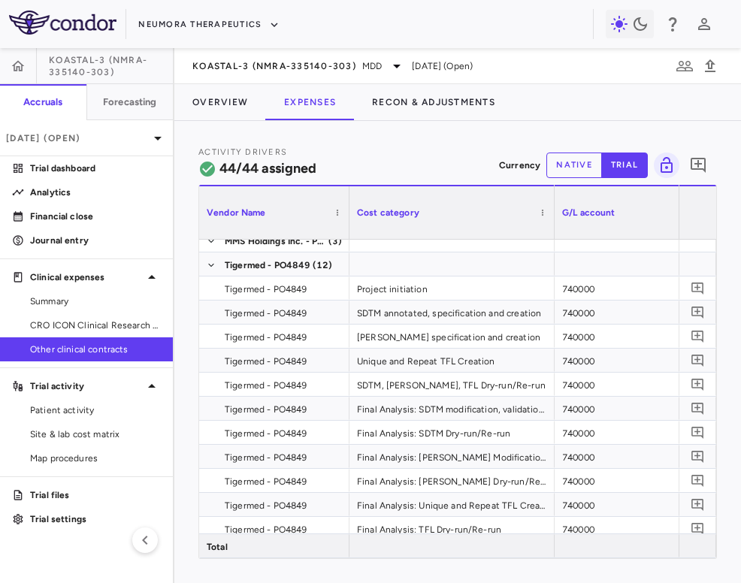
drag, startPoint x: 497, startPoint y: 217, endPoint x: 572, endPoint y: 219, distance: 75.2
click at [557, 219] on div at bounding box center [554, 212] width 6 height 53
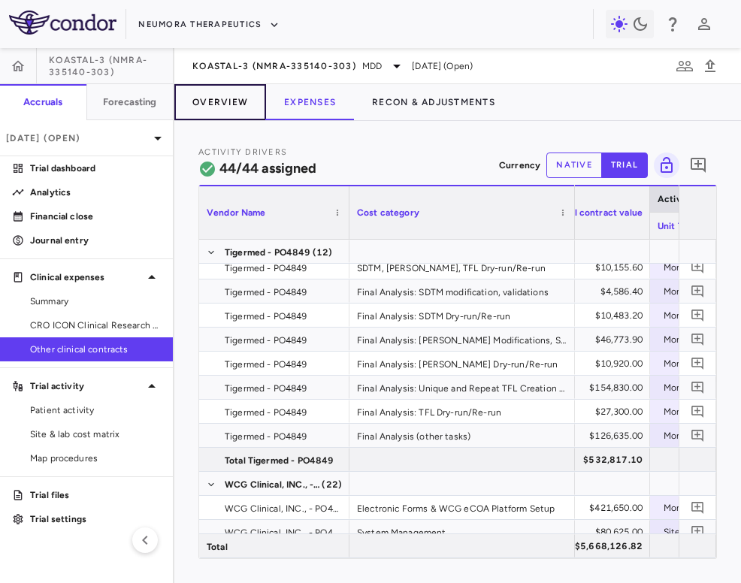
click at [231, 105] on button "Overview" at bounding box center [220, 102] width 92 height 36
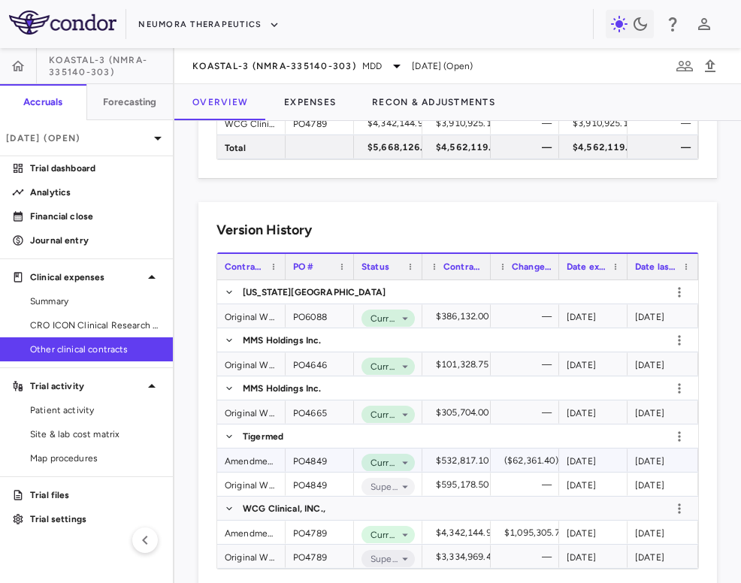
click at [251, 461] on div "Amendment #1" at bounding box center [251, 460] width 68 height 23
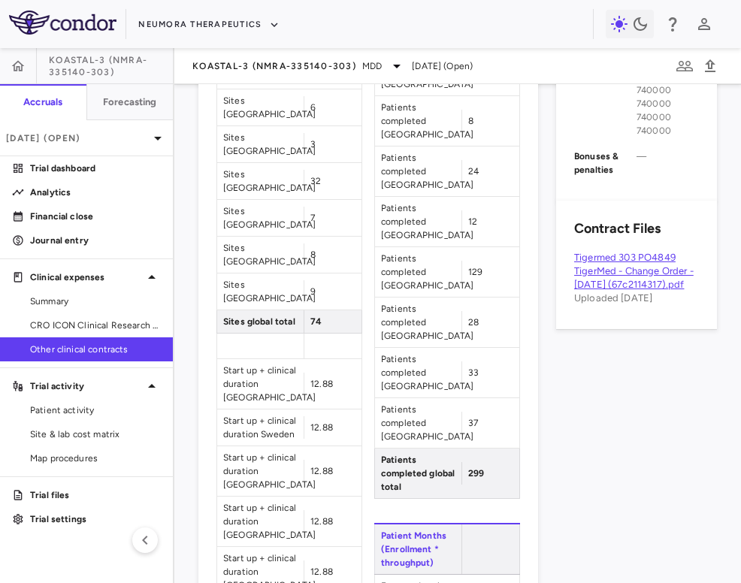
click at [600, 252] on link "Tigermed 303 PO4849 TigerMed - Change Order - February 28, 2025 (67c2114317).pdf" at bounding box center [634, 271] width 120 height 38
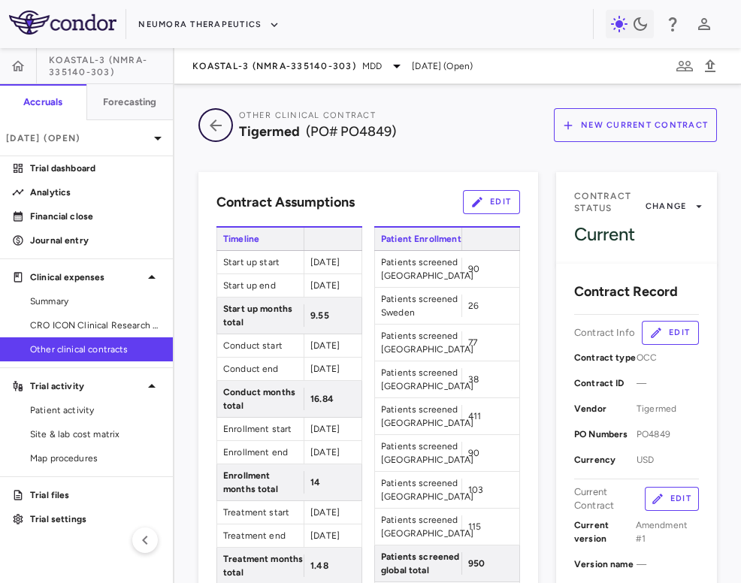
click at [218, 120] on icon "button" at bounding box center [215, 125] width 27 height 18
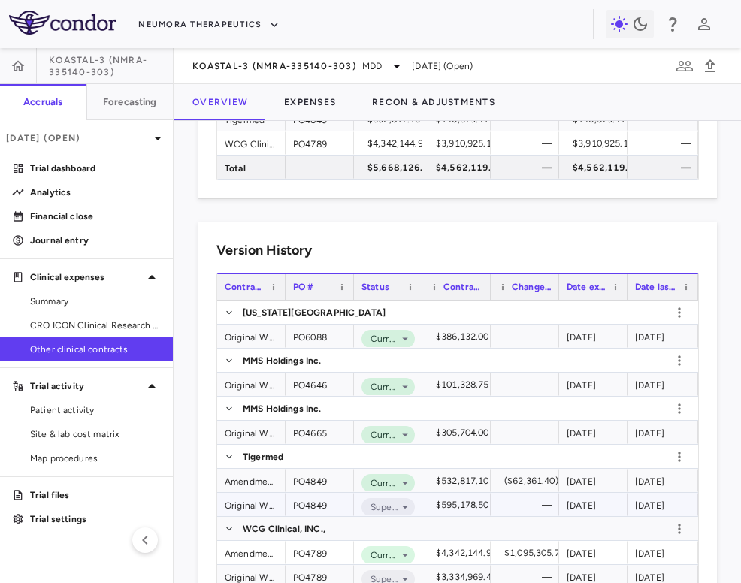
click at [247, 508] on div "Original Work Order" at bounding box center [251, 504] width 68 height 23
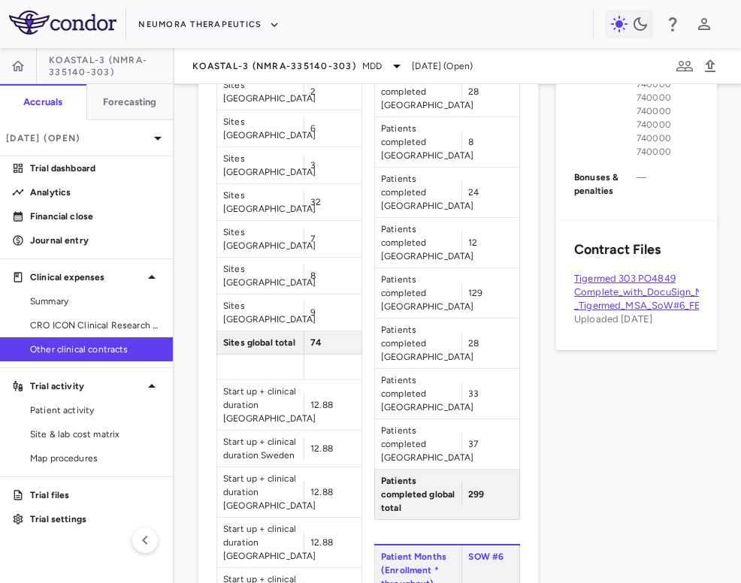
click at [634, 273] on link "Tigermed 303 PO4849 Complete_with_DocuSign_NMRA_-_Tigermed_MSA_SoW#6_FE_17MAY20…" at bounding box center [664, 292] width 181 height 38
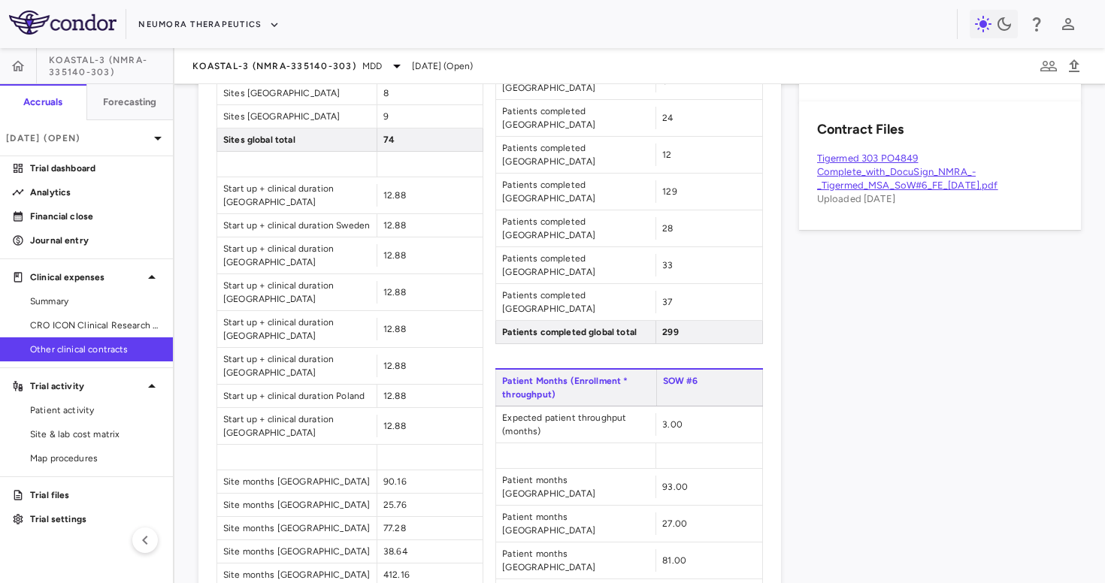
scroll to position [740, 0]
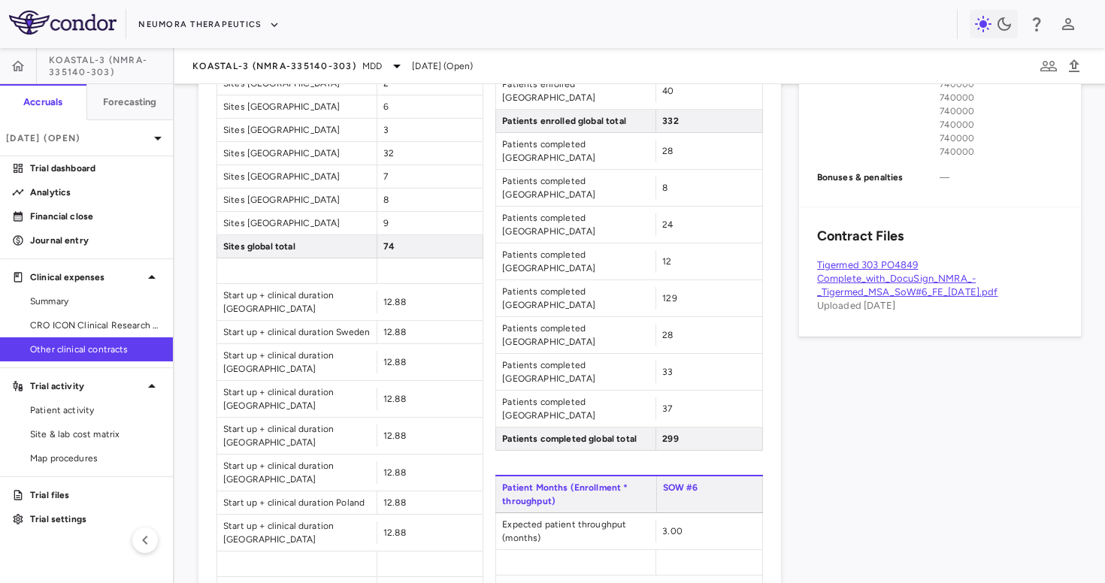
click at [491, 246] on div "Timeline SOW #6 Start up start 2023-03-01 Start up end 2023-12-17 Start up mont…" at bounding box center [489, 190] width 546 height 1408
click at [126, 320] on span "CRO ICON Clinical Research Limited" at bounding box center [95, 326] width 131 height 14
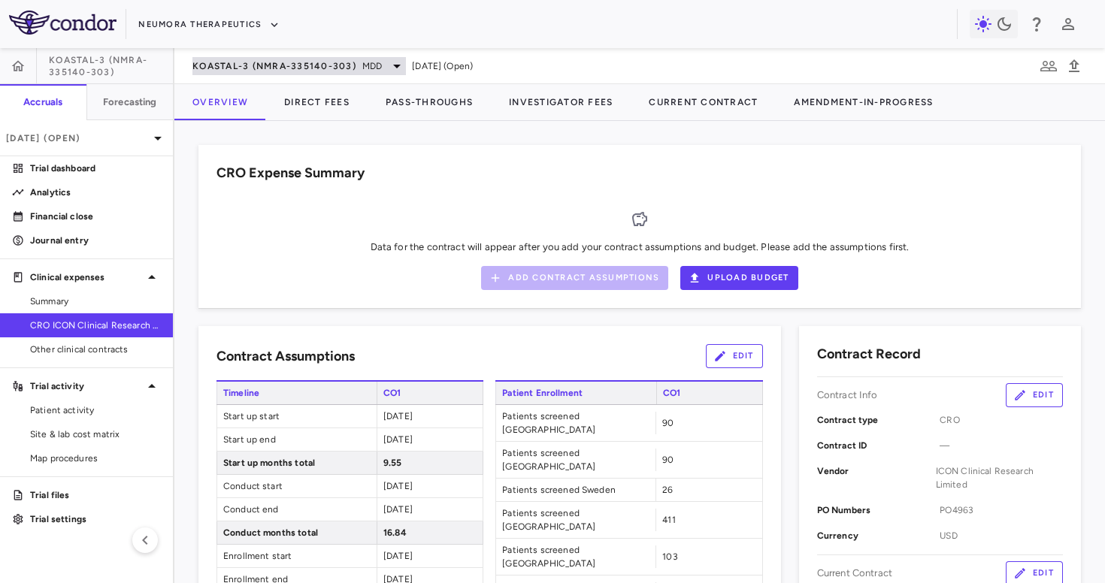
click at [268, 58] on div "KOASTAL-3 (NMRA-335140-303) MDD" at bounding box center [298, 66] width 213 height 18
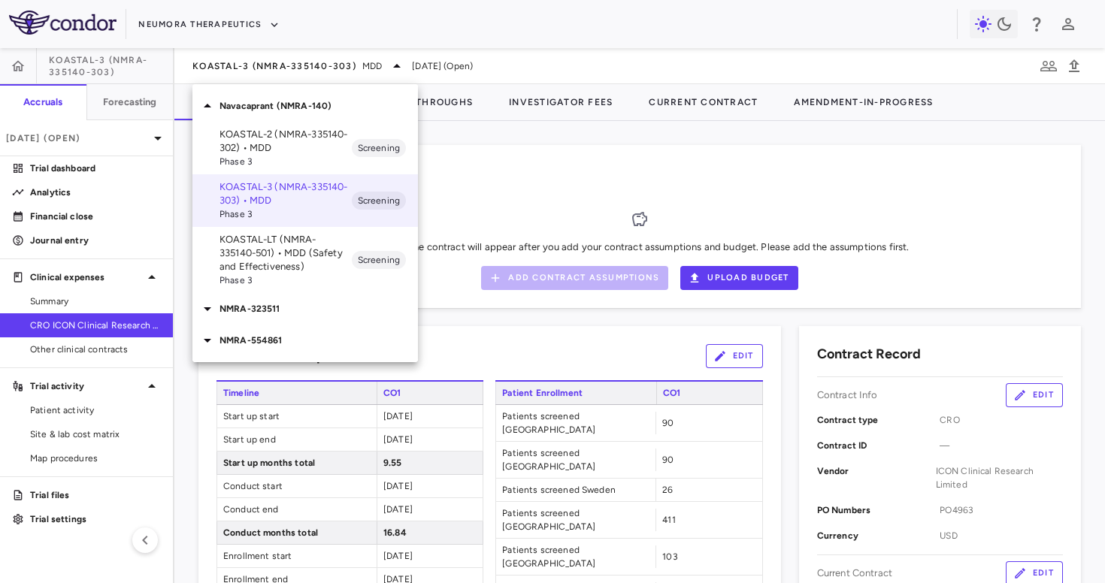
click at [265, 135] on p "KOASTAL-2 (NMRA-335140-302) • MDD" at bounding box center [285, 141] width 132 height 27
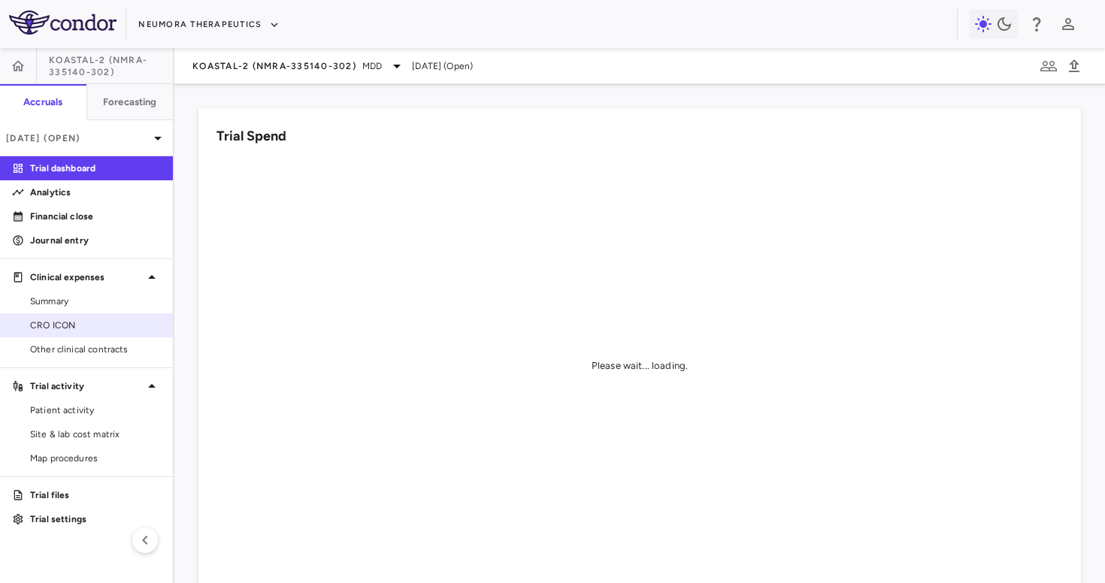
click at [86, 328] on span "CRO ICON" at bounding box center [95, 326] width 131 height 14
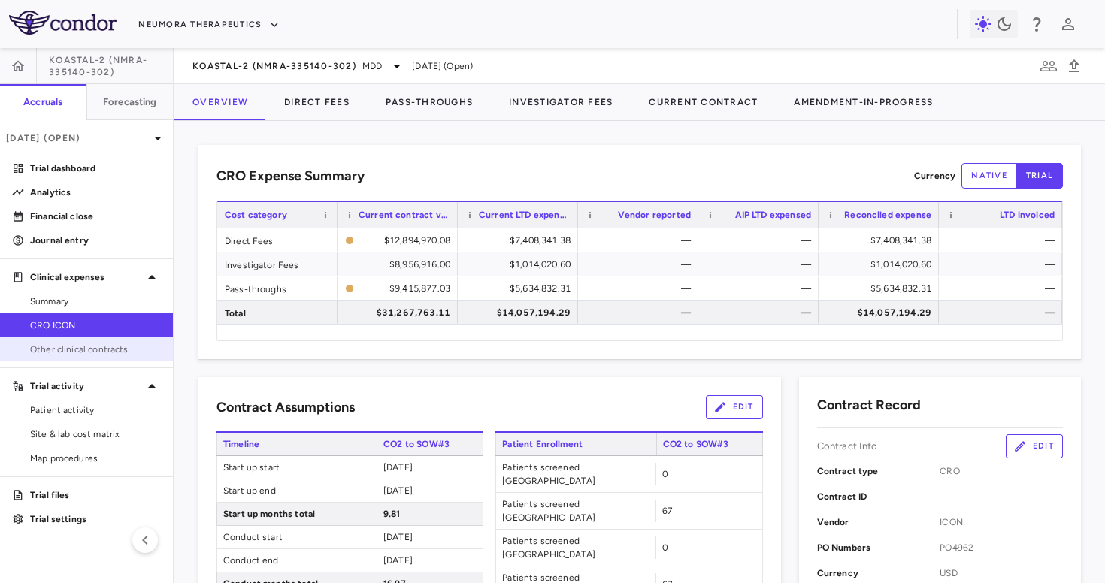
click at [98, 353] on span "Other clinical contracts" at bounding box center [95, 350] width 131 height 14
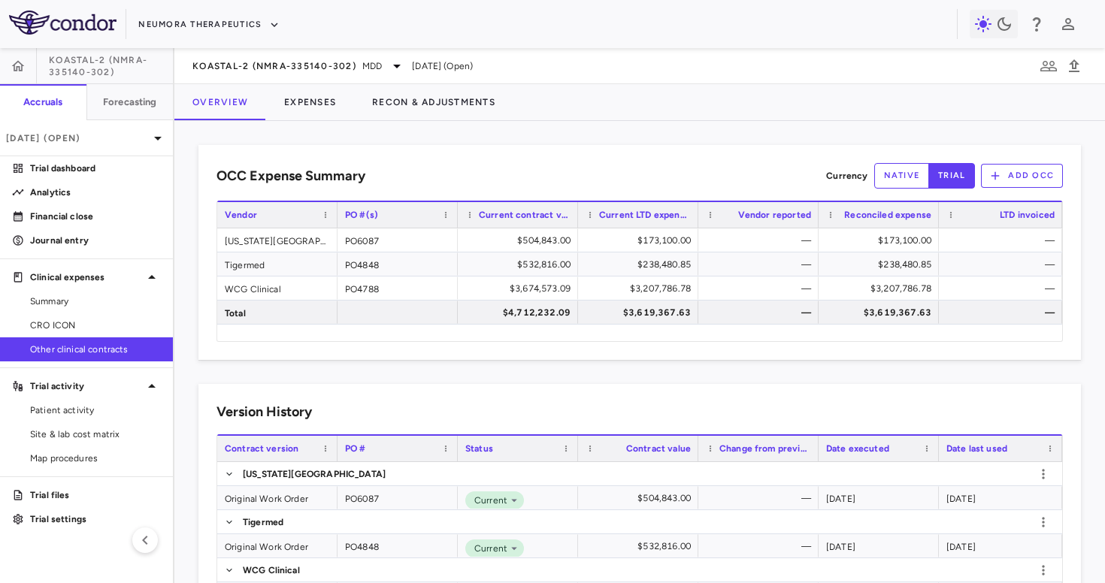
scroll to position [66, 0]
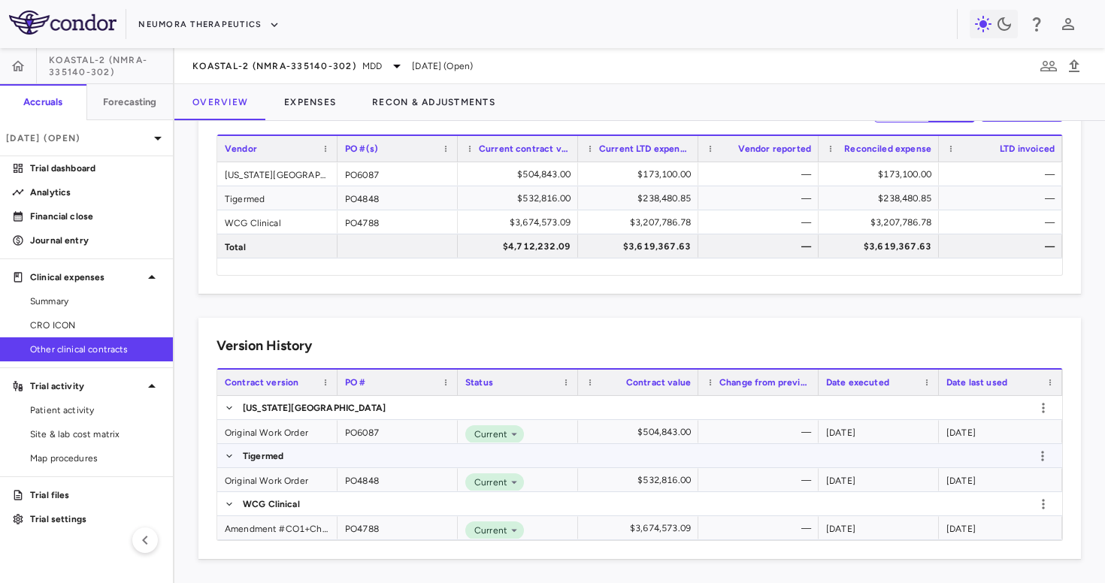
click at [278, 482] on div "Original Work Order" at bounding box center [277, 479] width 120 height 23
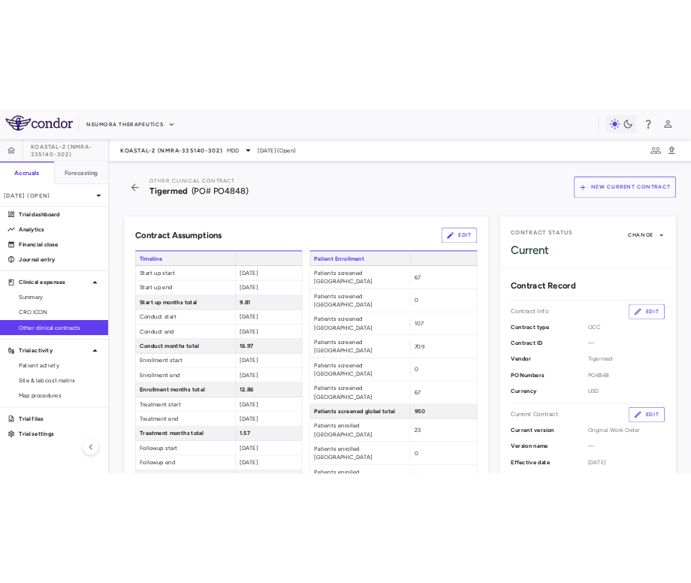
scroll to position [126, 0]
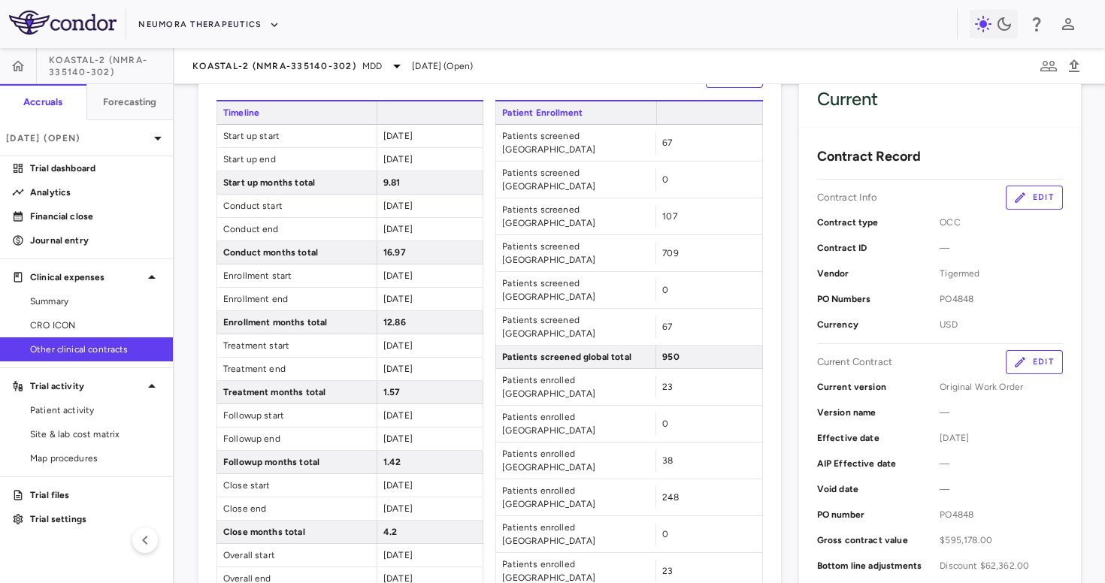
click at [1045, 362] on button "Edit" at bounding box center [1034, 362] width 57 height 24
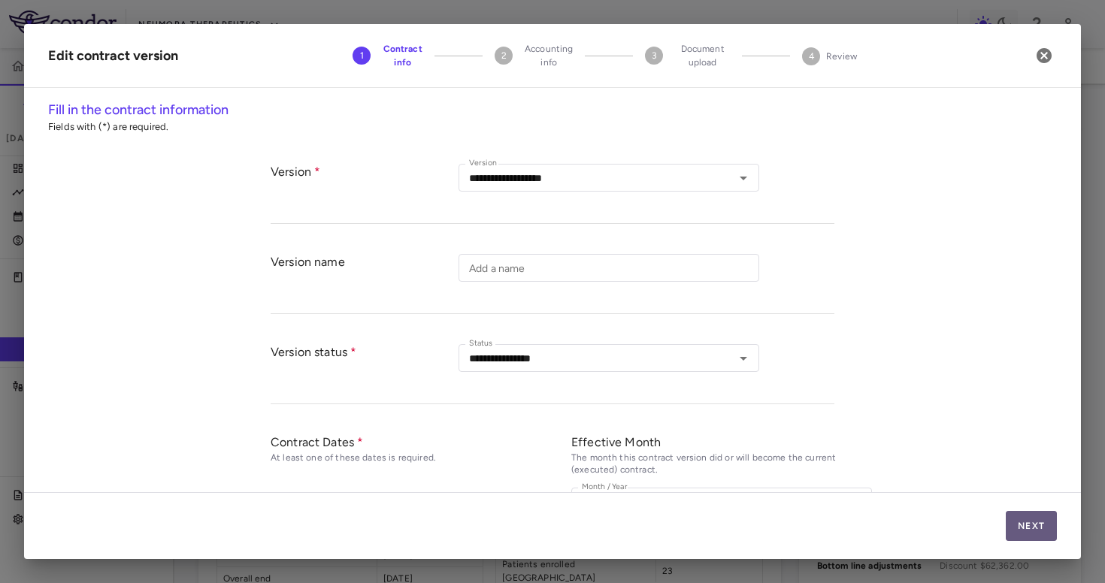
click at [1006, 522] on button "Next" at bounding box center [1031, 526] width 51 height 30
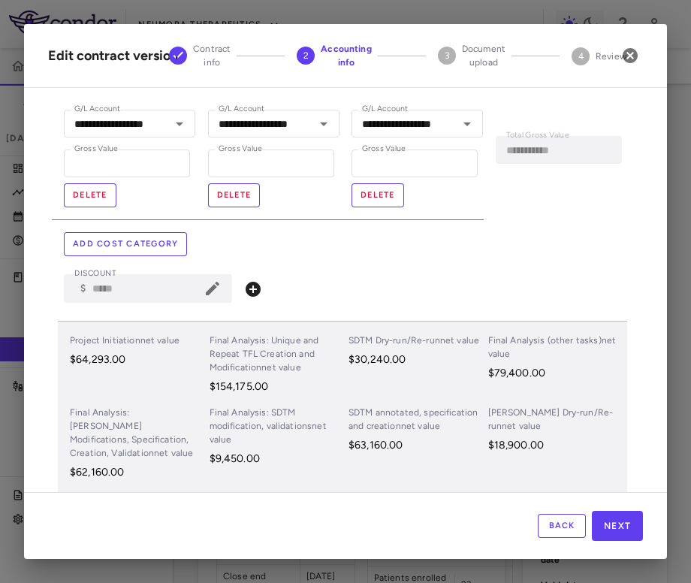
scroll to position [443, 0]
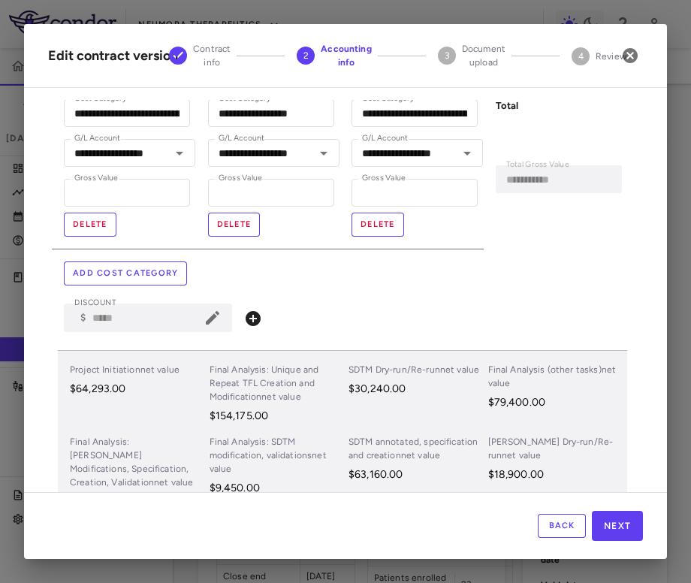
click at [206, 317] on icon at bounding box center [213, 318] width 18 height 18
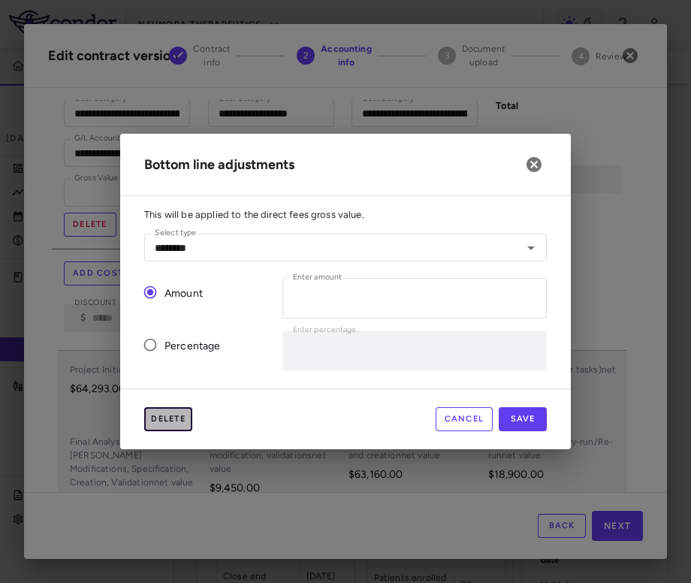
click at [161, 422] on button "Delete" at bounding box center [168, 419] width 48 height 24
type input "*"
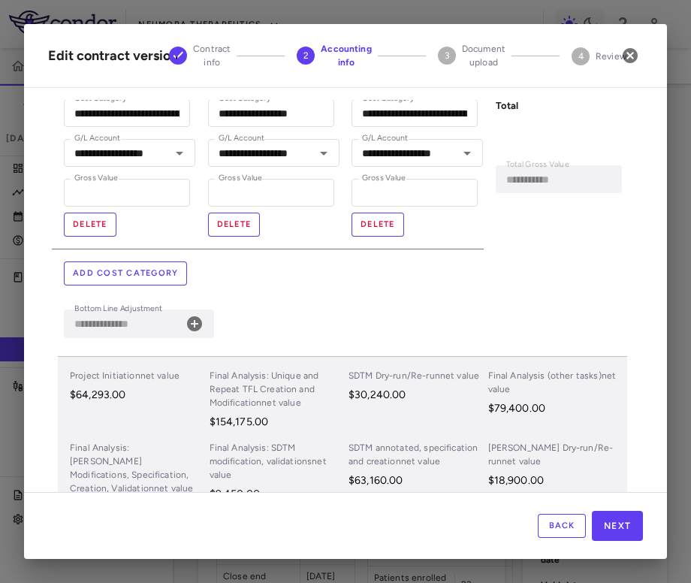
scroll to position [682, 0]
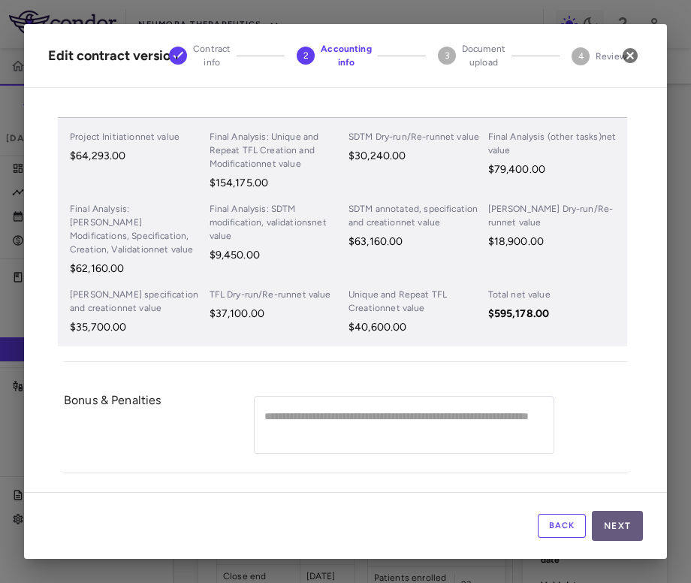
click at [626, 528] on button "Next" at bounding box center [617, 526] width 51 height 30
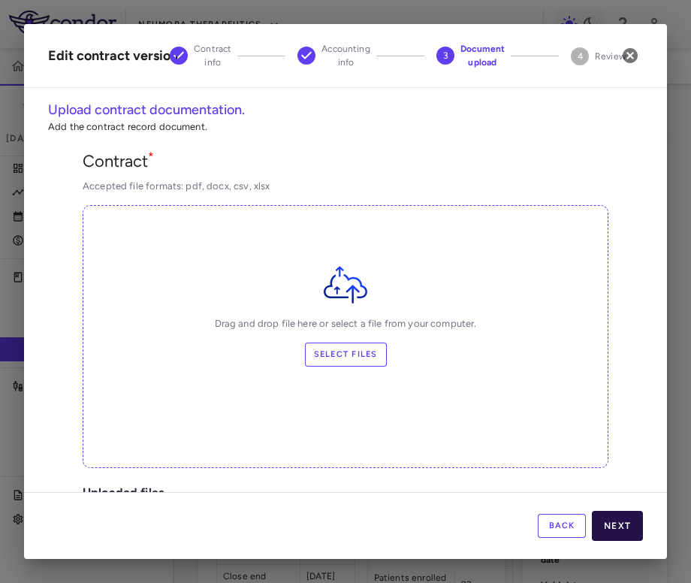
click at [624, 521] on button "Next" at bounding box center [617, 526] width 51 height 30
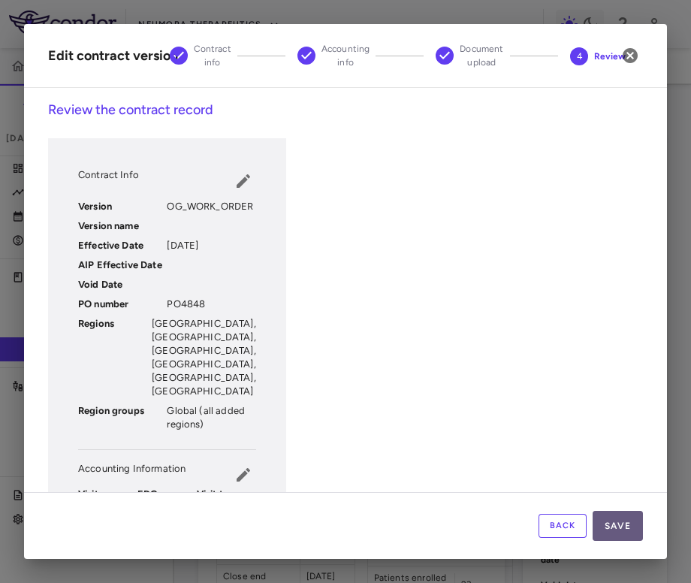
click at [625, 519] on button "Save" at bounding box center [618, 526] width 50 height 30
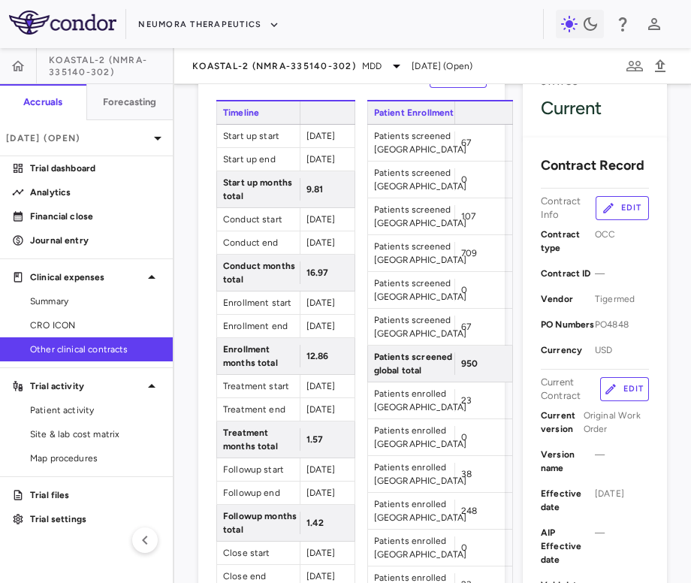
click at [129, 349] on span "Other clinical contracts" at bounding box center [95, 350] width 131 height 14
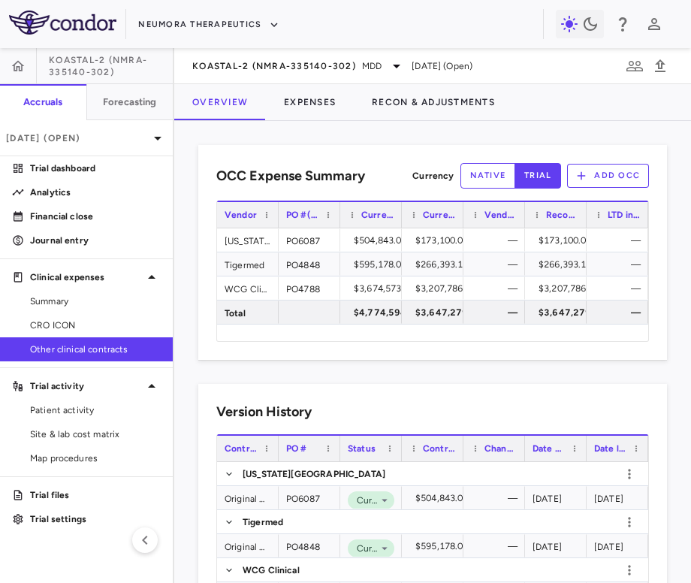
scroll to position [66, 0]
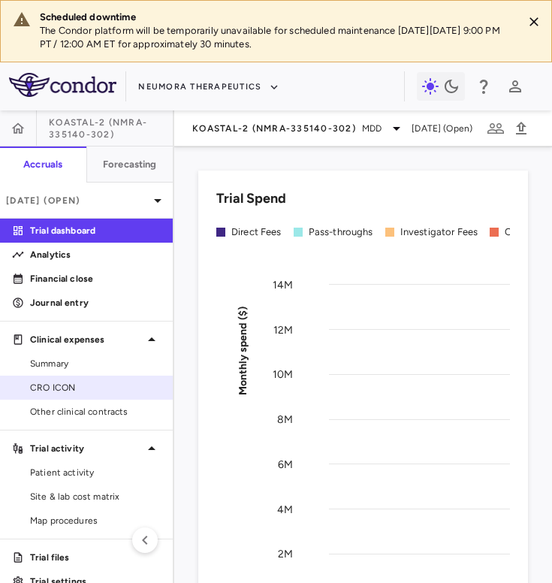
click at [87, 383] on span "CRO ICON" at bounding box center [95, 388] width 131 height 14
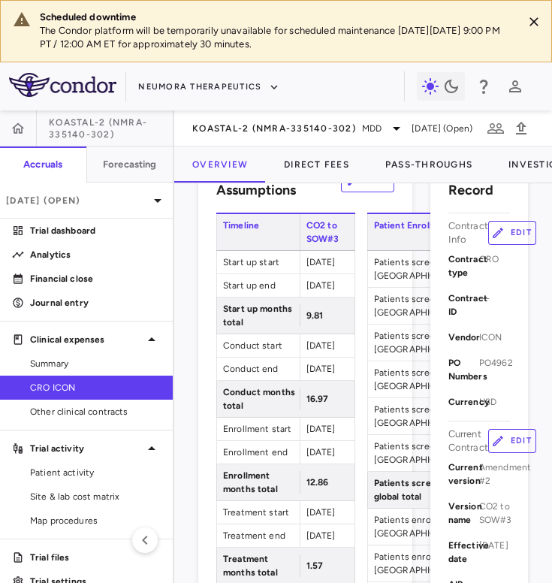
scroll to position [308, 0]
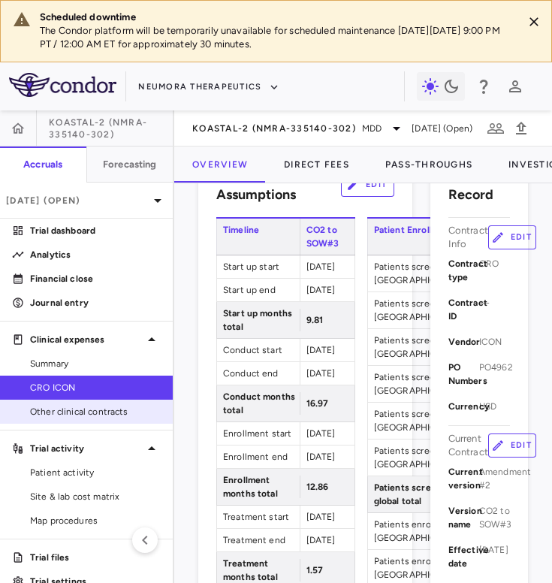
click at [89, 419] on link "Other clinical contracts" at bounding box center [86, 412] width 173 height 23
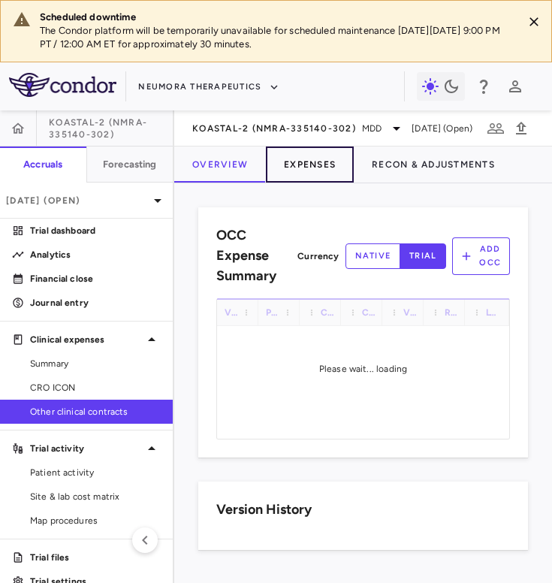
click at [298, 167] on button "Expenses" at bounding box center [310, 165] width 88 height 36
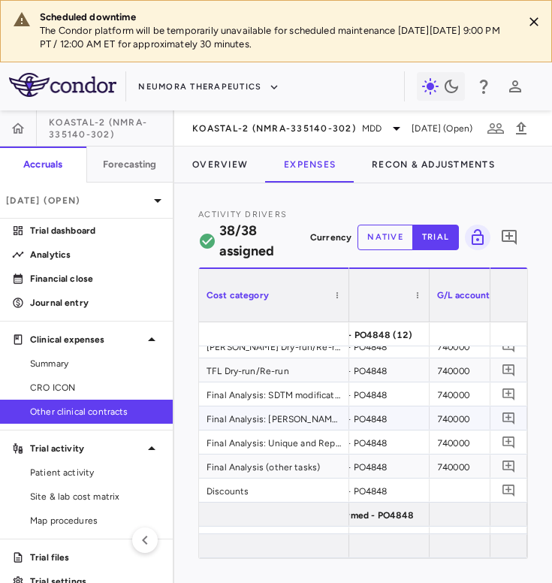
scroll to position [0, 58]
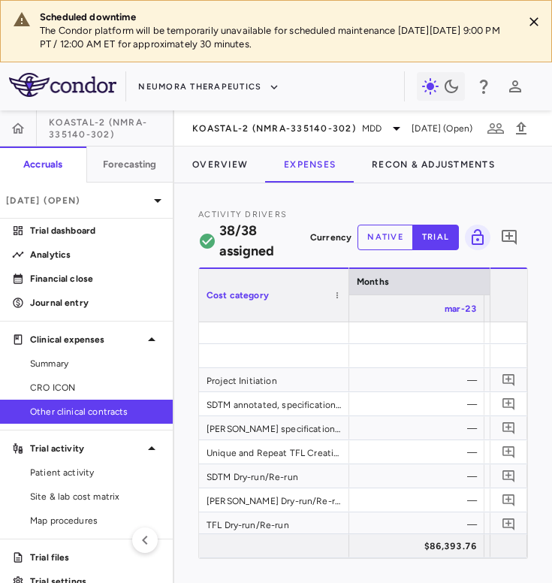
click at [80, 403] on link "Other clinical contracts" at bounding box center [86, 412] width 173 height 23
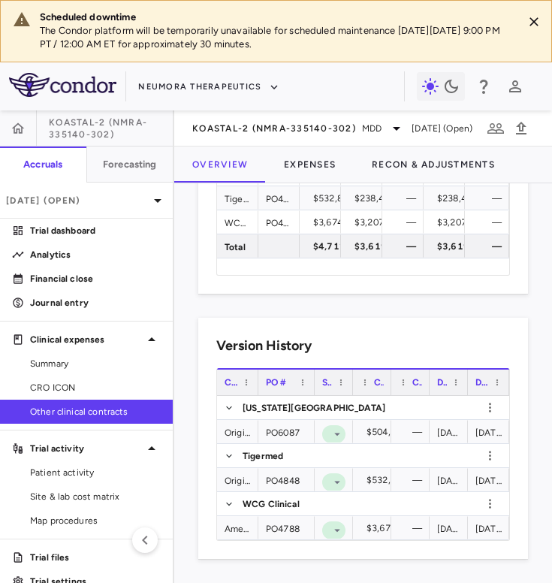
drag, startPoint x: 299, startPoint y: 386, endPoint x: 314, endPoint y: 385, distance: 15.1
click at [314, 385] on div at bounding box center [314, 383] width 6 height 26
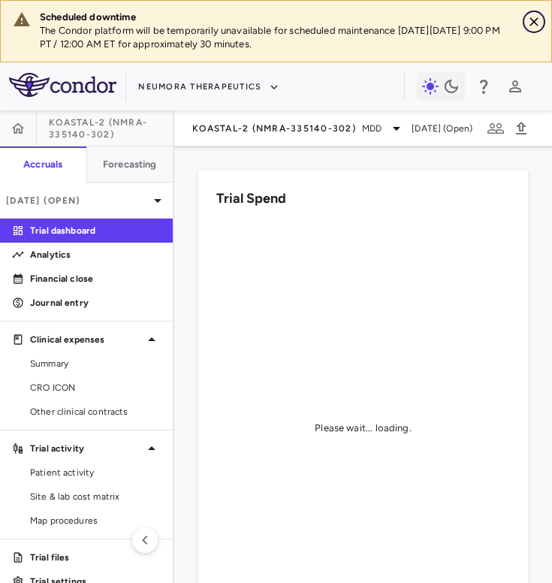
click at [537, 20] on icon "Close" at bounding box center [534, 21] width 15 height 15
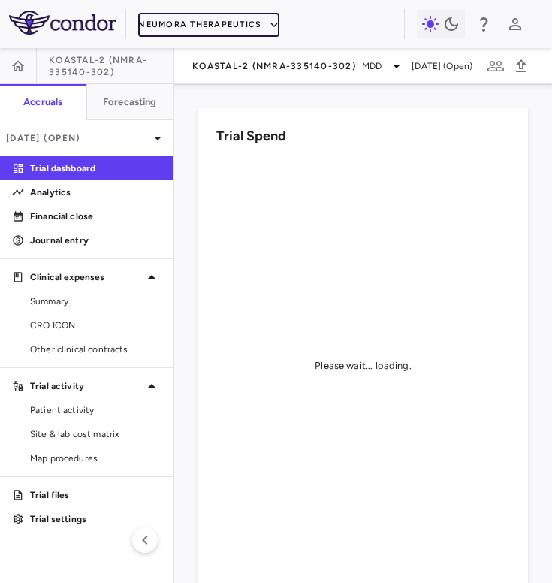
click at [215, 26] on button "Neumora Therapeutics" at bounding box center [208, 25] width 141 height 24
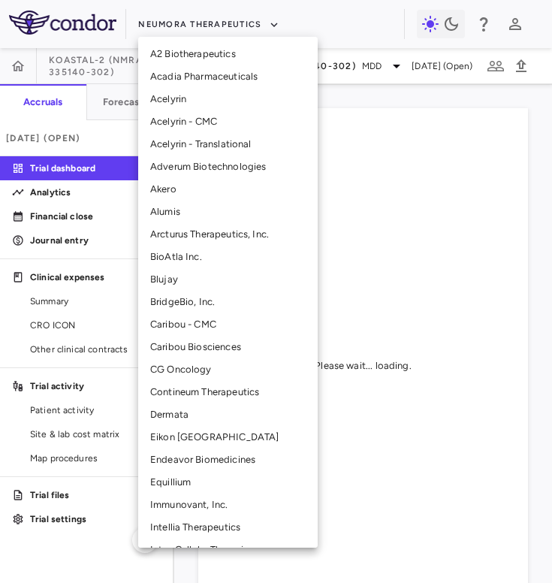
click at [177, 304] on li "BridgeBio, Inc." at bounding box center [228, 302] width 180 height 23
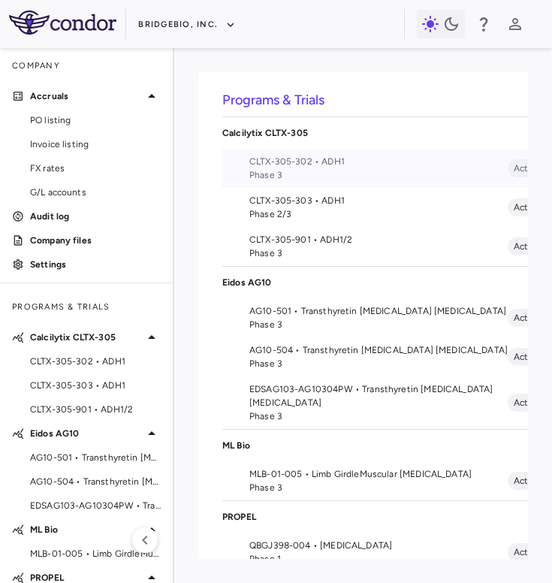
click at [371, 165] on span "CLTX-305-302 • ADH1" at bounding box center [379, 162] width 259 height 14
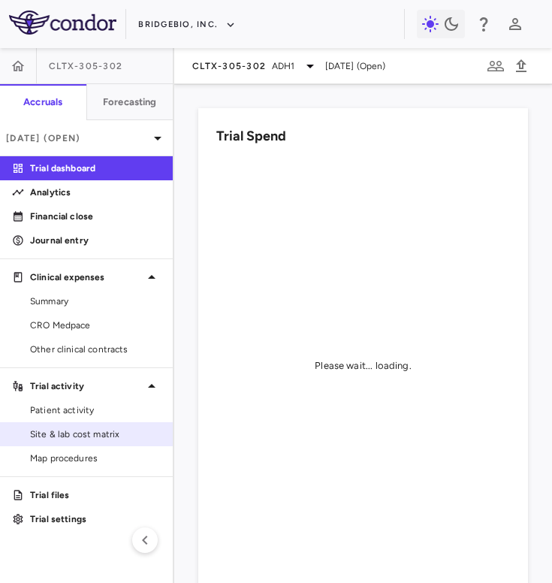
click at [92, 425] on link "Site & lab cost matrix" at bounding box center [86, 434] width 173 height 23
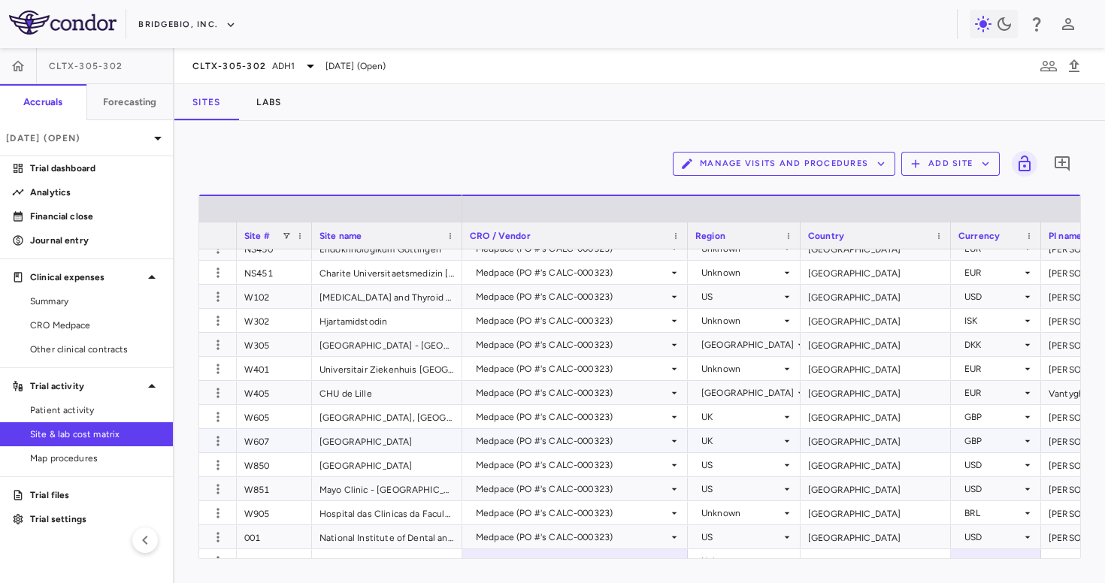
scroll to position [38, 0]
click at [286, 233] on span at bounding box center [286, 235] width 9 height 9
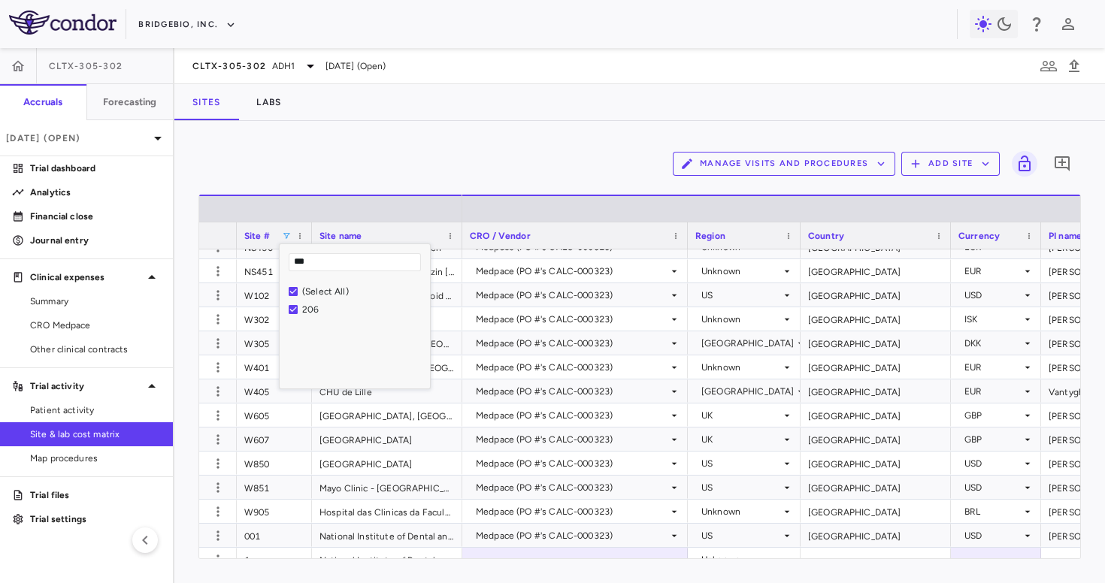
type input "***"
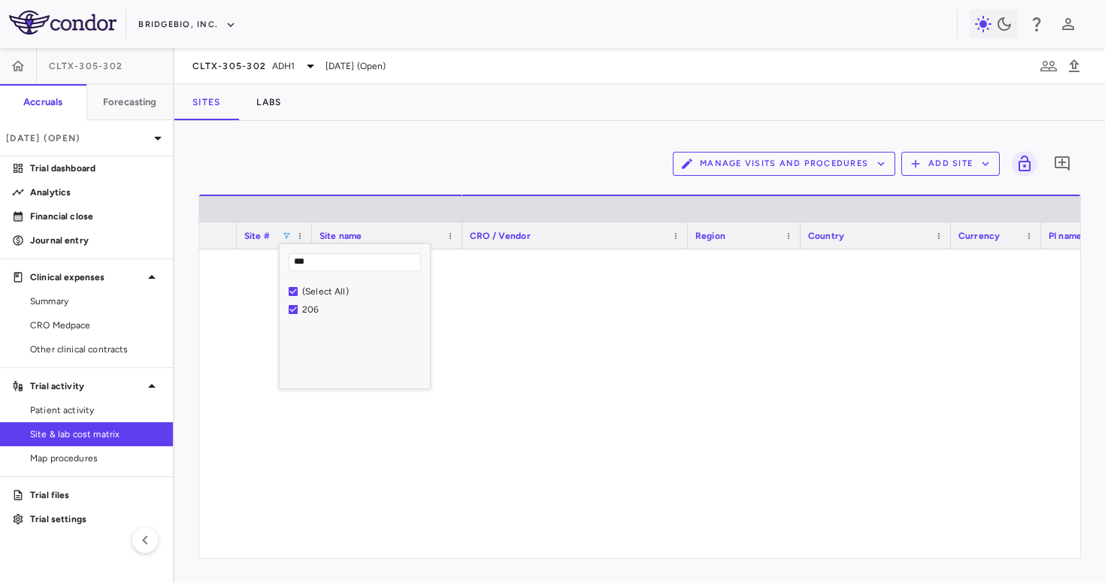
scroll to position [0, 0]
click at [331, 141] on div "Manage Visits and Procedures Add Site 0 Press ENTER to sort. Press ALT DOWN to …" at bounding box center [639, 352] width 930 height 462
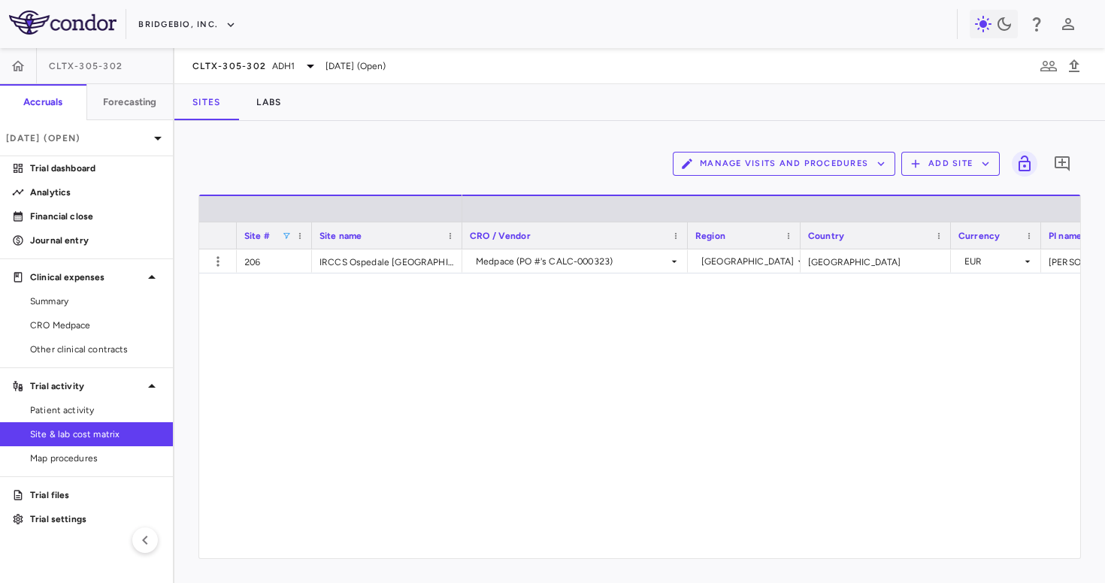
click at [283, 230] on div "Site #" at bounding box center [274, 235] width 60 height 26
click at [287, 234] on span at bounding box center [286, 235] width 9 height 9
type input "*"
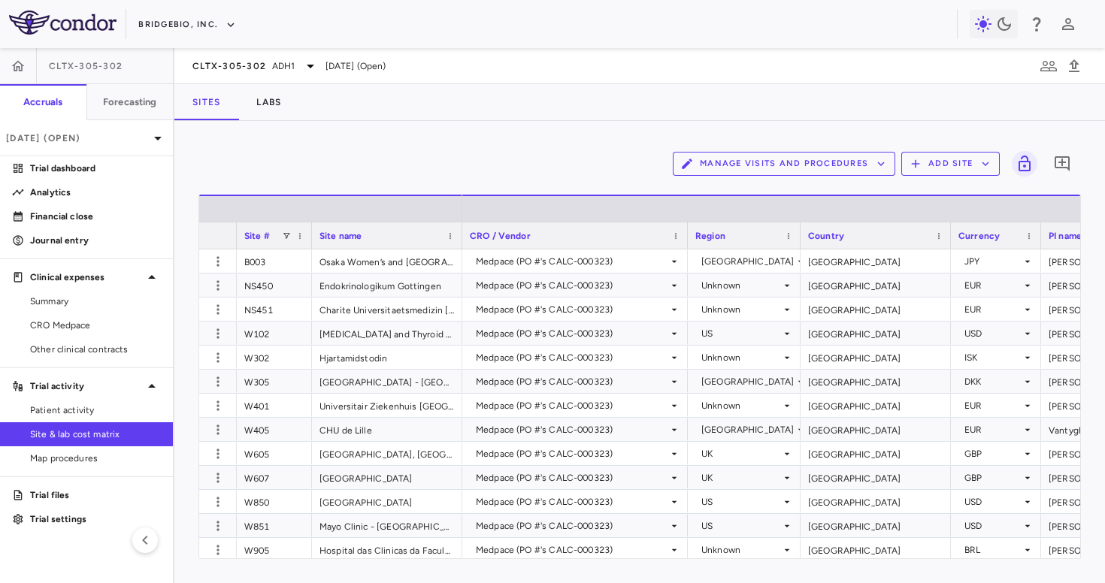
click at [450, 160] on div "Manage Visits and Procedures Add Site 0" at bounding box center [639, 164] width 882 height 38
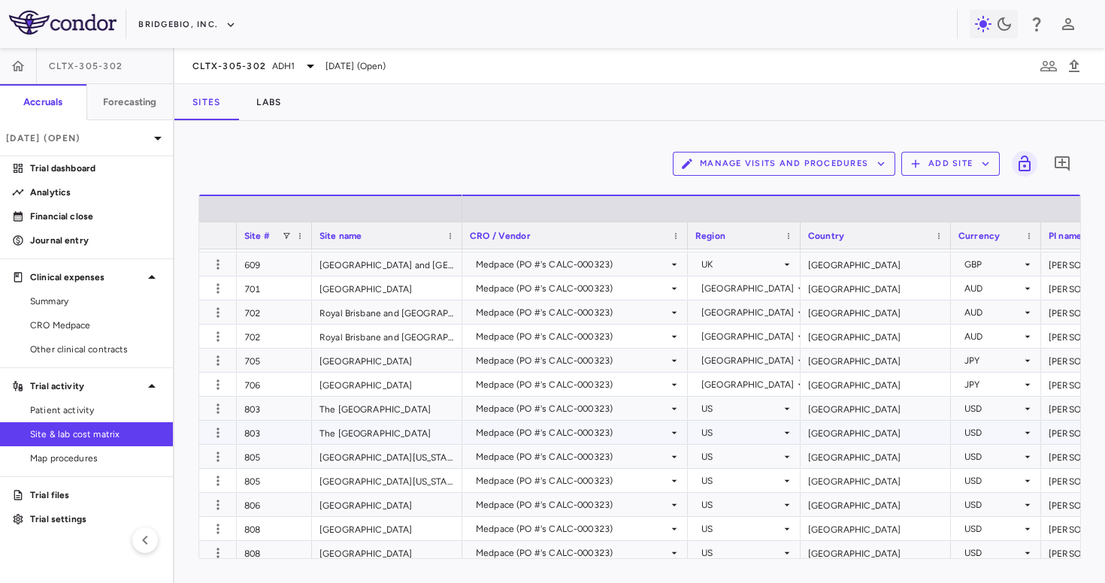
scroll to position [1302, 0]
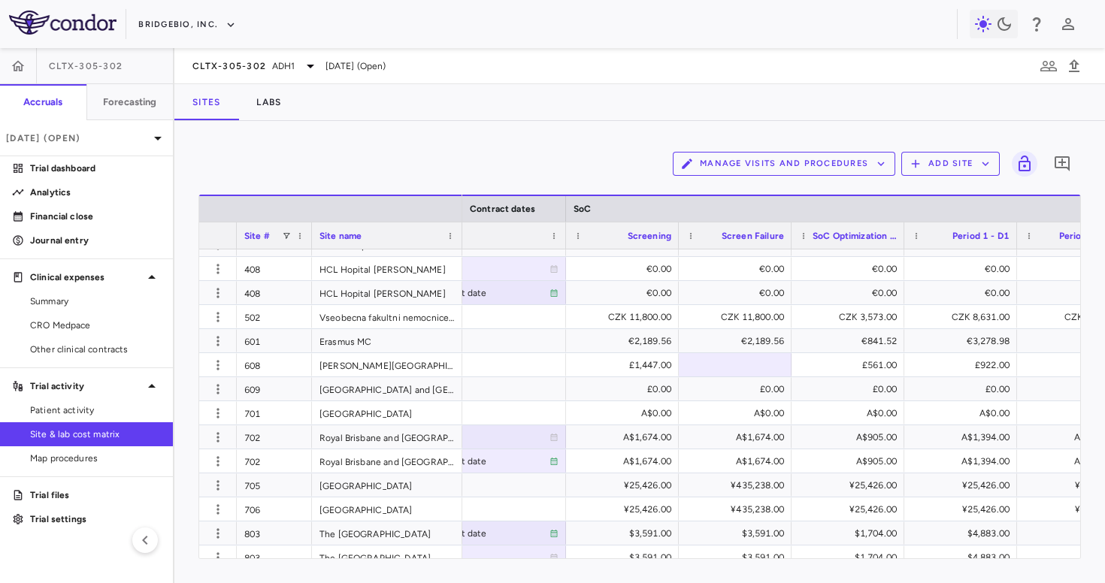
click at [766, 171] on button "Manage Visits and Procedures" at bounding box center [784, 164] width 222 height 24
click at [726, 207] on li "Manage Procedure Categories" at bounding box center [768, 215] width 160 height 23
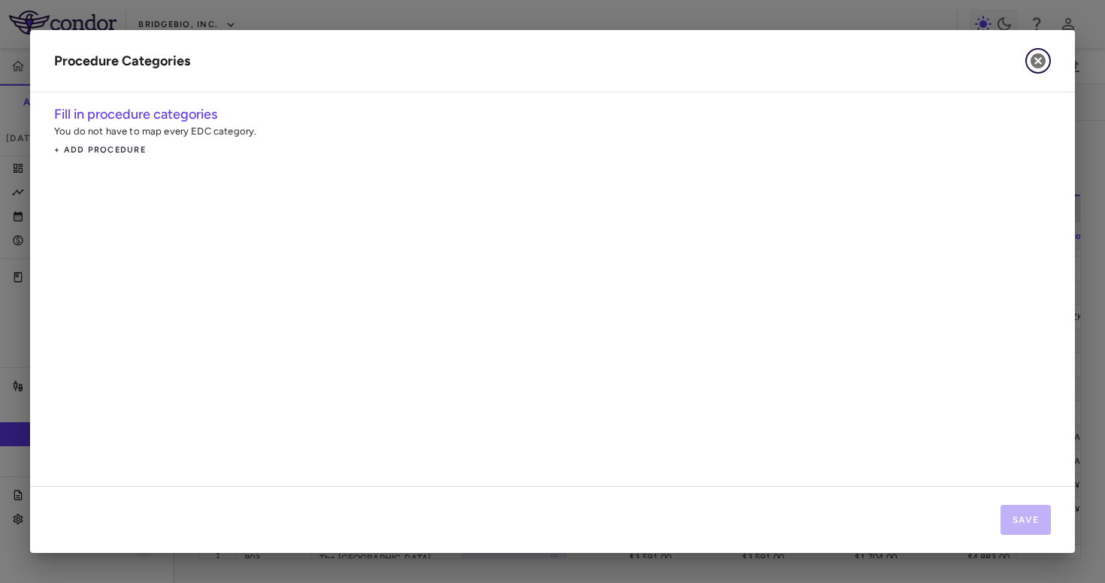
click at [1034, 56] on icon "button" at bounding box center [1037, 60] width 15 height 15
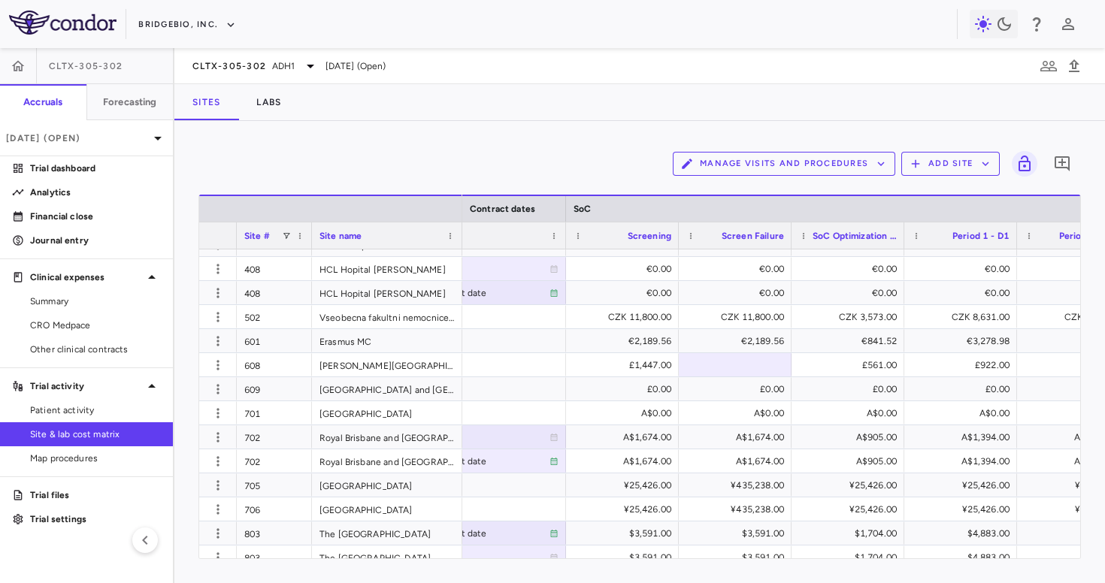
click at [806, 154] on button "Manage Visits and Procedures" at bounding box center [784, 164] width 222 height 24
click at [761, 185] on li "Visit Schedules" at bounding box center [768, 193] width 160 height 23
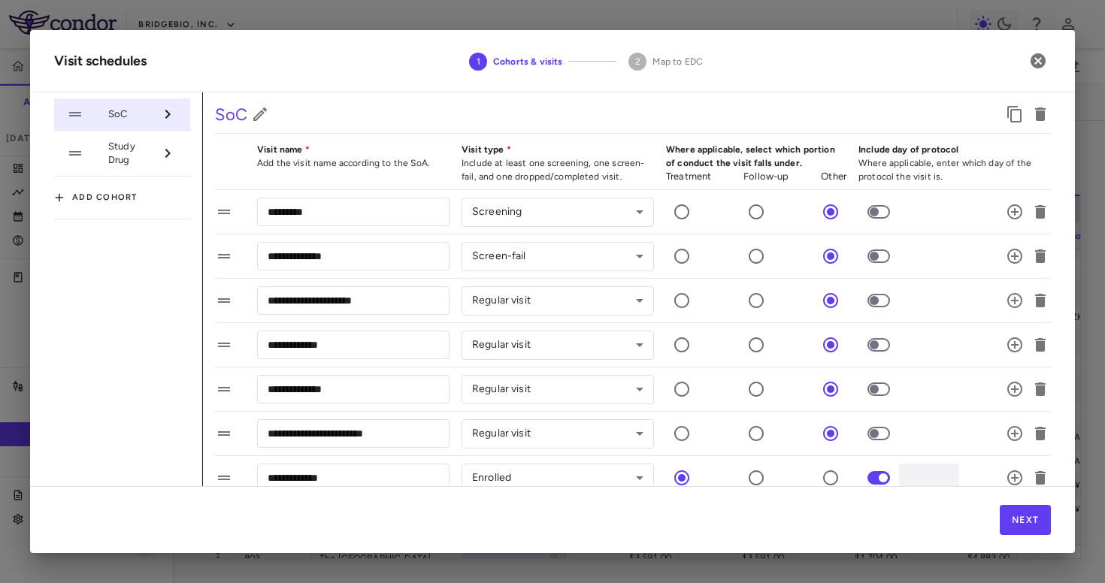
click at [145, 151] on span "Study Drug" at bounding box center [131, 153] width 46 height 27
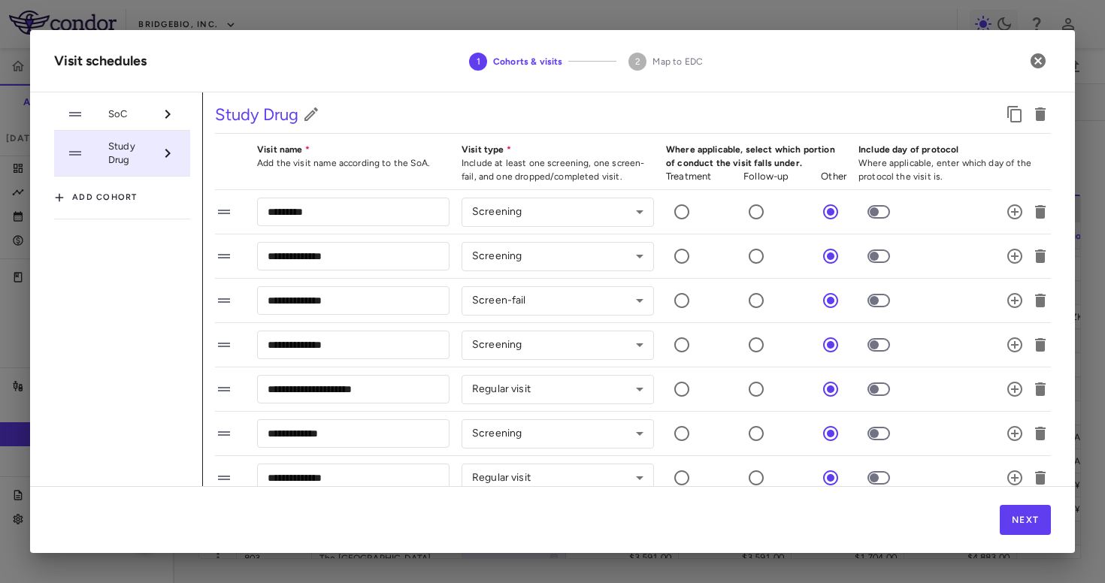
click at [134, 120] on span "SoC" at bounding box center [131, 114] width 46 height 14
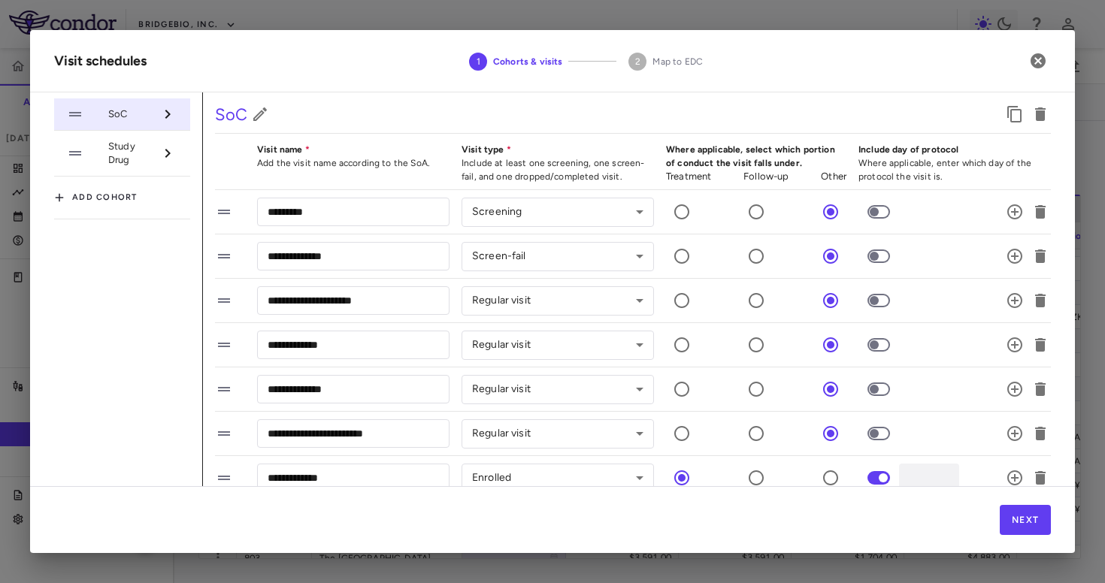
click at [124, 165] on span "Study Drug" at bounding box center [131, 153] width 46 height 27
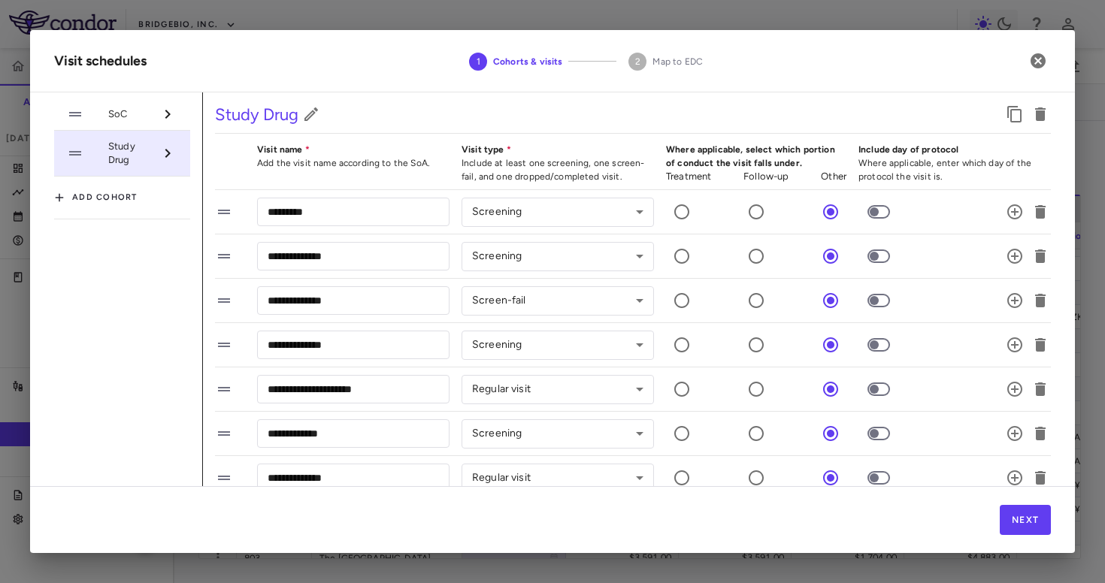
click at [132, 121] on li "SoC" at bounding box center [122, 114] width 136 height 32
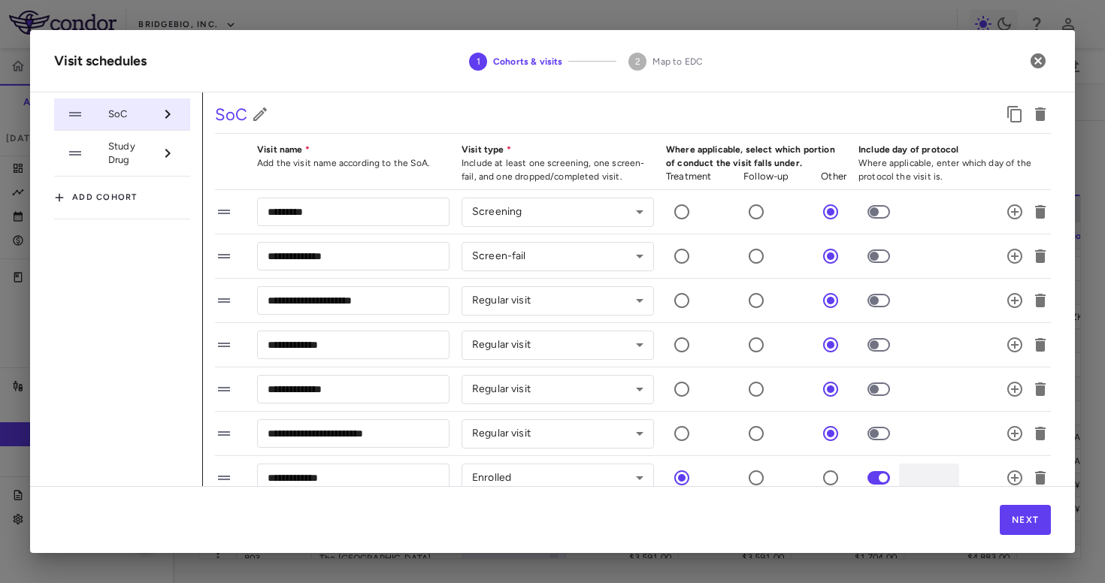
click at [138, 160] on span "Study Drug" at bounding box center [131, 153] width 46 height 27
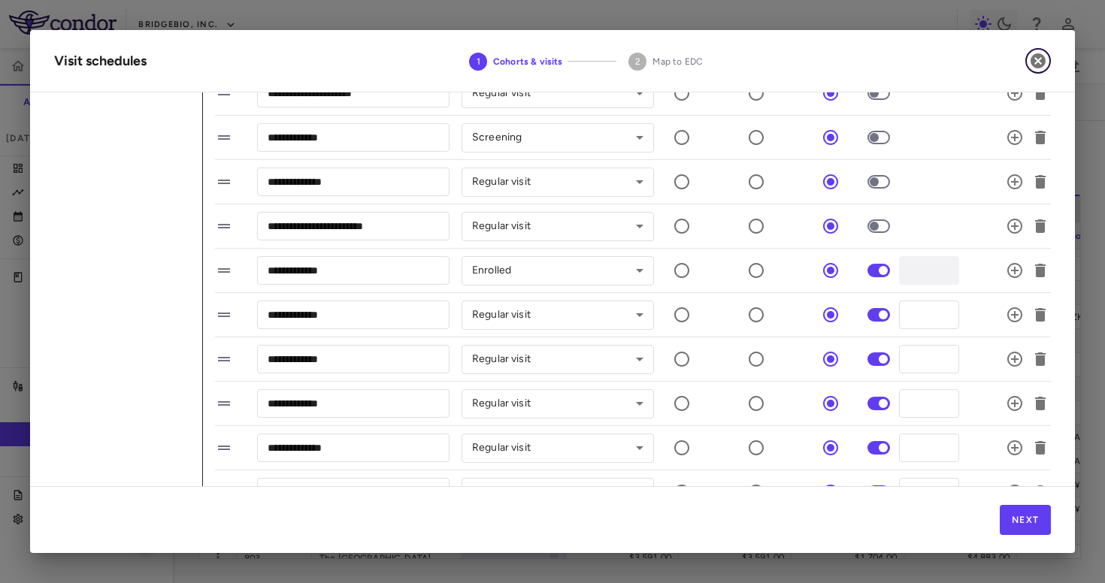
click at [1035, 64] on icon "button" at bounding box center [1038, 61] width 18 height 18
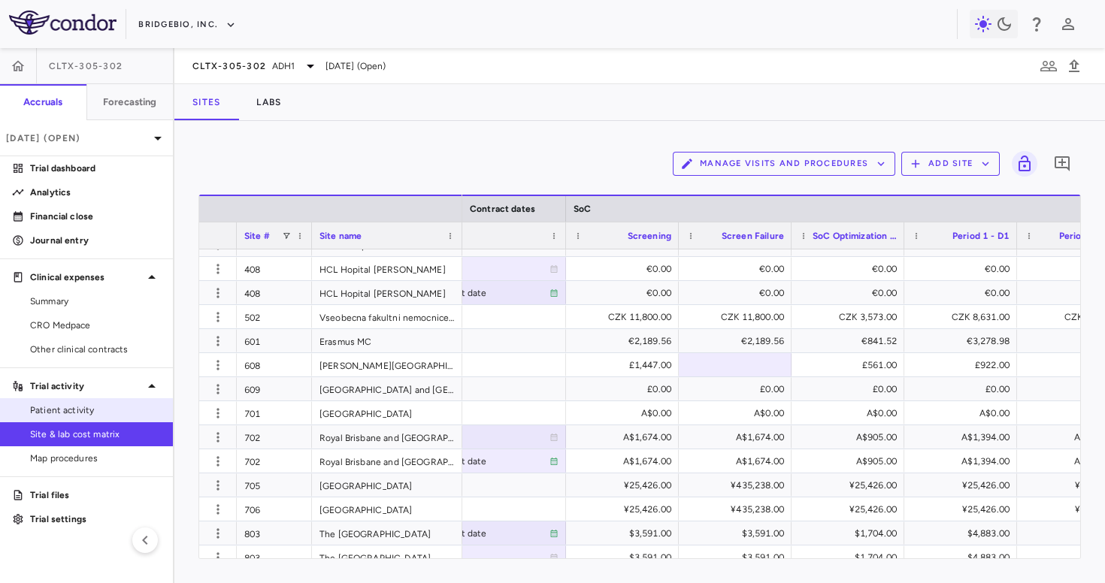
click at [62, 409] on span "Patient activity" at bounding box center [95, 411] width 131 height 14
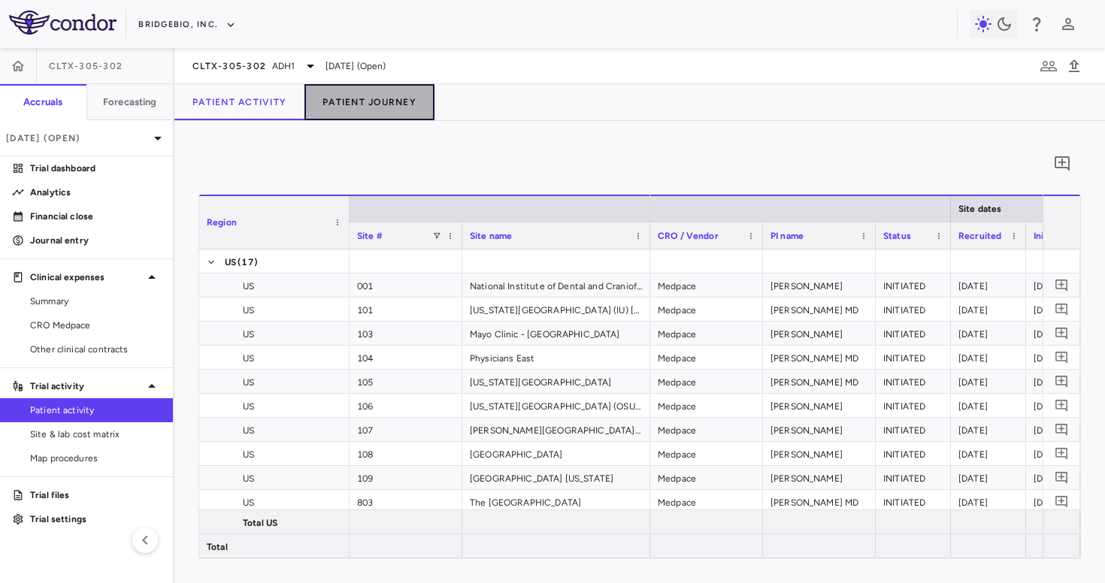
click at [354, 98] on button "Patient Journey" at bounding box center [369, 102] width 130 height 36
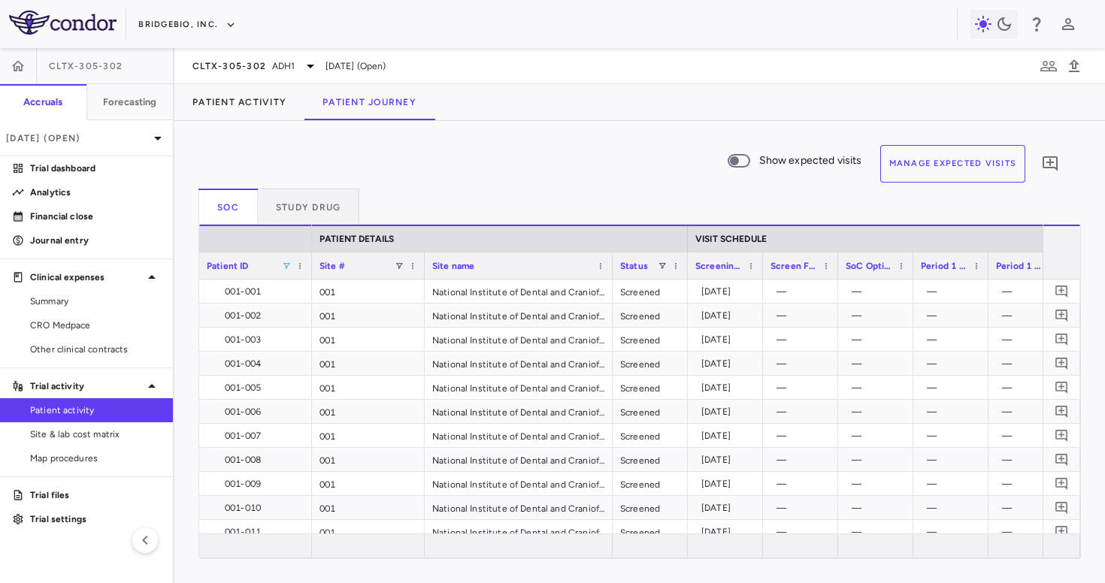
click at [289, 266] on span at bounding box center [286, 266] width 9 height 9
click at [397, 265] on span at bounding box center [399, 266] width 9 height 9
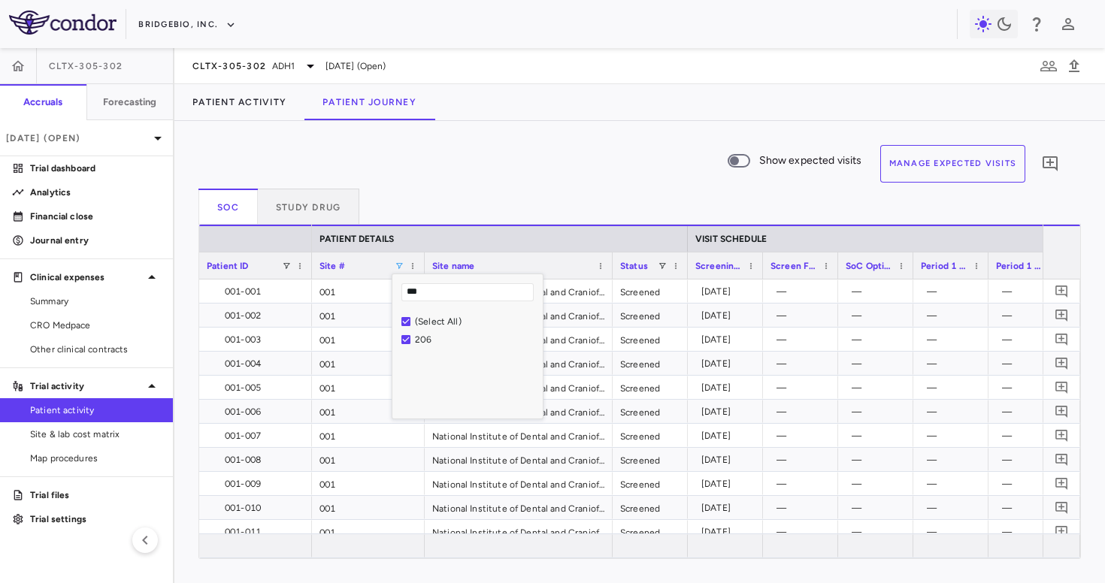
type input "***"
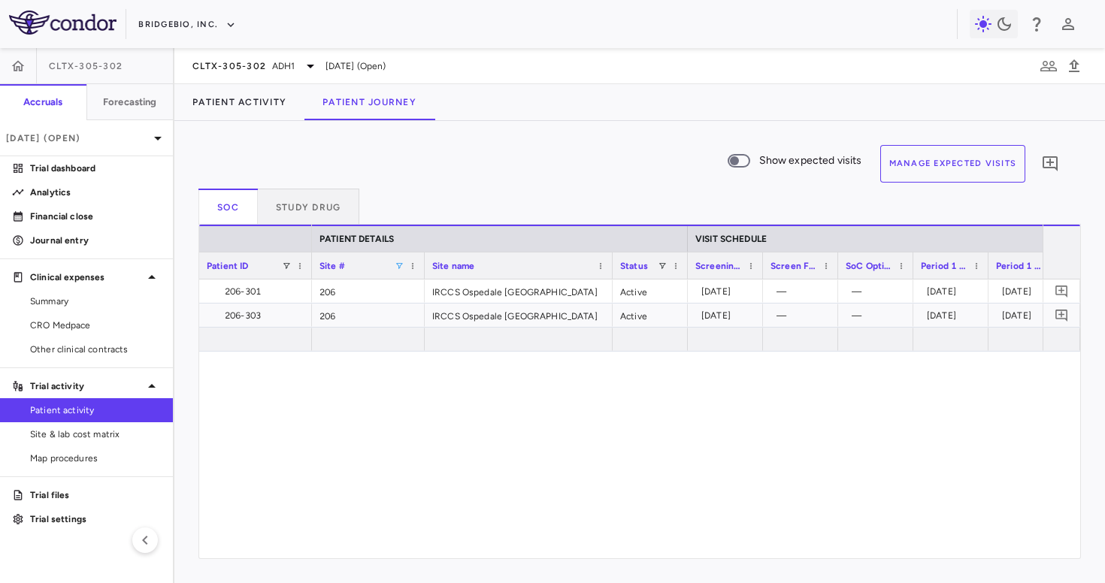
click at [481, 199] on div "SoC Study Drug" at bounding box center [639, 207] width 882 height 36
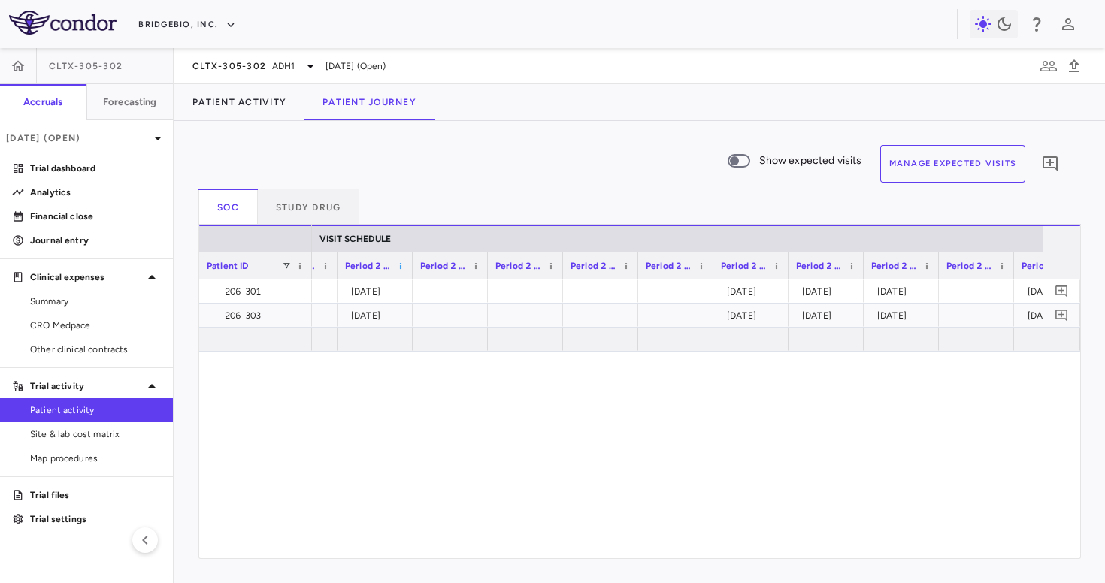
click at [401, 265] on span at bounding box center [400, 266] width 9 height 9
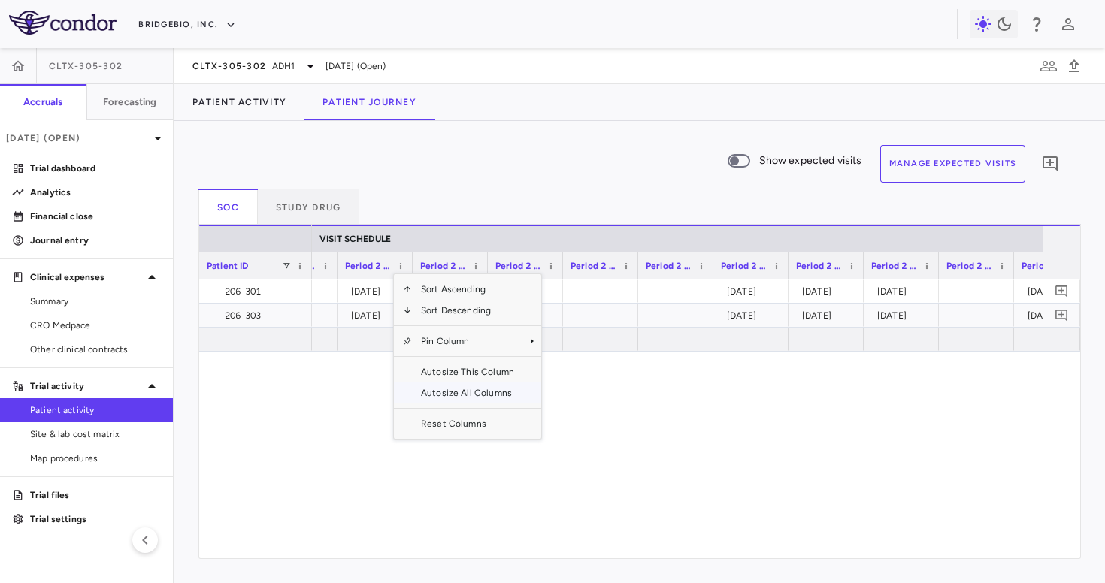
click at [466, 386] on span "Autosize All Columns" at bounding box center [467, 393] width 111 height 21
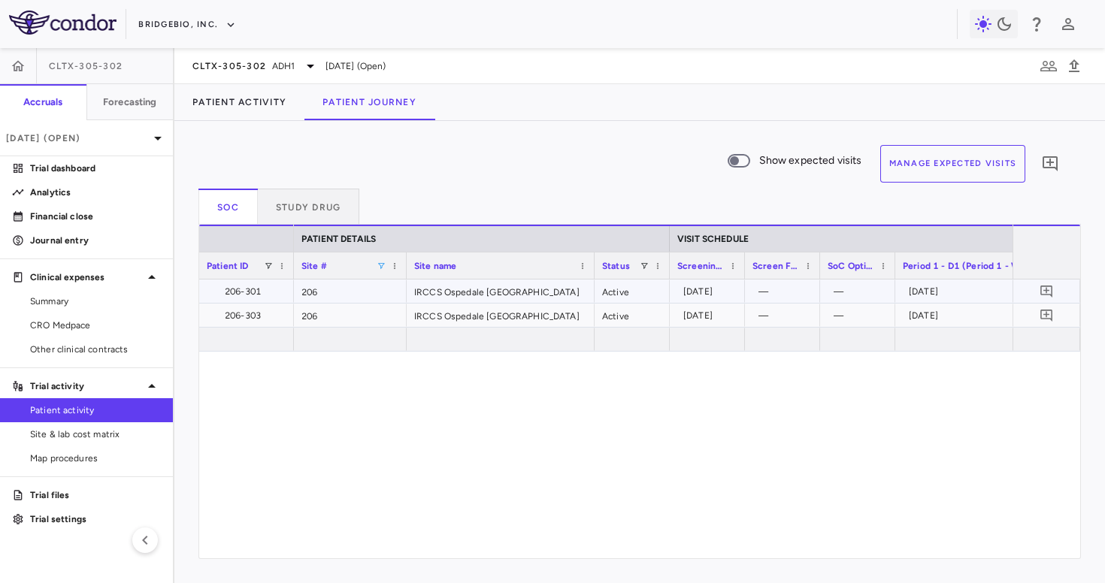
click at [378, 265] on span at bounding box center [381, 266] width 9 height 9
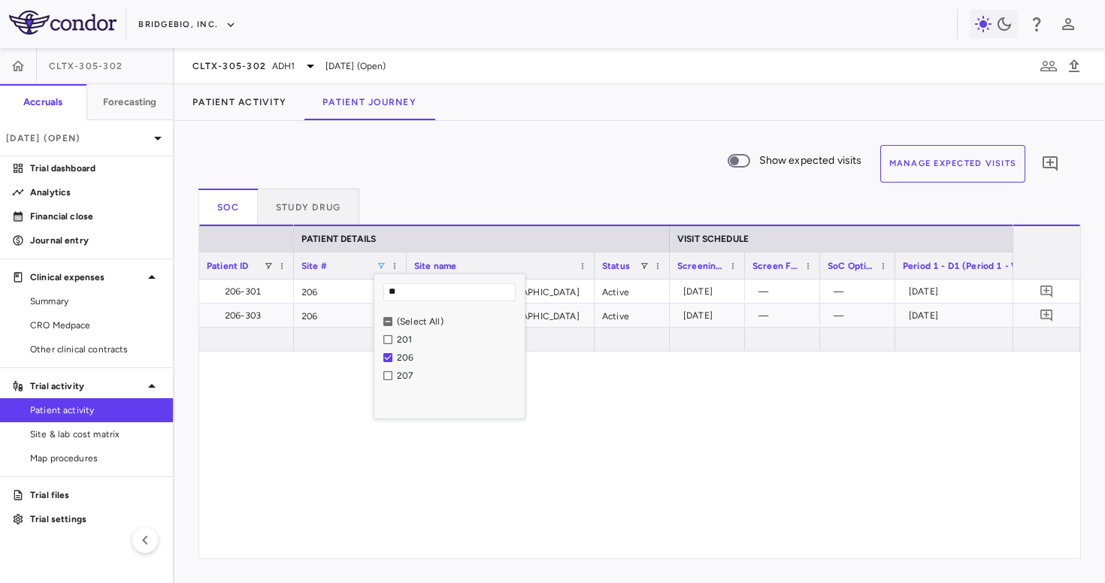
type input "*"
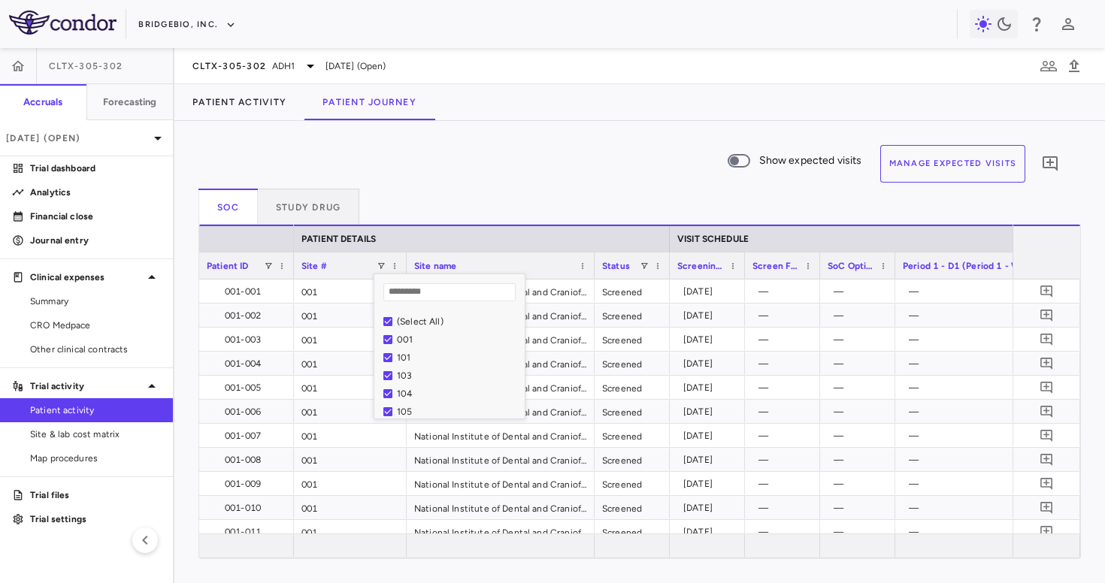
click at [523, 165] on div "Show expected visits Manage Expected Visits 0" at bounding box center [633, 167] width 870 height 44
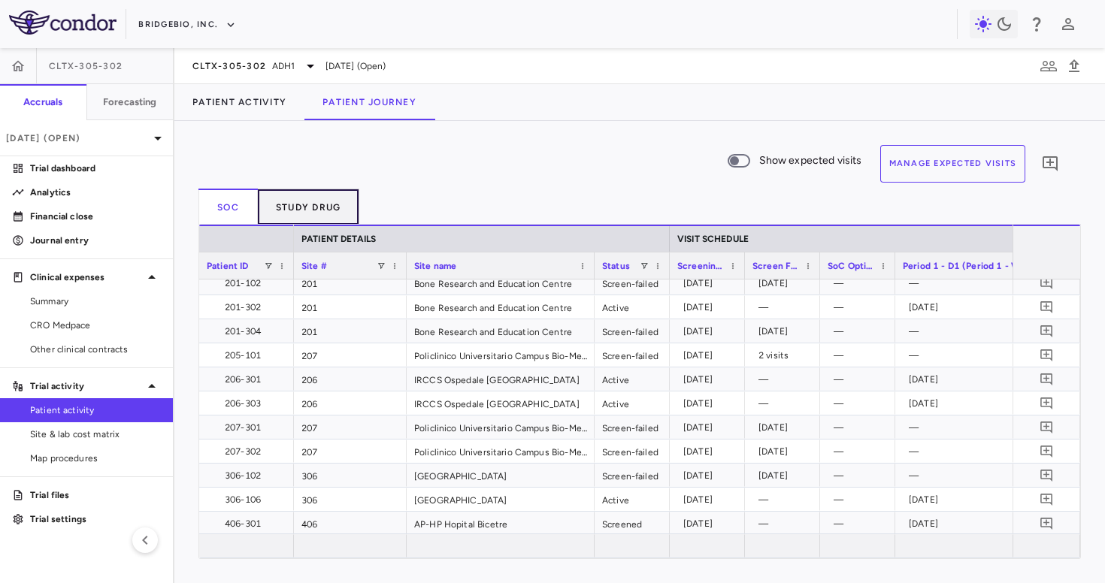
click at [309, 197] on button "Study Drug" at bounding box center [309, 207] width 102 height 36
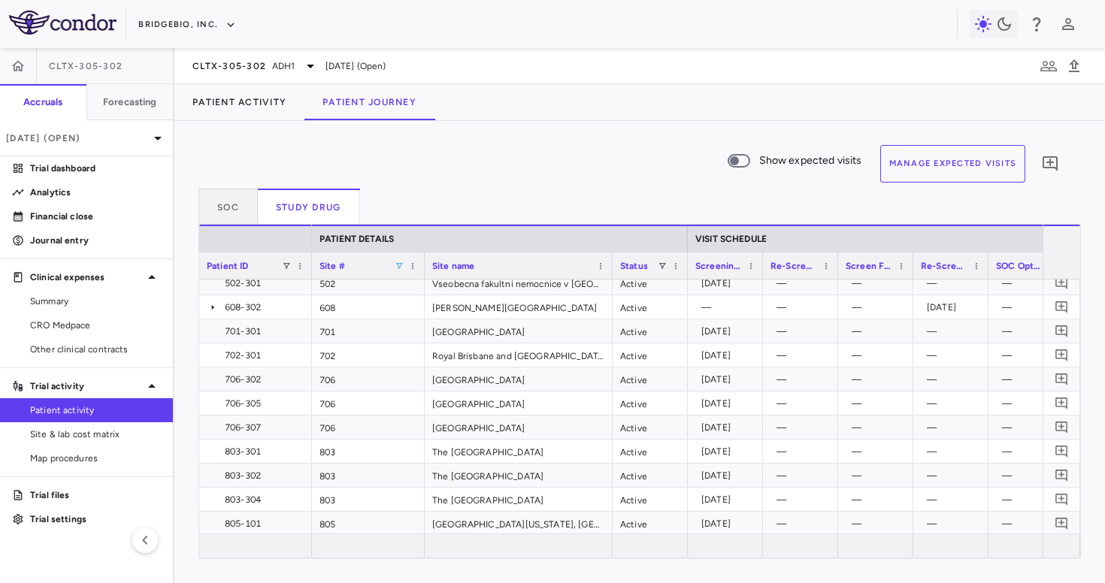
click at [399, 268] on span at bounding box center [399, 266] width 9 height 9
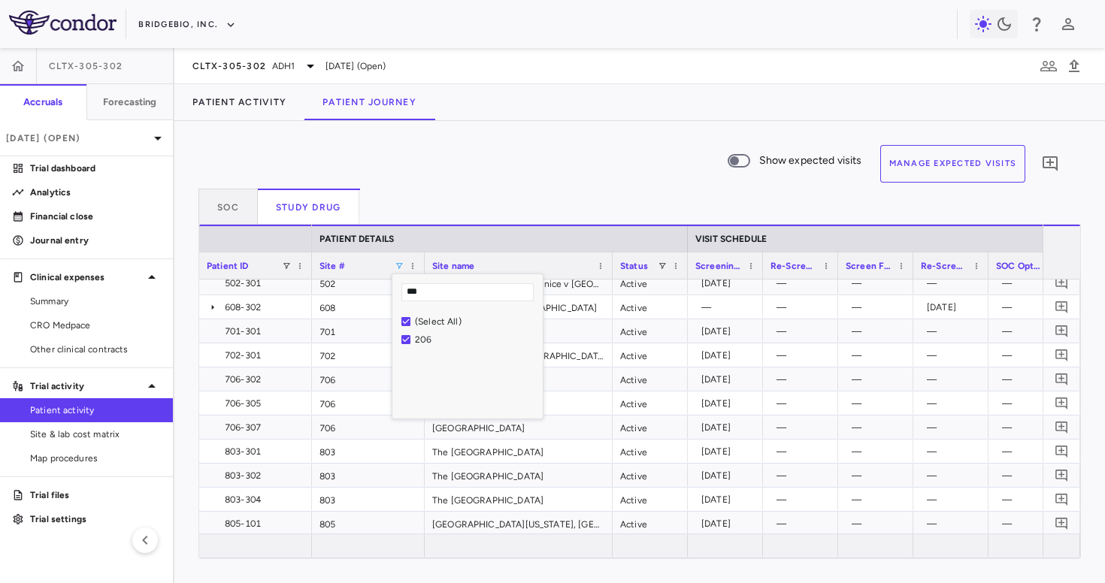
type input "***"
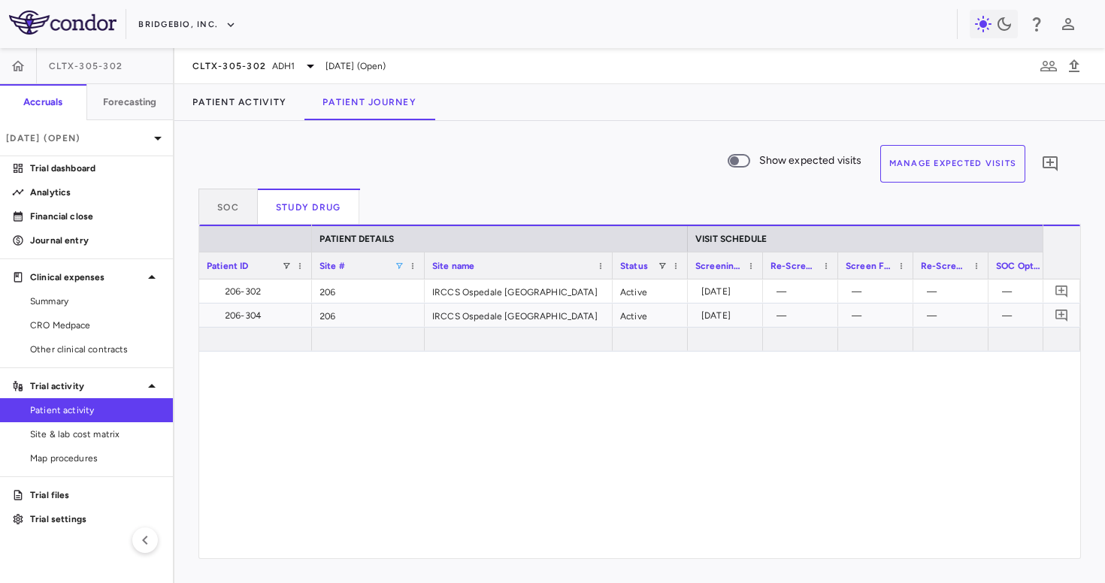
click at [398, 268] on span at bounding box center [399, 266] width 9 height 9
type input "*"
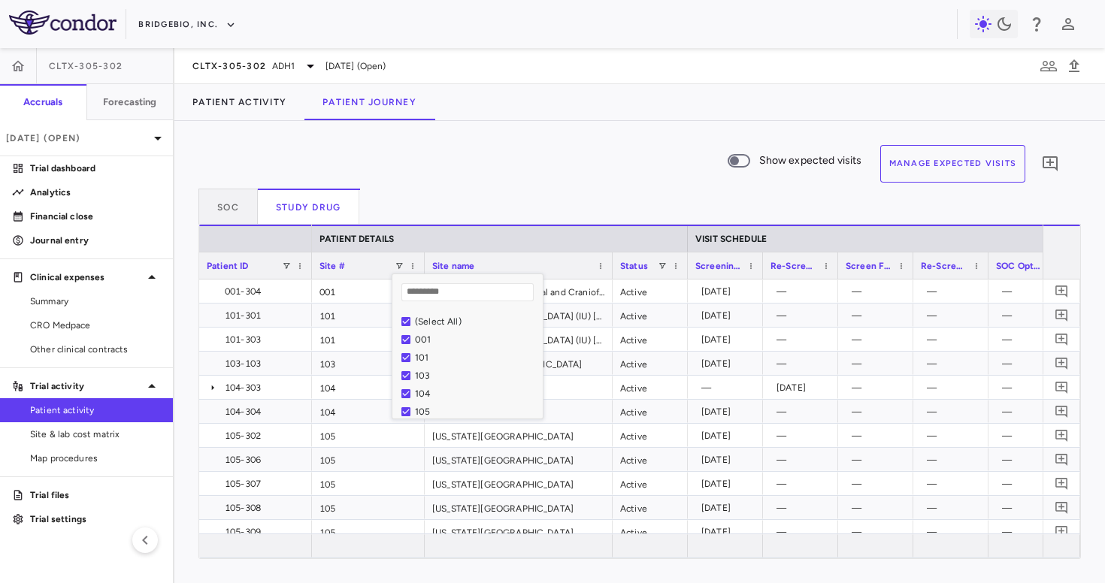
click at [574, 138] on div "Show expected visits Manage Expected Visits 0 SoC Study Drug Column Filtered. P…" at bounding box center [639, 352] width 930 height 462
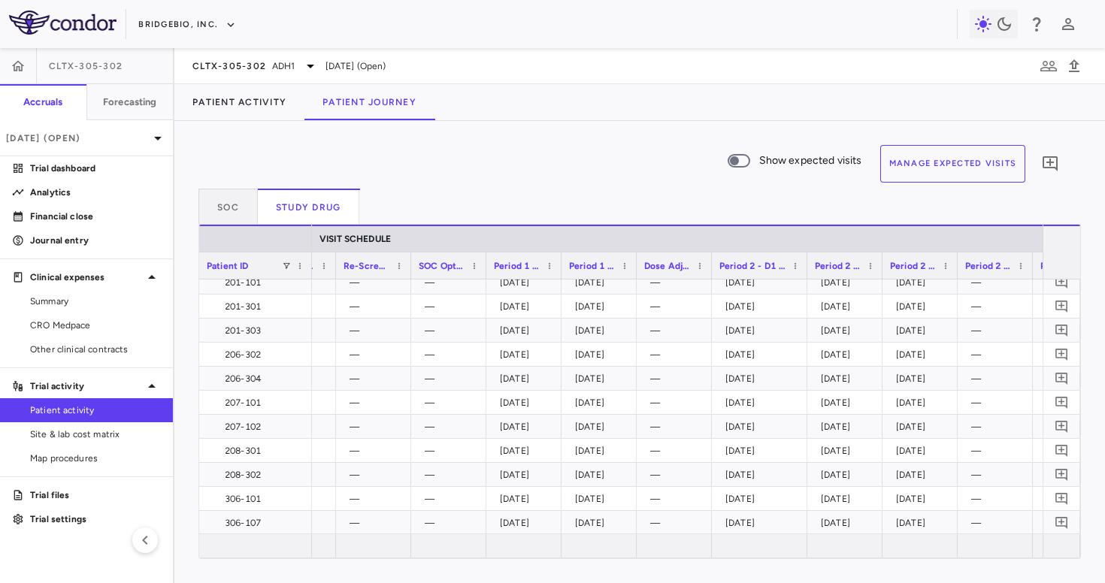
drag, startPoint x: 784, startPoint y: 265, endPoint x: 804, endPoint y: 268, distance: 20.5
click at [804, 268] on div at bounding box center [806, 266] width 6 height 26
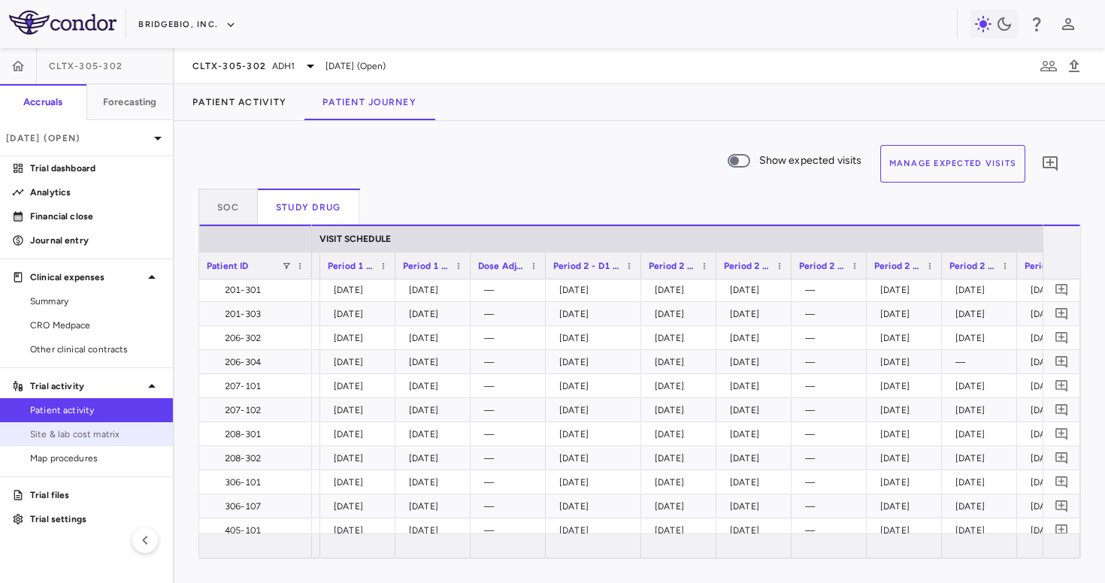
click at [86, 424] on link "Site & lab cost matrix" at bounding box center [86, 434] width 173 height 23
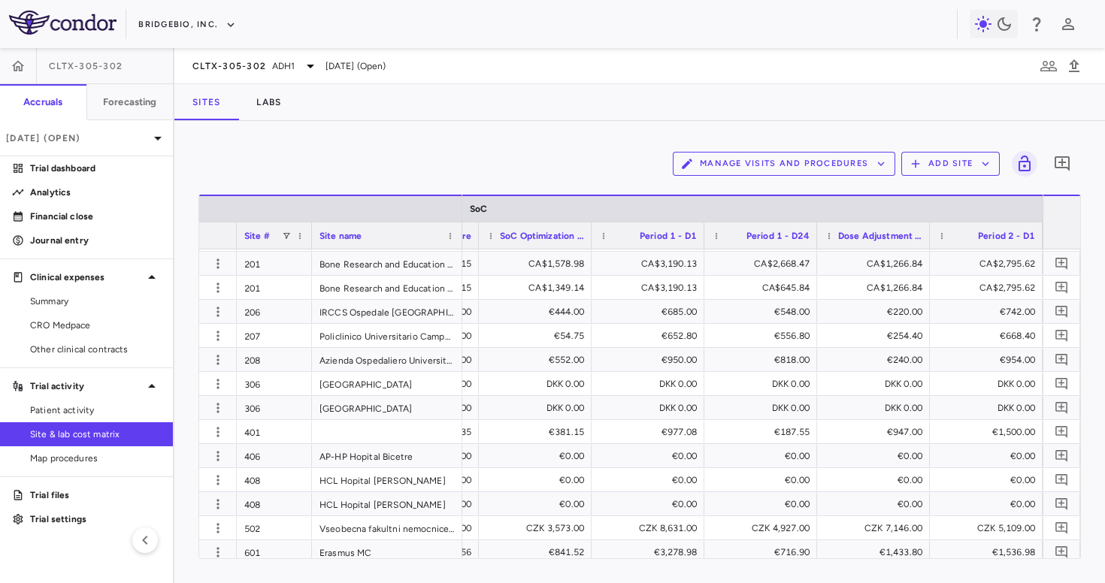
click at [764, 156] on button "Manage Visits and Procedures" at bounding box center [784, 164] width 222 height 24
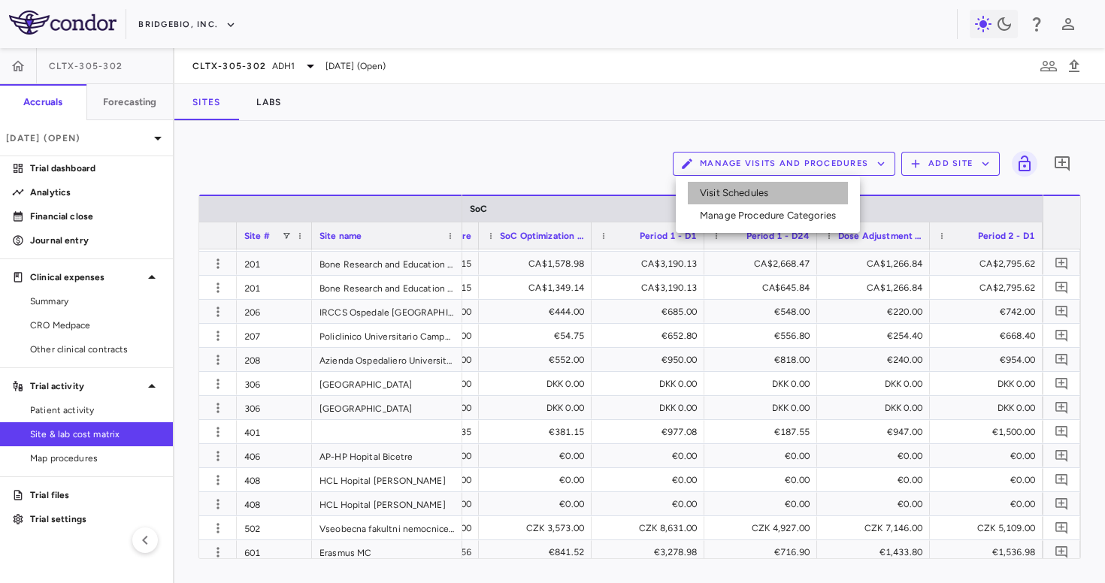
click at [740, 185] on li "Visit Schedules" at bounding box center [768, 193] width 160 height 23
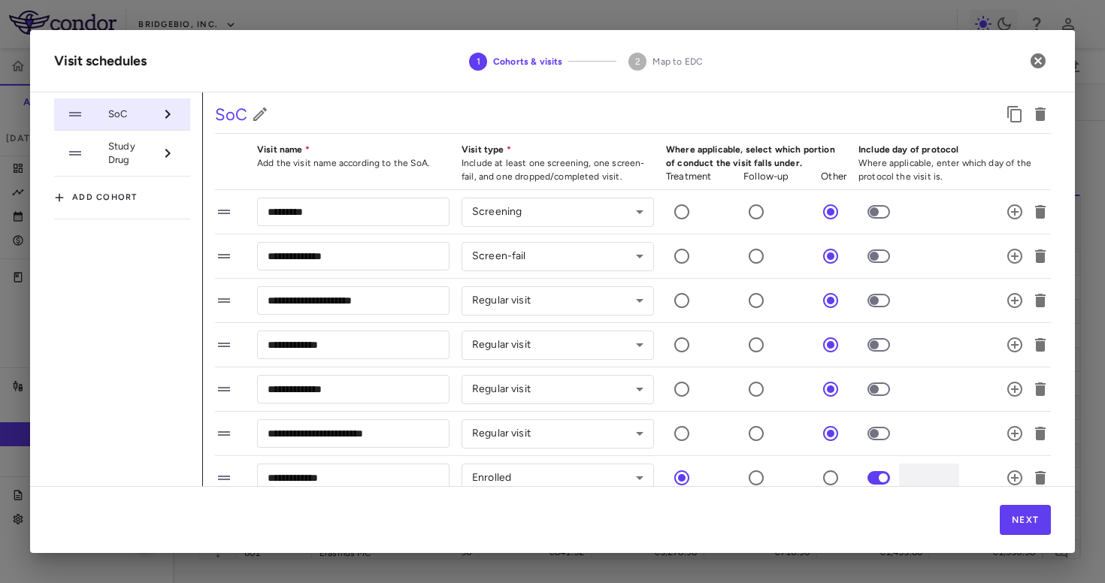
click at [150, 161] on span "Study Drug" at bounding box center [131, 153] width 46 height 27
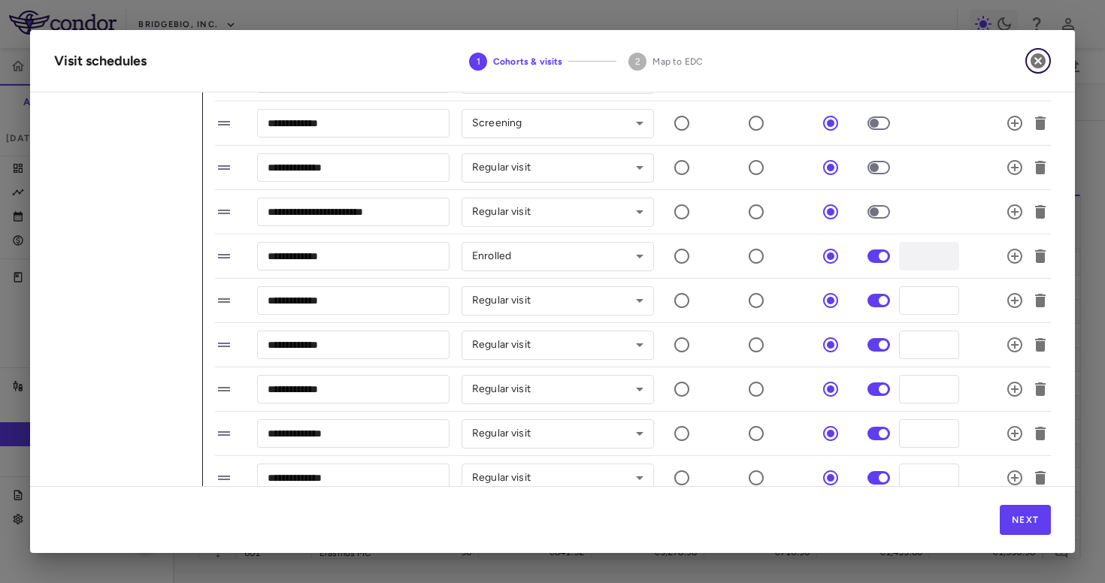
click at [1030, 65] on icon "button" at bounding box center [1038, 61] width 18 height 18
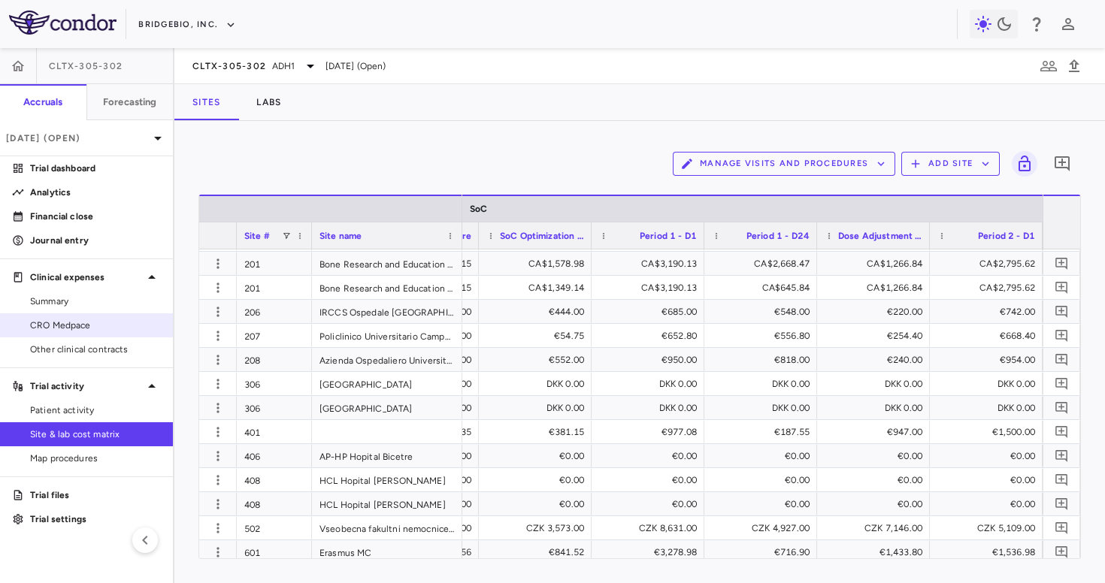
click at [61, 319] on span "CRO Medpace" at bounding box center [95, 326] width 131 height 14
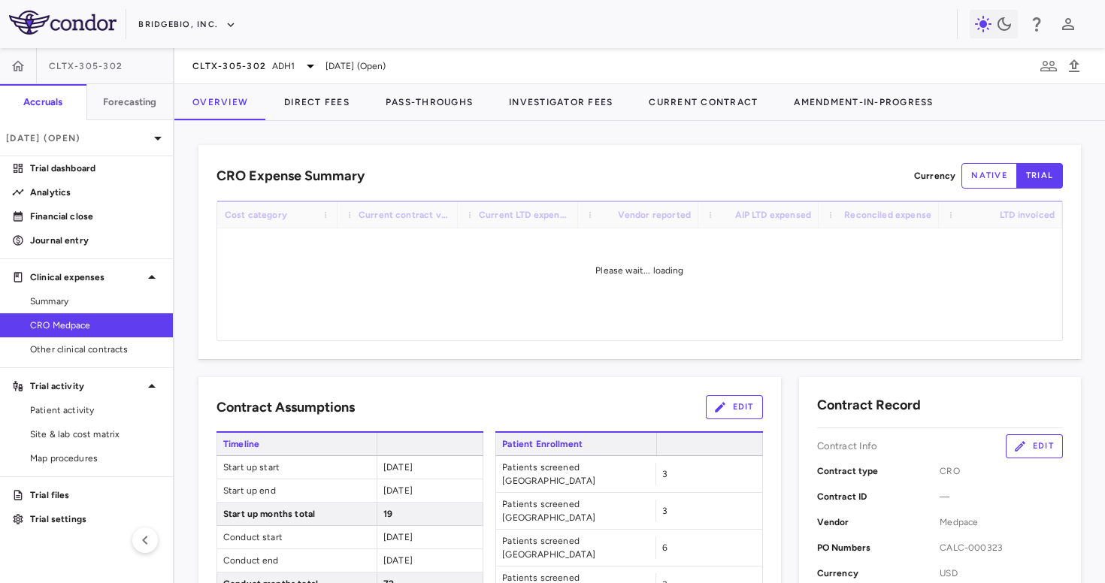
click at [507, 123] on div "CRO Expense Summary Currency native trial Drag here to set row groups Drag here…" at bounding box center [639, 352] width 930 height 462
click at [543, 108] on button "Investigator Fees" at bounding box center [561, 102] width 140 height 36
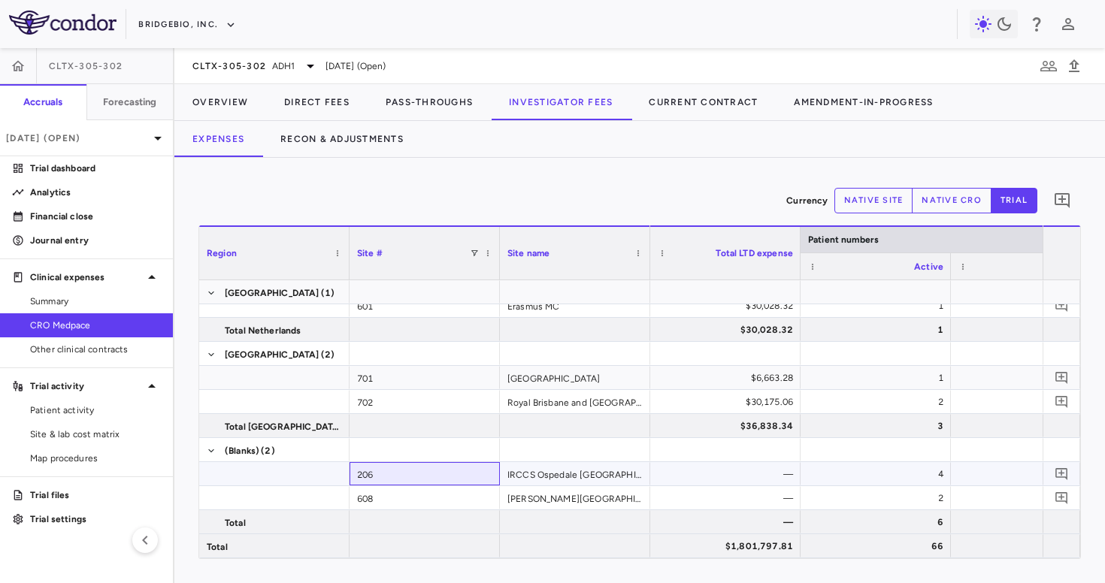
click at [429, 477] on div "206" at bounding box center [424, 473] width 150 height 23
click at [430, 502] on div "608" at bounding box center [424, 497] width 150 height 23
click at [430, 480] on div "206" at bounding box center [424, 473] width 150 height 23
click at [425, 502] on div "608" at bounding box center [424, 497] width 150 height 23
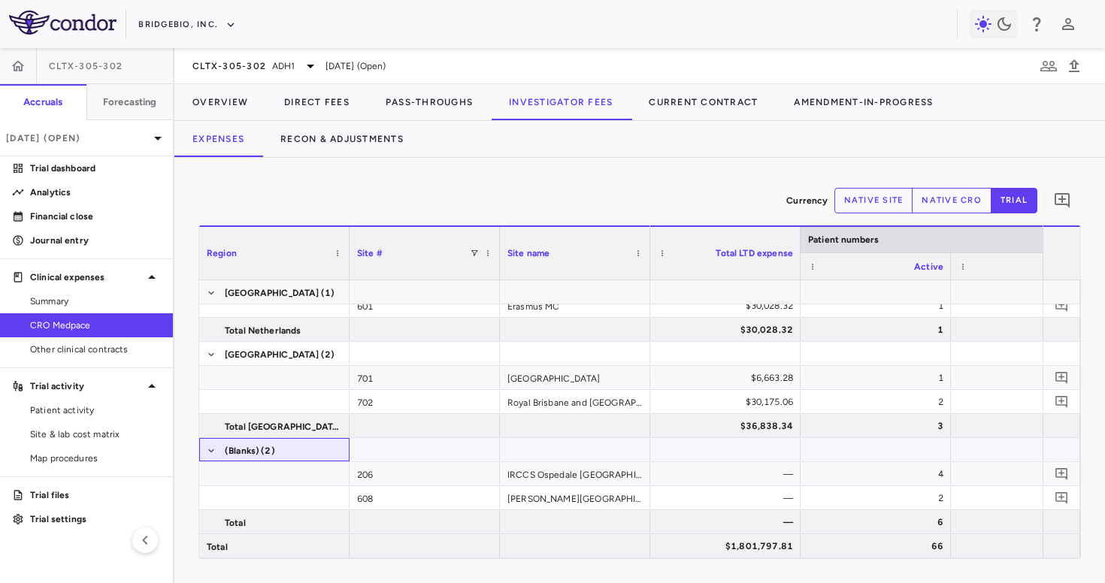
click at [310, 453] on span "(Blanks) (2)" at bounding box center [274, 451] width 135 height 24
click at [400, 473] on div "206" at bounding box center [424, 473] width 150 height 23
click at [509, 478] on div "IRCCS Ospedale San Raffaele" at bounding box center [575, 473] width 150 height 23
click at [282, 450] on span "(Blanks) (2)" at bounding box center [274, 451] width 135 height 24
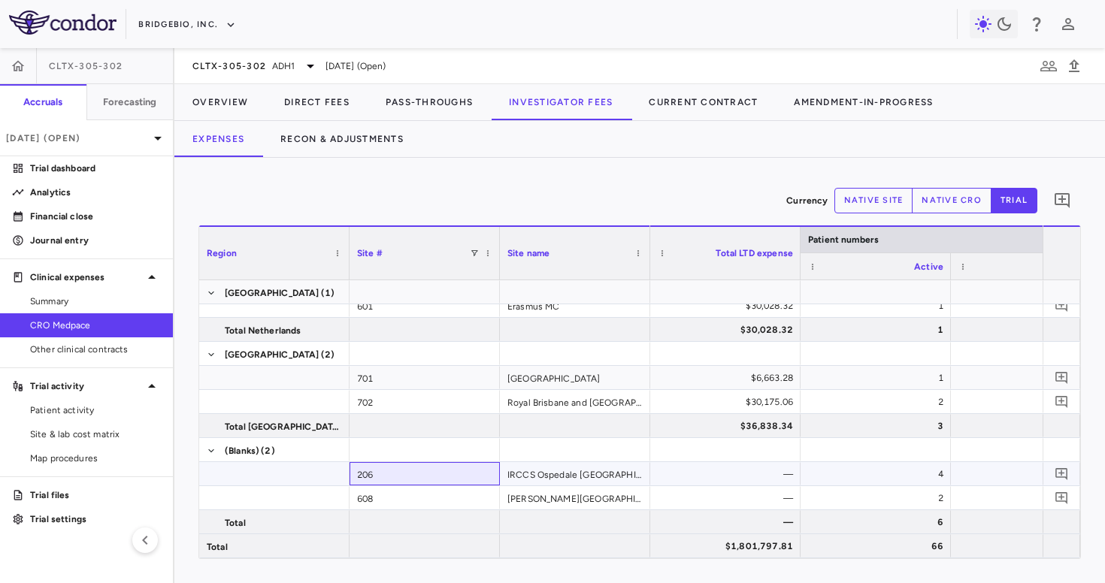
click at [387, 477] on div "206" at bounding box center [424, 473] width 150 height 23
click at [387, 493] on div "608" at bounding box center [424, 497] width 150 height 23
click at [405, 473] on div "206" at bounding box center [424, 473] width 150 height 23
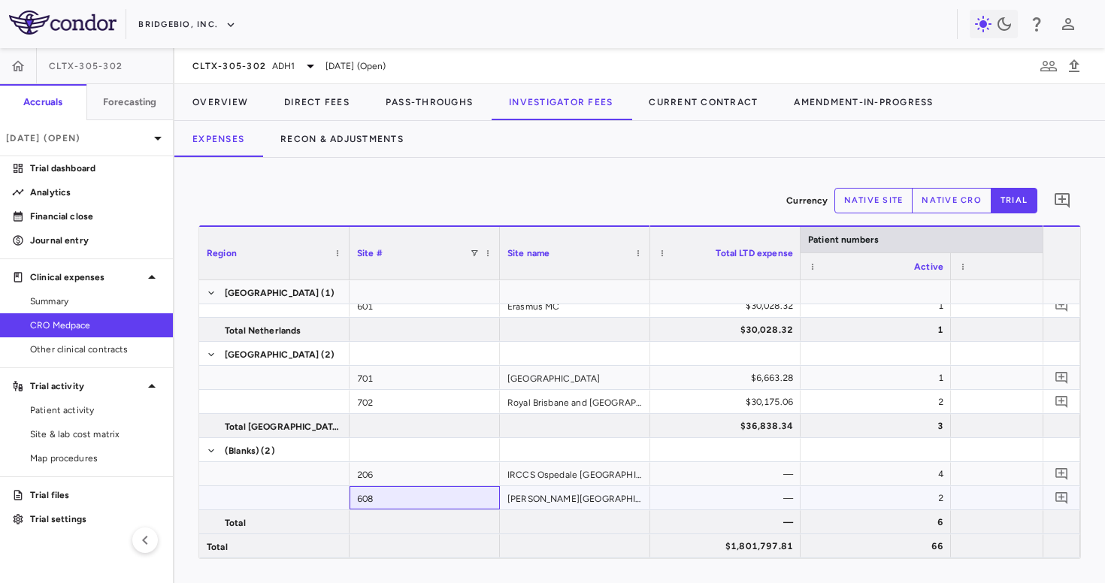
click at [400, 495] on div "608" at bounding box center [424, 497] width 150 height 23
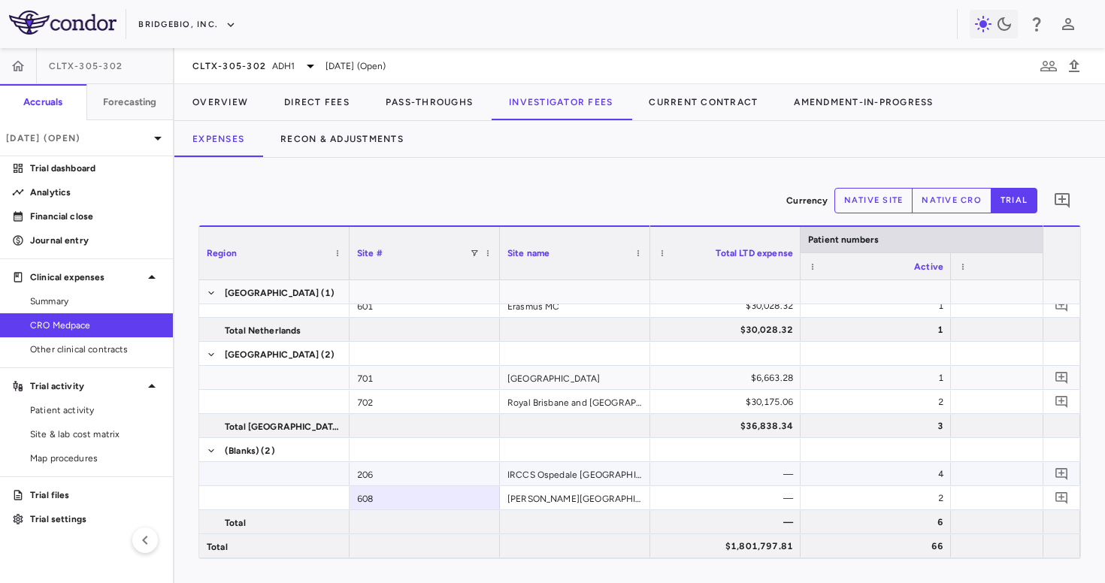
click at [410, 480] on div "206" at bounding box center [424, 473] width 150 height 23
click at [400, 501] on div "608" at bounding box center [424, 497] width 150 height 23
click at [429, 470] on div "206" at bounding box center [424, 473] width 150 height 23
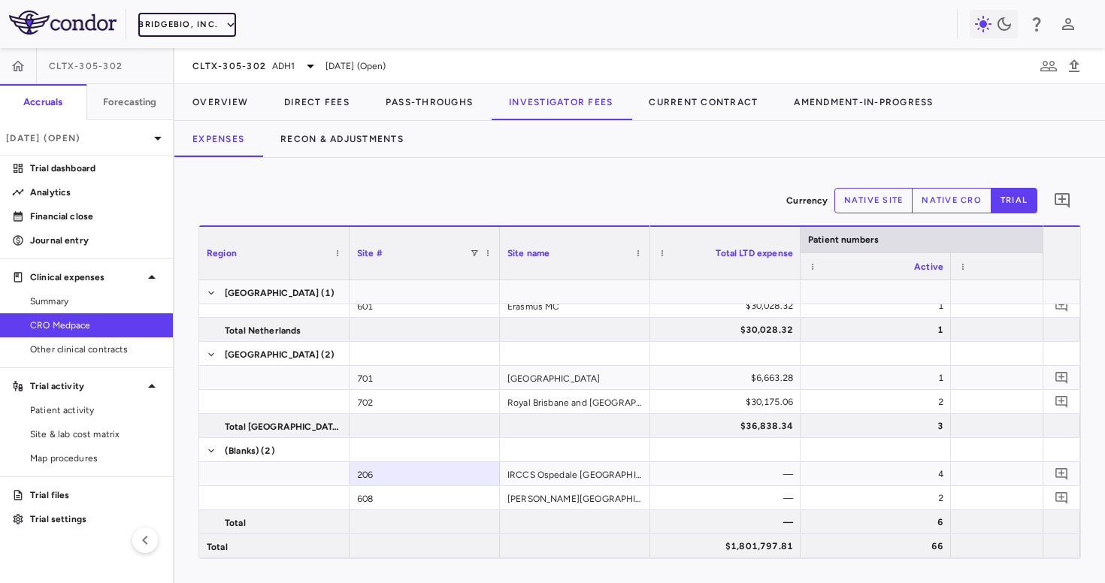
click at [192, 17] on button "BridgeBio, Inc." at bounding box center [187, 25] width 98 height 24
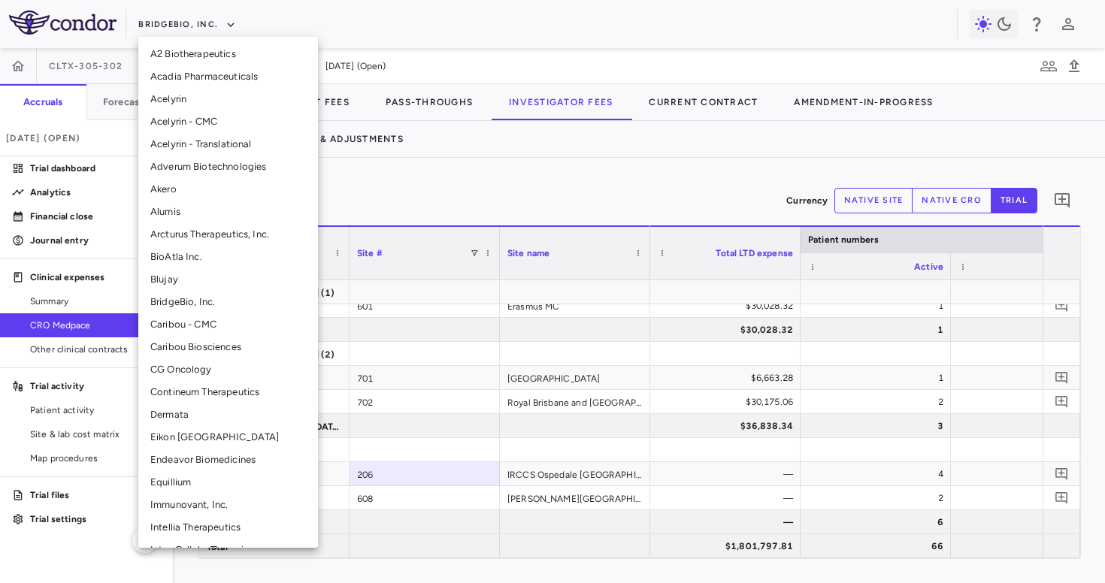
click at [183, 363] on li "CG Oncology" at bounding box center [228, 370] width 180 height 23
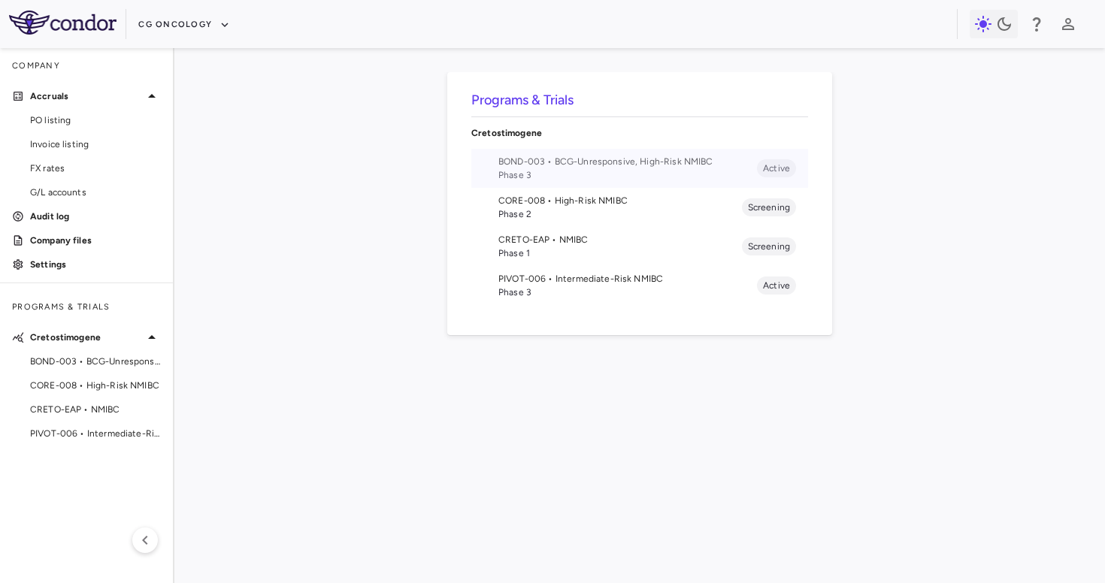
click at [549, 171] on span "Phase 3" at bounding box center [627, 175] width 259 height 14
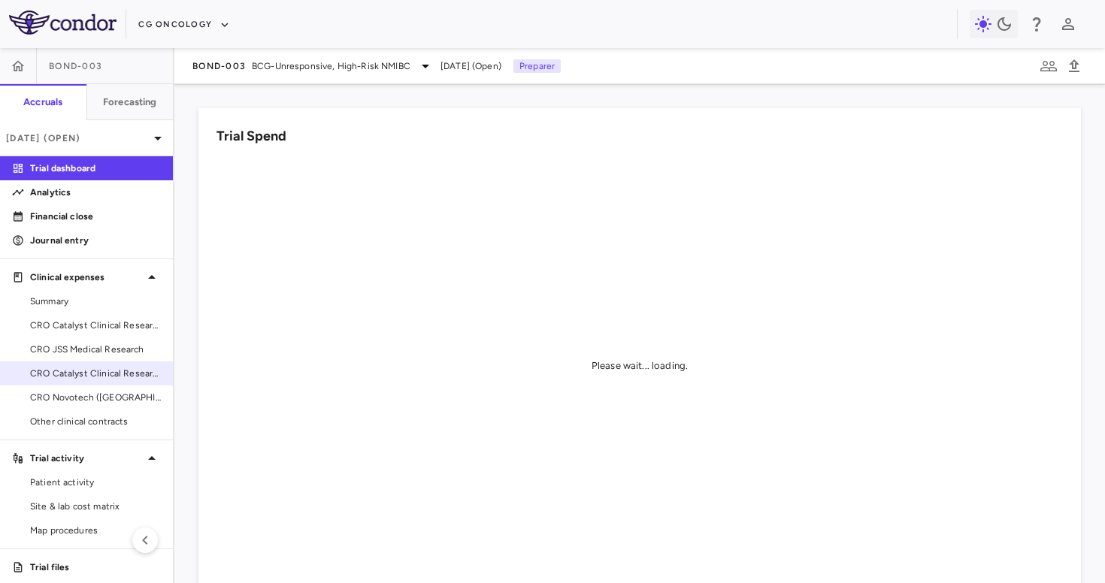
click at [94, 363] on link "CRO Catalyst Clinical Research" at bounding box center [86, 373] width 173 height 23
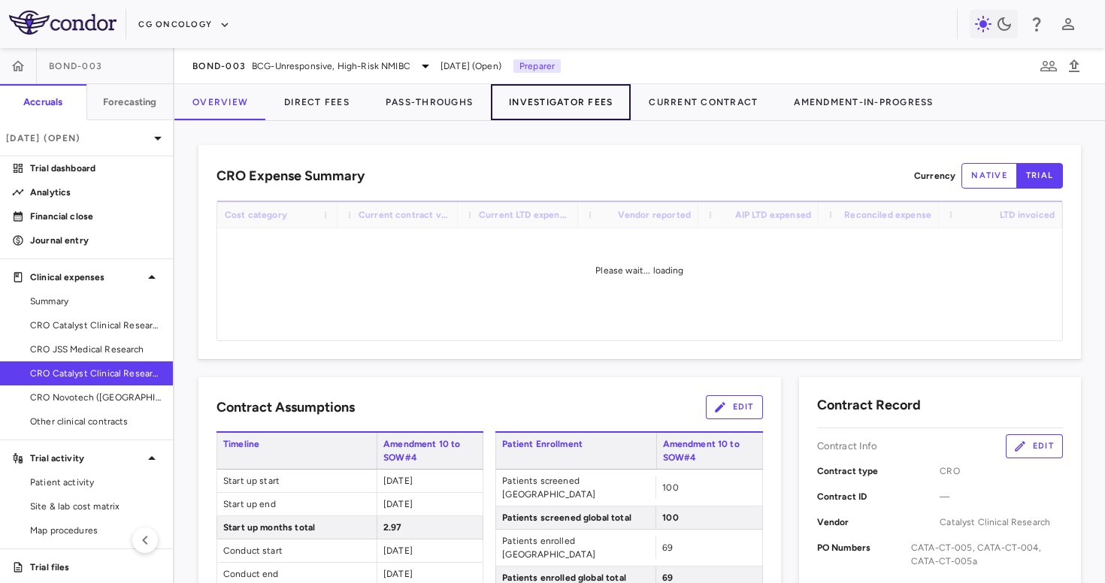
click at [525, 103] on button "Investigator Fees" at bounding box center [561, 102] width 140 height 36
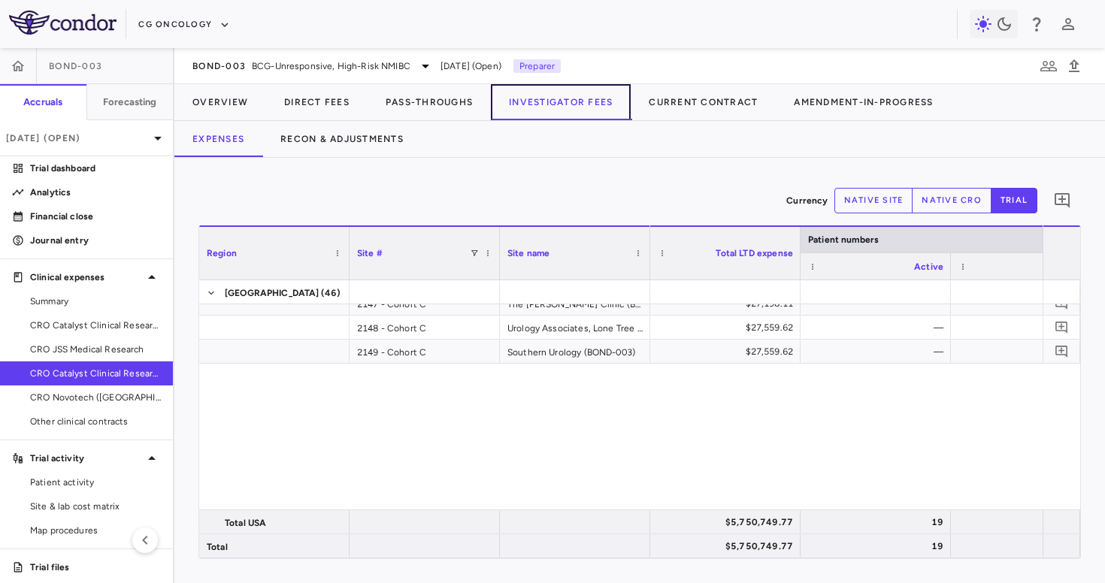
scroll to position [997, 0]
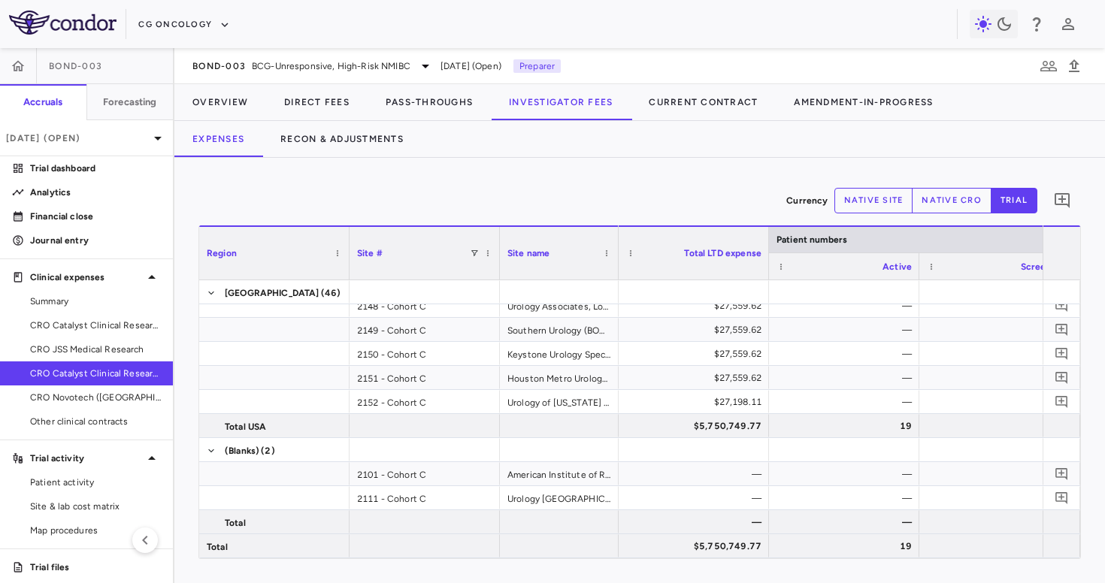
drag, startPoint x: 646, startPoint y: 268, endPoint x: 615, endPoint y: 290, distance: 38.8
click at [615, 290] on div "Region Site # Site name Patient numbers (2)" at bounding box center [639, 391] width 881 height 333
click at [91, 504] on span "Site & lab cost matrix" at bounding box center [95, 507] width 131 height 14
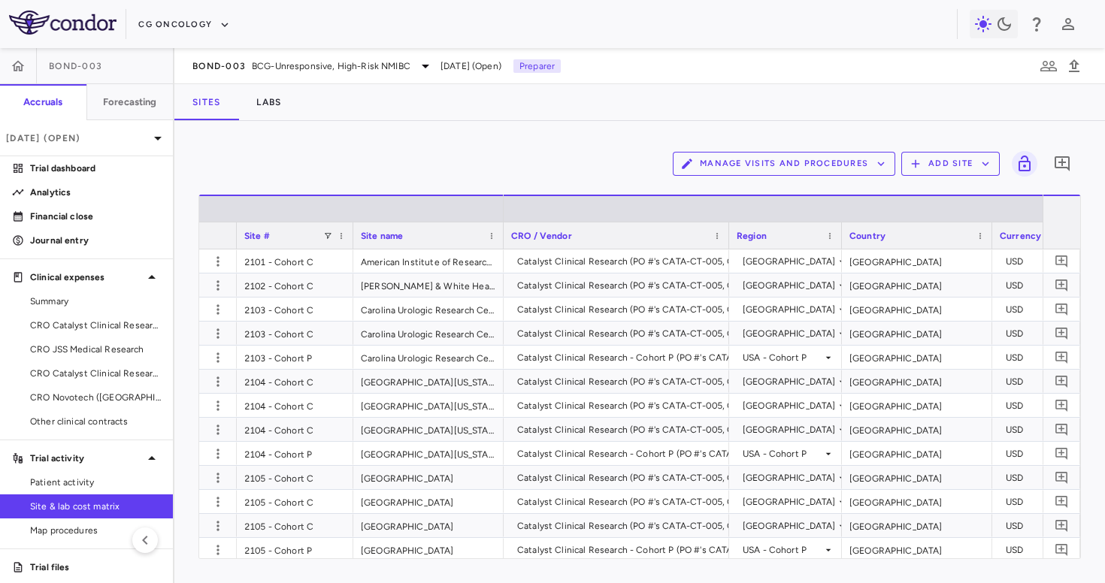
drag, startPoint x: 310, startPoint y: 242, endPoint x: 352, endPoint y: 241, distance: 41.3
click at [352, 242] on div at bounding box center [352, 235] width 6 height 26
click at [729, 242] on div "Region" at bounding box center [785, 235] width 113 height 27
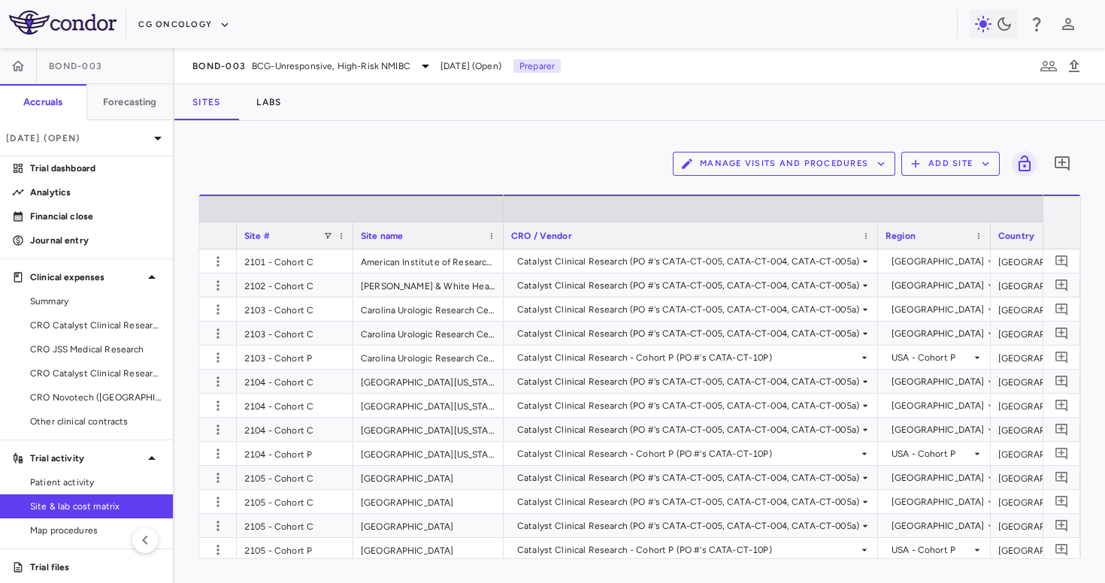
drag, startPoint x: 727, startPoint y: 242, endPoint x: 876, endPoint y: 240, distance: 148.8
click at [876, 240] on div at bounding box center [877, 235] width 6 height 26
click at [322, 237] on div "Site #" at bounding box center [283, 235] width 79 height 19
click at [328, 234] on span at bounding box center [327, 235] width 9 height 9
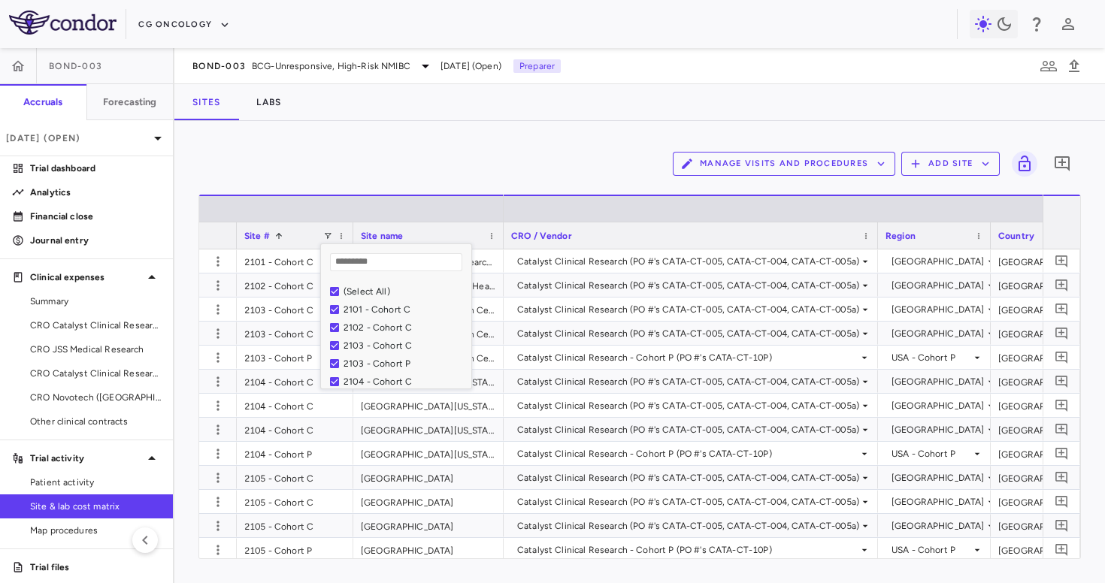
click at [358, 290] on div "(Select All)" at bounding box center [404, 291] width 123 height 11
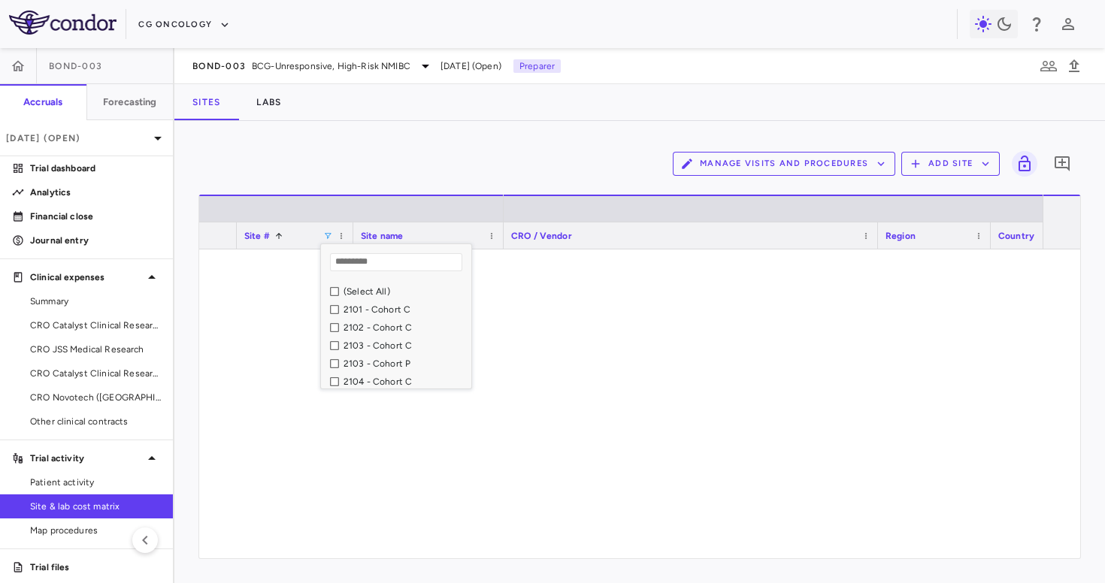
click at [358, 313] on div "2101 - Cohort C" at bounding box center [404, 309] width 123 height 11
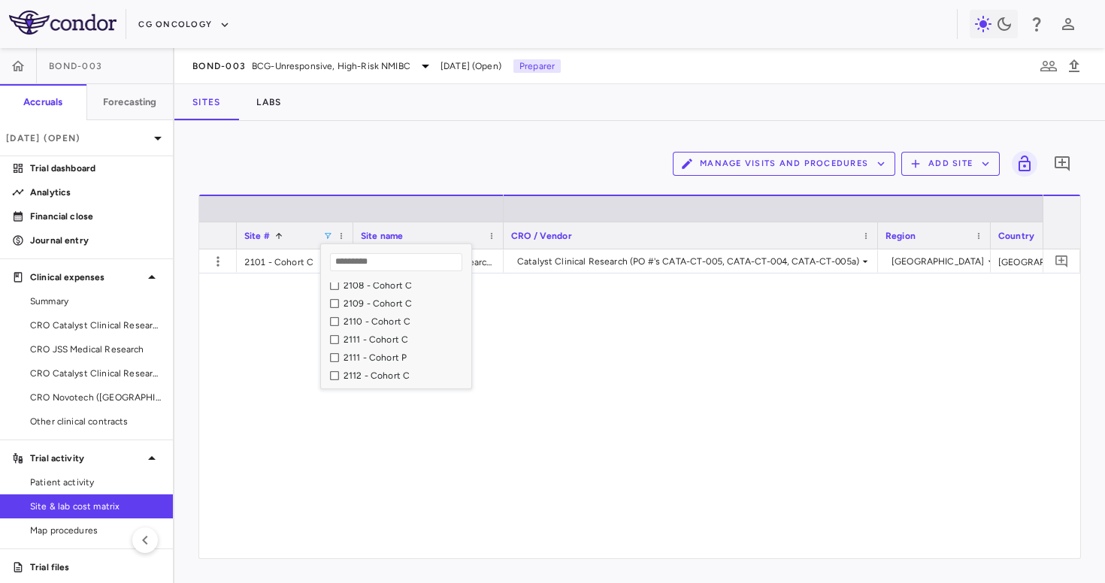
scroll to position [210, 0]
click at [361, 333] on div "2111 - Cohort C" at bounding box center [404, 333] width 123 height 11
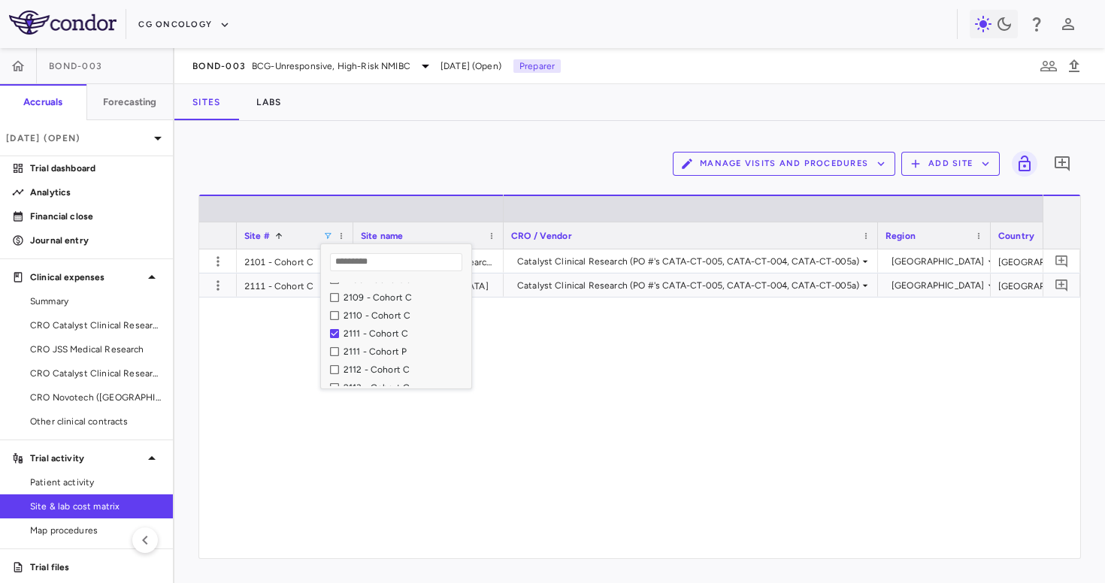
click at [271, 384] on div "2101 - Cohort C American Institute of Research - Urology Group of Southern Cali…" at bounding box center [639, 404] width 881 height 309
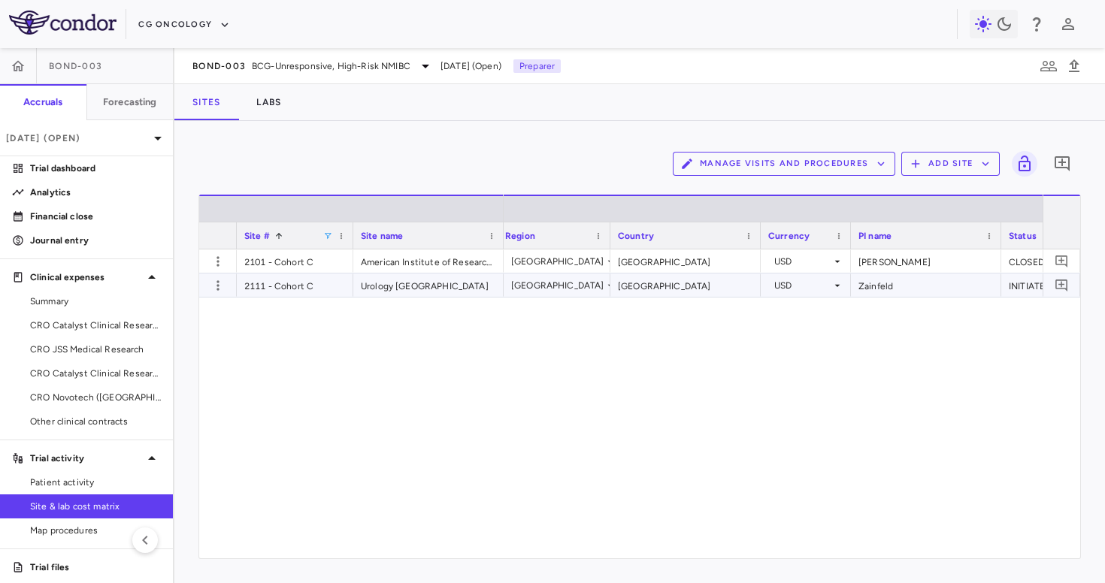
scroll to position [0, 647]
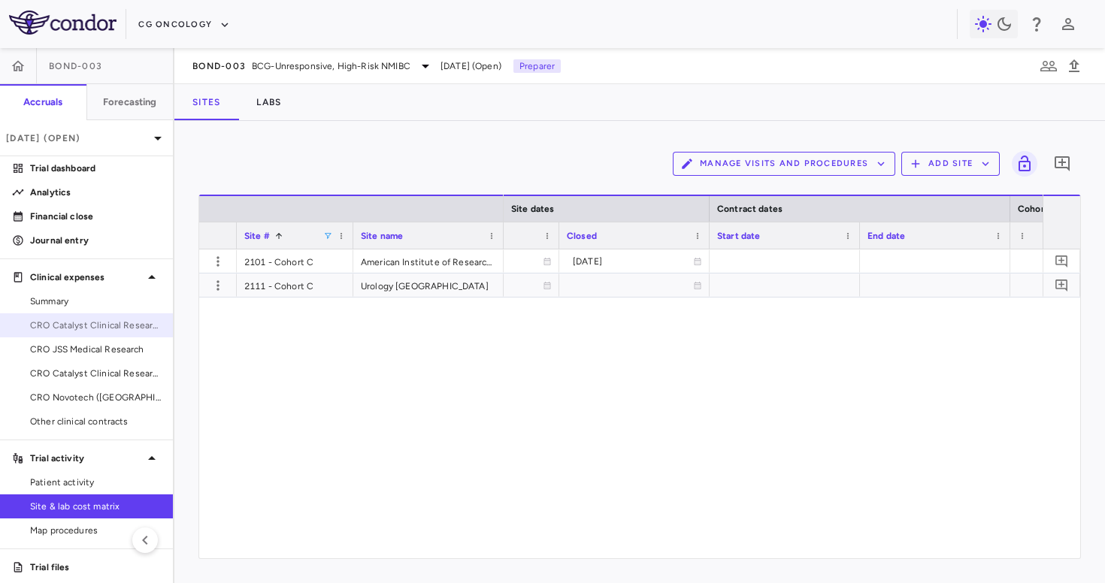
click at [104, 330] on span "CRO Catalyst Clinical Research - Cohort P" at bounding box center [95, 326] width 131 height 14
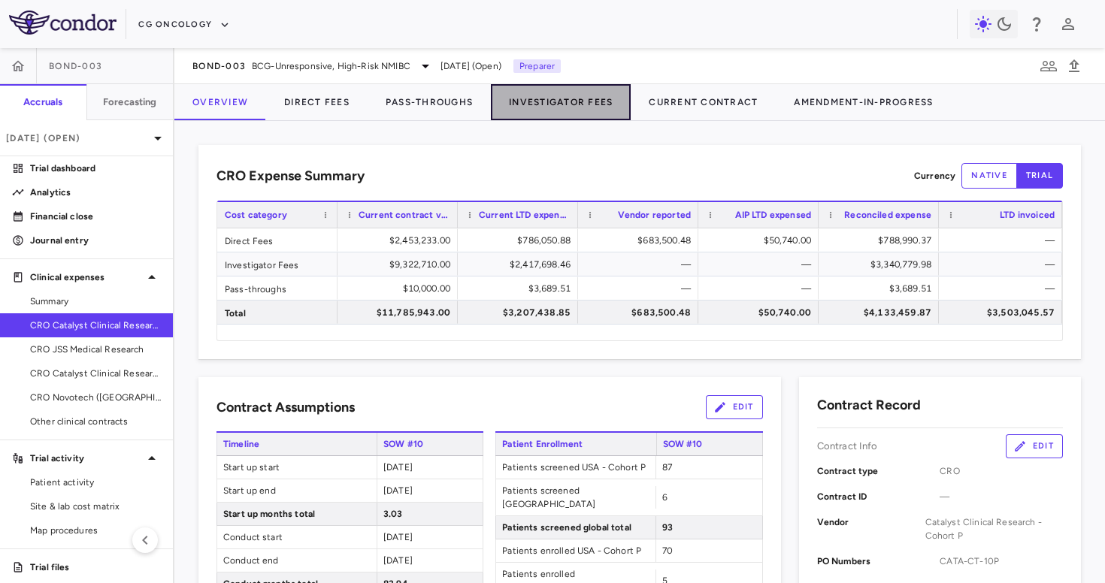
click at [554, 101] on button "Investigator Fees" at bounding box center [561, 102] width 140 height 36
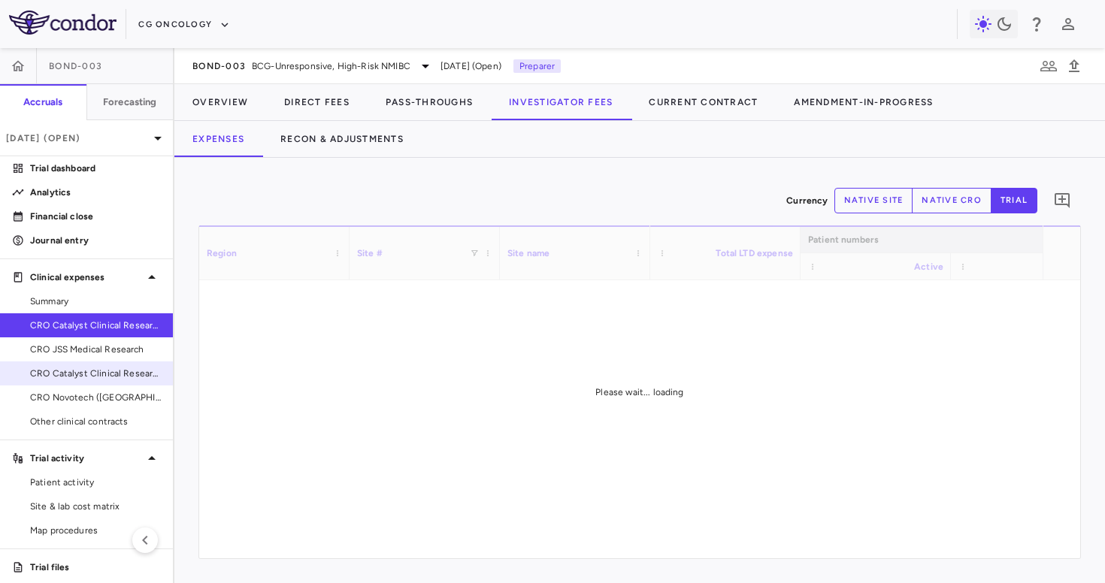
click at [105, 380] on span "CRO Catalyst Clinical Research" at bounding box center [95, 374] width 131 height 14
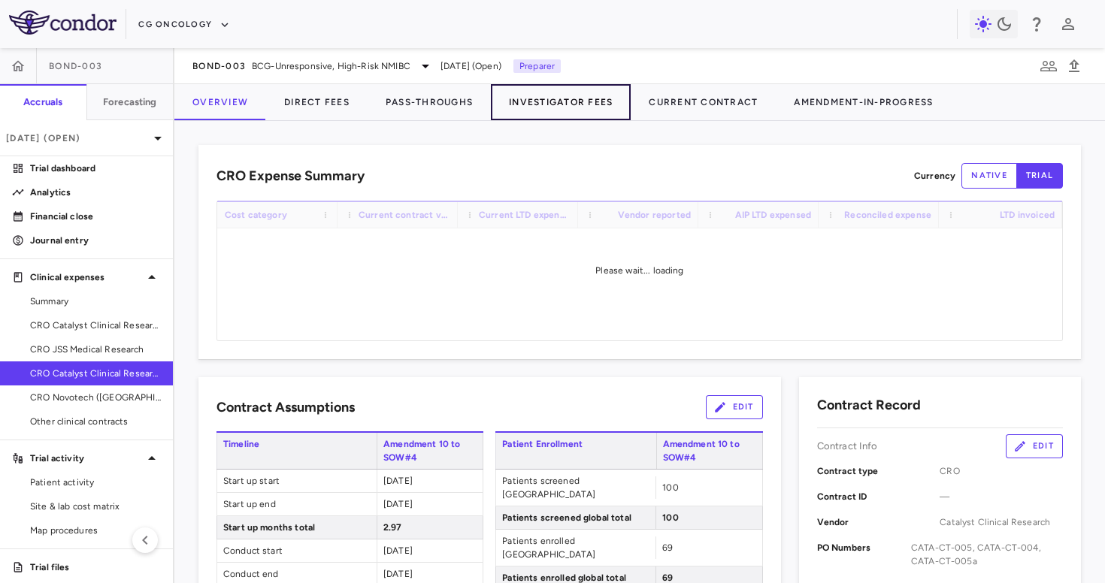
click at [522, 110] on button "Investigator Fees" at bounding box center [561, 102] width 140 height 36
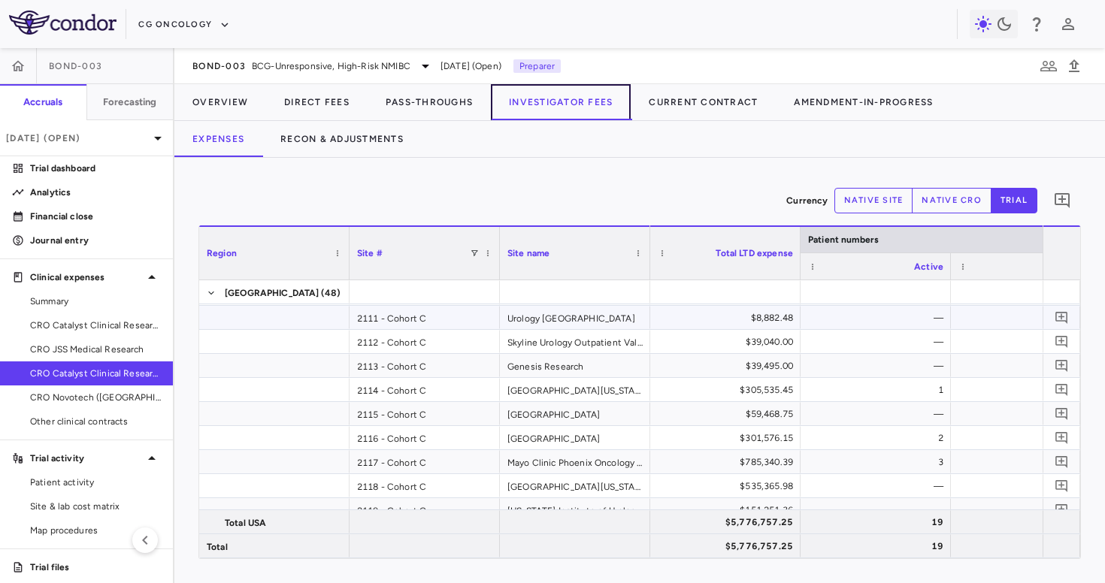
scroll to position [224, 0]
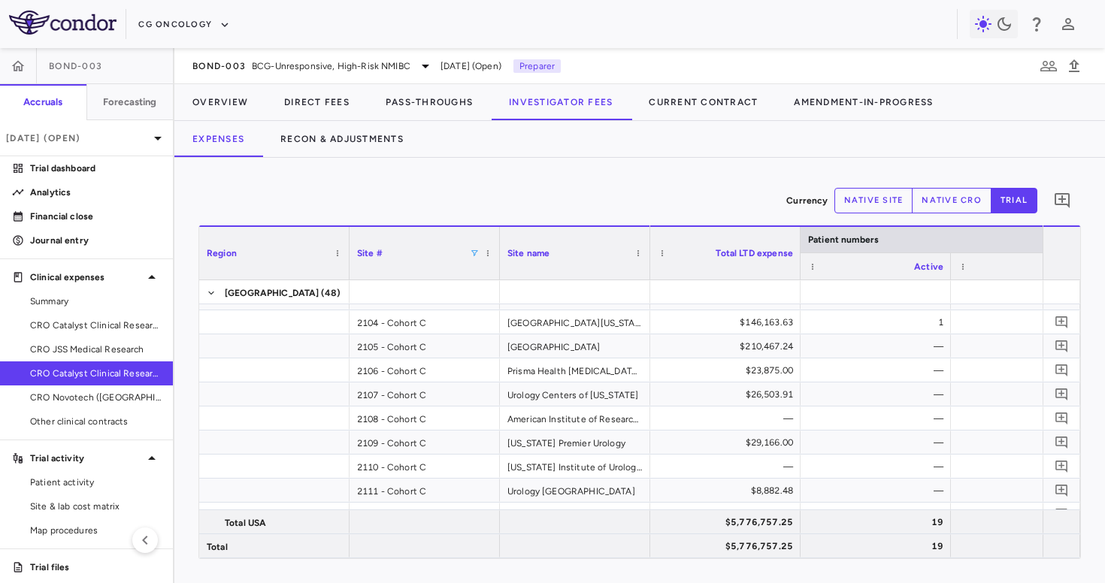
click at [472, 254] on span at bounding box center [474, 253] width 9 height 9
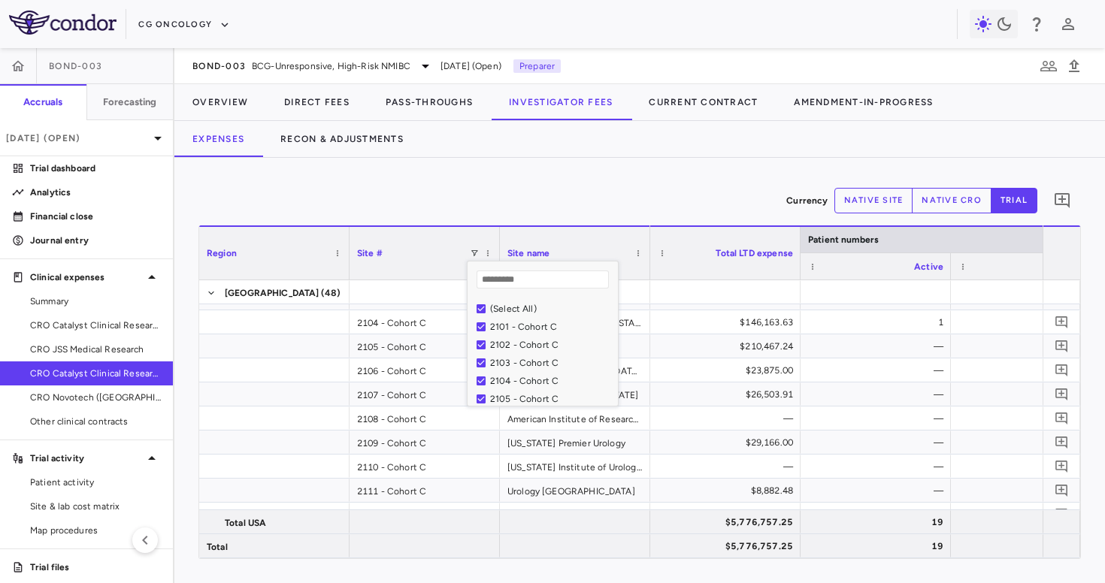
click at [510, 307] on div "(Select All)" at bounding box center [551, 309] width 123 height 11
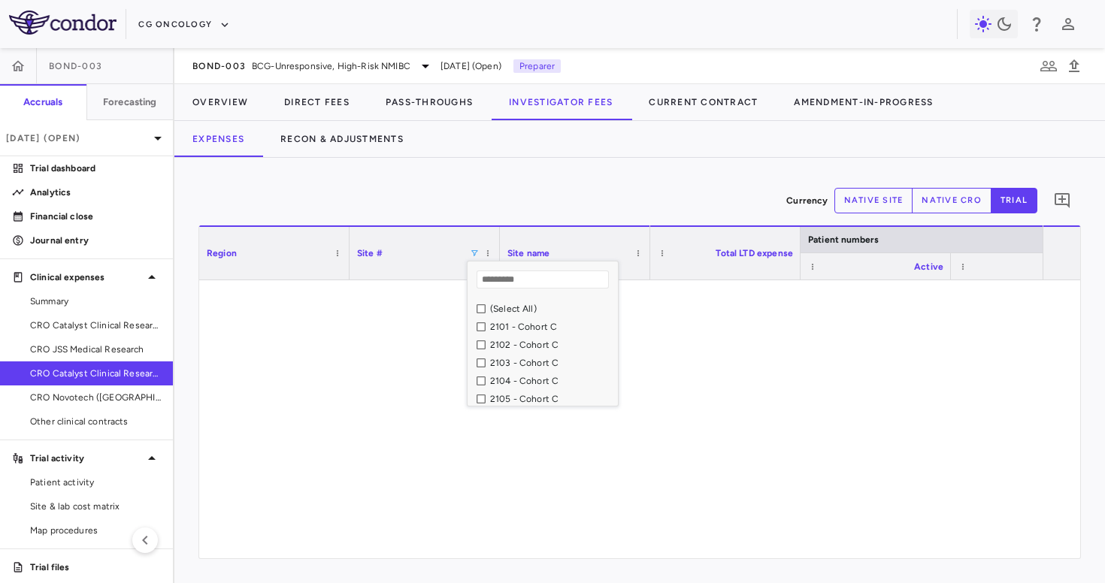
click at [507, 325] on div "2101 - Cohort C" at bounding box center [551, 327] width 123 height 11
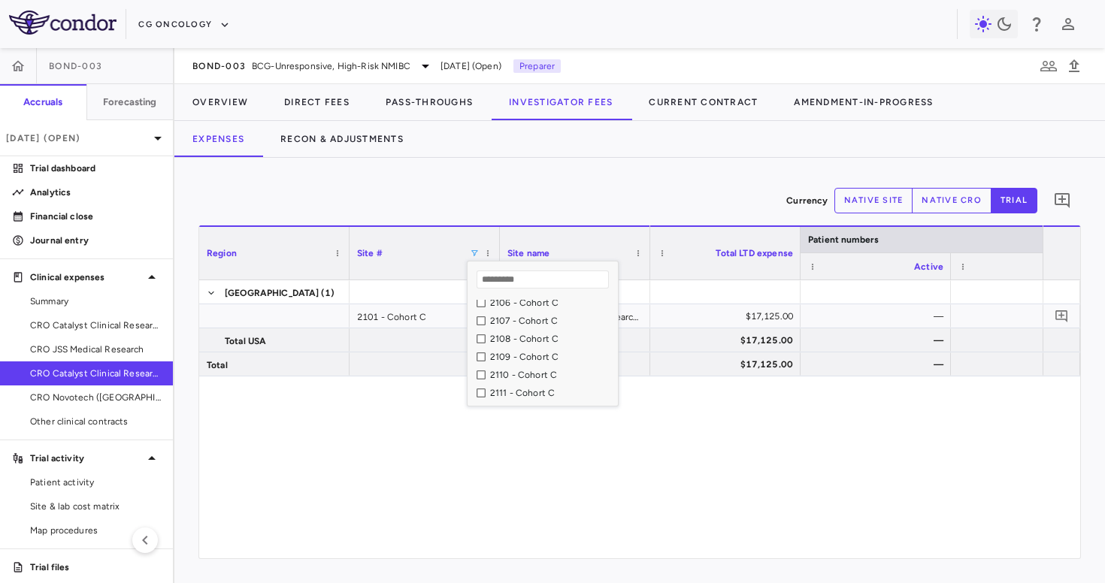
click at [506, 389] on div "2111 - Cohort C" at bounding box center [551, 393] width 123 height 11
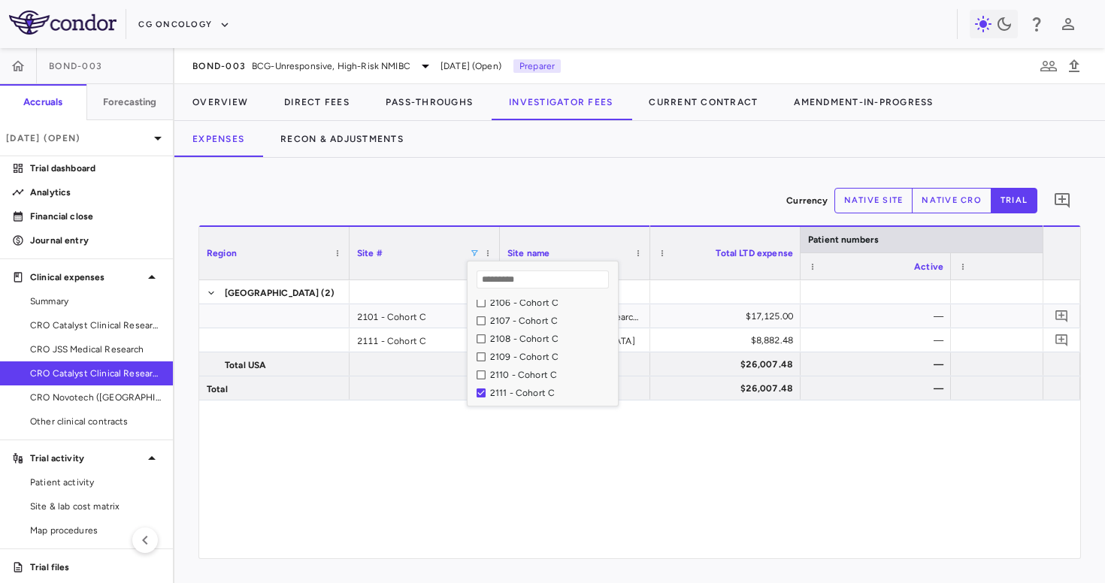
click at [419, 419] on div "USA (2) 2101 - Cohort C American Institute of Research - Urology Group of South…" at bounding box center [639, 419] width 881 height 278
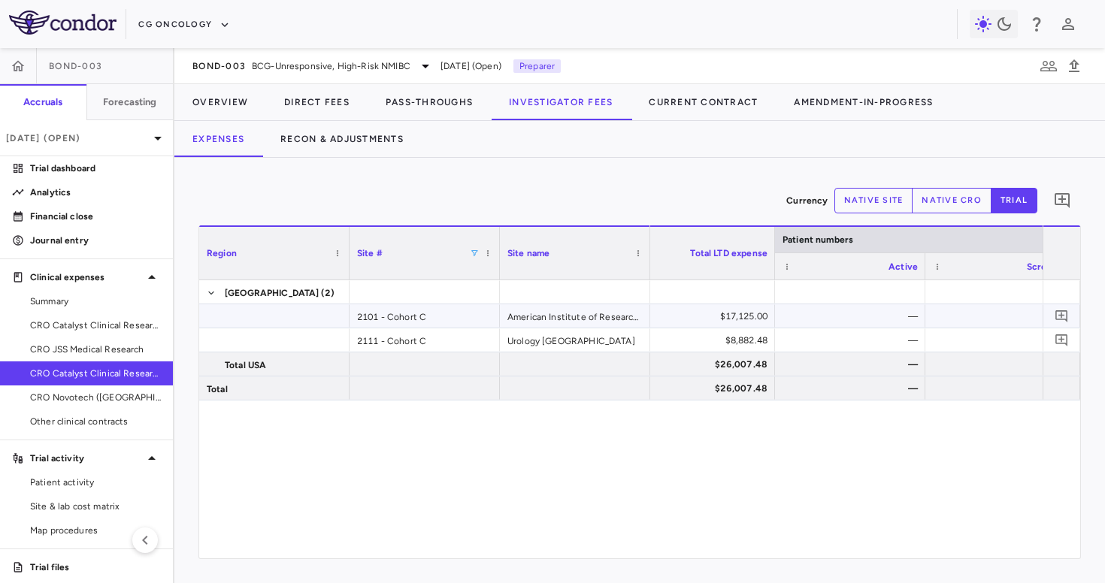
scroll to position [0, 30]
click at [95, 326] on span "CRO Catalyst Clinical Research - Cohort P" at bounding box center [95, 326] width 131 height 14
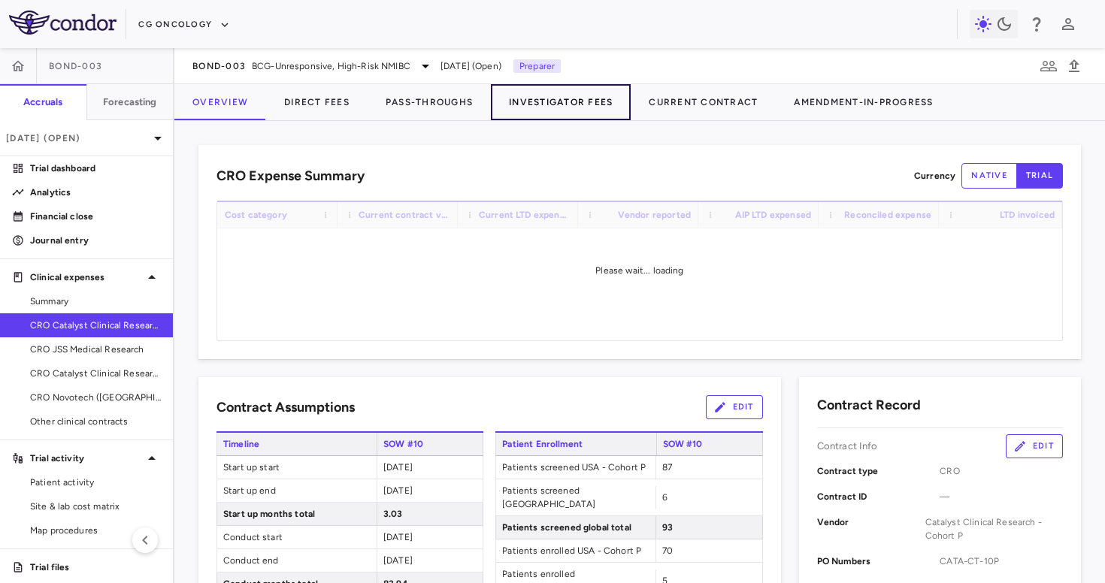
click at [563, 107] on button "Investigator Fees" at bounding box center [561, 102] width 140 height 36
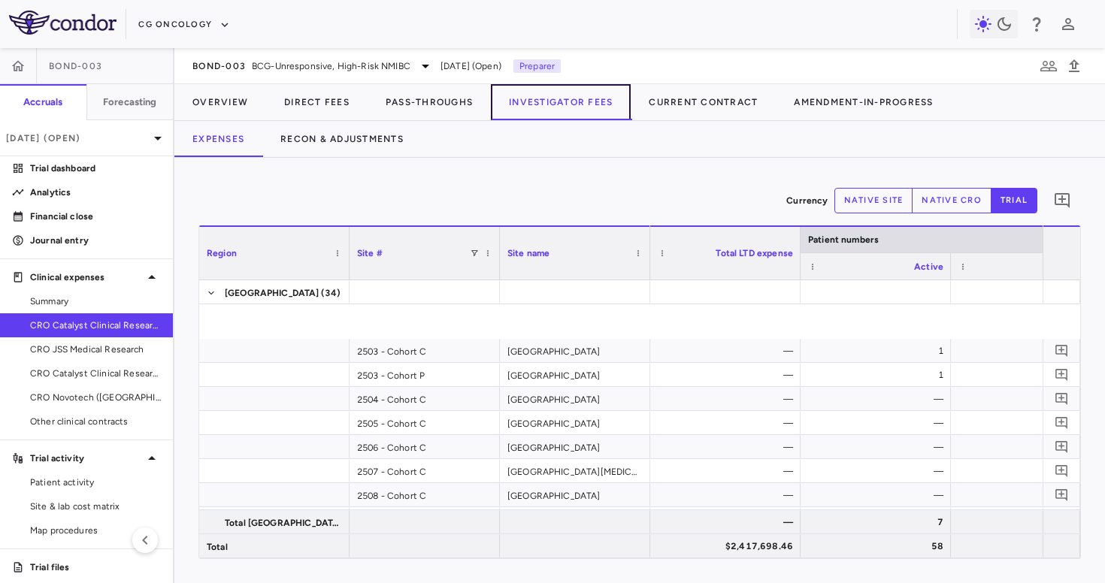
scroll to position [1454, 0]
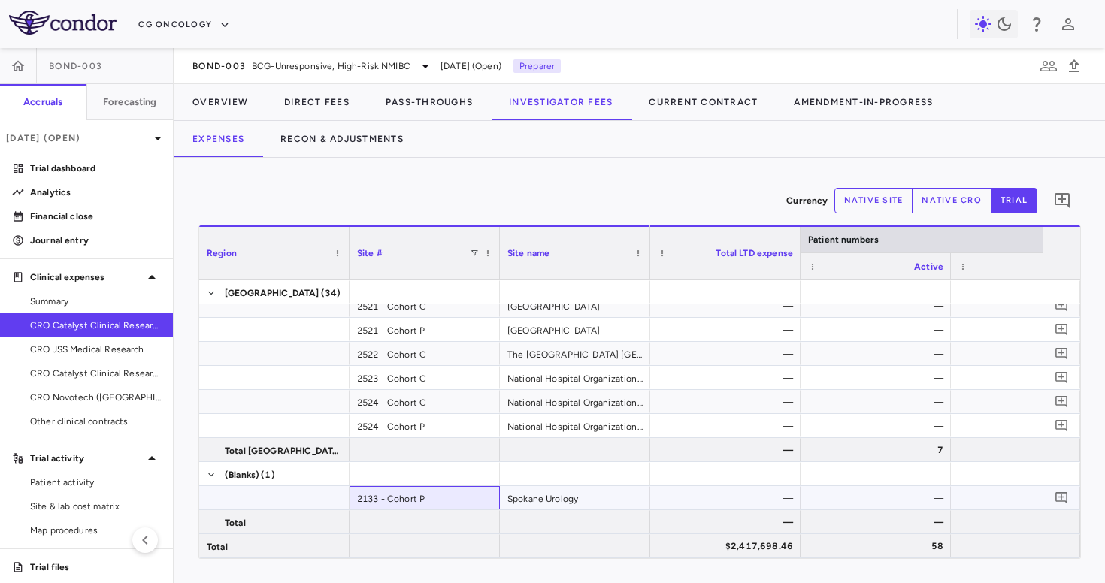
click at [401, 499] on div "2133 - Cohort P" at bounding box center [424, 497] width 150 height 23
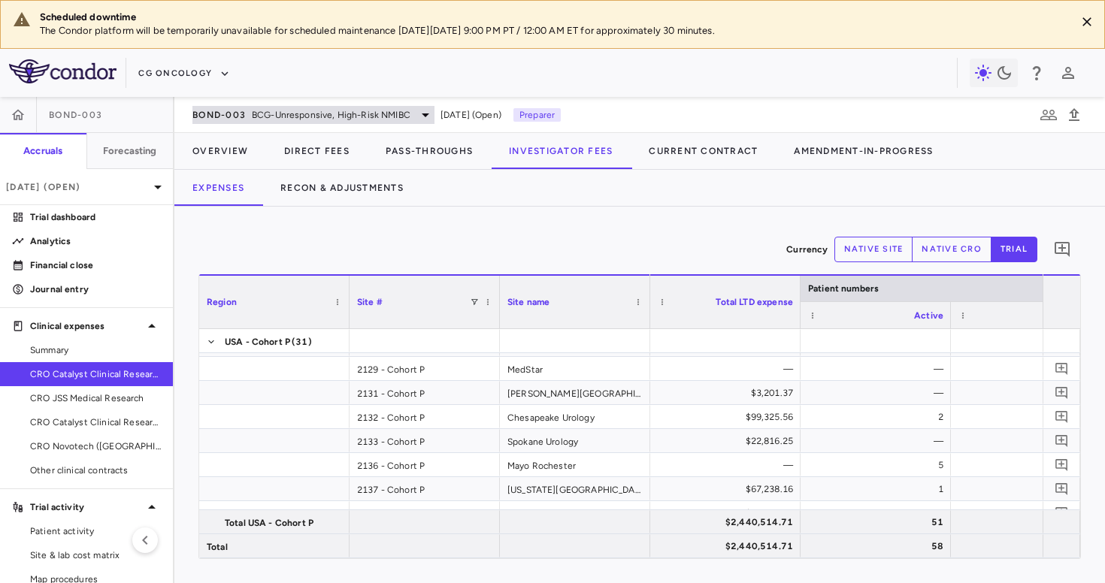
click at [269, 110] on span "BCG-Unresponsive, High-Risk NMIBC" at bounding box center [331, 115] width 159 height 14
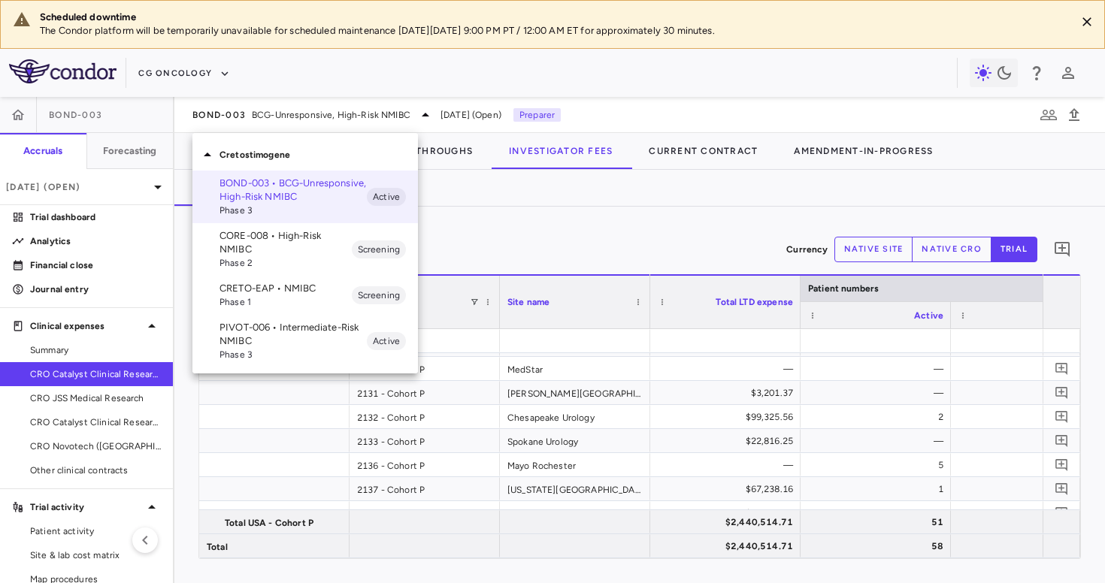
click at [61, 398] on div at bounding box center [552, 291] width 1105 height 583
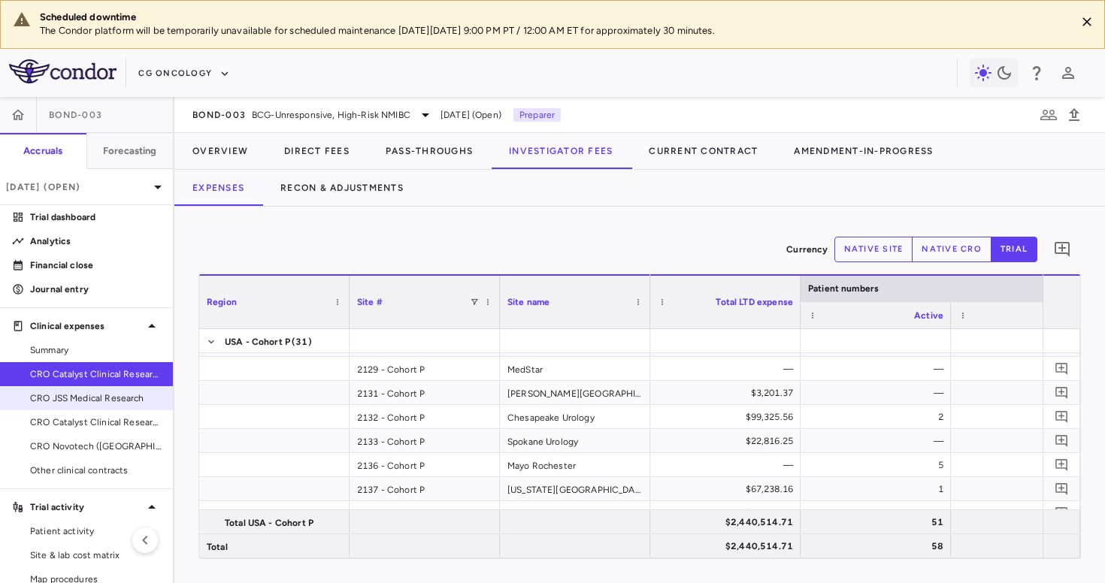
click at [85, 398] on span "CRO JSS Medical Research" at bounding box center [95, 399] width 131 height 14
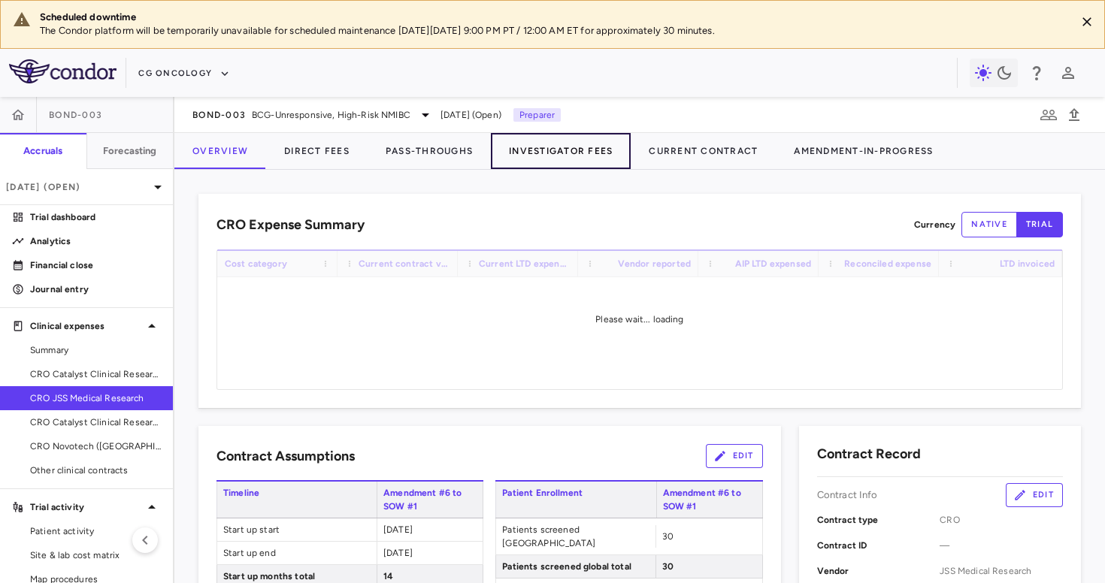
click at [555, 143] on button "Investigator Fees" at bounding box center [561, 151] width 140 height 36
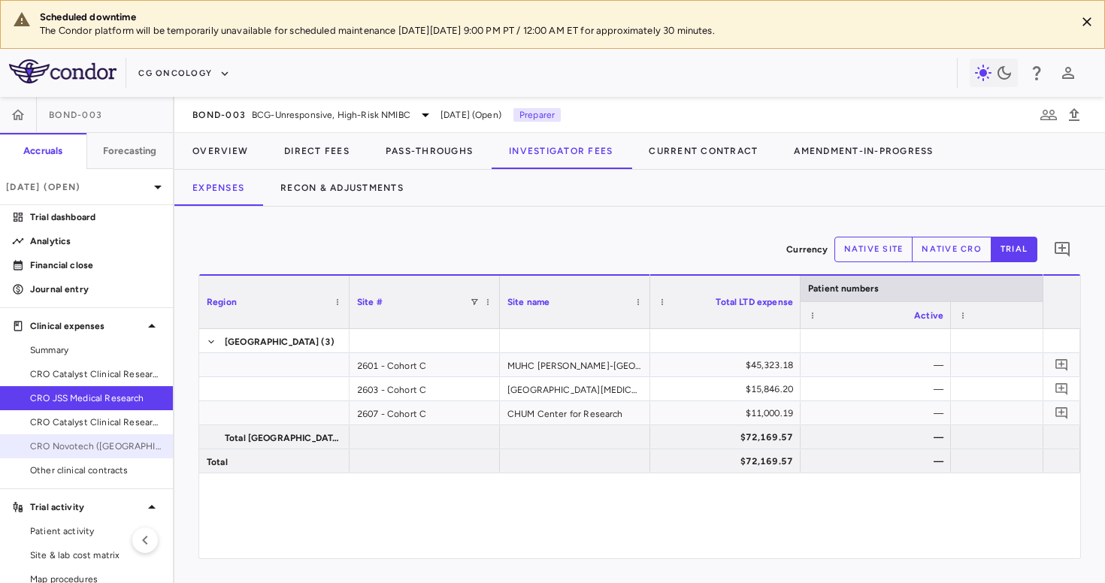
click at [90, 448] on span "CRO Novotech (Australia) Pty Ltd" at bounding box center [95, 447] width 131 height 14
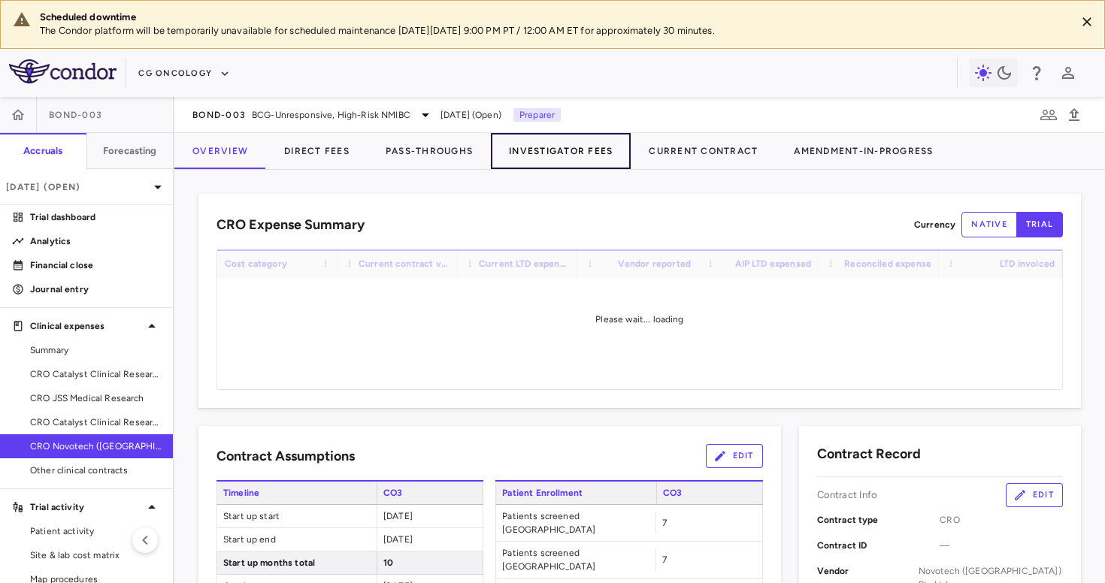
click at [552, 144] on button "Investigator Fees" at bounding box center [561, 151] width 140 height 36
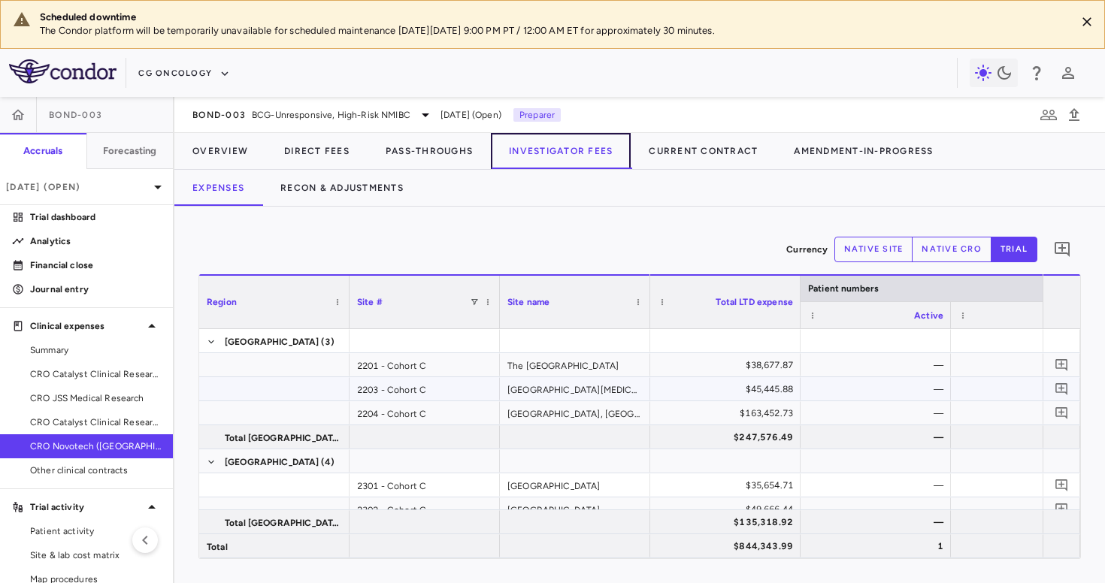
scroll to position [276, 0]
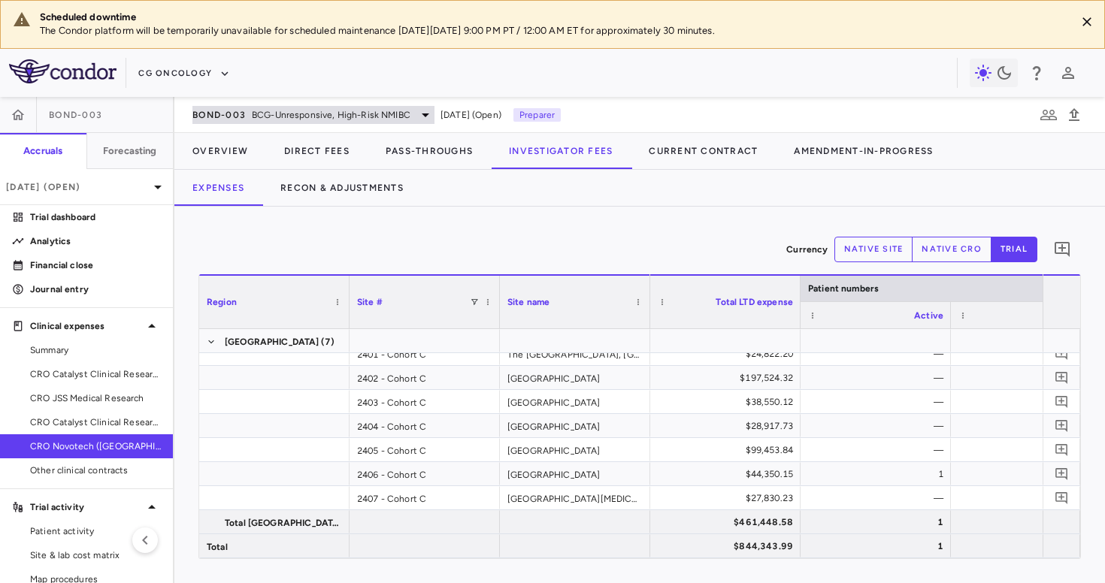
click at [271, 108] on span "BCG-Unresponsive, High-Risk NMIBC" at bounding box center [331, 115] width 159 height 14
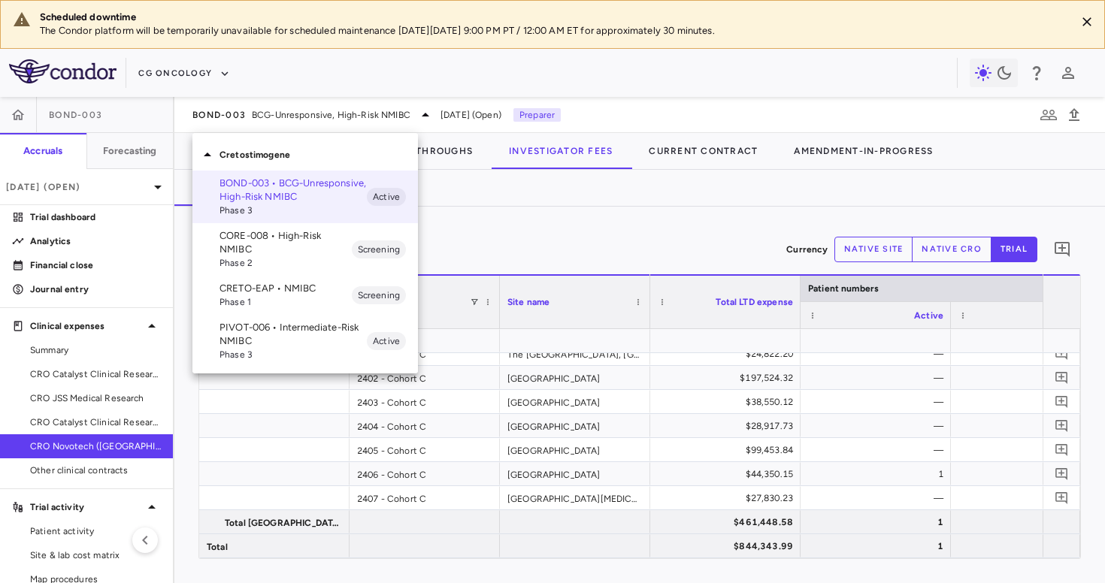
click at [250, 264] on span "Phase 2" at bounding box center [285, 263] width 132 height 14
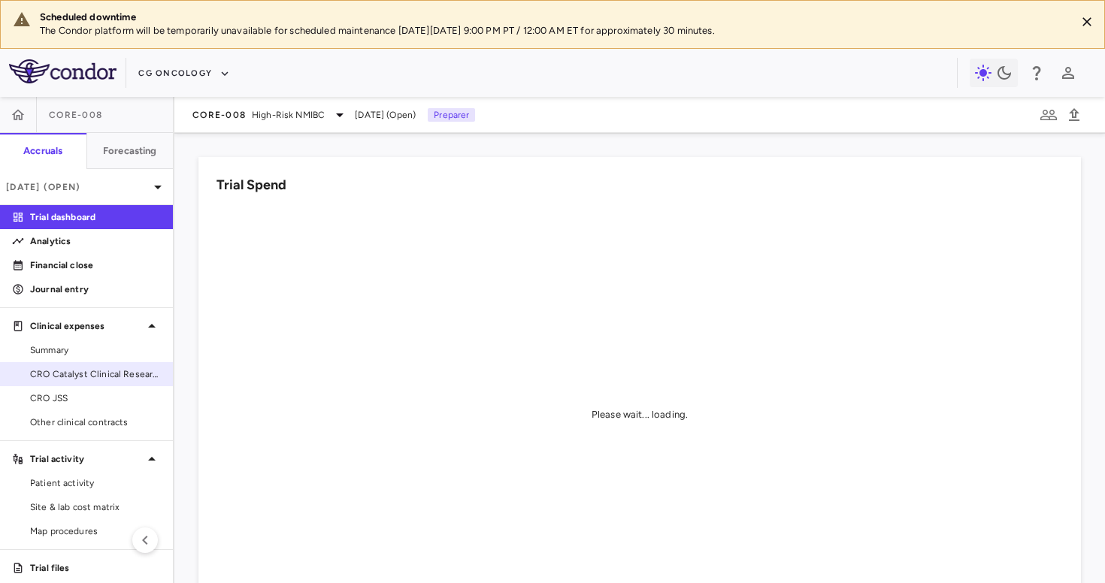
click at [129, 370] on span "CRO Catalyst Clinical Research" at bounding box center [95, 375] width 131 height 14
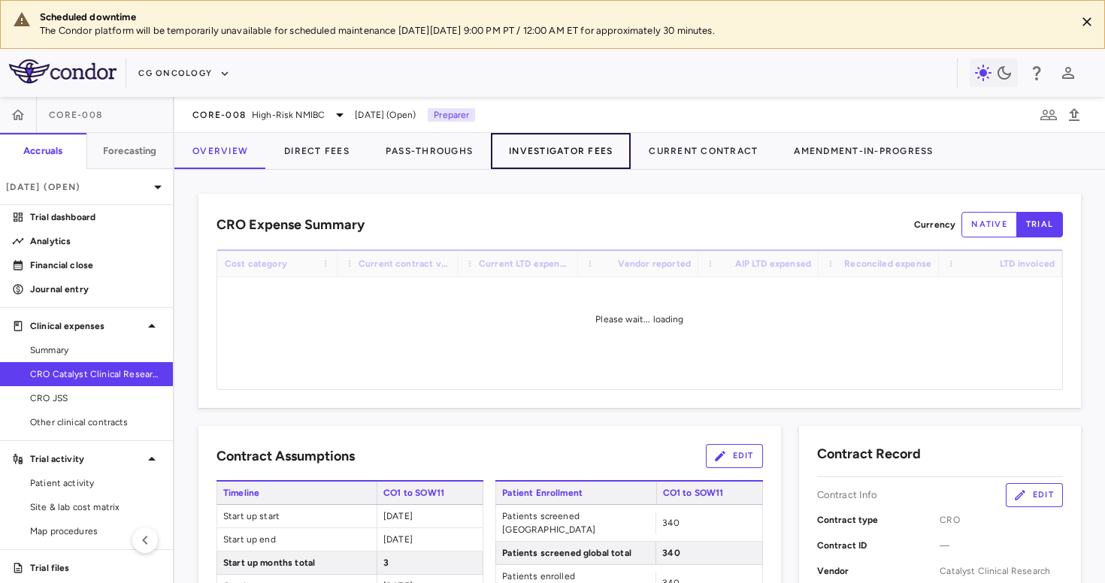
click at [541, 147] on button "Investigator Fees" at bounding box center [561, 151] width 140 height 36
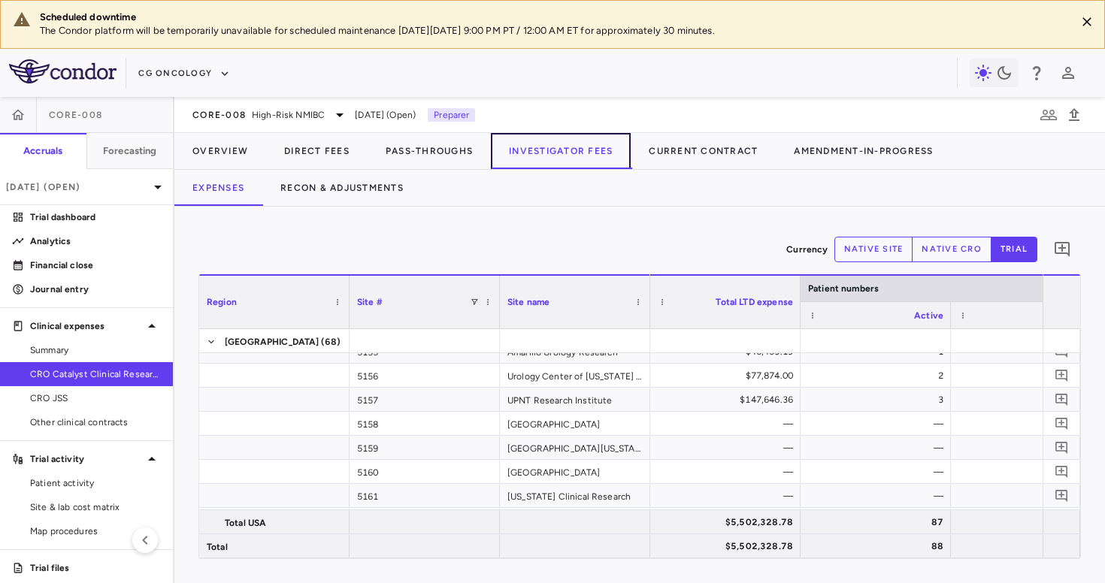
scroll to position [1551, 0]
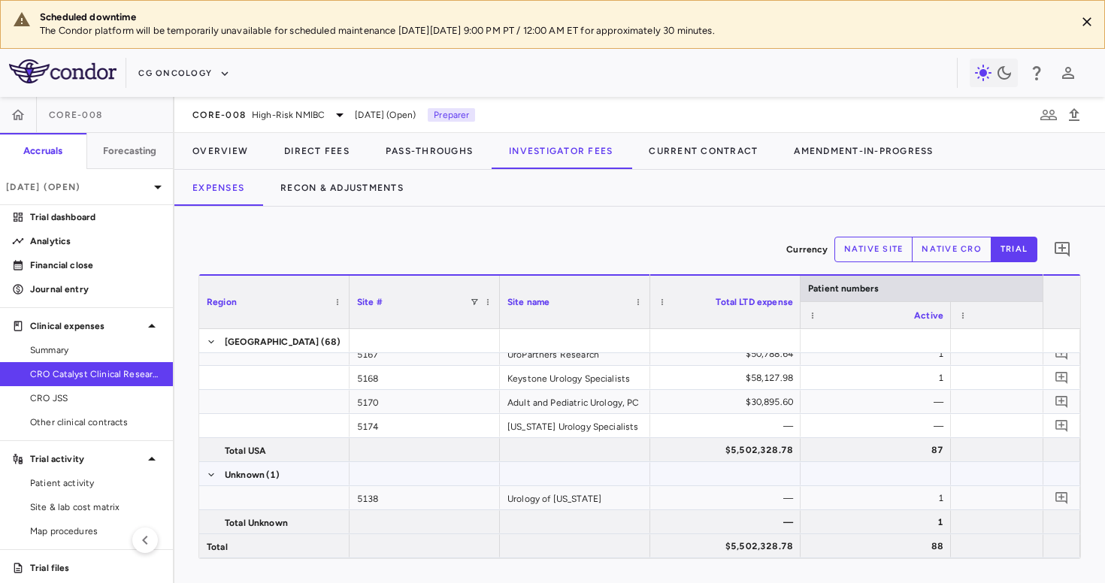
click at [407, 489] on div "5138" at bounding box center [424, 497] width 150 height 23
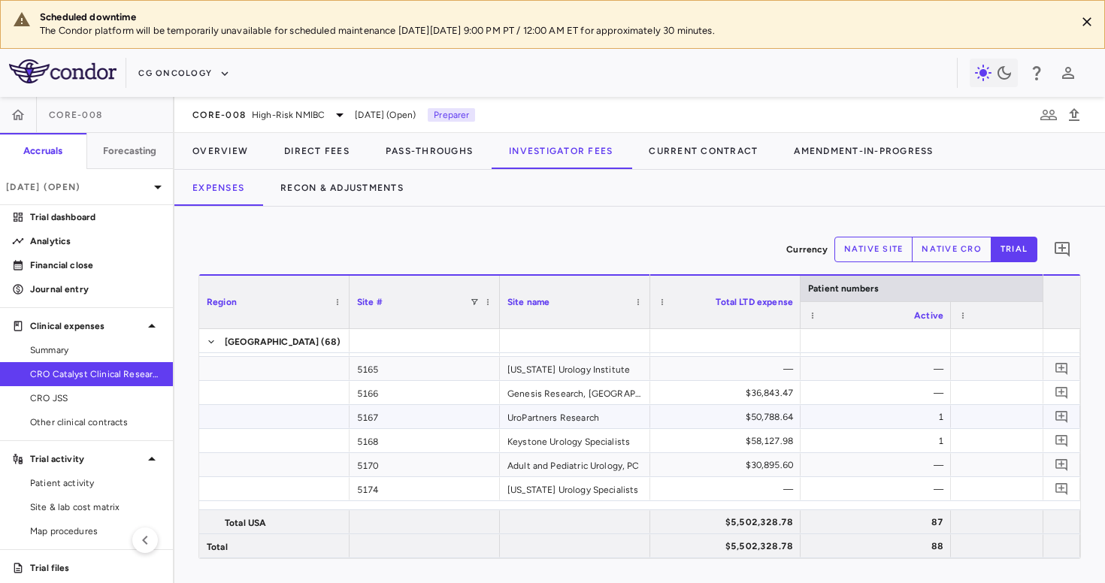
scroll to position [1442, 0]
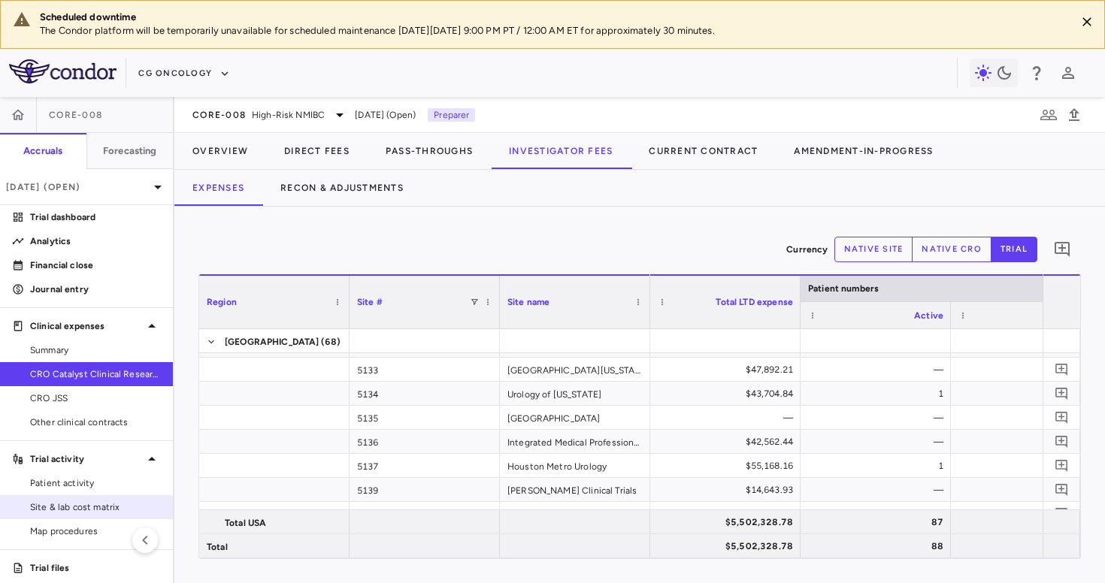
click at [97, 505] on span "Site & lab cost matrix" at bounding box center [95, 508] width 131 height 14
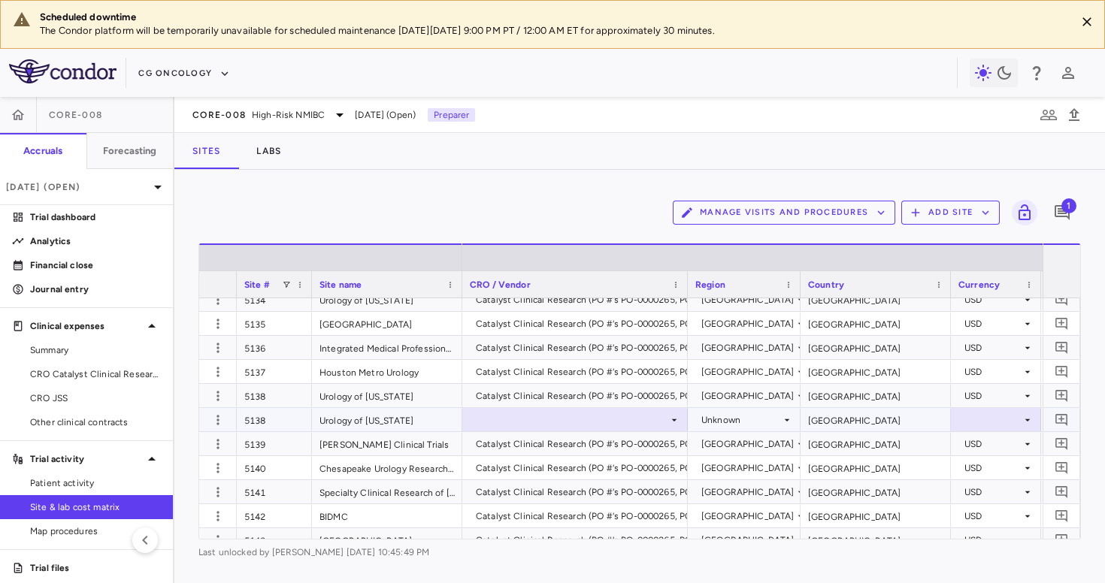
click at [584, 422] on div at bounding box center [575, 420] width 210 height 22
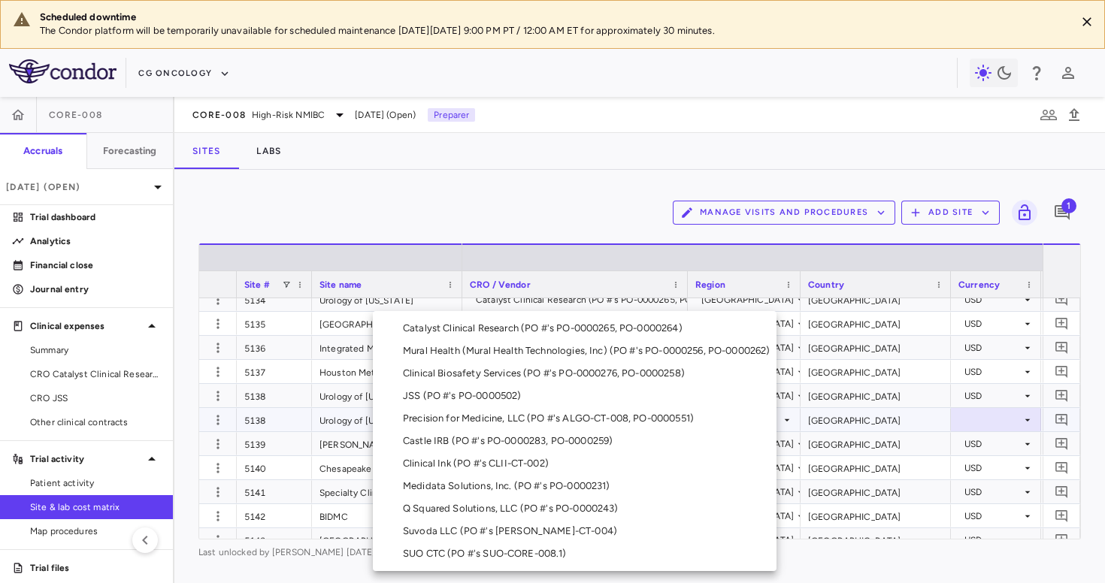
click at [585, 331] on div "Catalyst Clinical Research (PO #'s PO-0000265, PO-0000264)" at bounding box center [546, 329] width 286 height 14
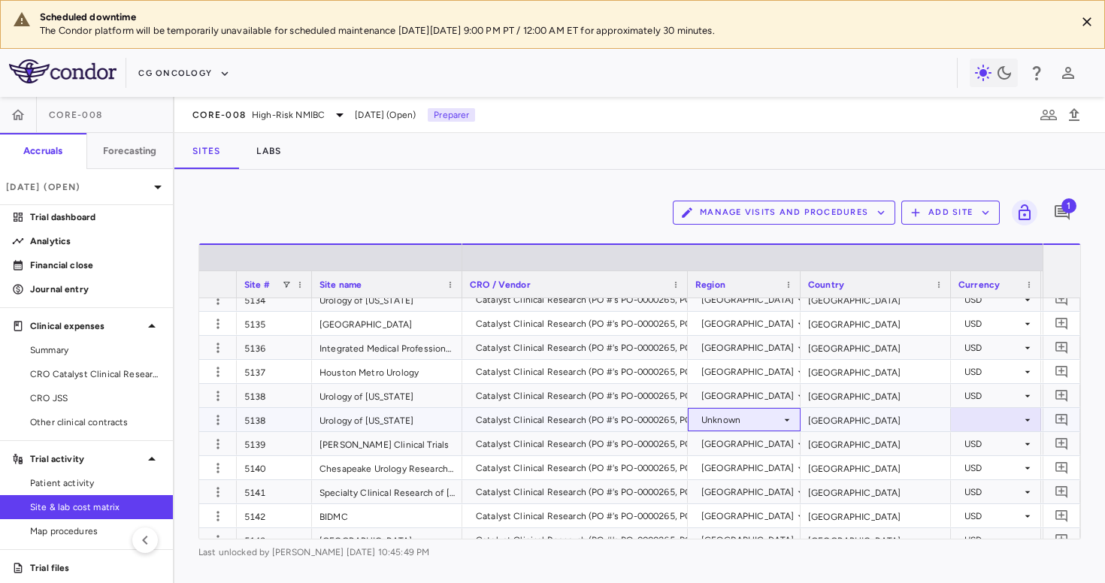
click at [759, 420] on div "Unknown" at bounding box center [741, 420] width 80 height 24
click at [756, 418] on div at bounding box center [552, 291] width 1105 height 583
click at [754, 399] on div "Unknown" at bounding box center [741, 396] width 80 height 24
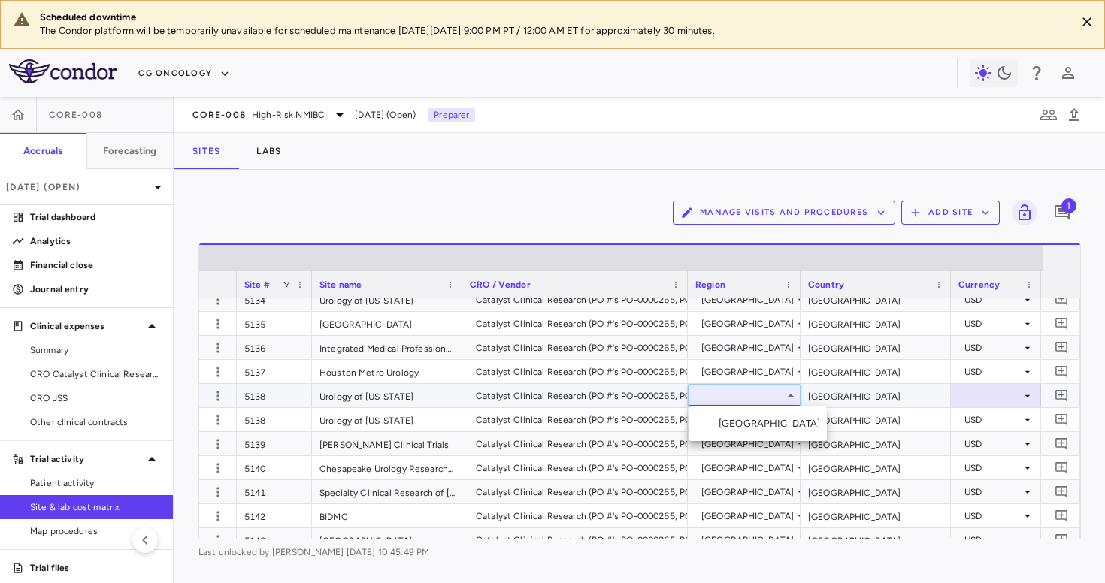
click at [747, 423] on li "[GEOGRAPHIC_DATA]" at bounding box center [757, 424] width 138 height 23
click at [988, 396] on div at bounding box center [995, 396] width 75 height 22
click at [985, 397] on div at bounding box center [995, 396] width 75 height 22
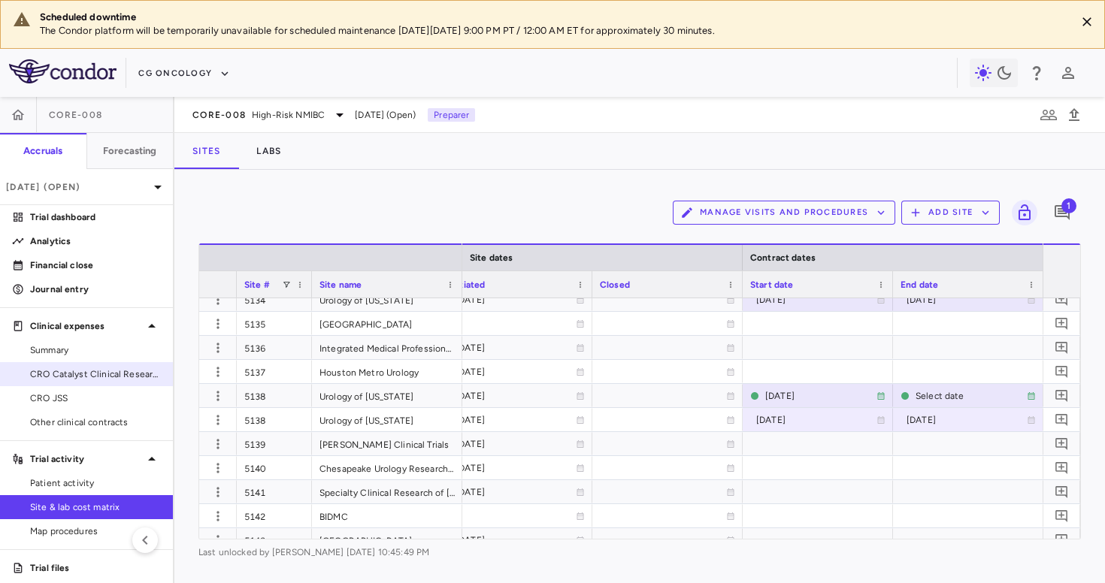
click at [114, 378] on span "CRO Catalyst Clinical Research" at bounding box center [95, 375] width 131 height 14
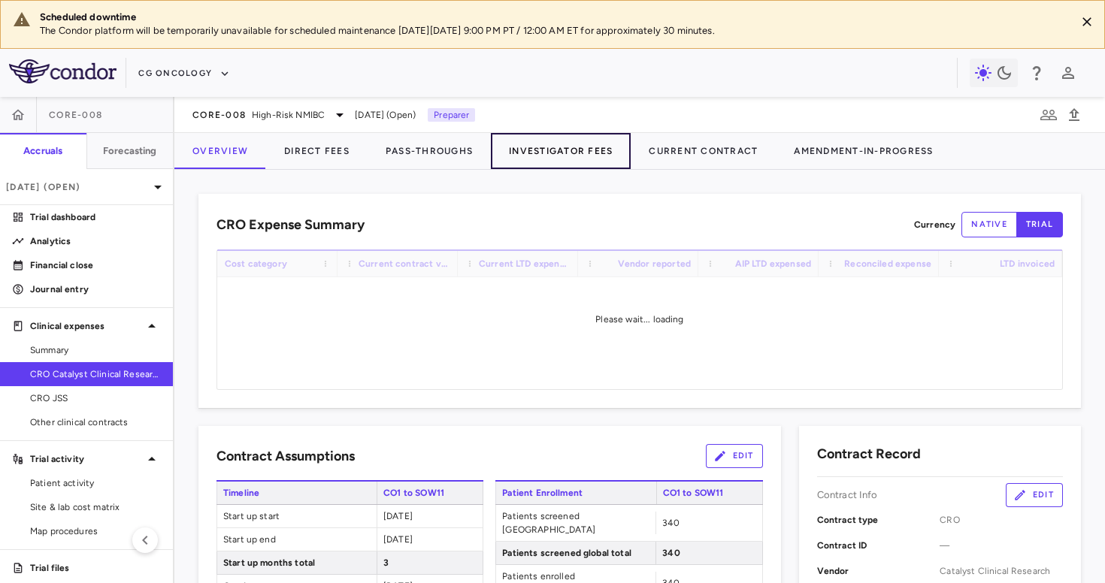
click at [538, 149] on button "Investigator Fees" at bounding box center [561, 151] width 140 height 36
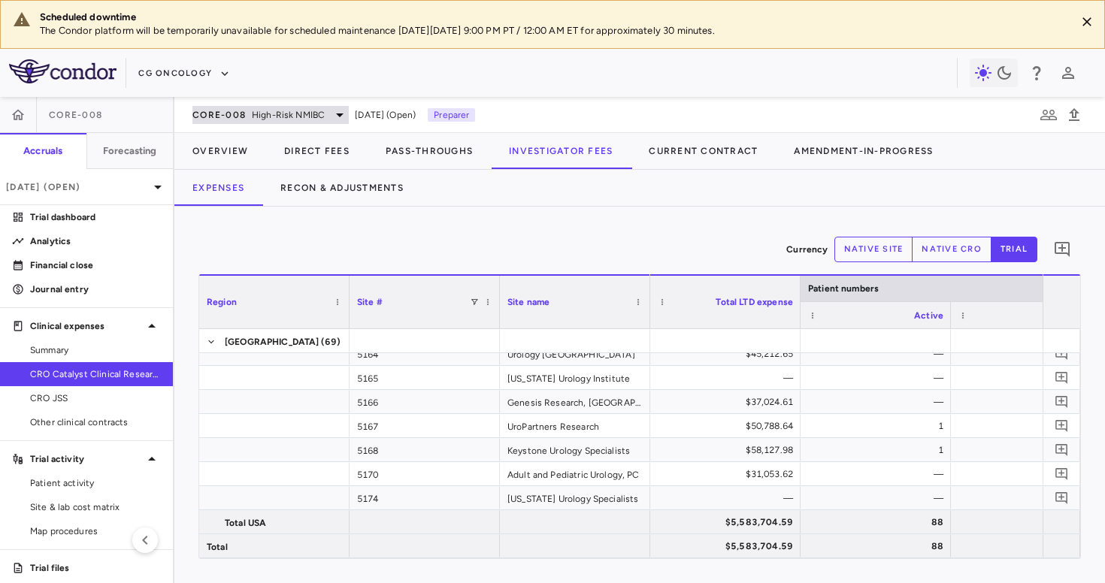
click at [289, 116] on span "High-Risk NMIBC" at bounding box center [288, 115] width 73 height 14
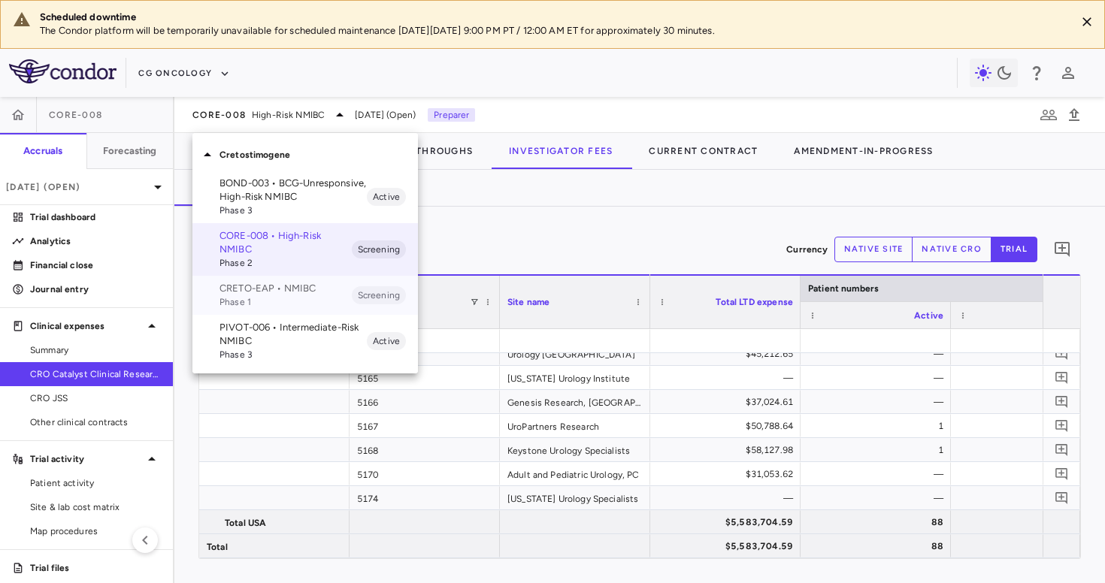
click at [274, 296] on span "Phase 1" at bounding box center [285, 302] width 132 height 14
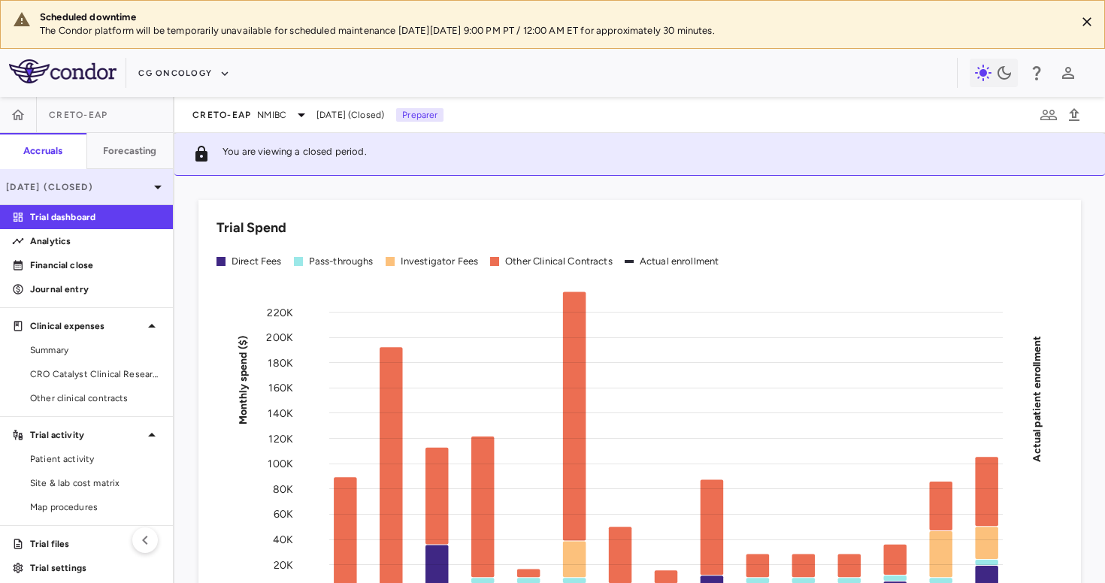
click at [126, 191] on p "Jun 2025 (Closed)" at bounding box center [77, 187] width 143 height 14
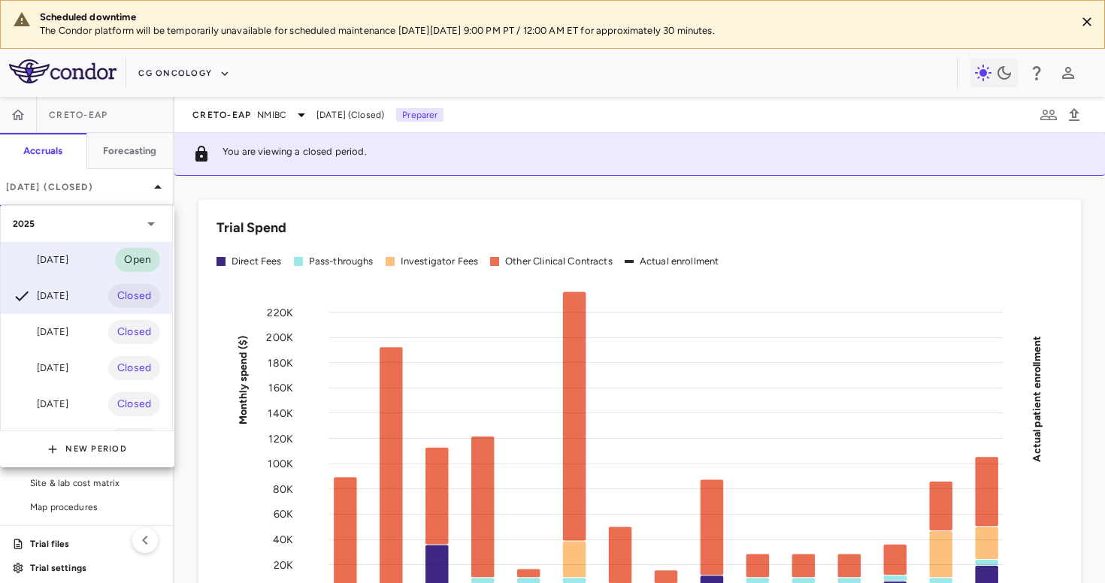
click at [81, 248] on div "Jul 2025 Open" at bounding box center [86, 260] width 171 height 36
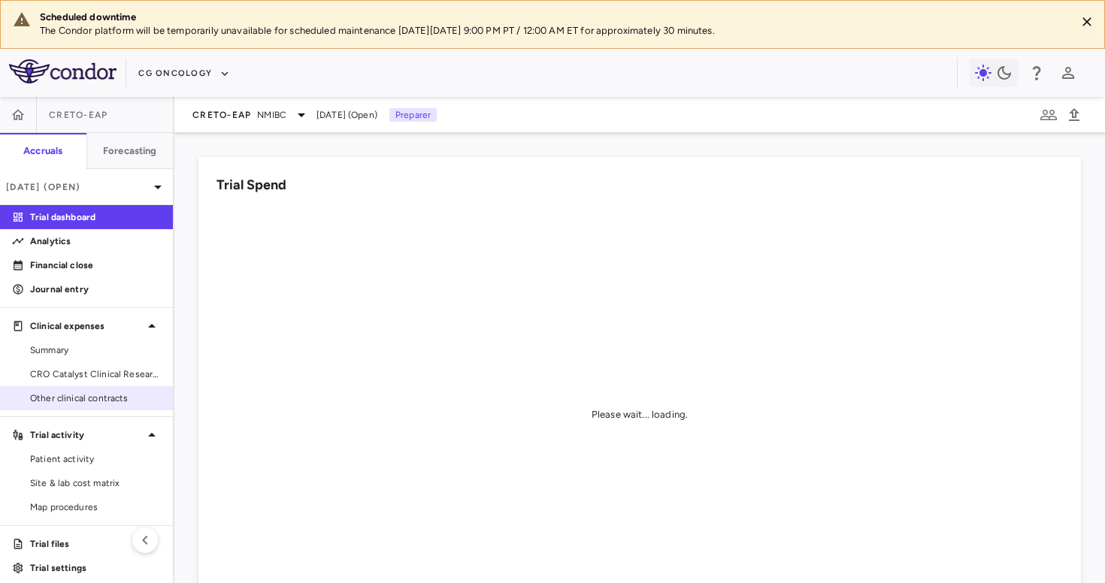
click at [92, 396] on span "Other clinical contracts" at bounding box center [95, 399] width 131 height 14
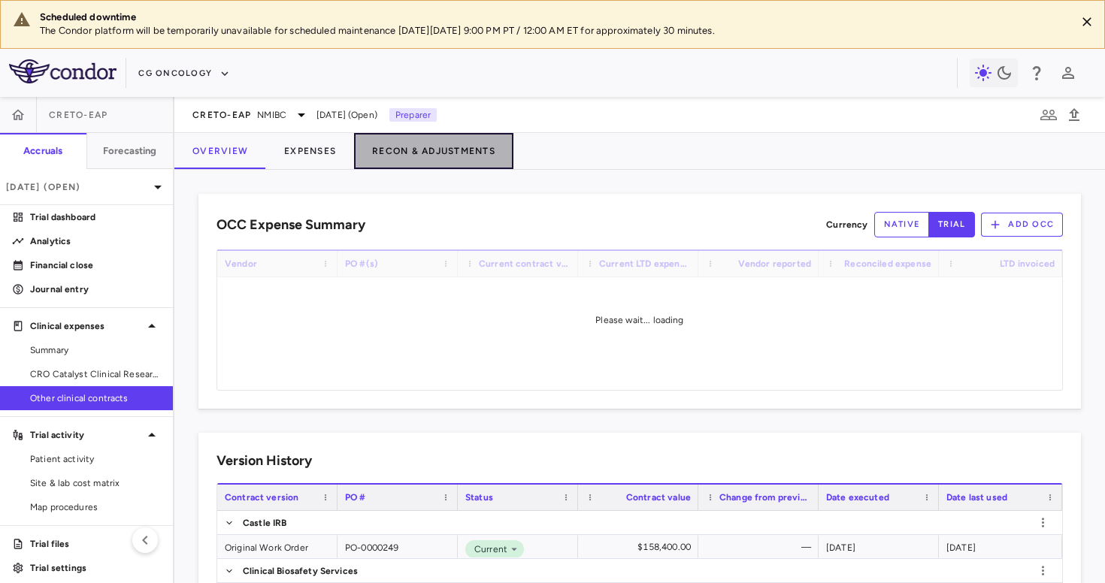
click at [455, 147] on button "Recon & Adjustments" at bounding box center [433, 151] width 159 height 36
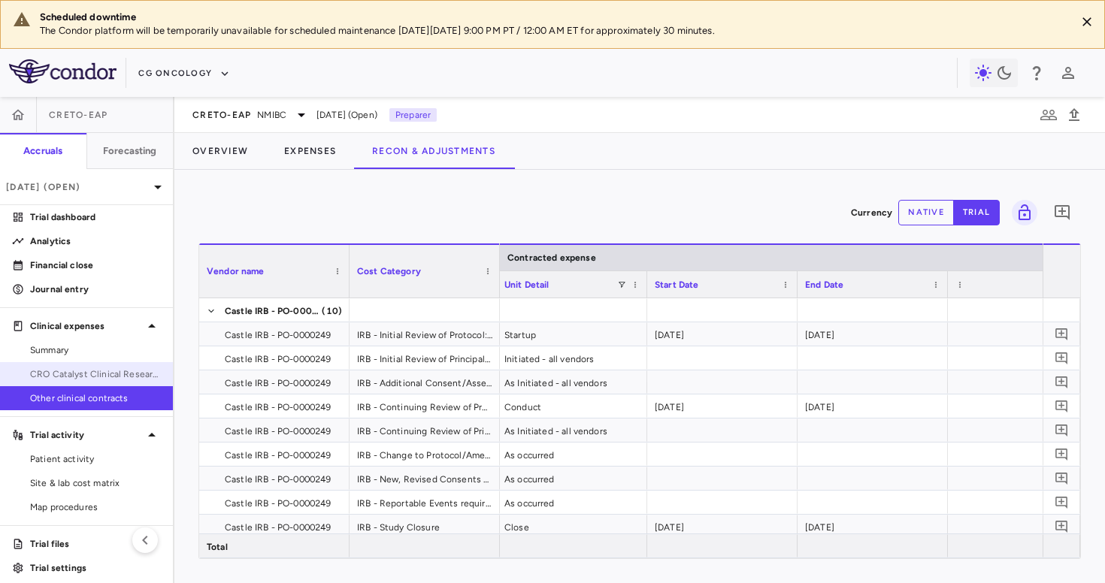
click at [86, 376] on span "CRO Catalyst Clinical Research" at bounding box center [95, 375] width 131 height 14
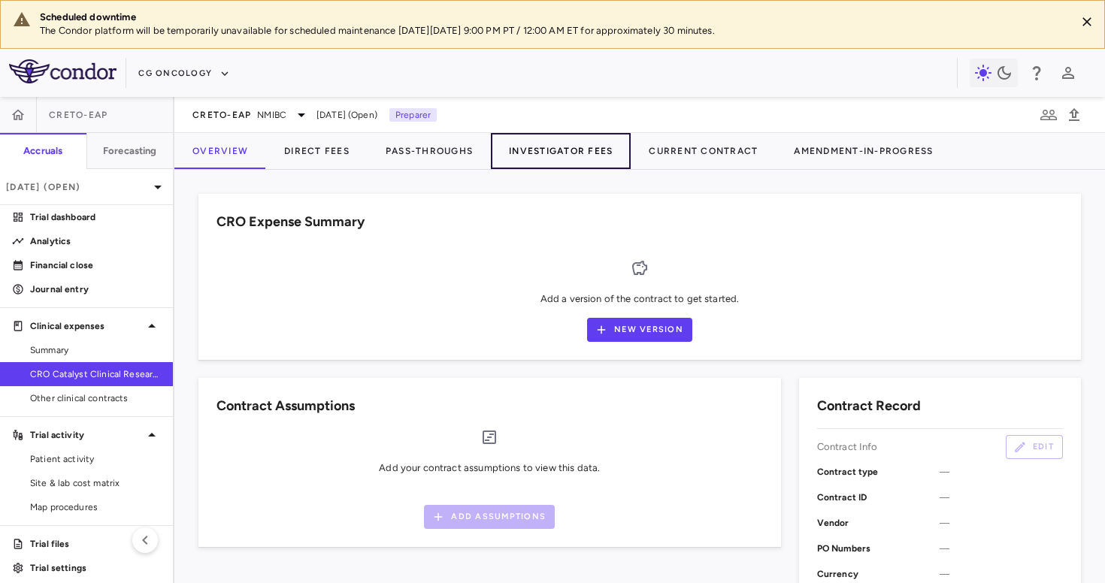
click at [568, 152] on button "Investigator Fees" at bounding box center [561, 151] width 140 height 36
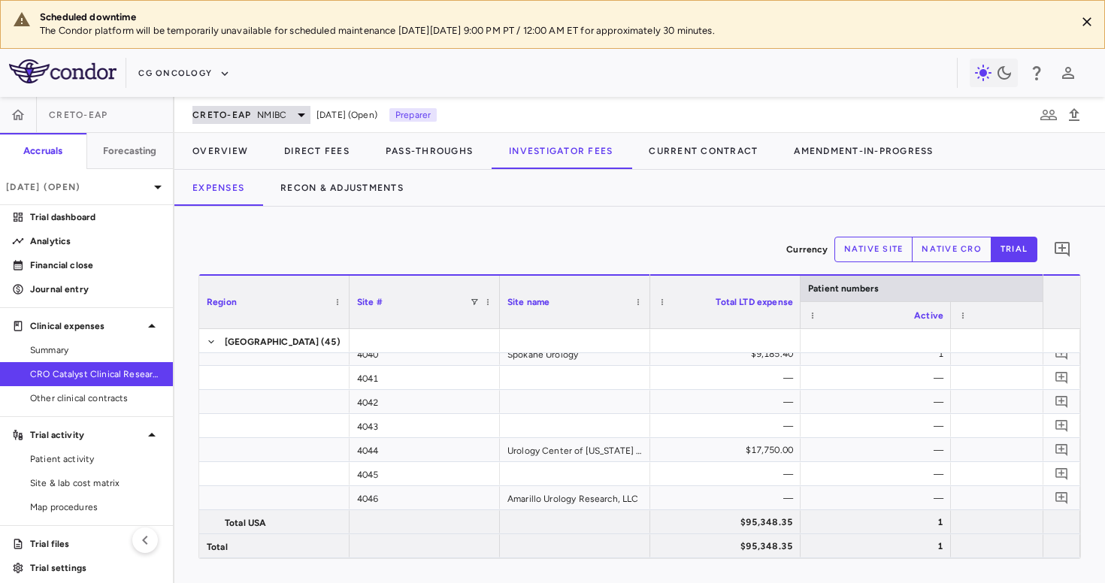
click at [277, 115] on span "NMIBC" at bounding box center [271, 115] width 29 height 14
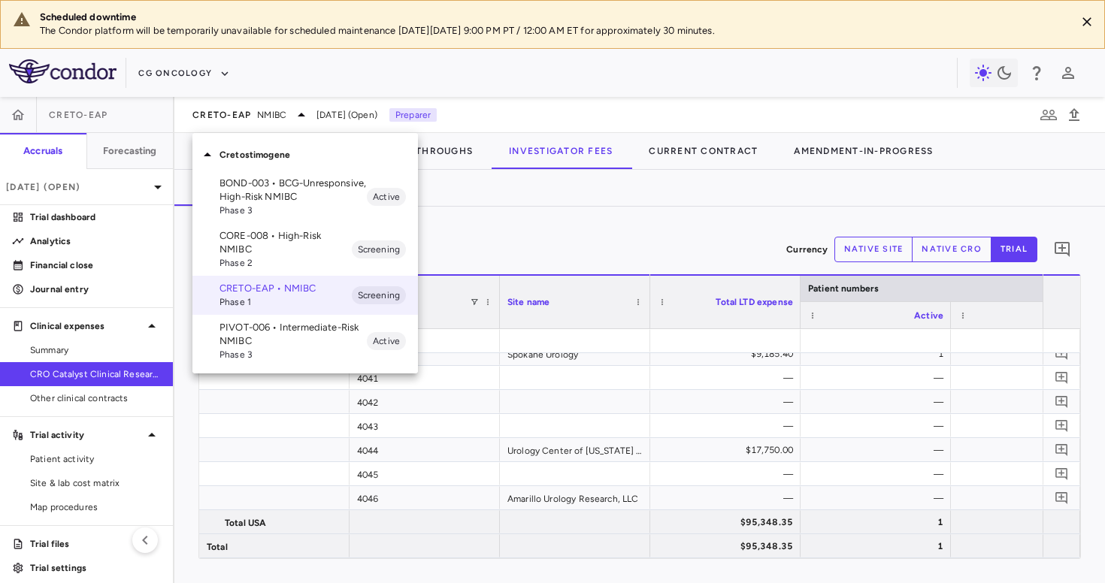
click at [250, 352] on span "Phase 3" at bounding box center [292, 355] width 147 height 14
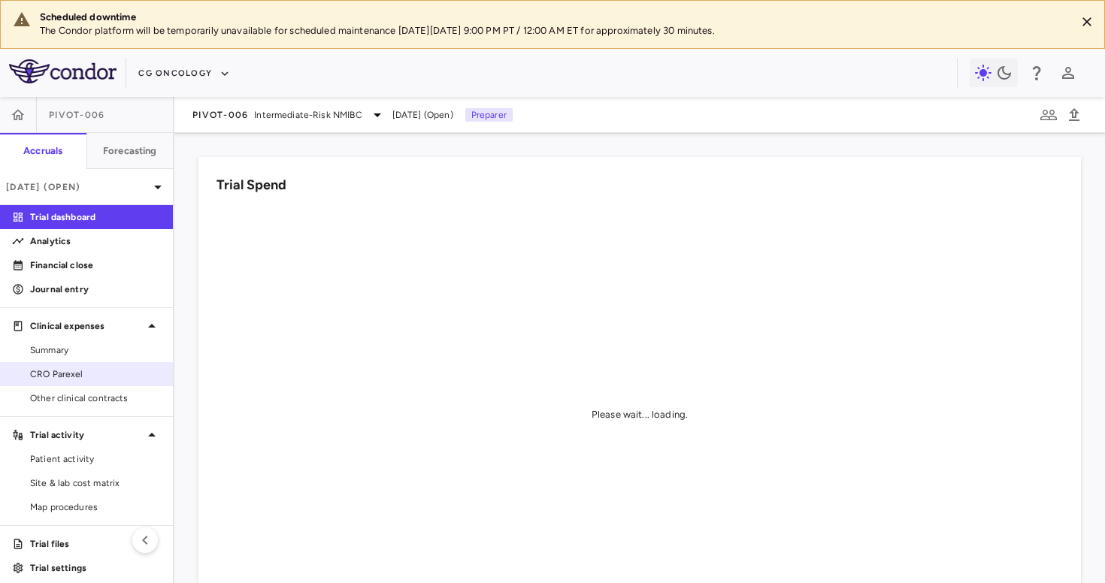
click at [105, 362] on ul "Summary CRO Parexel Other clinical contracts" at bounding box center [86, 374] width 173 height 72
click at [98, 368] on span "CRO Parexel" at bounding box center [95, 375] width 131 height 14
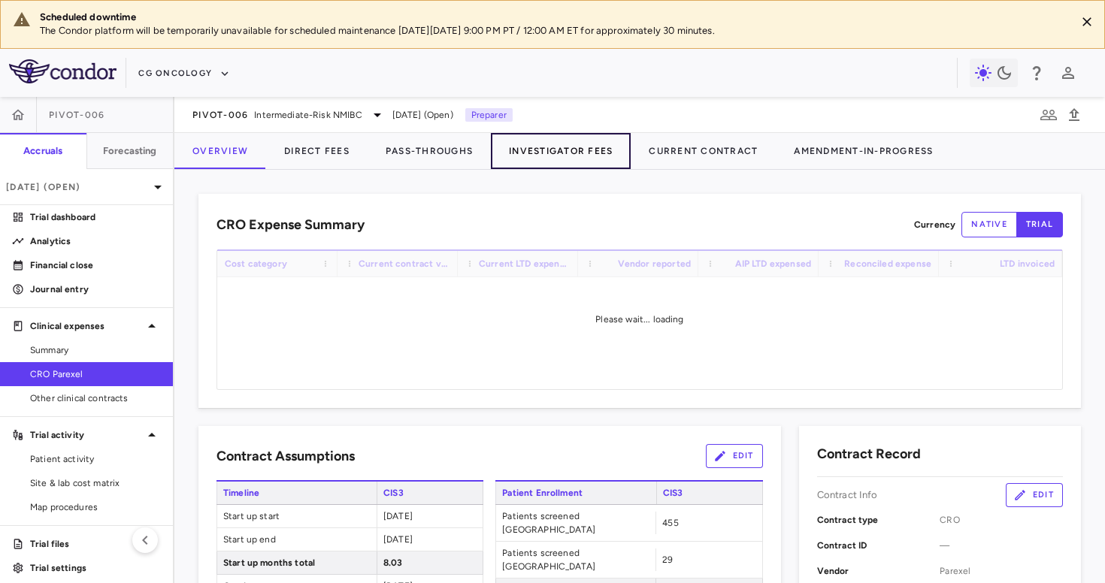
click at [527, 142] on button "Investigator Fees" at bounding box center [561, 151] width 140 height 36
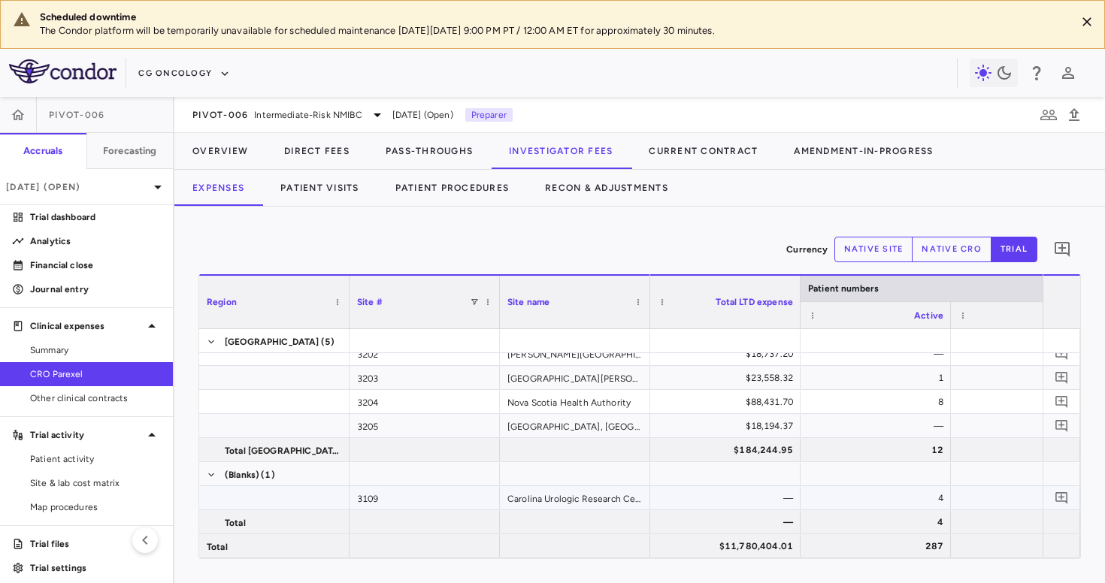
click at [442, 499] on div "3109" at bounding box center [424, 497] width 150 height 23
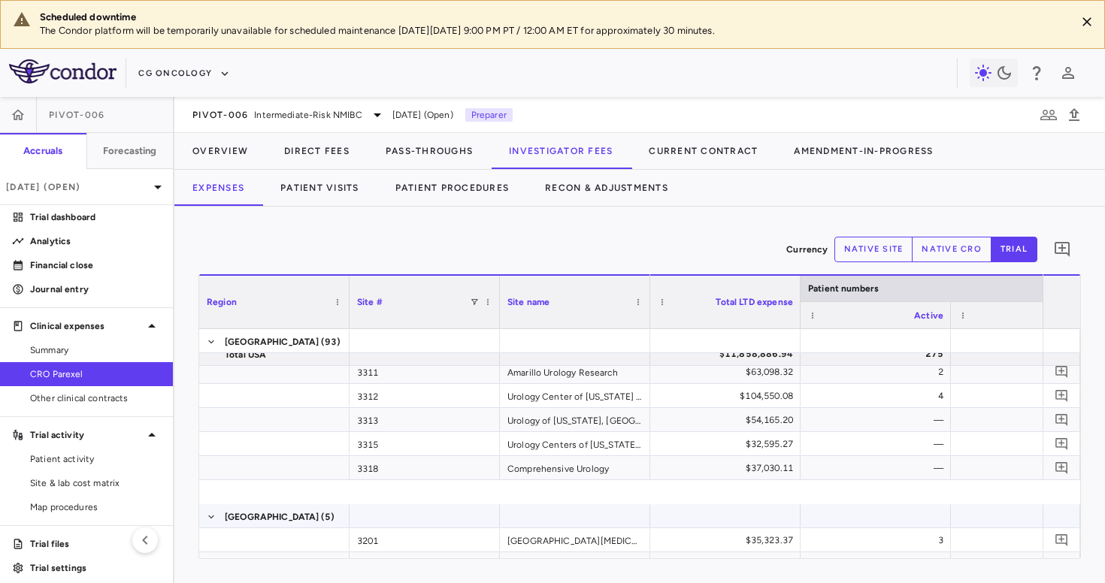
scroll to position [2248, 0]
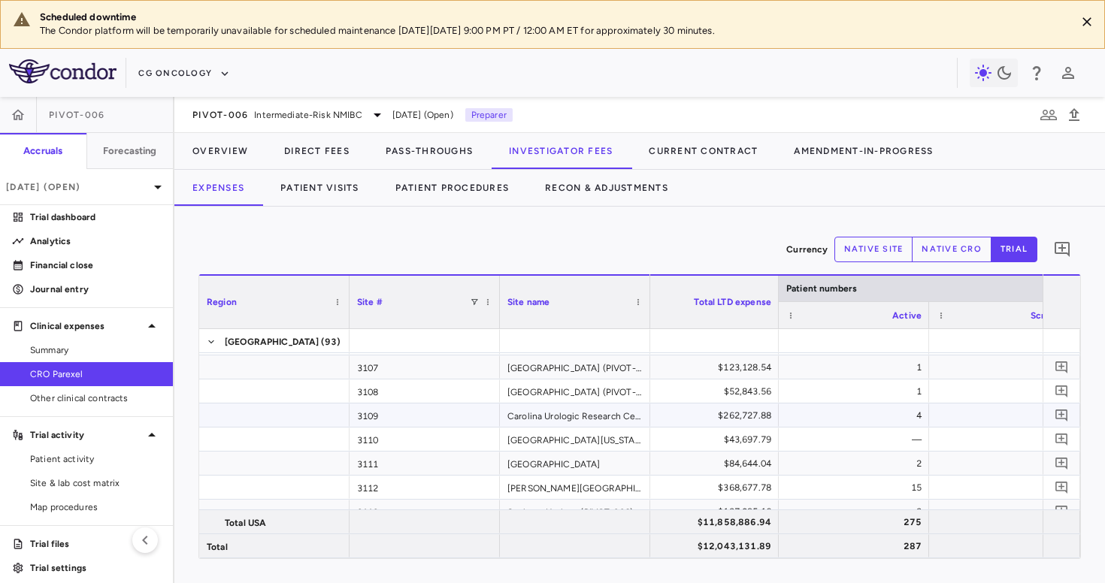
scroll to position [0, 32]
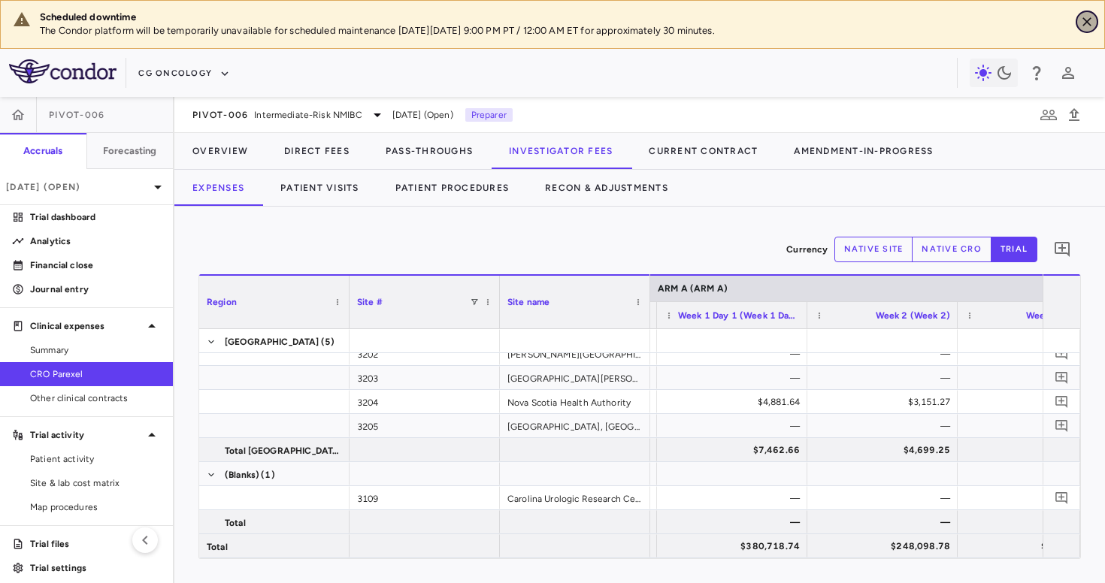
click at [1085, 19] on icon "Close" at bounding box center [1086, 21] width 15 height 15
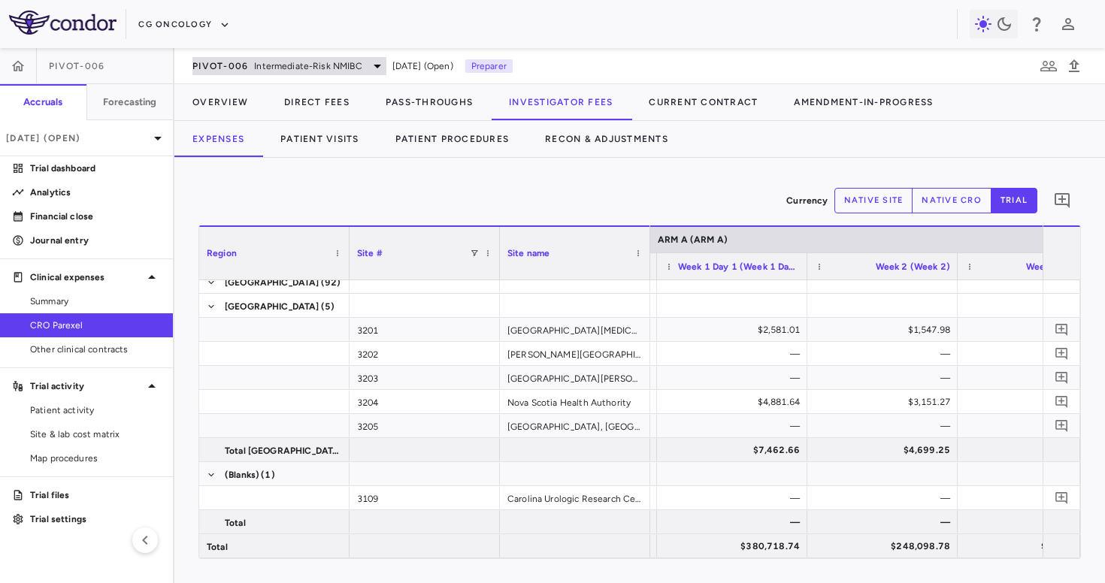
click at [251, 65] on div "PIVOT-006 Intermediate-Risk NMIBC" at bounding box center [289, 66] width 194 height 18
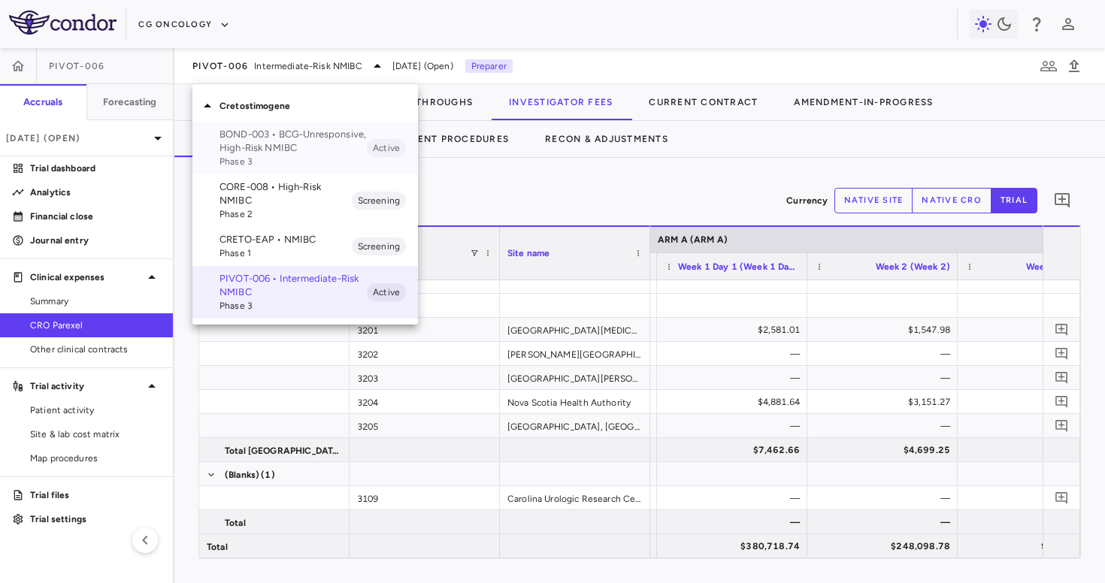
click at [255, 158] on span "Phase 3" at bounding box center [292, 162] width 147 height 14
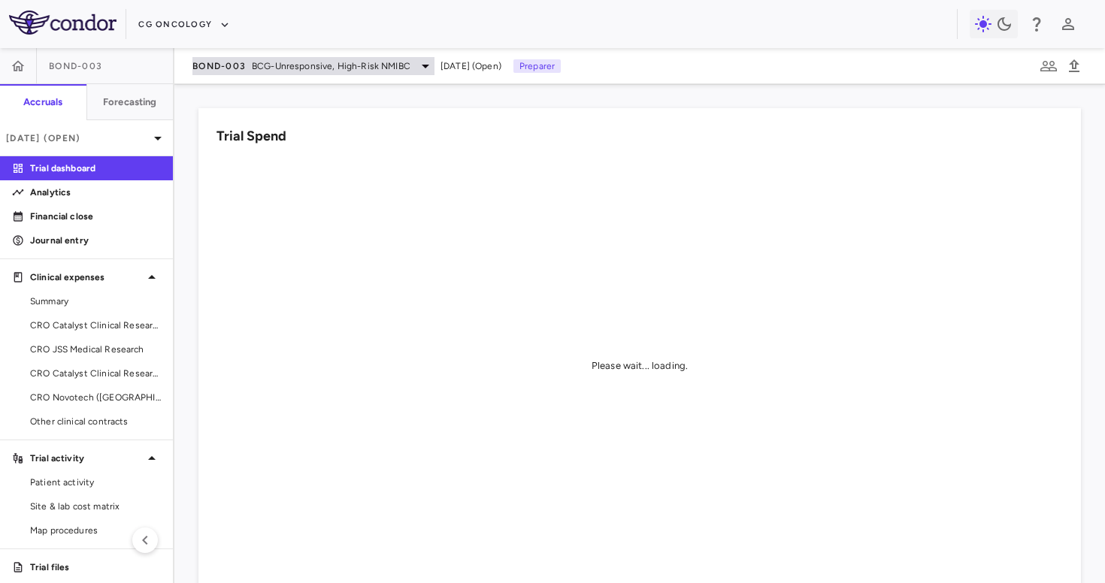
click at [306, 66] on span "BCG-Unresponsive, High-Risk NMIBC" at bounding box center [331, 66] width 159 height 14
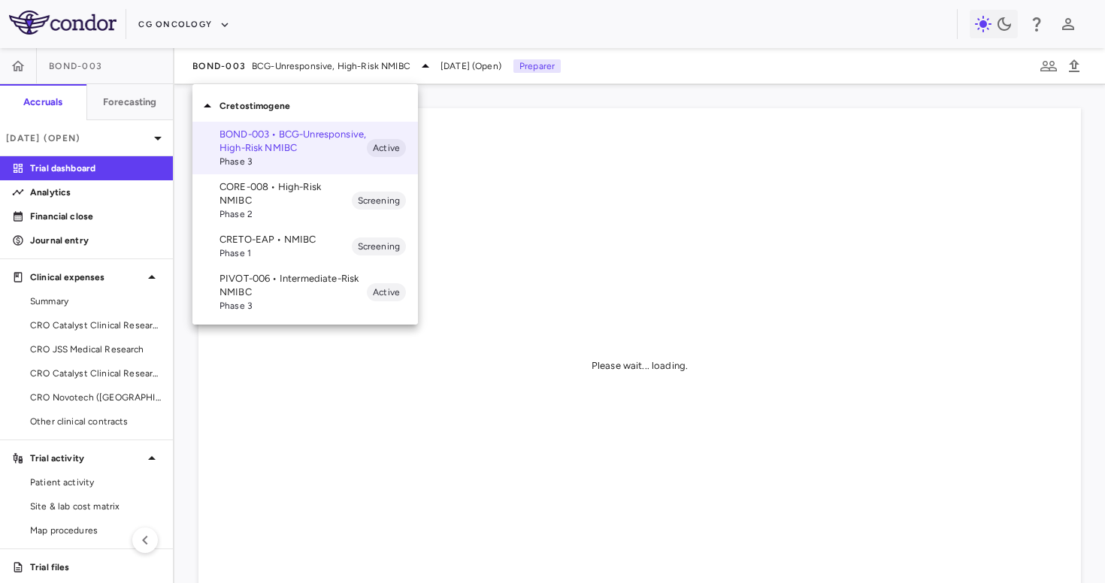
click at [278, 209] on span "Phase 2" at bounding box center [285, 214] width 132 height 14
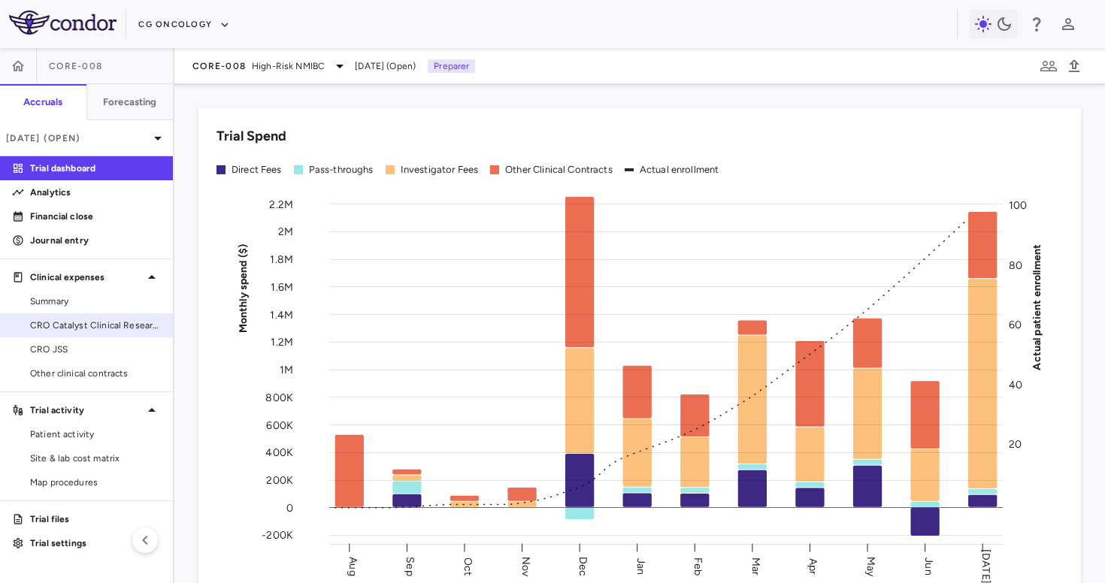
click at [87, 334] on link "CRO Catalyst Clinical Research" at bounding box center [86, 325] width 173 height 23
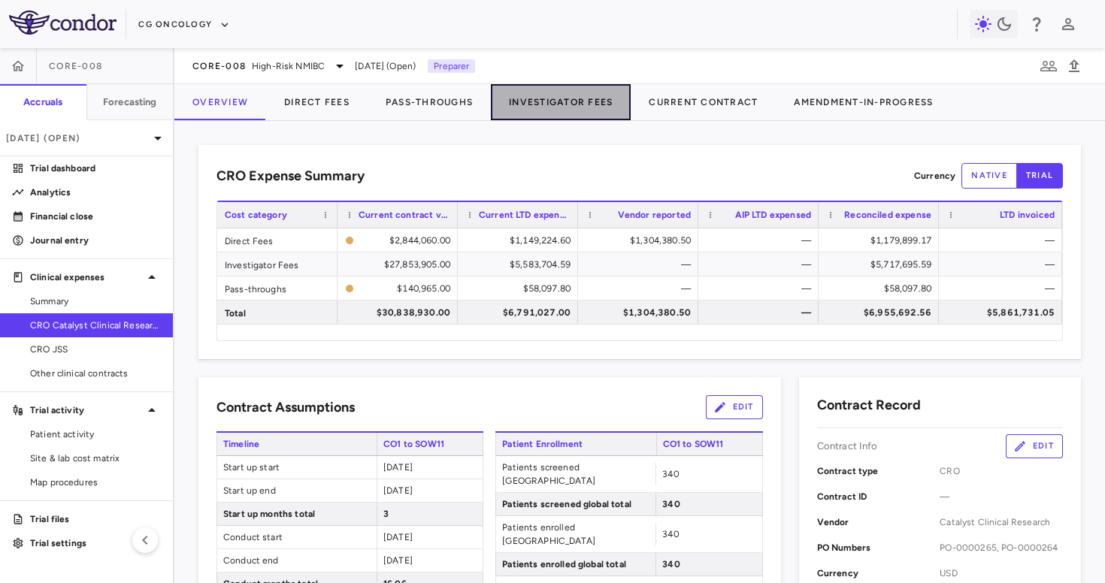
click at [511, 96] on button "Investigator Fees" at bounding box center [561, 102] width 140 height 36
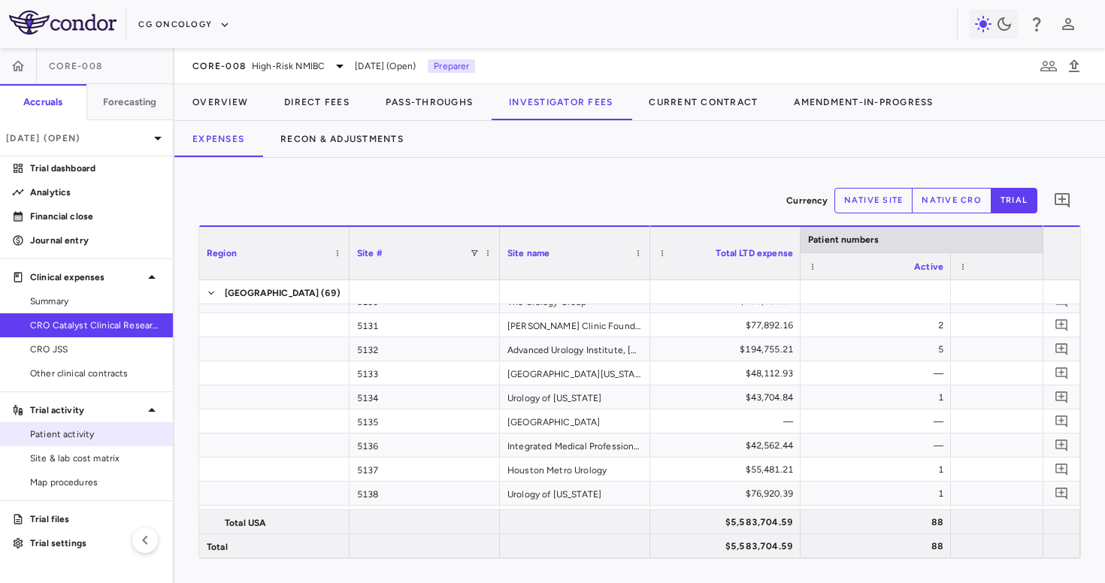
click at [107, 429] on span "Patient activity" at bounding box center [95, 435] width 131 height 14
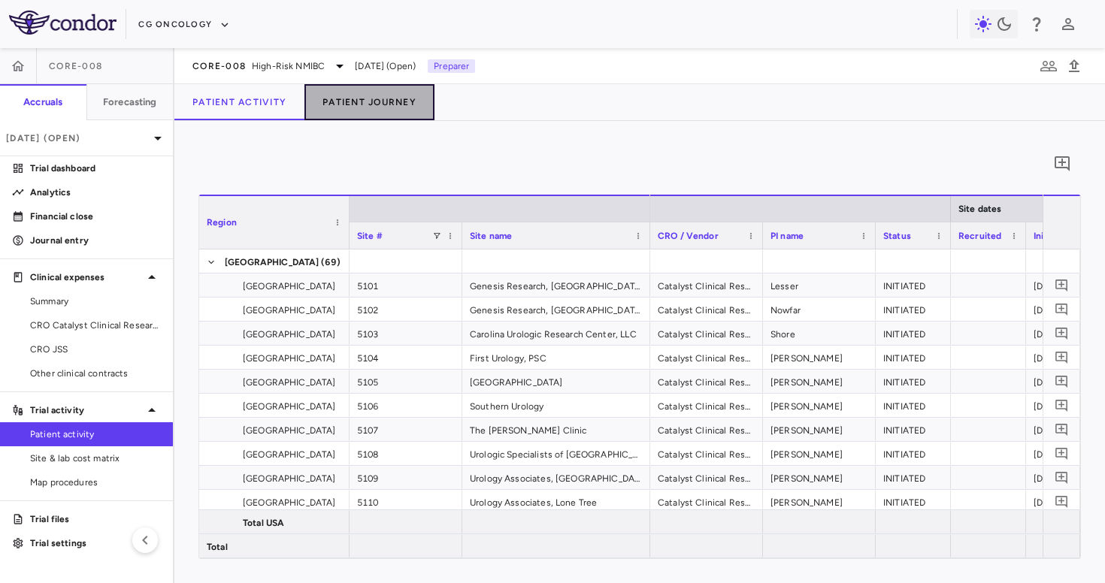
click at [352, 97] on button "Patient Journey" at bounding box center [369, 102] width 130 height 36
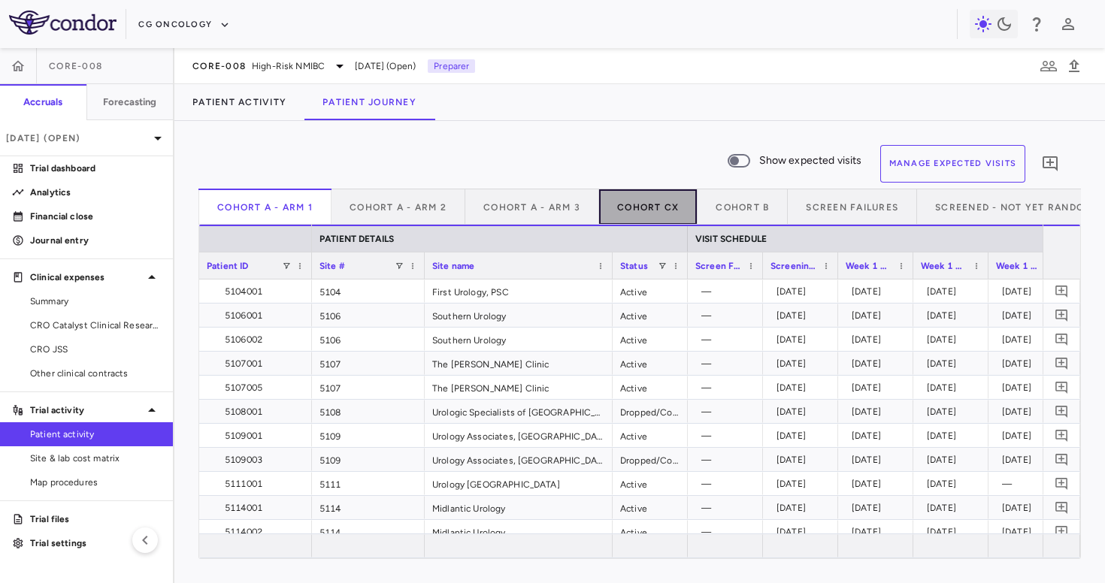
click at [661, 204] on button "Cohort CX" at bounding box center [648, 207] width 98 height 36
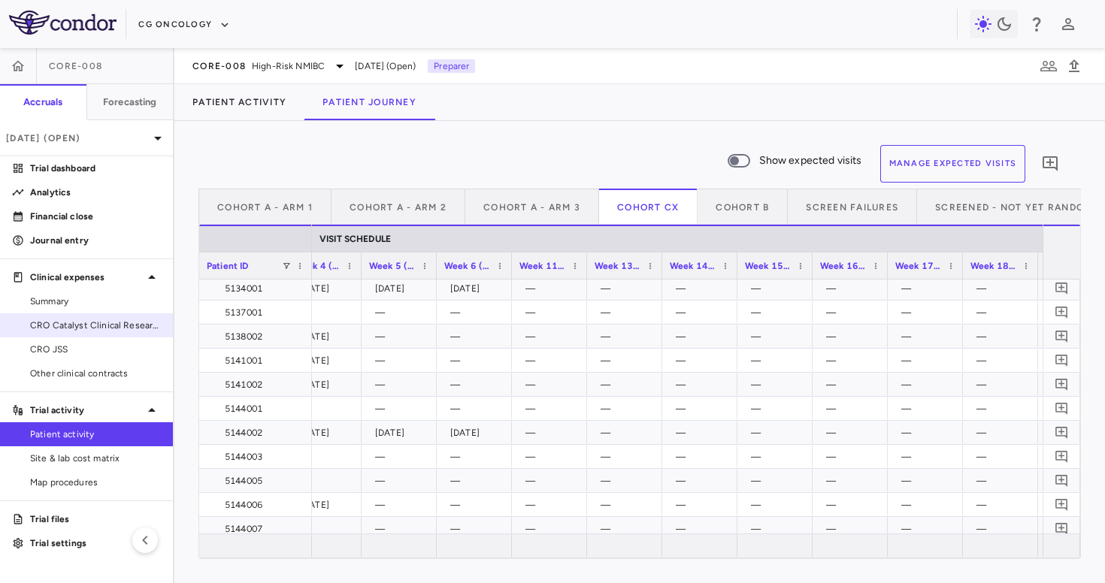
click at [101, 327] on span "CRO Catalyst Clinical Research" at bounding box center [95, 326] width 131 height 14
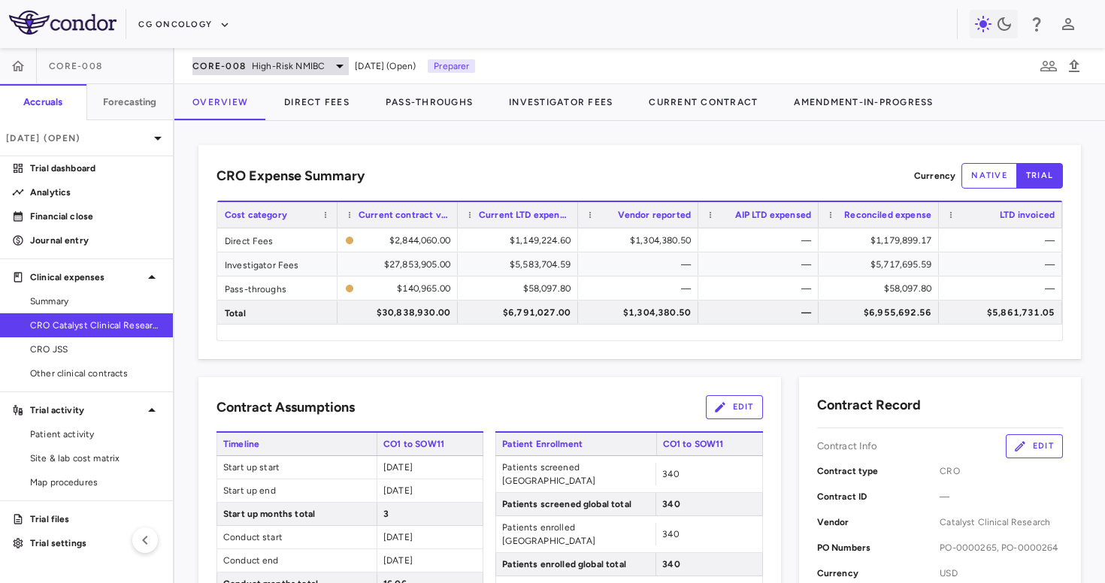
click at [247, 63] on div "CORE-008 High-Risk NMIBC" at bounding box center [270, 66] width 156 height 18
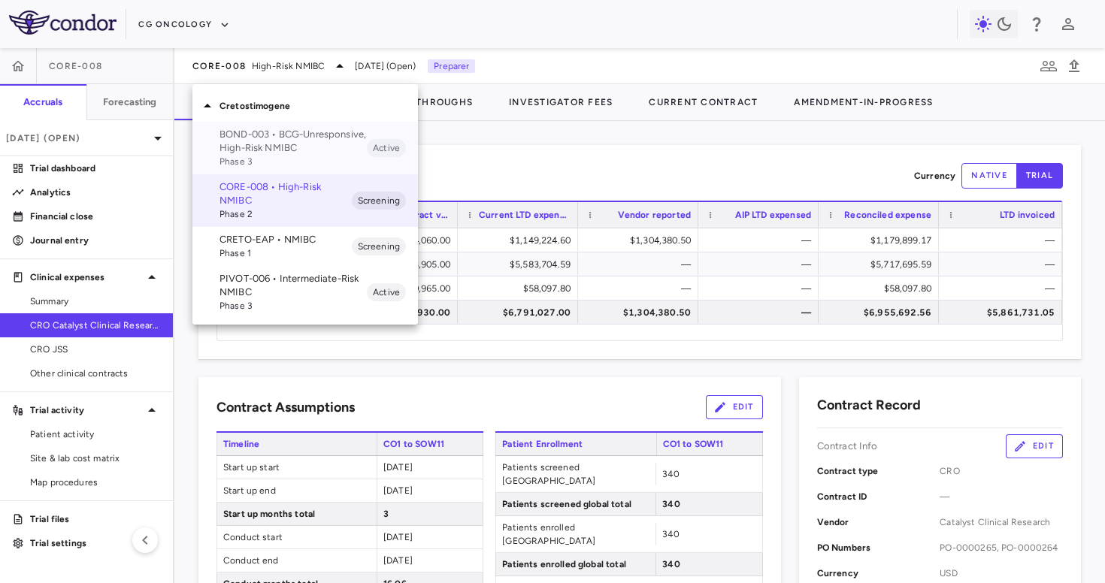
click at [272, 147] on p "BOND-003 • BCG-Unresponsive, High-Risk NMIBC" at bounding box center [292, 141] width 147 height 27
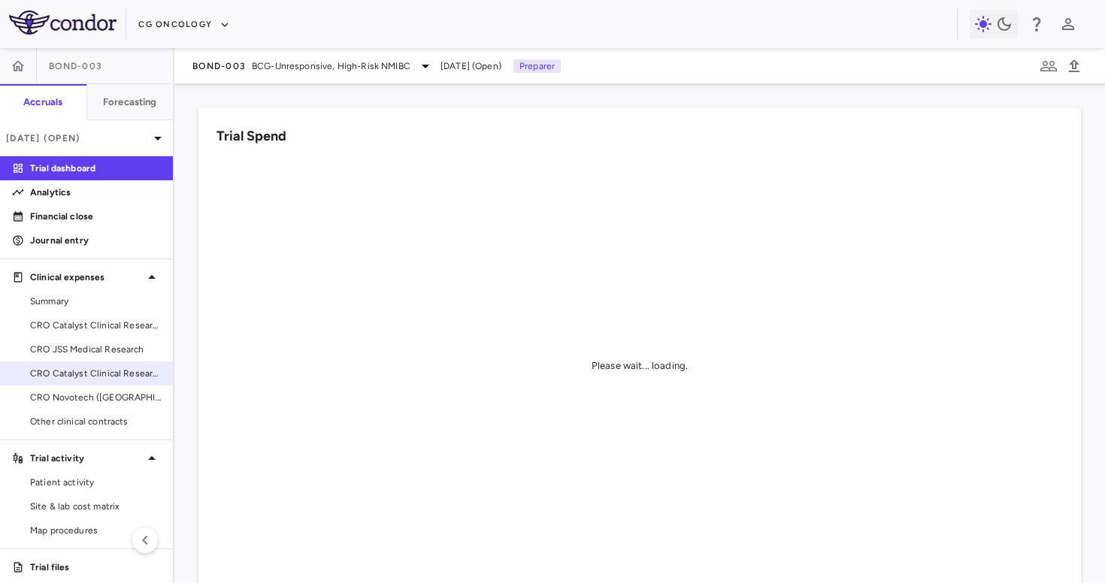
click at [121, 371] on span "CRO Catalyst Clinical Research" at bounding box center [95, 374] width 131 height 14
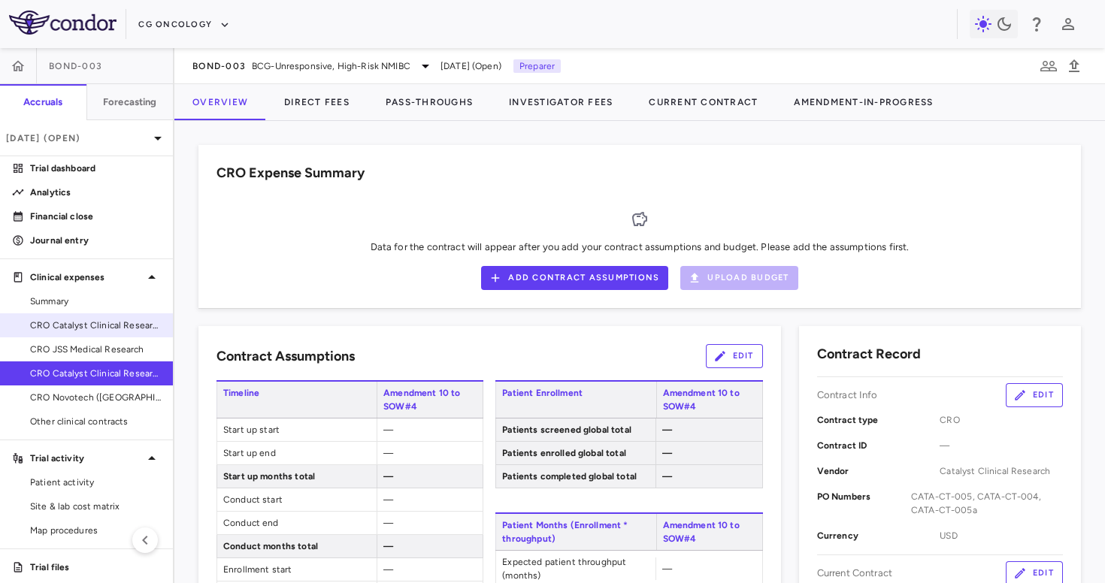
click at [134, 322] on span "CRO Catalyst Clinical Research - Cohort P" at bounding box center [95, 326] width 131 height 14
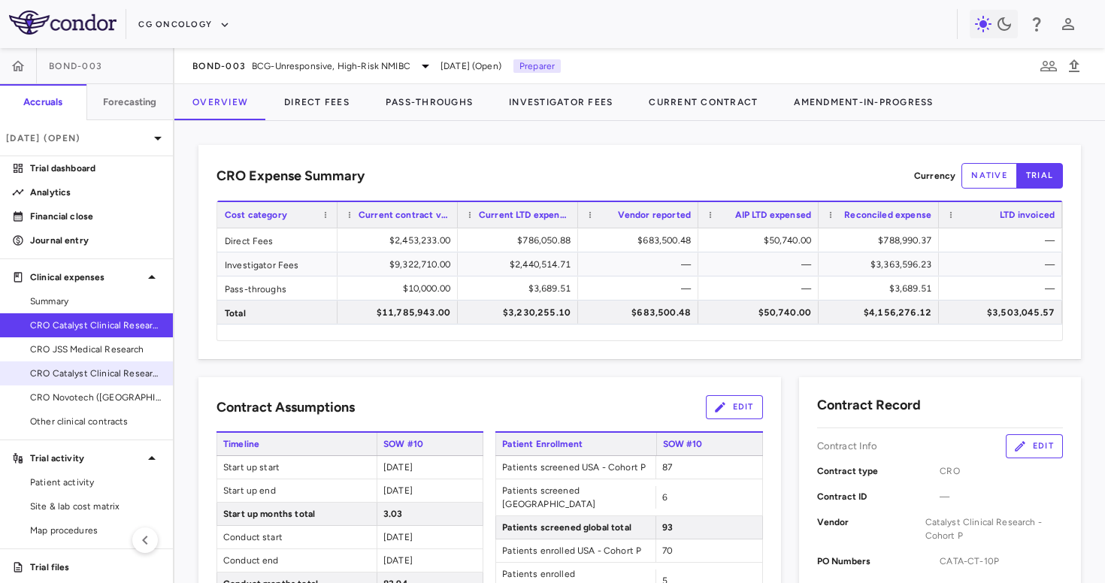
click at [120, 370] on span "CRO Catalyst Clinical Research" at bounding box center [95, 374] width 131 height 14
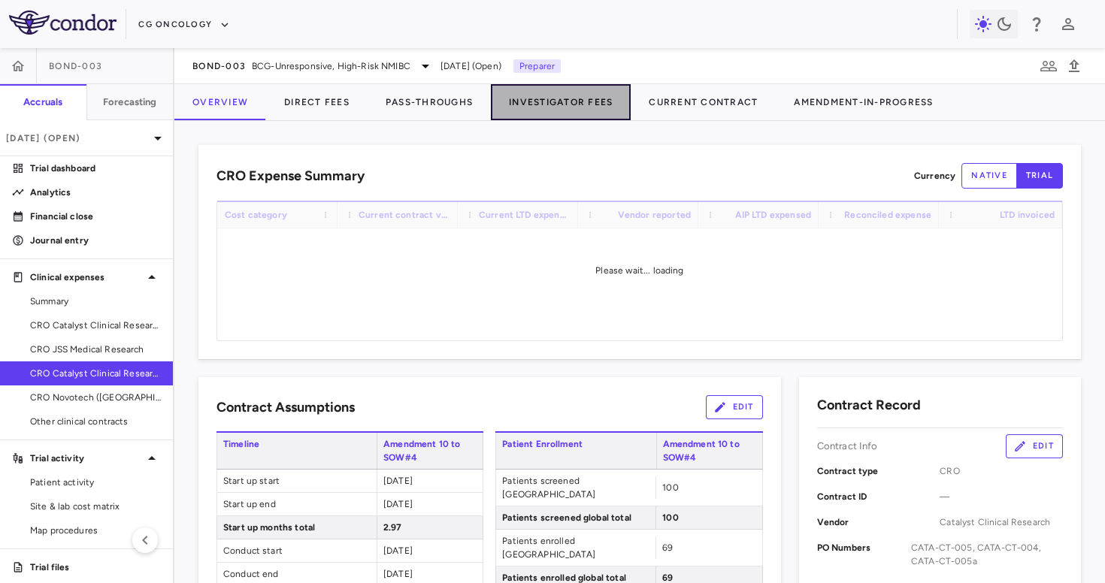
click at [538, 94] on button "Investigator Fees" at bounding box center [561, 102] width 140 height 36
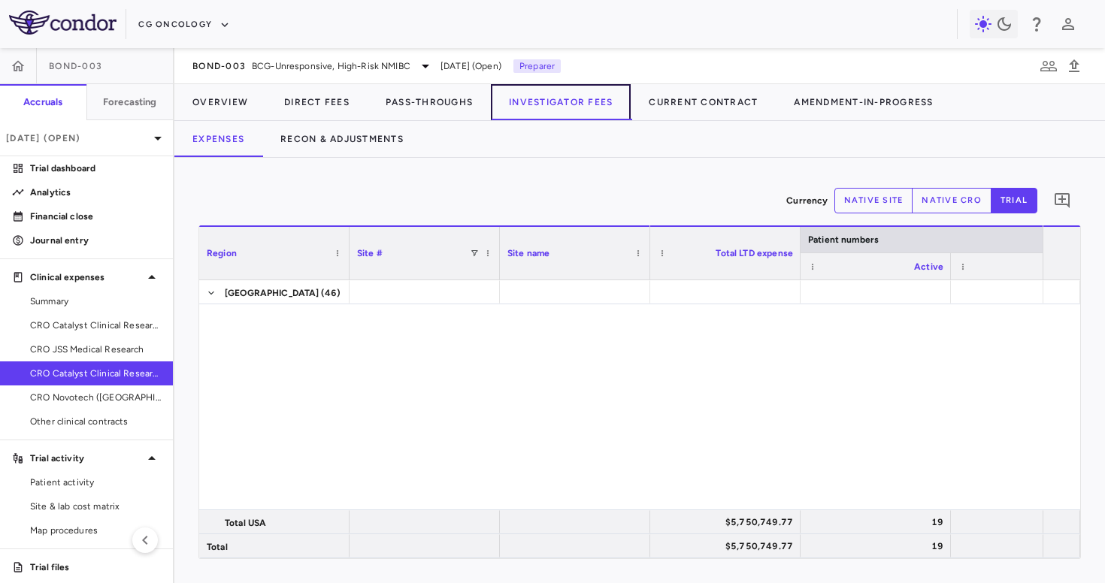
scroll to position [997, 0]
